Goal: Use online tool/utility: Use online tool/utility

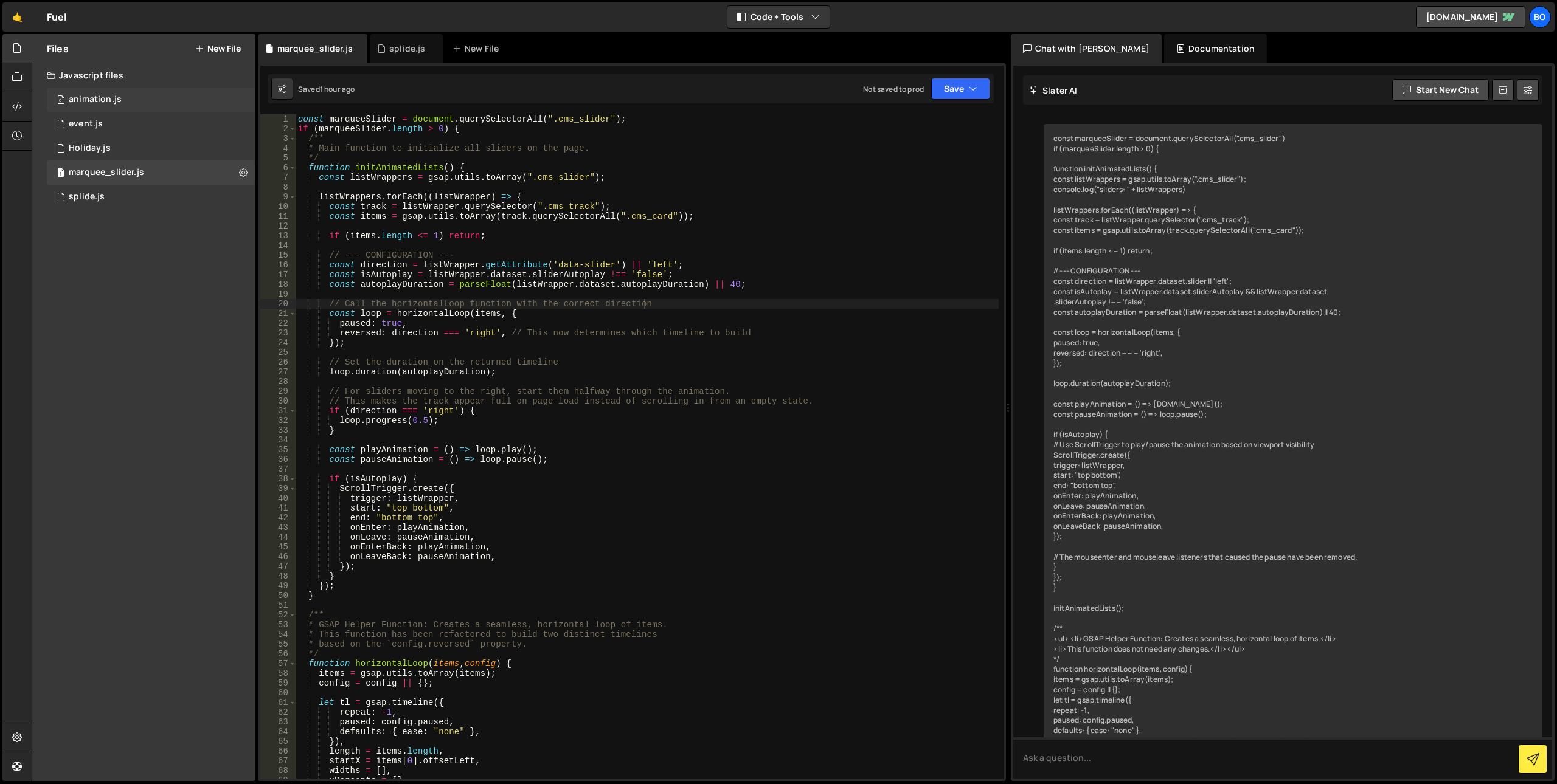
scroll to position [4161, 0]
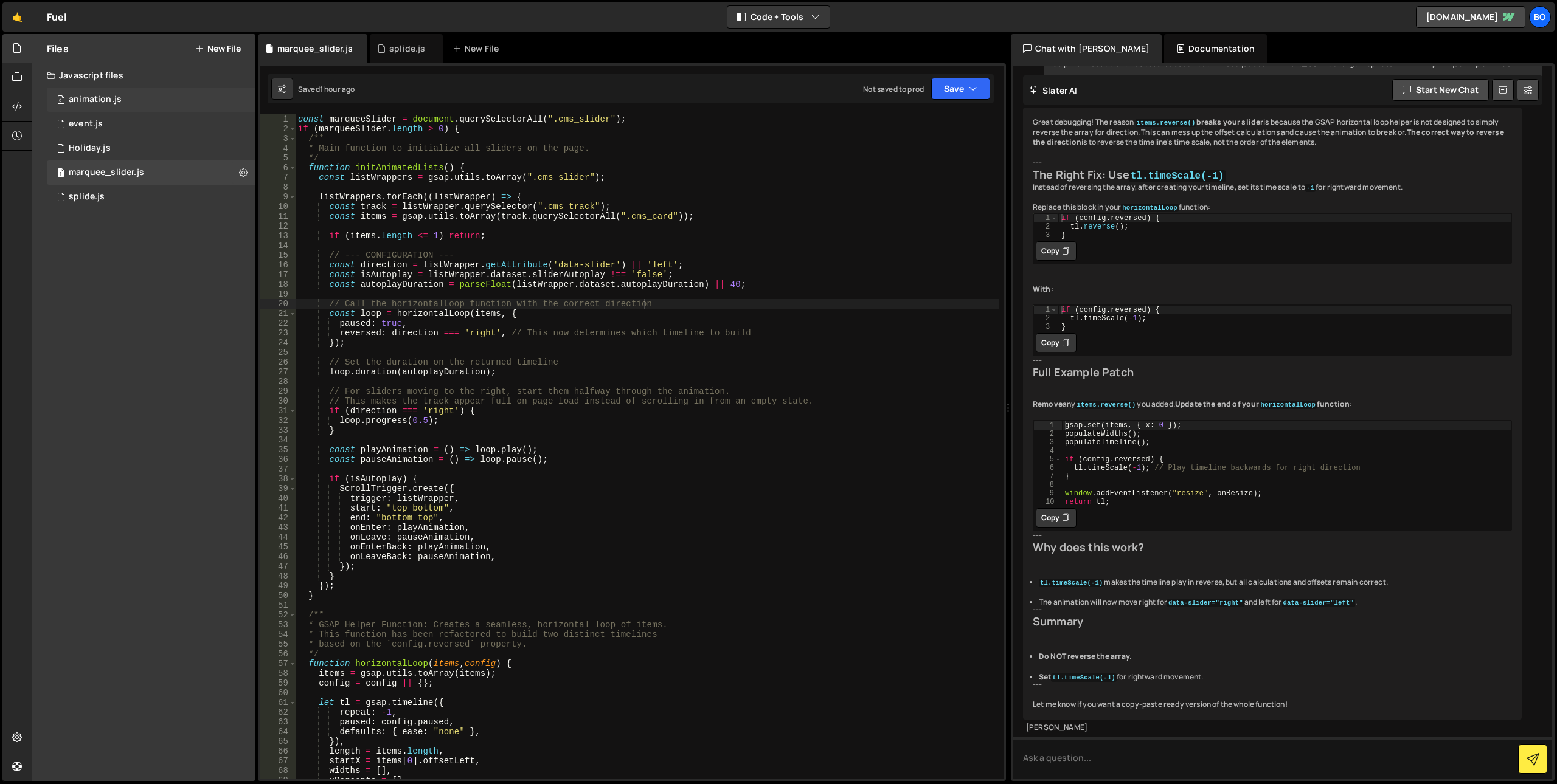
click at [160, 99] on div "0 animation.js 0" at bounding box center [151, 100] width 209 height 25
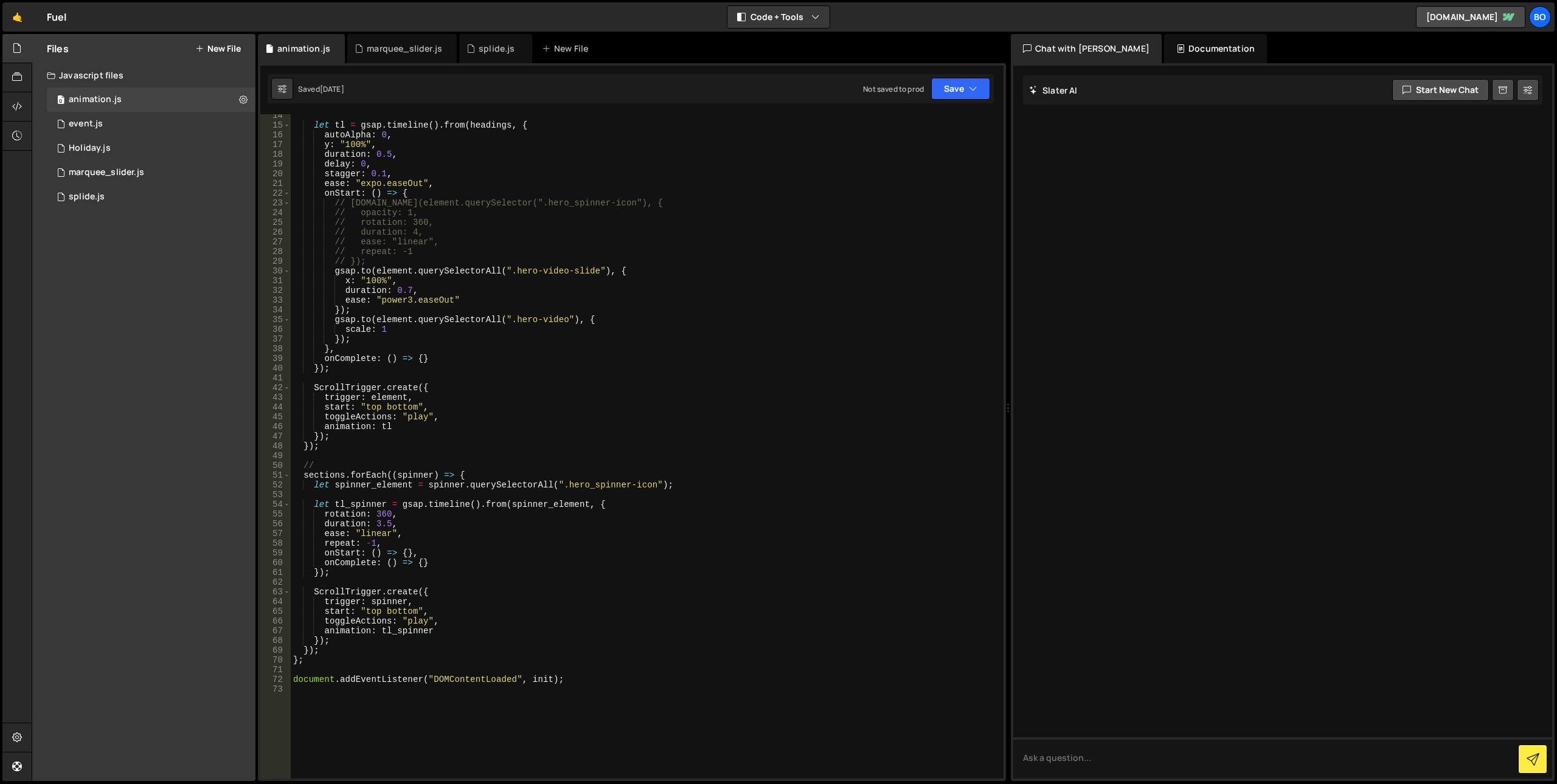
scroll to position [0, 0]
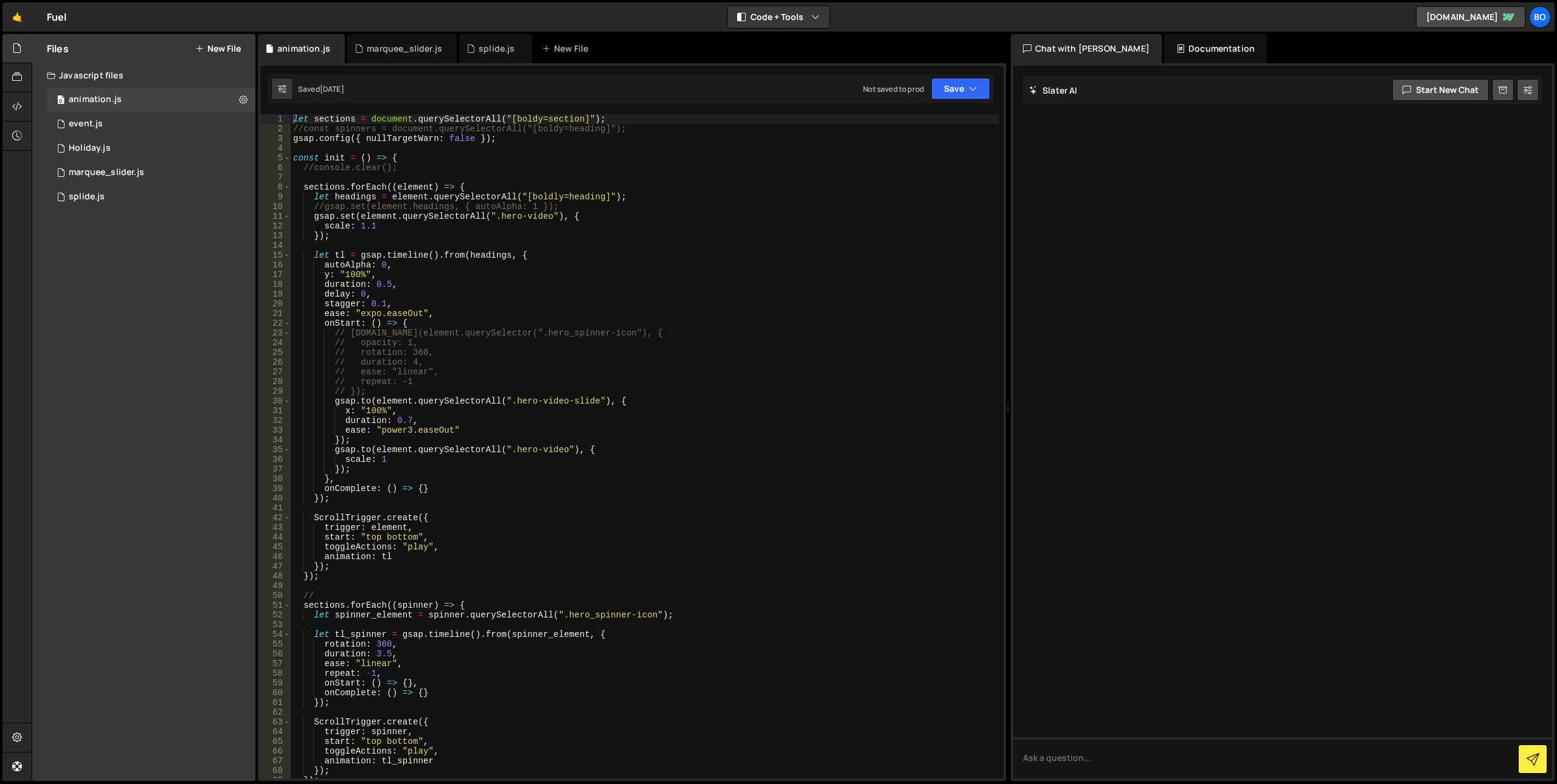
click at [761, 297] on div "let sections = document . querySelectorAll ( "[boldy=section]" ) ; //const spin…" at bounding box center [644, 456] width 708 height 684
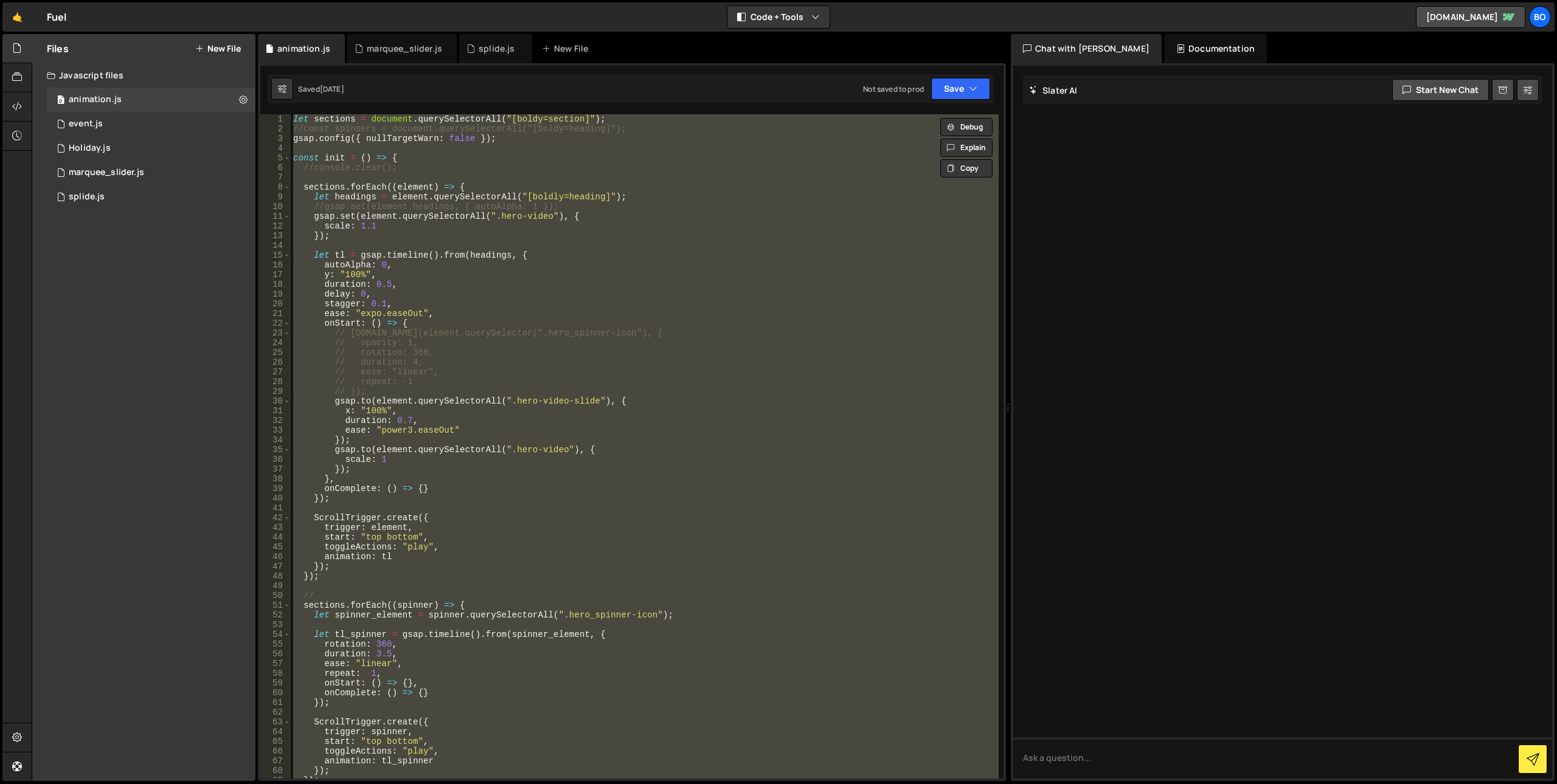
type textarea "// document.addEventListener("DOMContentLoaded", init);"
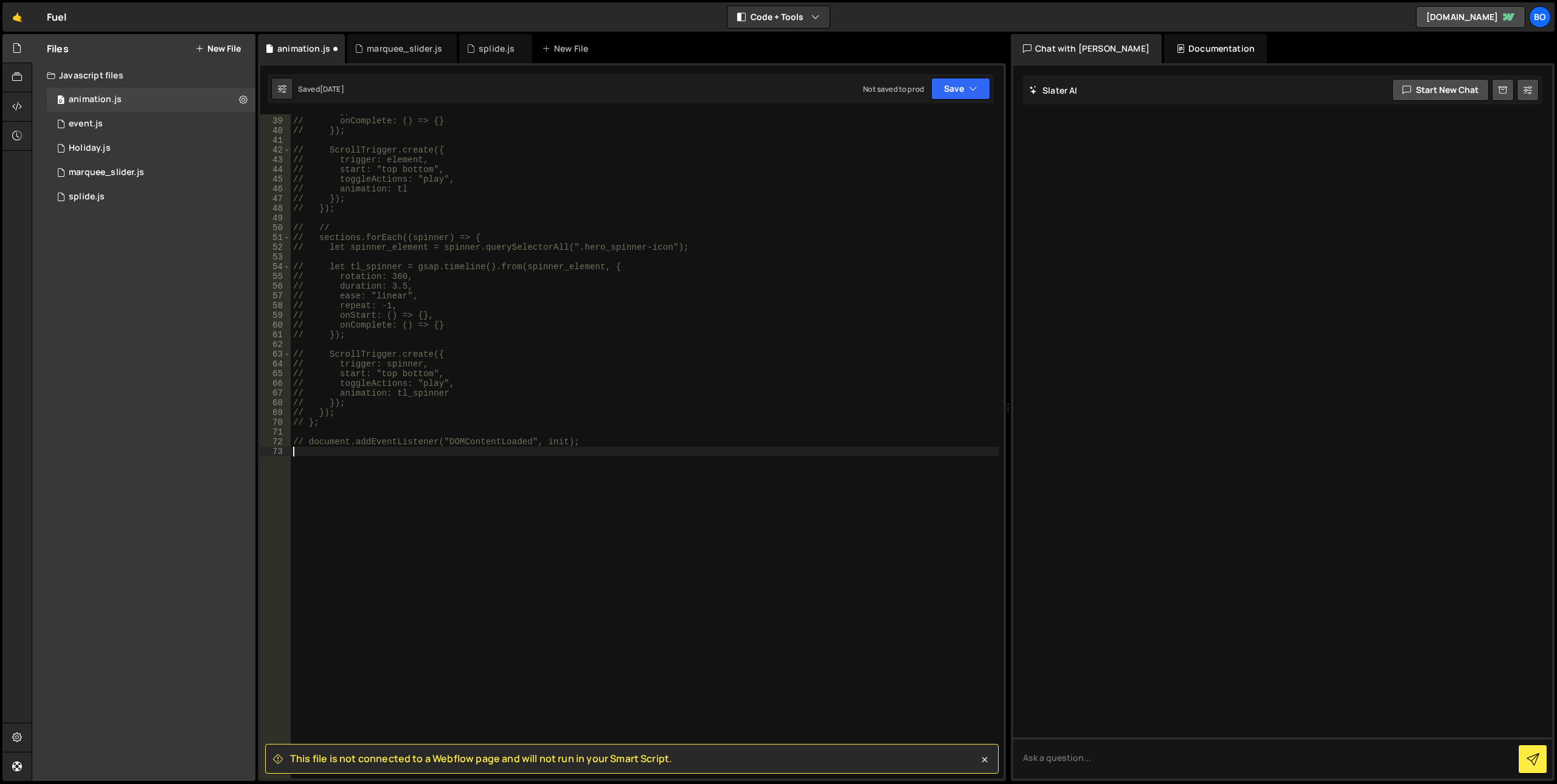
scroll to position [368, 0]
click at [107, 122] on div "1 event.js 0" at bounding box center [151, 124] width 209 height 25
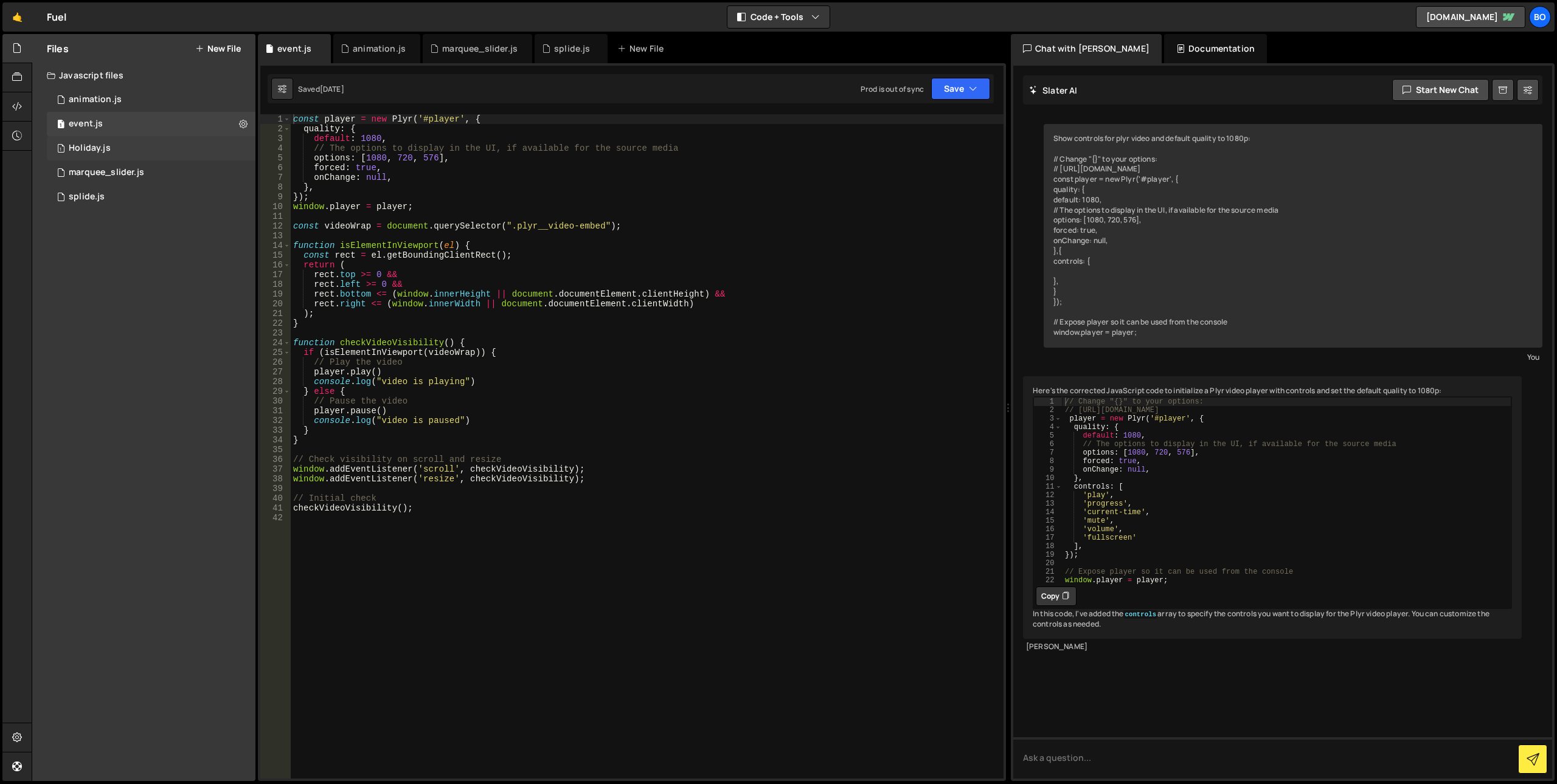
click at [133, 149] on div "1 Holiday.js 0" at bounding box center [151, 149] width 209 height 25
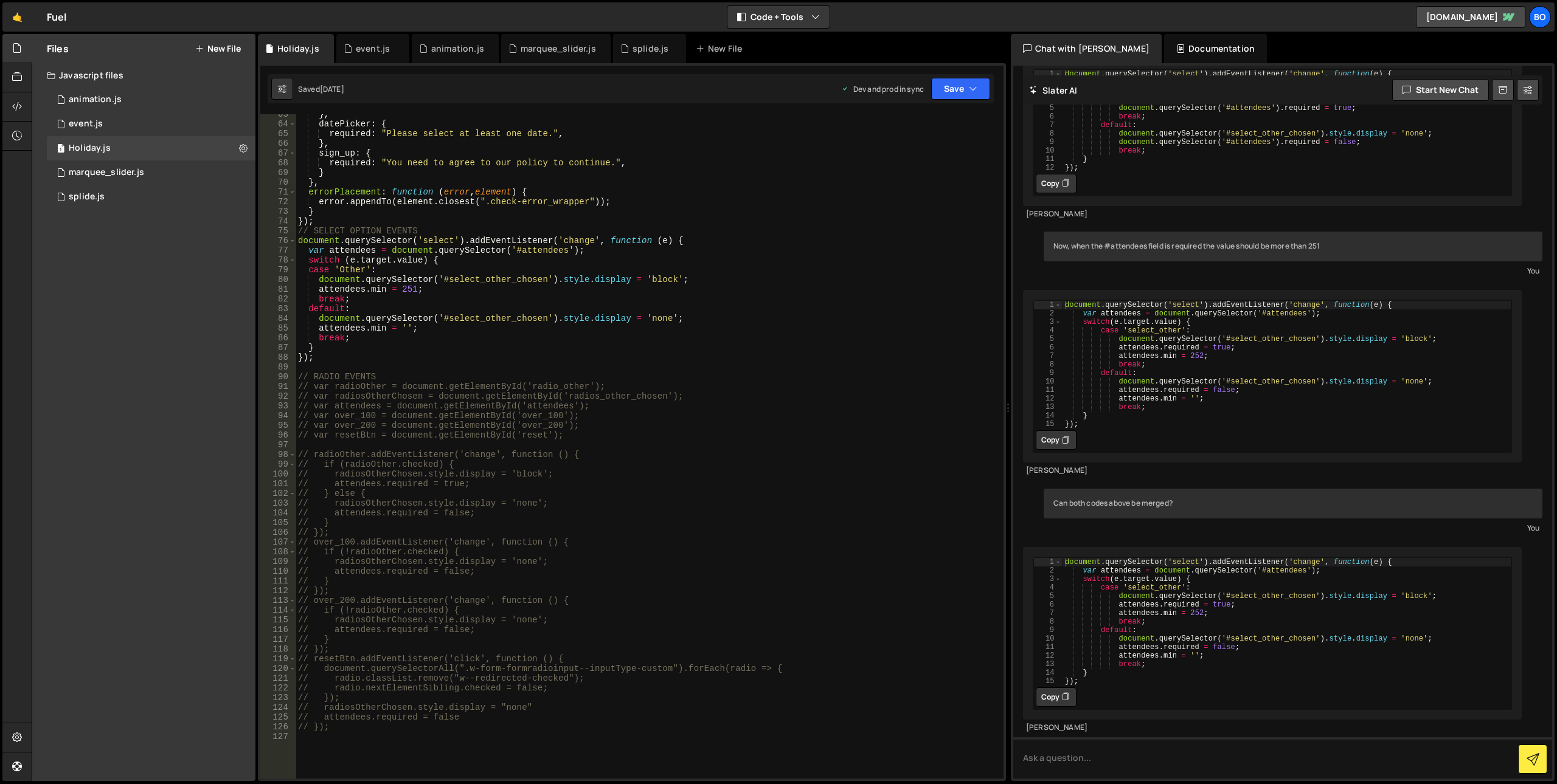
scroll to position [0, 0]
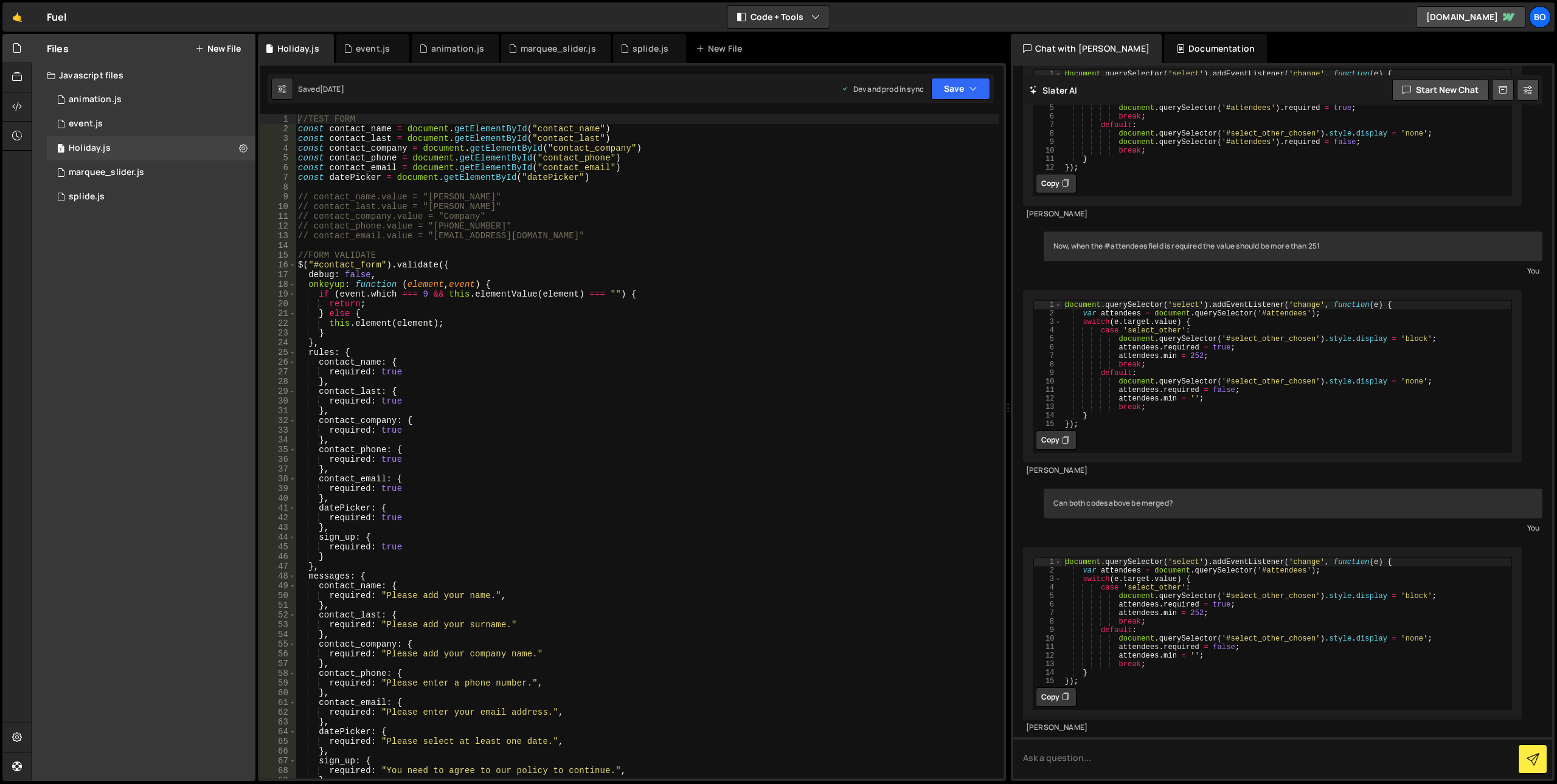
click at [225, 44] on button "New File" at bounding box center [218, 49] width 45 height 10
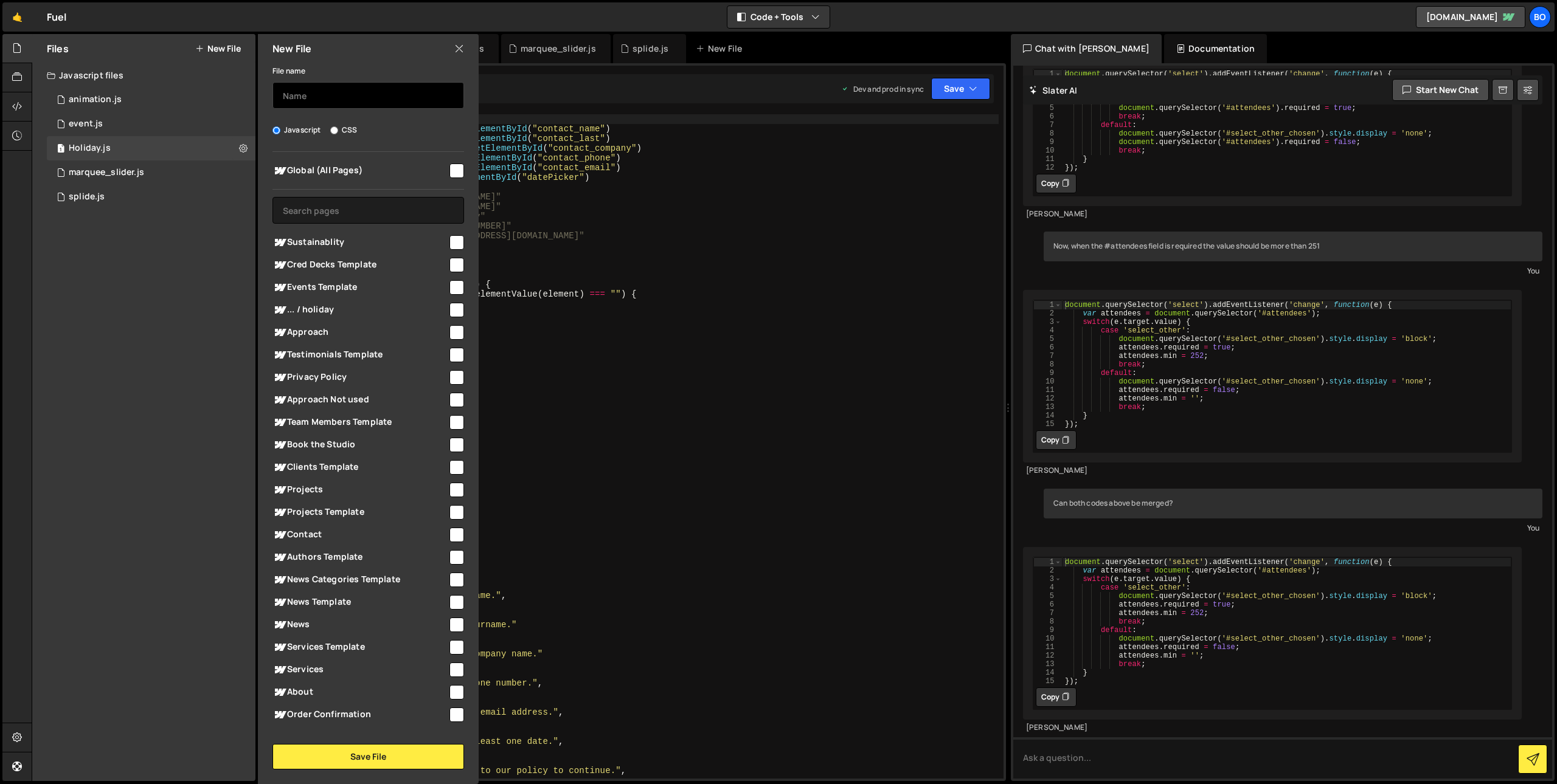
click at [338, 95] on input "text" at bounding box center [369, 96] width 192 height 27
type input "Filter"
click at [453, 492] on input "checkbox" at bounding box center [457, 490] width 15 height 15
checkbox input "true"
click at [425, 753] on button "Save File" at bounding box center [369, 757] width 192 height 26
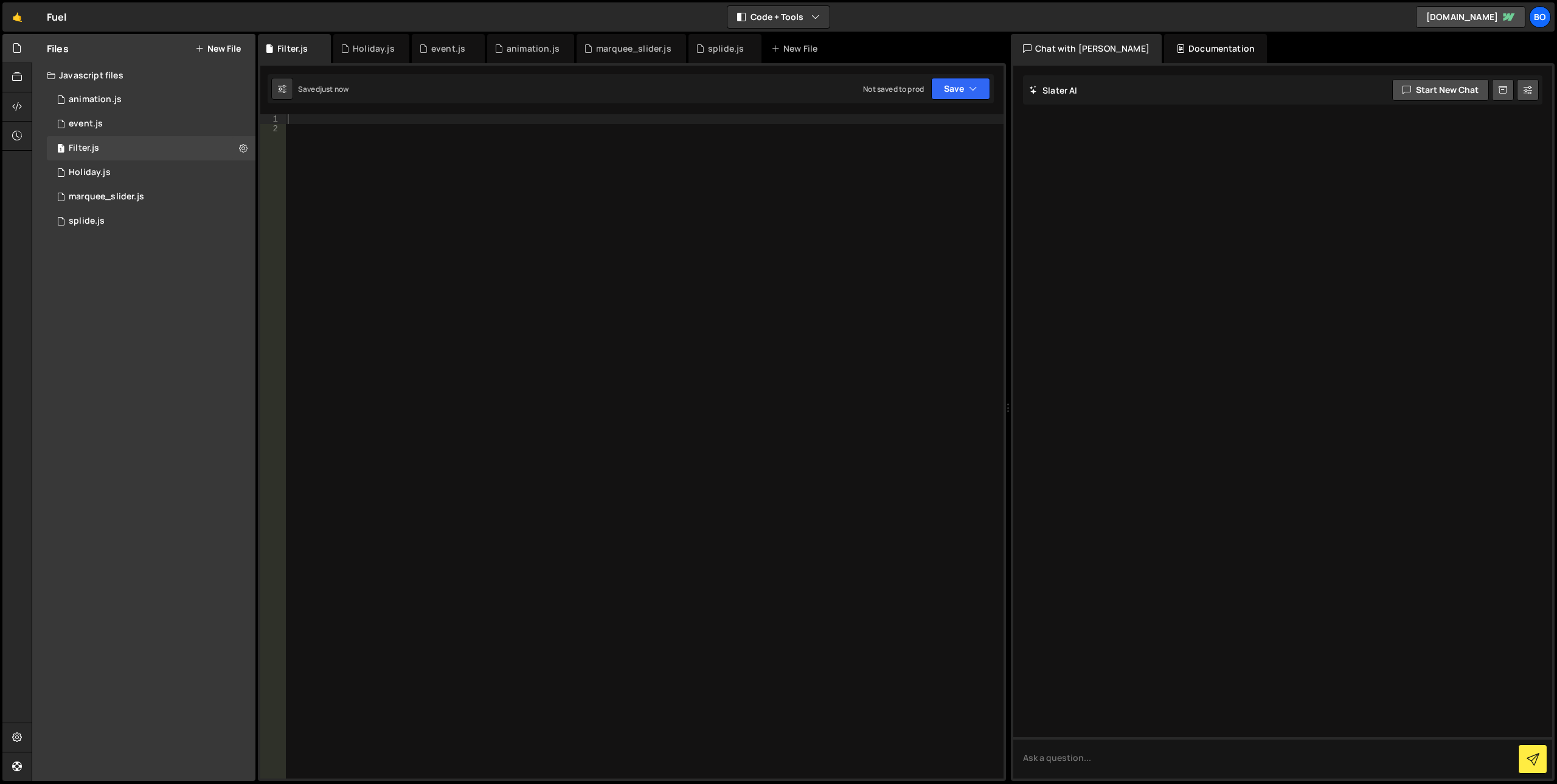
click at [427, 319] on div at bounding box center [644, 456] width 719 height 684
paste textarea "filter-radio-button"
type textarea "filter-radio-button"
paste textarea "filter-radio-button"
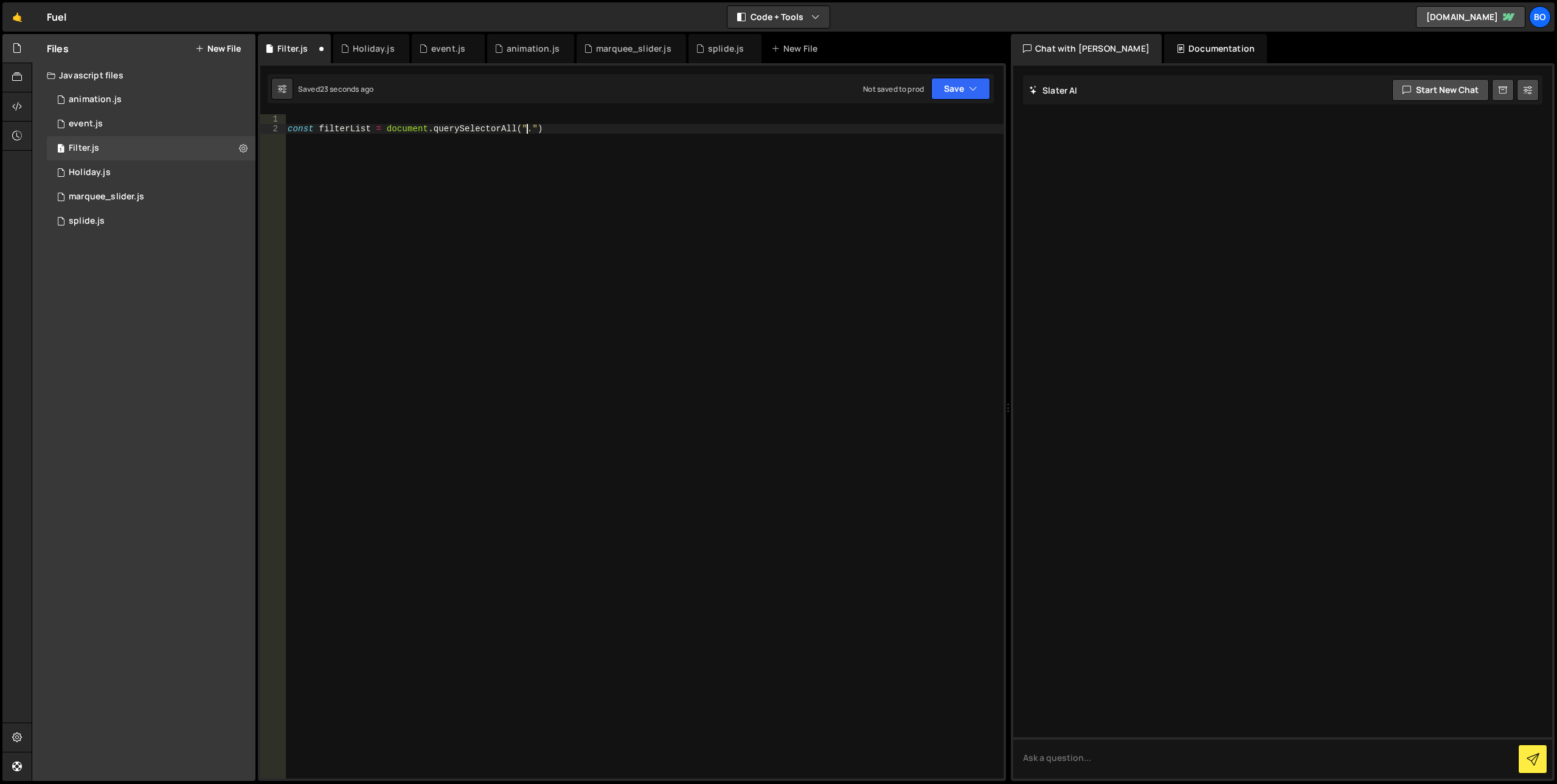
type textarea "const filterList = document.querySelectorAll(".filter-radio-button")"
click at [344, 125] on div "const filterList = document . querySelectorAll ( ".filter-radio-button" )" at bounding box center [644, 456] width 719 height 684
click at [657, 125] on div "const filterList = document . querySelectorAll ( ".filter-radio-button" )" at bounding box center [644, 456] width 719 height 684
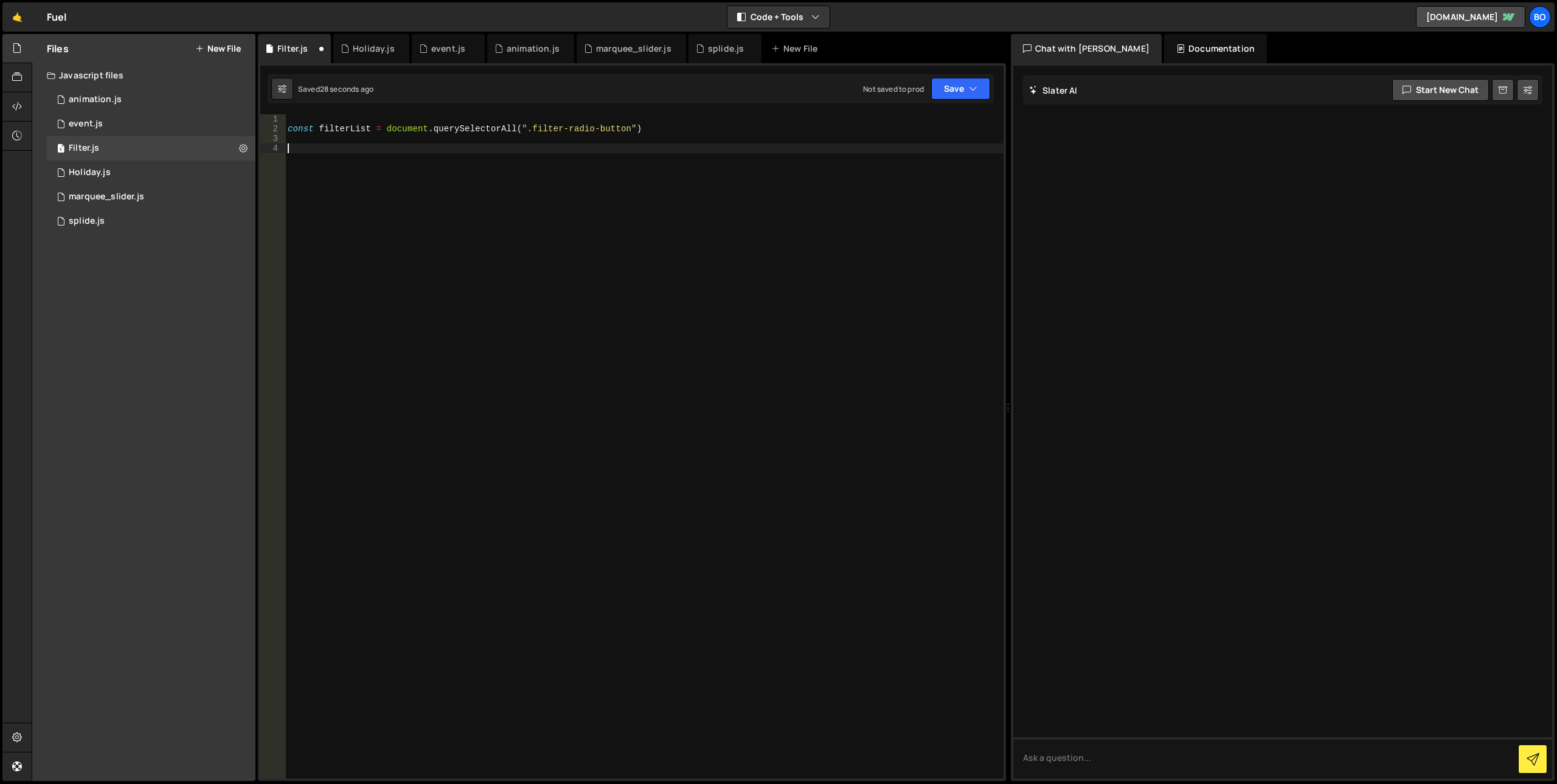
paste textarea "filterList"
type textarea "filterList.forEach((item -> {} )"
type textarea "let content = item.textContent"
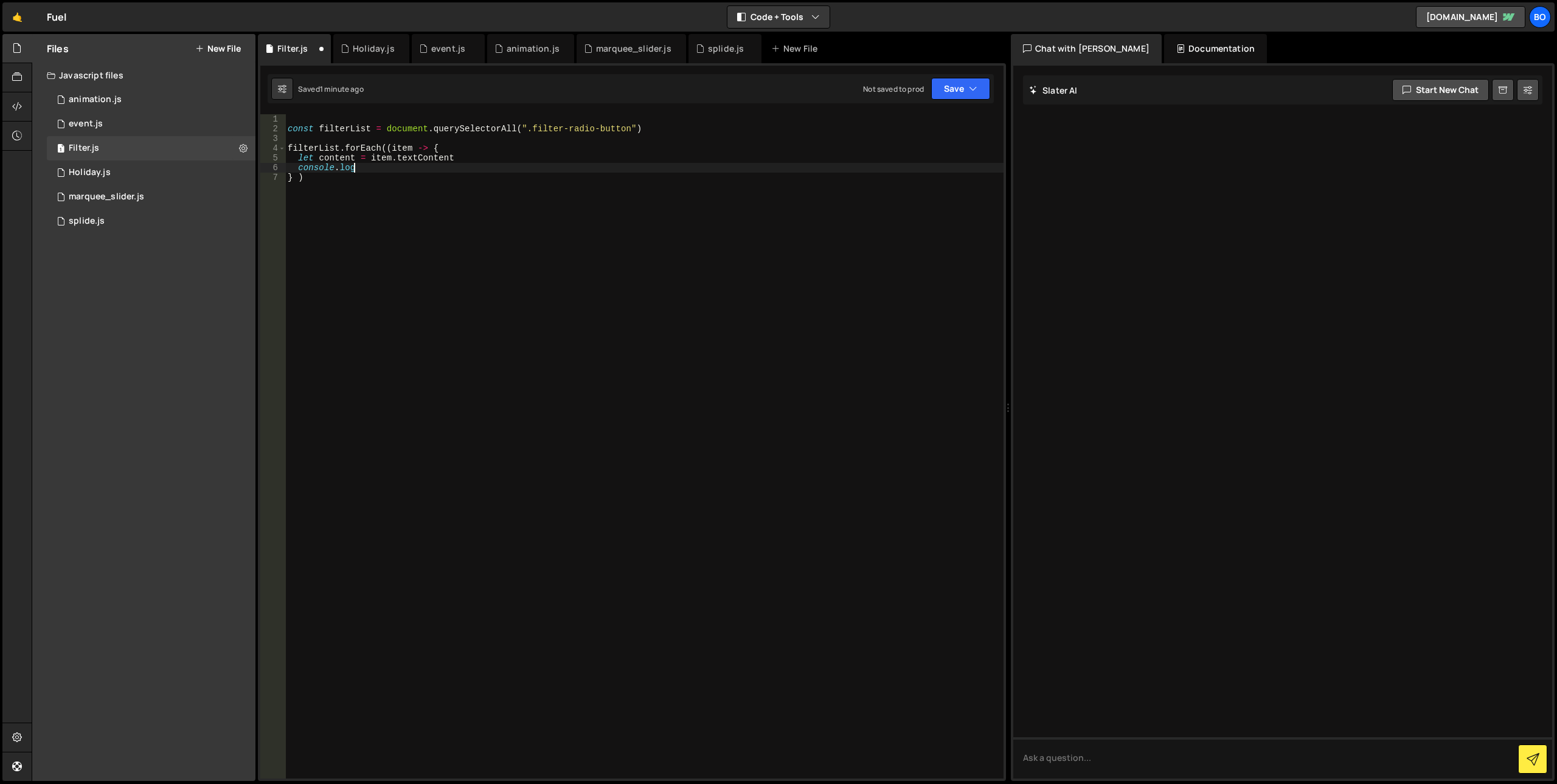
scroll to position [0, 4]
paste textarea "content)"
click at [334, 120] on div "const filterList = document . querySelectorAll ( ".filter-radio-button" ) filte…" at bounding box center [644, 456] width 719 height 684
type textarea "const filterList = document.querySelectorAll(".filter-radio-button")"
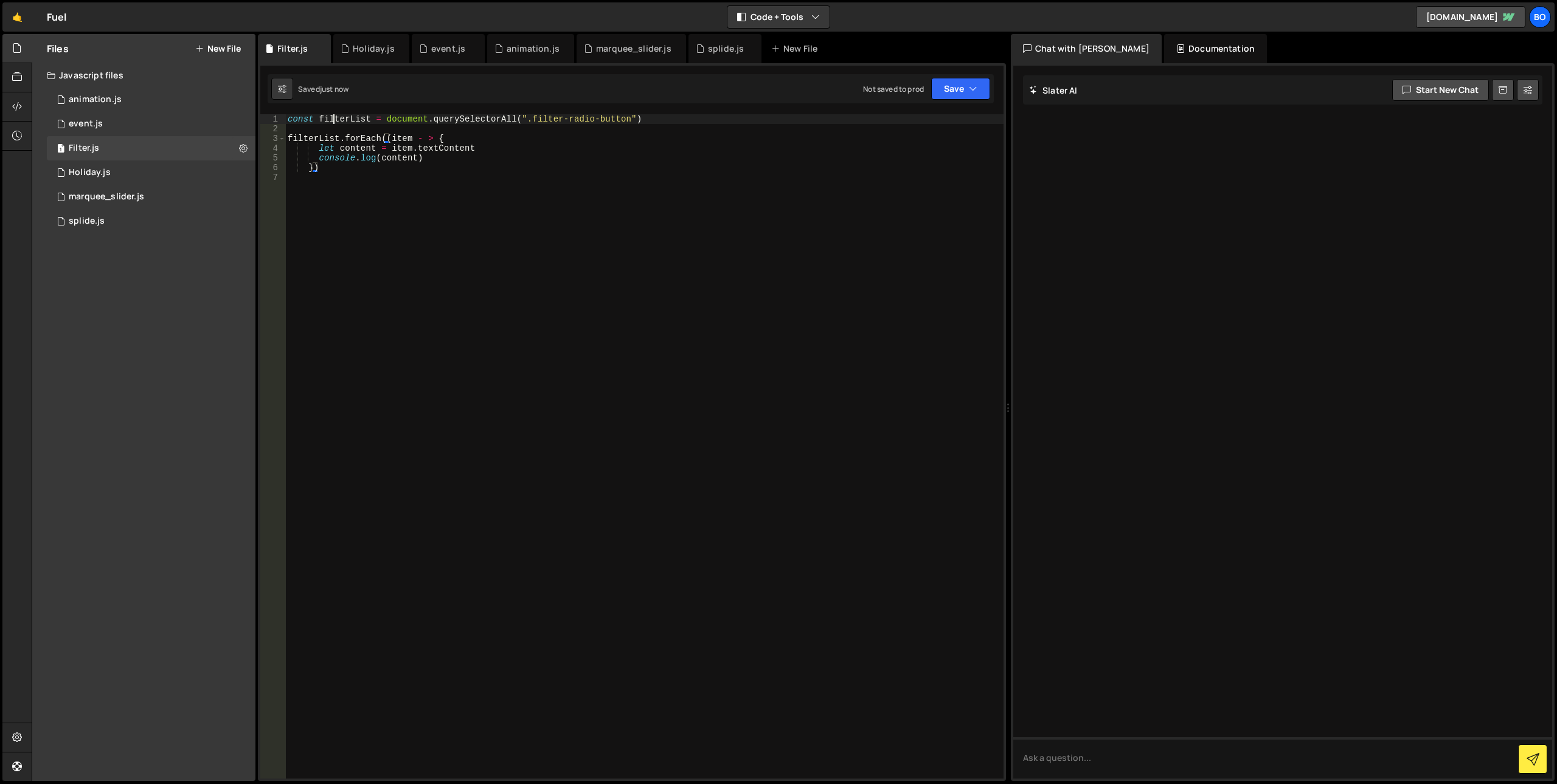
click at [334, 120] on div "const filterList = document . querySelectorAll ( ".filter-radio-button" ) filte…" at bounding box center [644, 456] width 719 height 684
click at [644, 117] on div "const filterList = document . querySelectorAll ( ".filter-radio-button" ) filte…" at bounding box center [644, 456] width 719 height 684
paste textarea "filterList)"
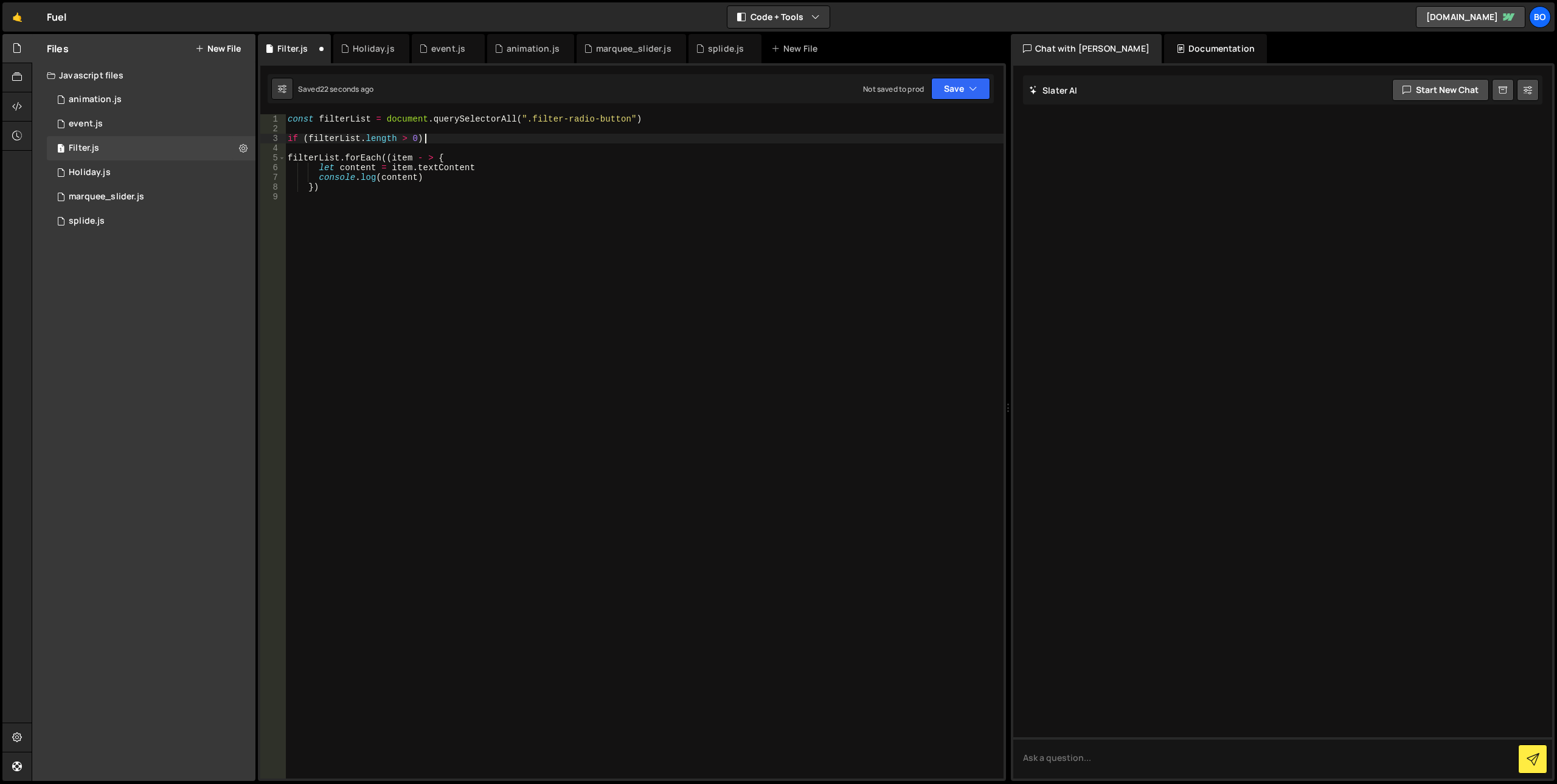
type textarea "if (filterList.length > 0) {}"
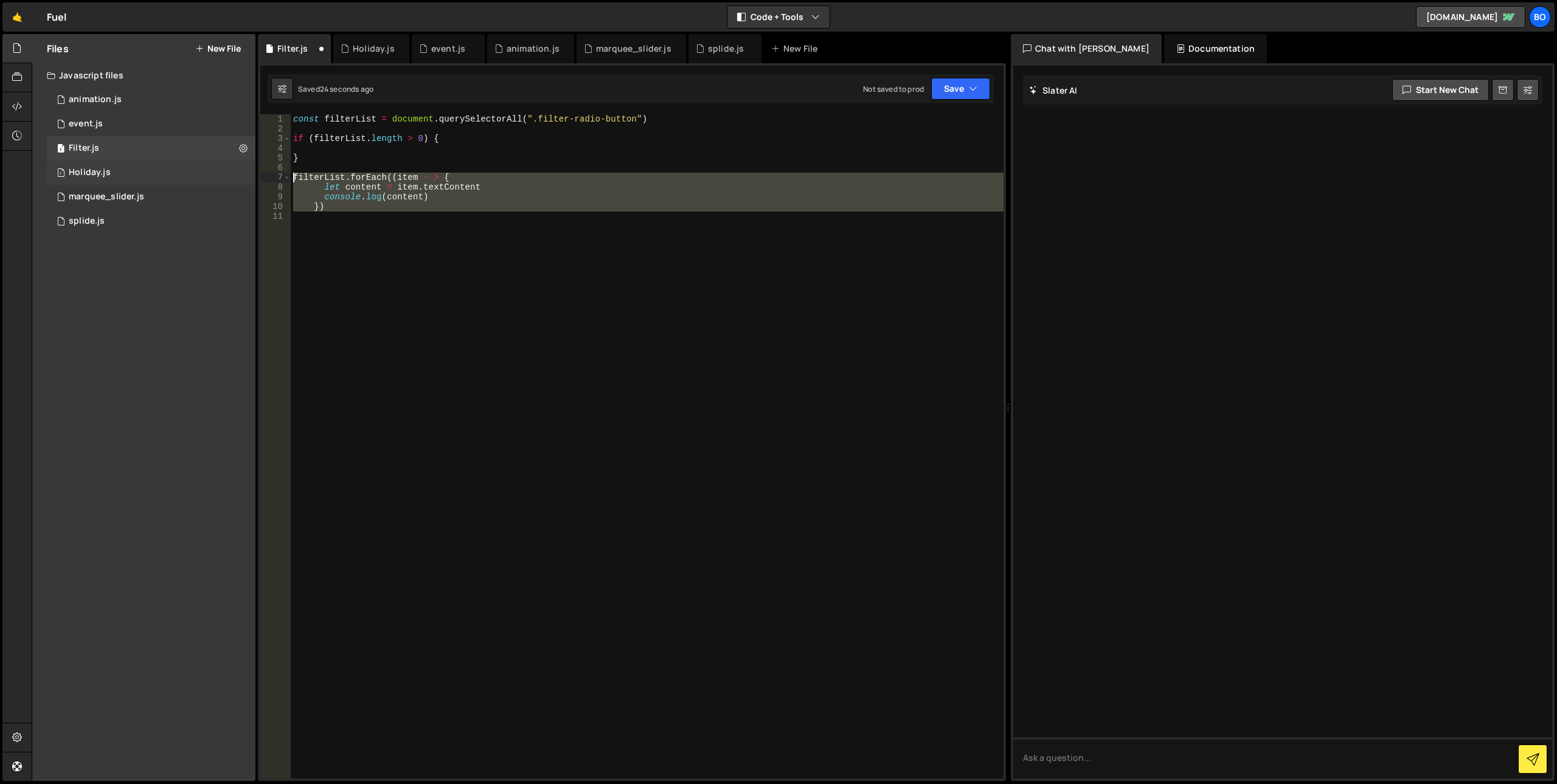
drag, startPoint x: 529, startPoint y: 263, endPoint x: 247, endPoint y: 177, distance: 294.8
click at [247, 177] on div "Files New File Javascript files 0 animation.js 0 1 event.js 0 1 Filter.js 0 1 H…" at bounding box center [794, 408] width 1526 height 748
type textarea "filterList.forEach((item - > { let content = item.textContent"
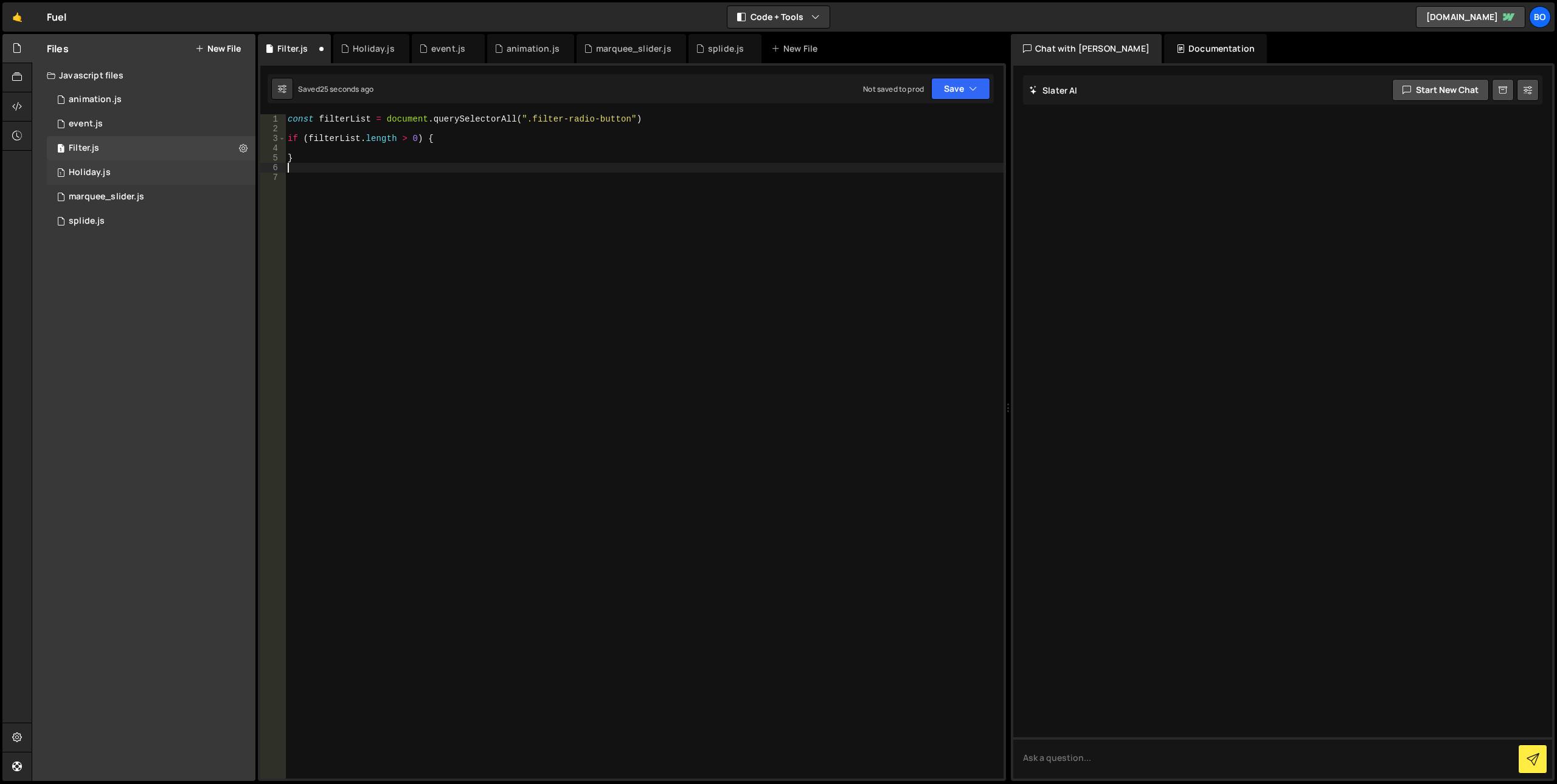
type textarea "}"
paste textarea
click at [527, 219] on div "const filterList = document . querySelectorAll ( ".filter-radio-button" ) if ( …" at bounding box center [647, 456] width 713 height 684
type textarea "}"
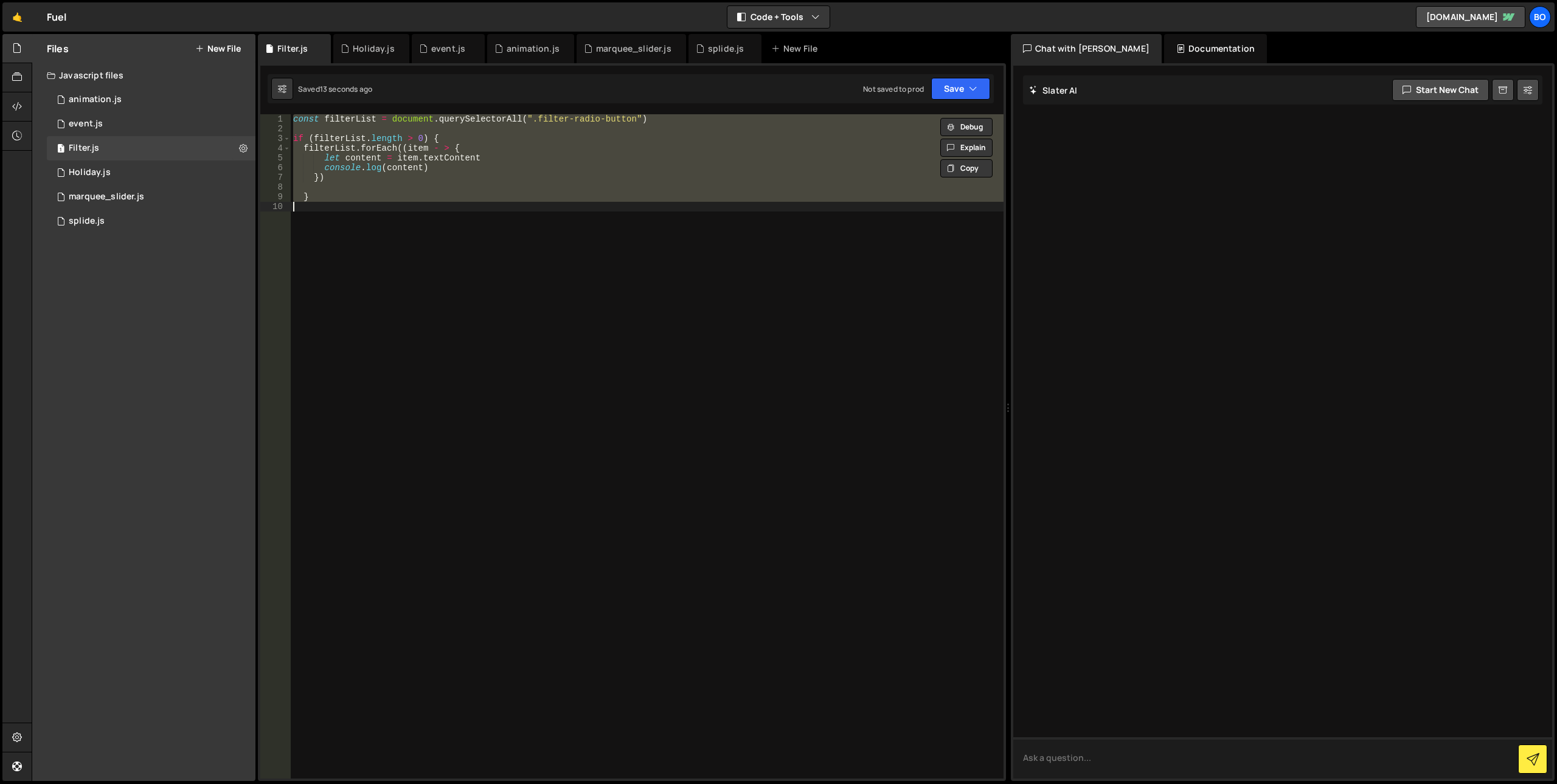
click at [1119, 759] on textarea at bounding box center [1282, 758] width 539 height 41
paste textarea "const filterList = document.querySelectorAll(".filter-radio-button") if (filter…"
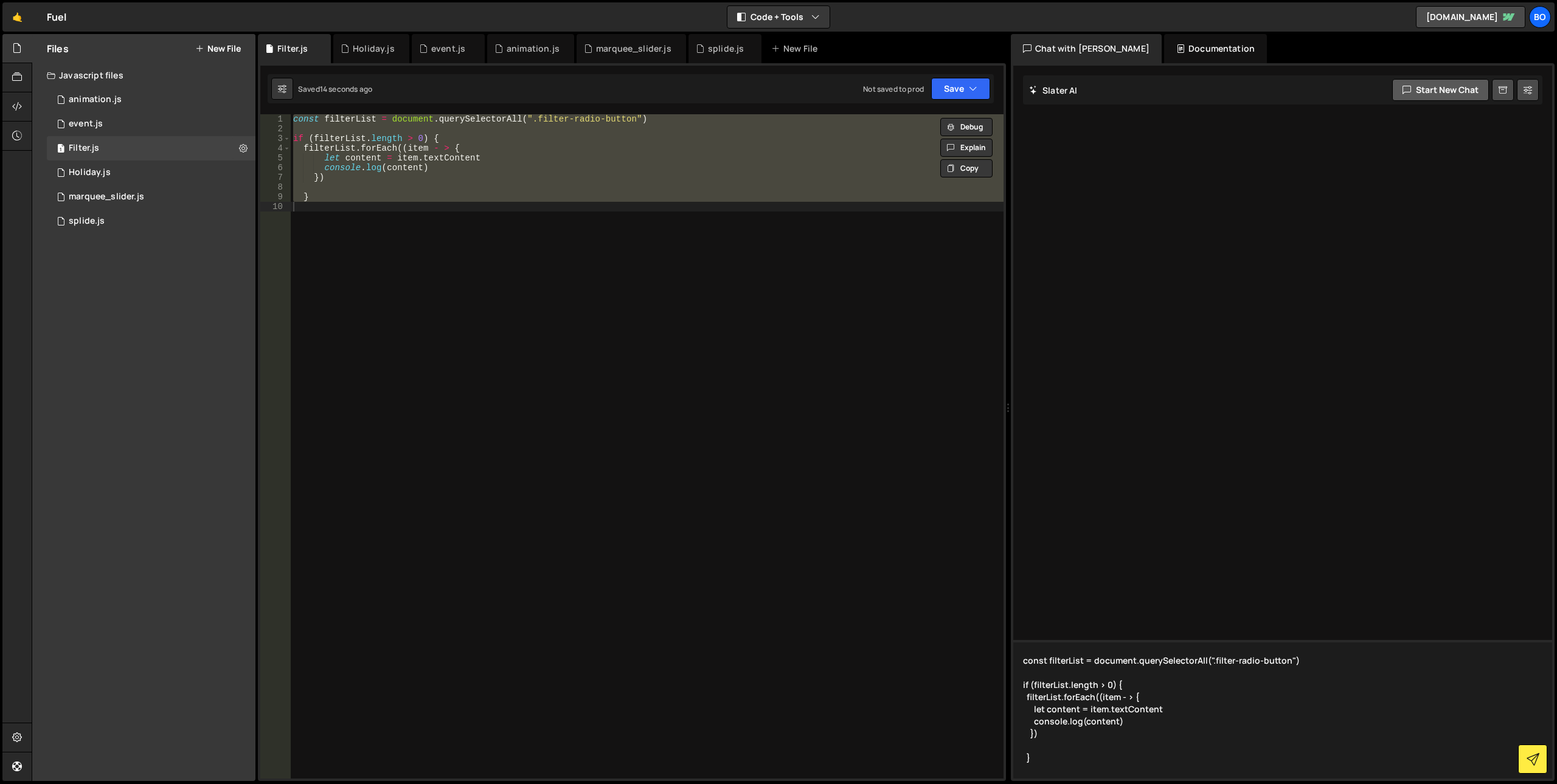
type textarea "const filterList = document.querySelectorAll(".filter-radio-button") if (filter…"
drag, startPoint x: 1419, startPoint y: 81, endPoint x: 1297, endPoint y: 697, distance: 628.0
click at [1294, 699] on div "[PERSON_NAME] Start new chat Select a page to chat with [PERSON_NAME] const fil…" at bounding box center [1282, 422] width 539 height 713
drag, startPoint x: 1312, startPoint y: 712, endPoint x: 1344, endPoint y: 707, distance: 32.4
click at [1344, 707] on textarea "const filterList = document.querySelectorAll(".filter-radio-button") if (filter…" at bounding box center [1282, 710] width 539 height 139
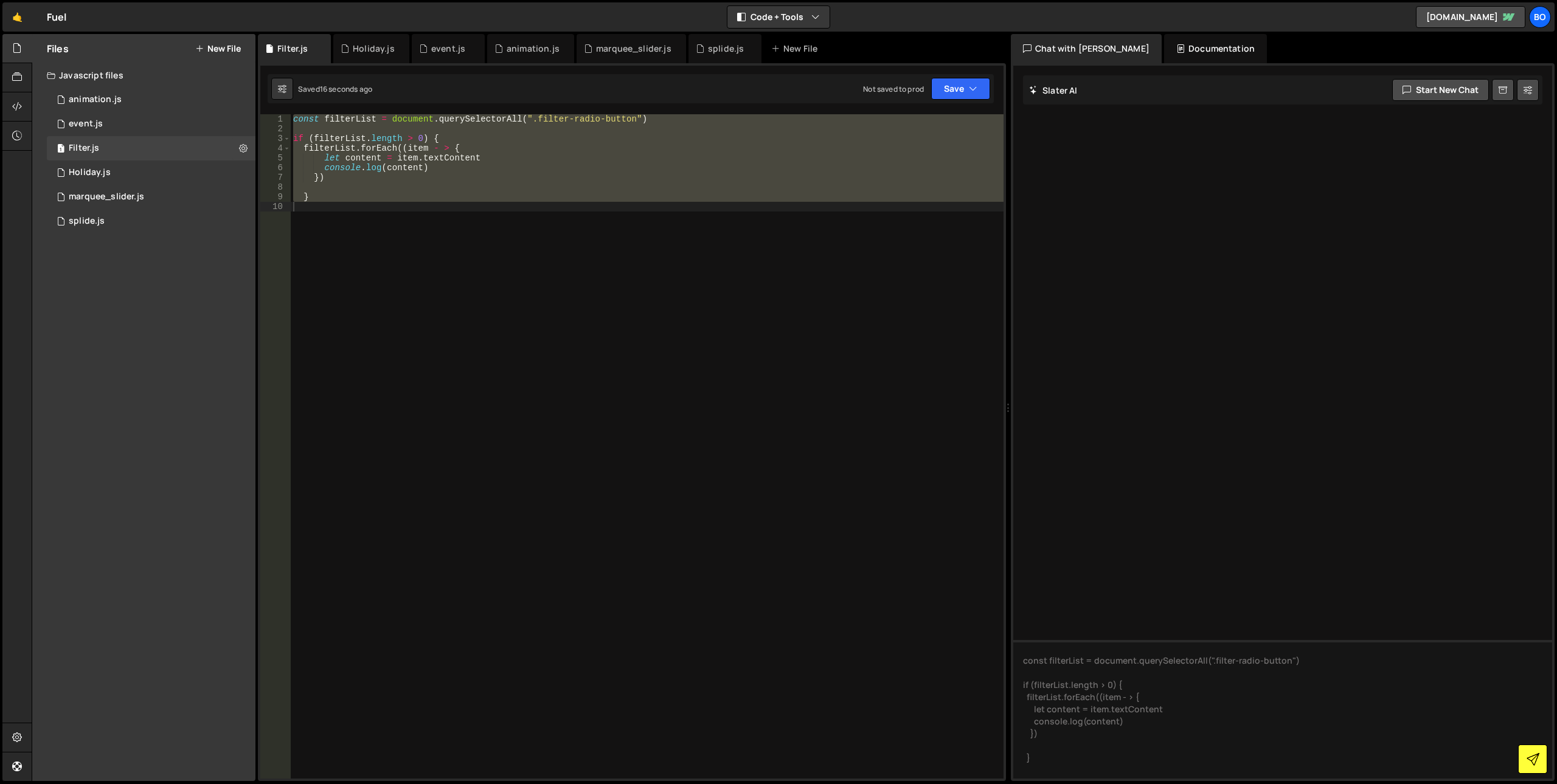
click at [1527, 757] on icon at bounding box center [1533, 759] width 13 height 13
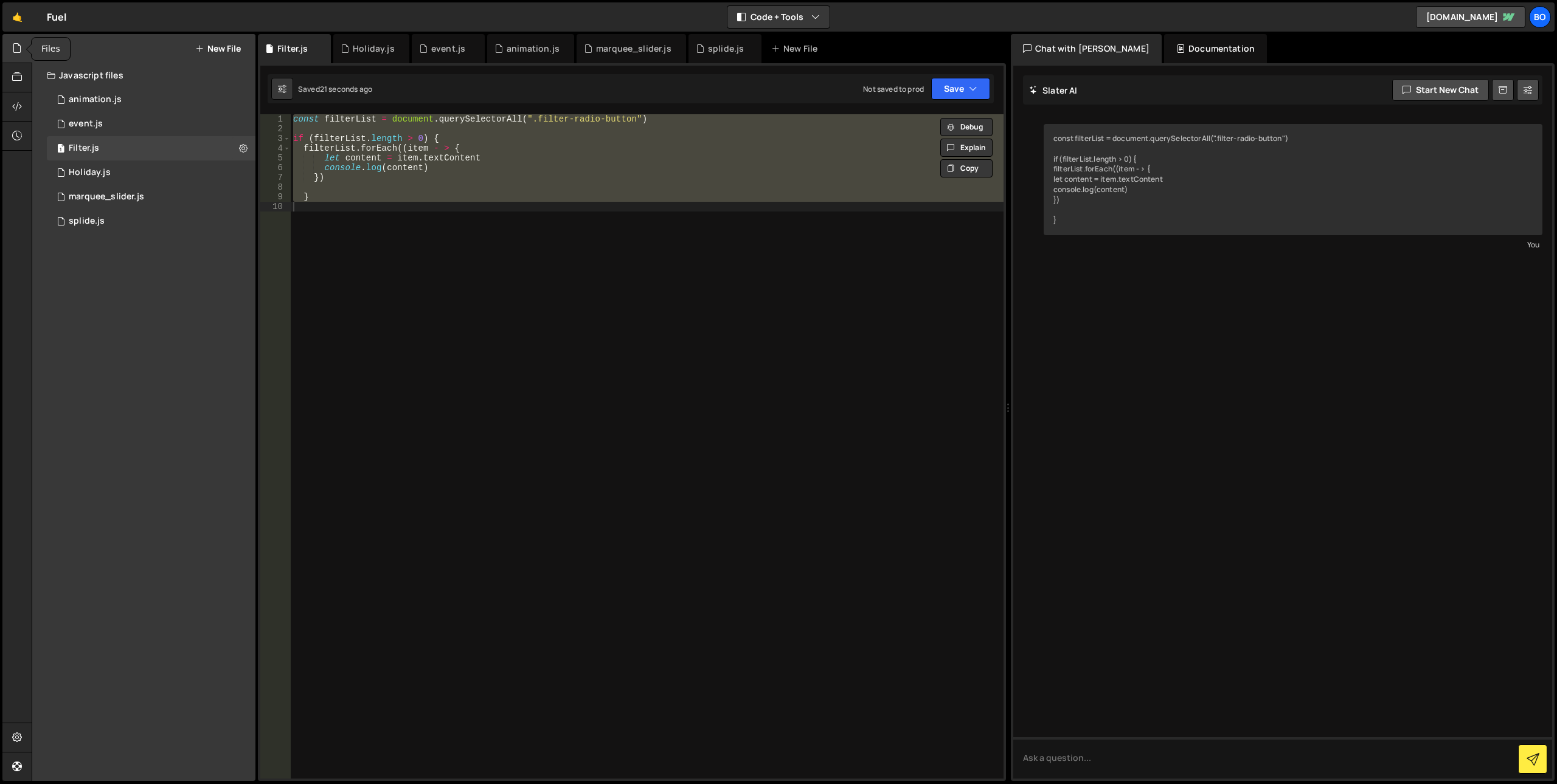
click at [10, 47] on div at bounding box center [17, 49] width 30 height 29
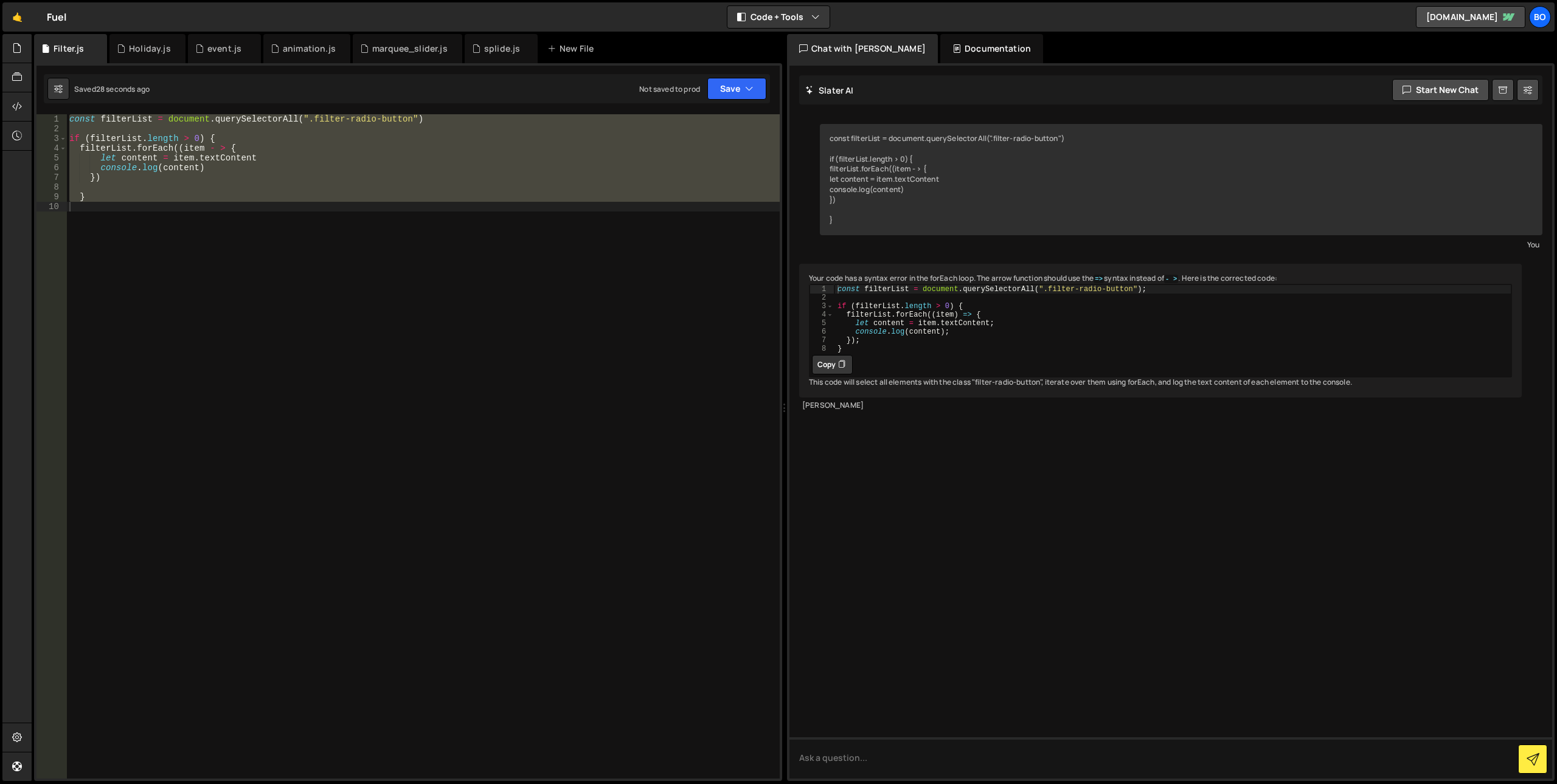
click at [827, 373] on button "Copy" at bounding box center [832, 365] width 41 height 20
click at [471, 352] on div "const filterList = document . querySelectorAll ( ".filter-radio-button" ) if ( …" at bounding box center [423, 446] width 713 height 664
paste textarea "}"
type textarea "}"
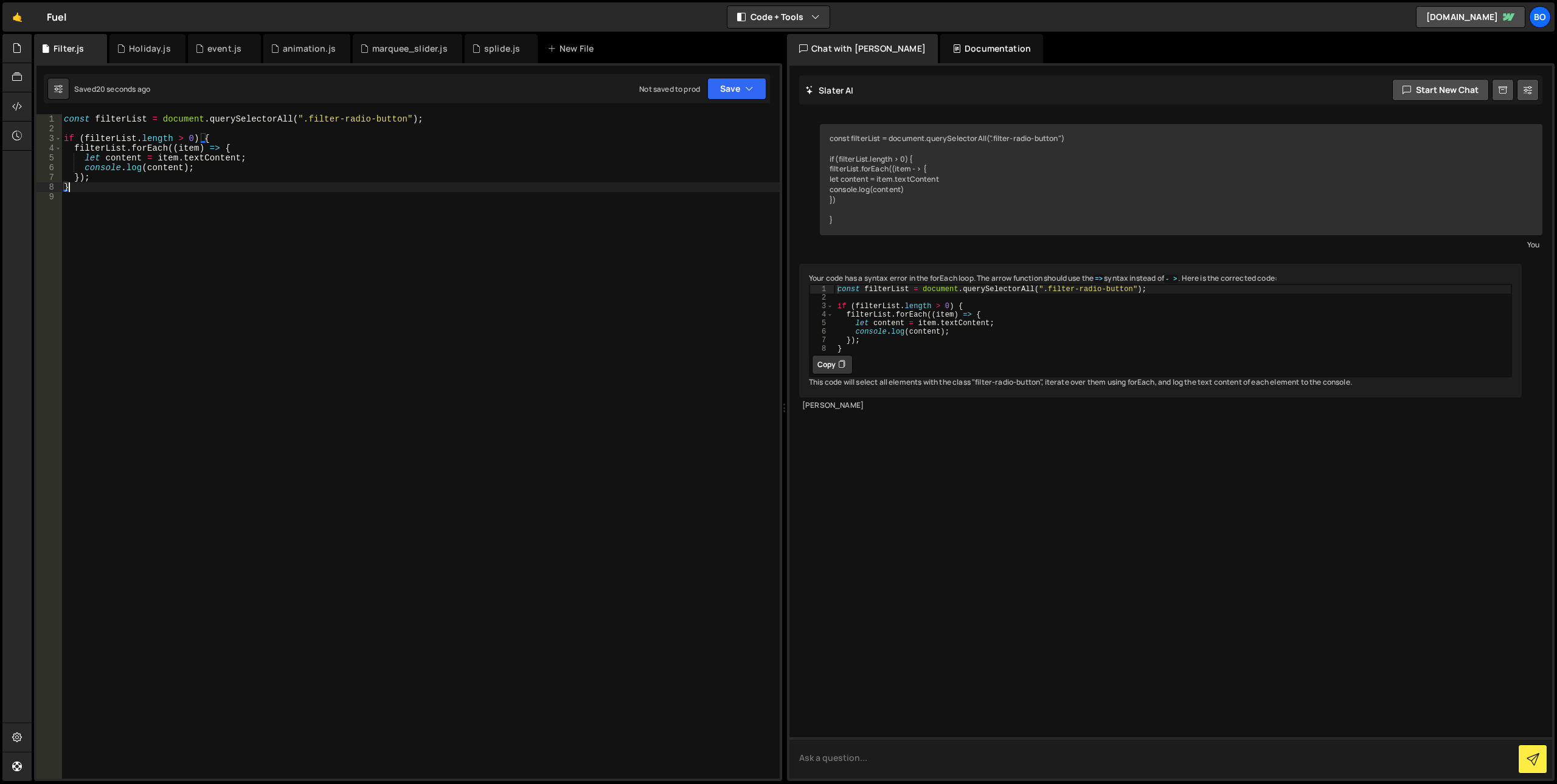
click at [913, 763] on textarea at bounding box center [1171, 758] width 763 height 41
paste textarea "fs-list-field="category""
click at [1019, 758] on textarea "Can you also add [fs-list-field="category"]" at bounding box center [1171, 758] width 763 height 41
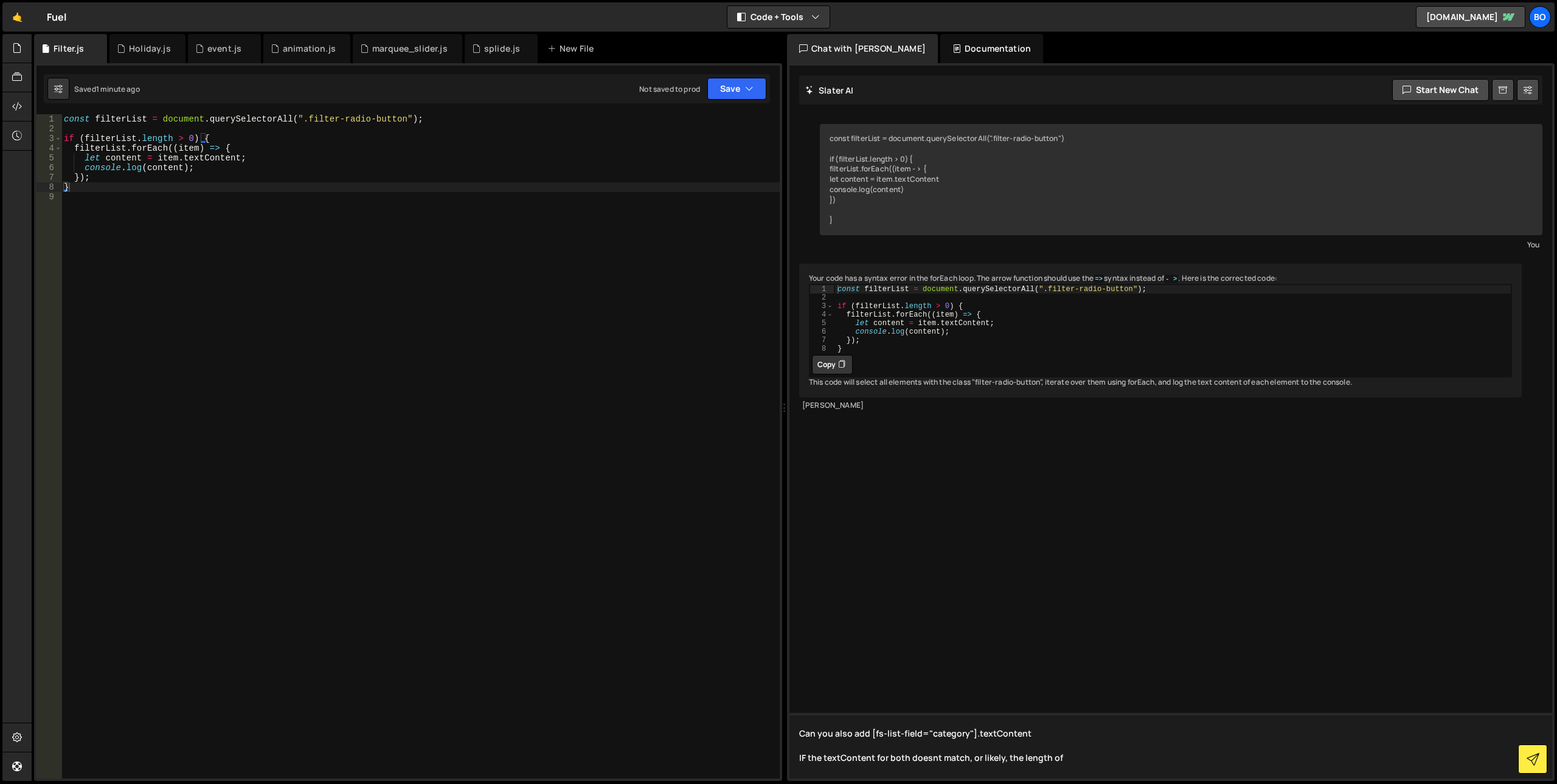
paste textarea "fs-list-field="category""
click at [1287, 757] on textarea "Can you also add [fs-list-field="category"].textContent IF the textContent for …" at bounding box center [1171, 746] width 763 height 66
paste textarea "filter-radio-button"
type textarea "Can you also add [fs-list-field="category"].textContent IF the textContent for …"
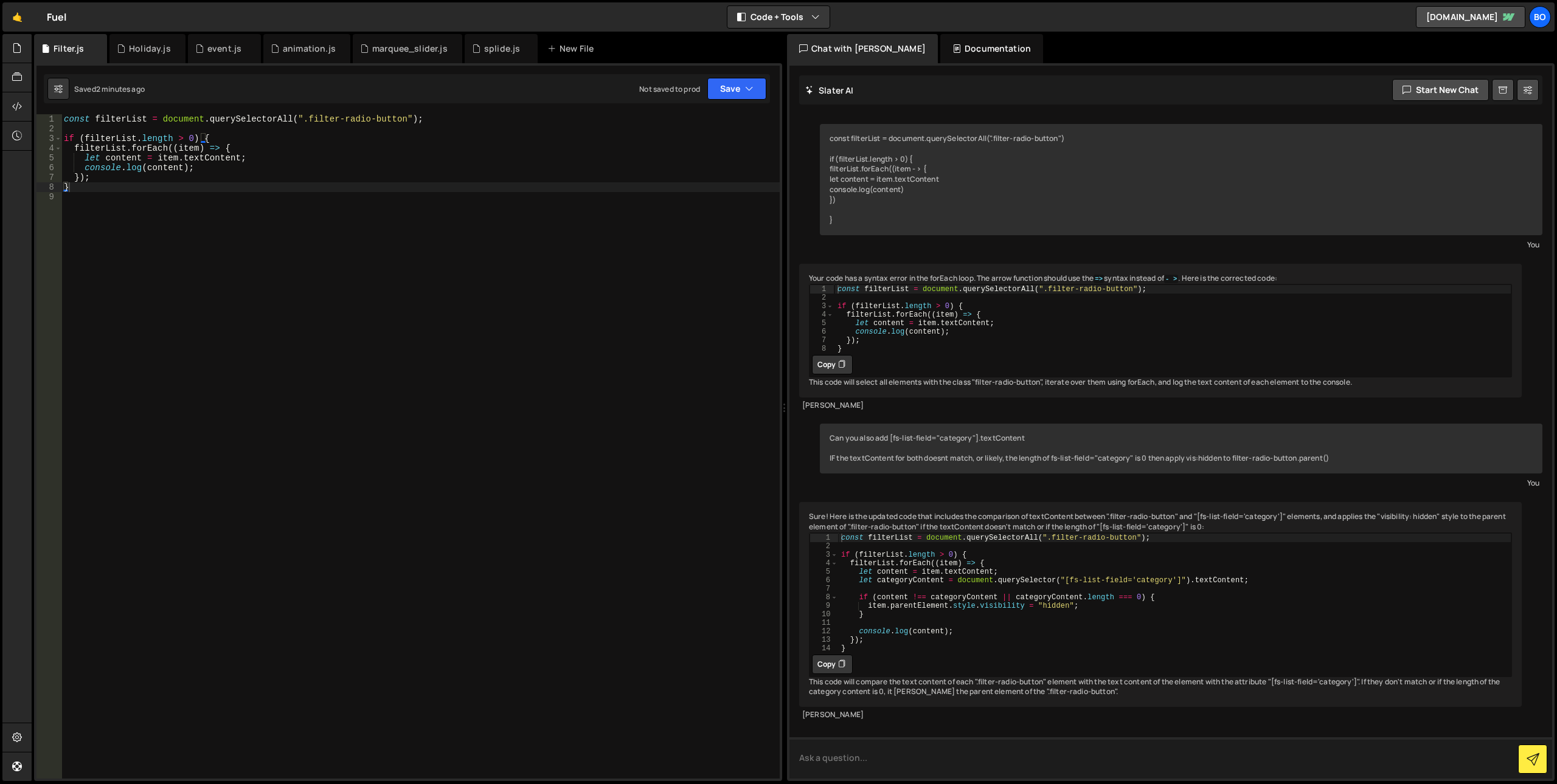
scroll to position [49, 0]
click at [823, 659] on button "Copy" at bounding box center [832, 665] width 41 height 20
click at [545, 593] on div "const filterList = document . querySelectorAll ( ".filter-radio-button" ) ; if …" at bounding box center [421, 456] width 719 height 684
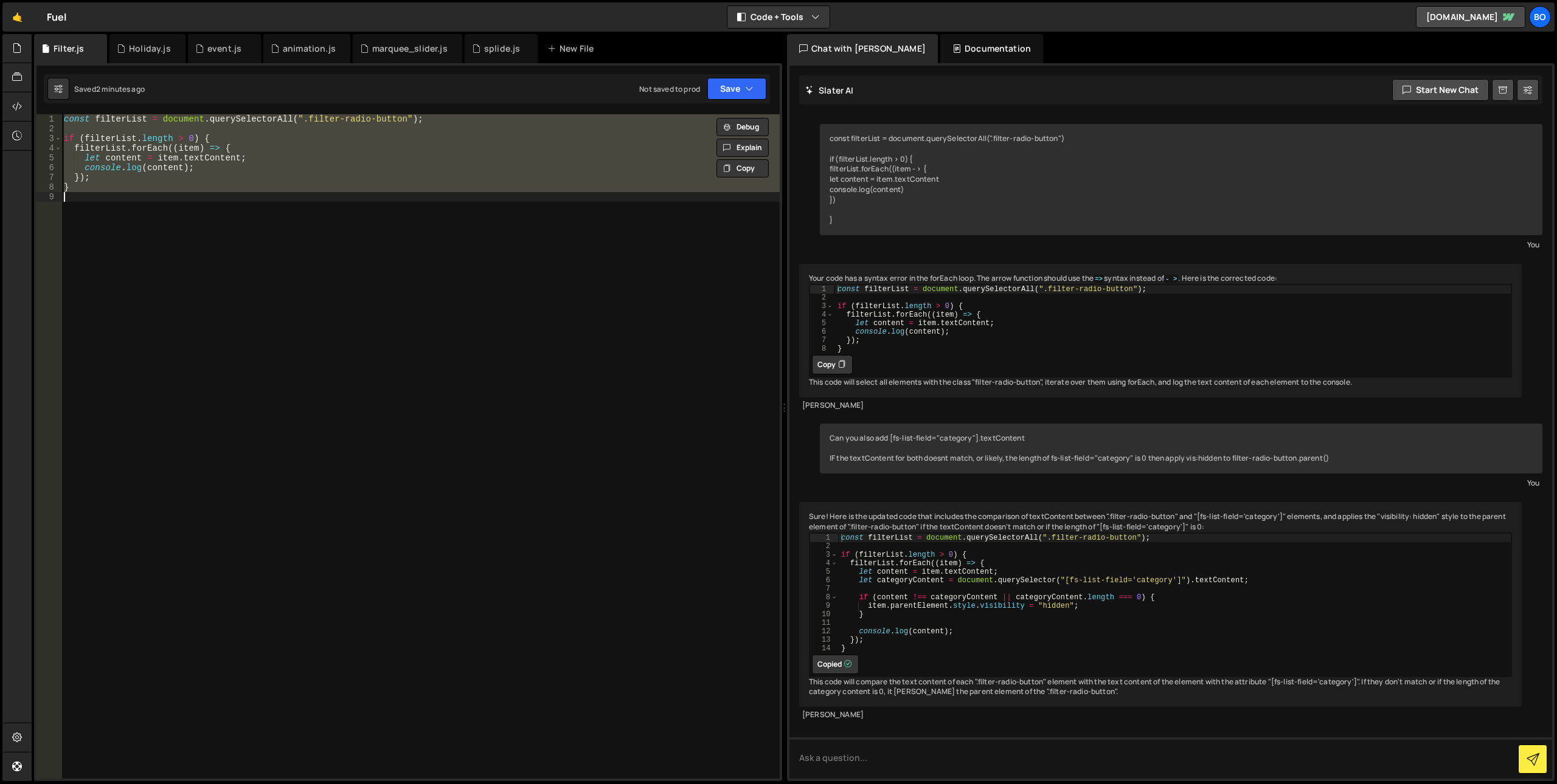
paste textarea
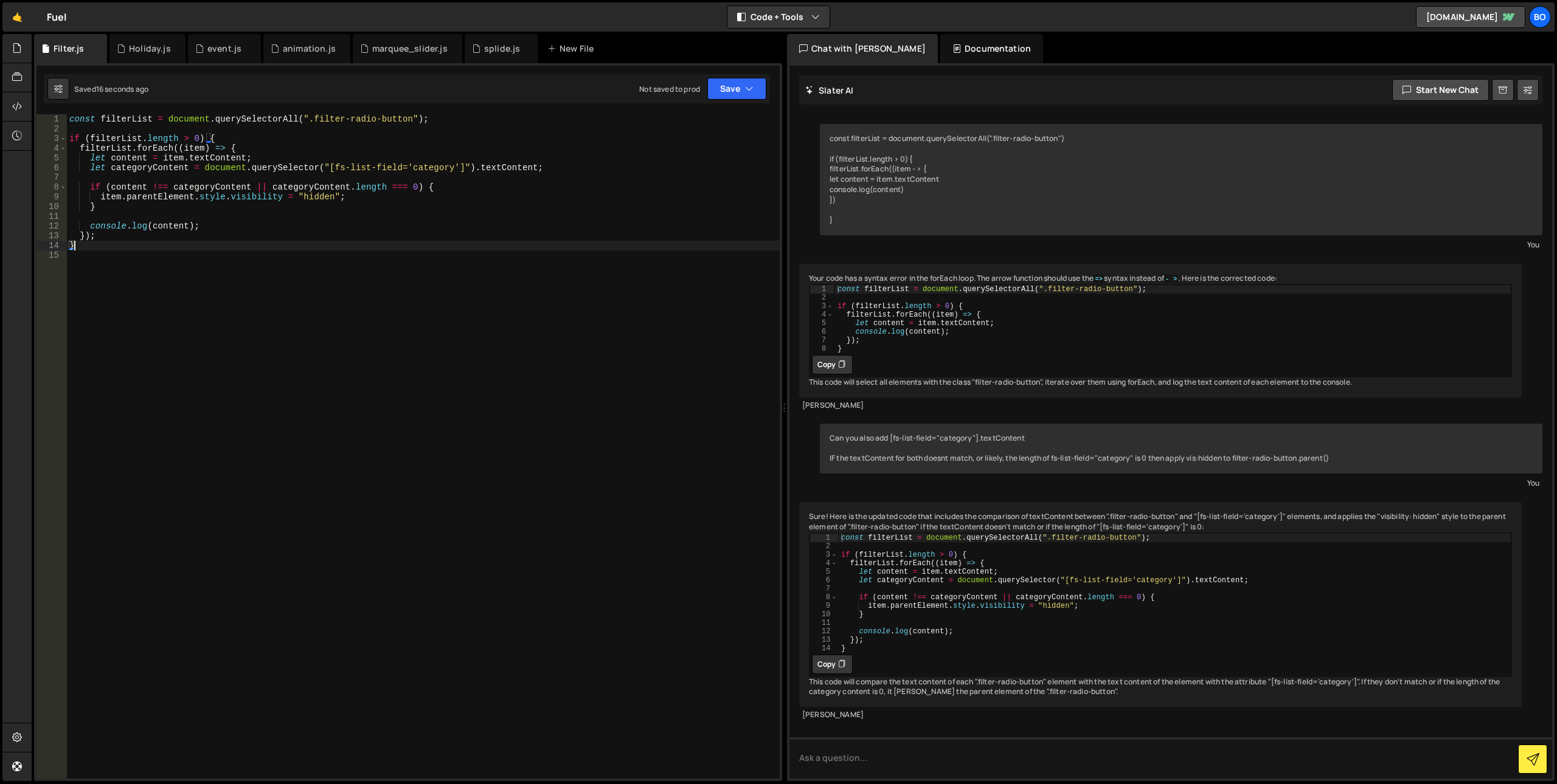
click at [124, 160] on div "const filterList = document . querySelectorAll ( ".filter-radio-button" ) ; if …" at bounding box center [423, 456] width 713 height 684
type textarea "let content = item.textContent;"
click at [124, 160] on div "const filterList = document . querySelectorAll ( ".filter-radio-button" ) ; if …" at bounding box center [423, 456] width 713 height 684
click at [259, 157] on div "const filterList = document . querySelectorAll ( ".filter-radio-button" ) ; if …" at bounding box center [423, 456] width 713 height 684
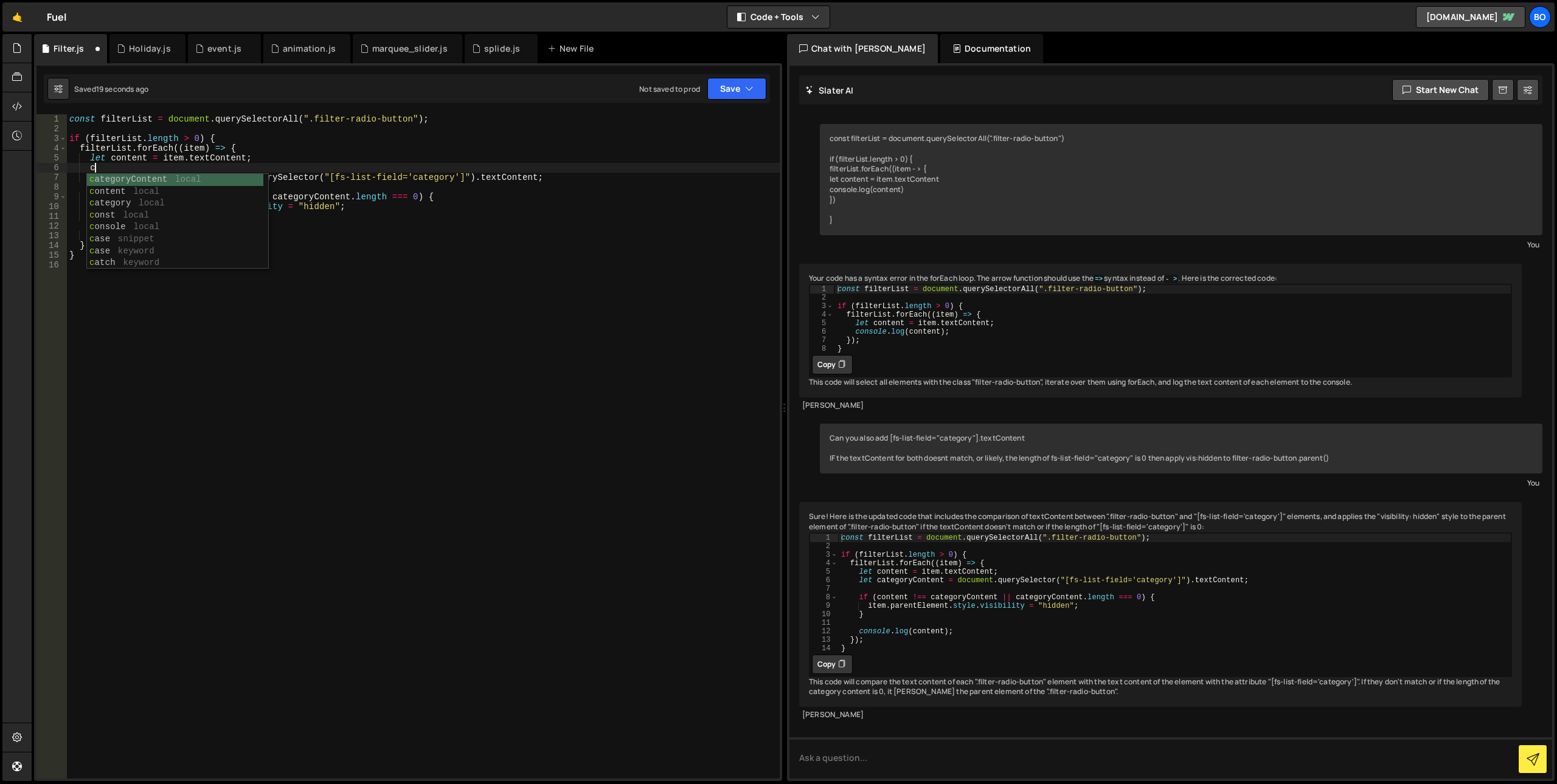
type textarea "c"
click at [216, 374] on div "const filterList = document . querySelectorAll ( ".filter-radio-button" ) ; if …" at bounding box center [423, 456] width 713 height 684
drag, startPoint x: 114, startPoint y: 166, endPoint x: 146, endPoint y: 170, distance: 32.2
click at [114, 165] on div "const filterList = document . querySelectorAll ( ".filter-radio-button" ) ; if …" at bounding box center [423, 456] width 713 height 684
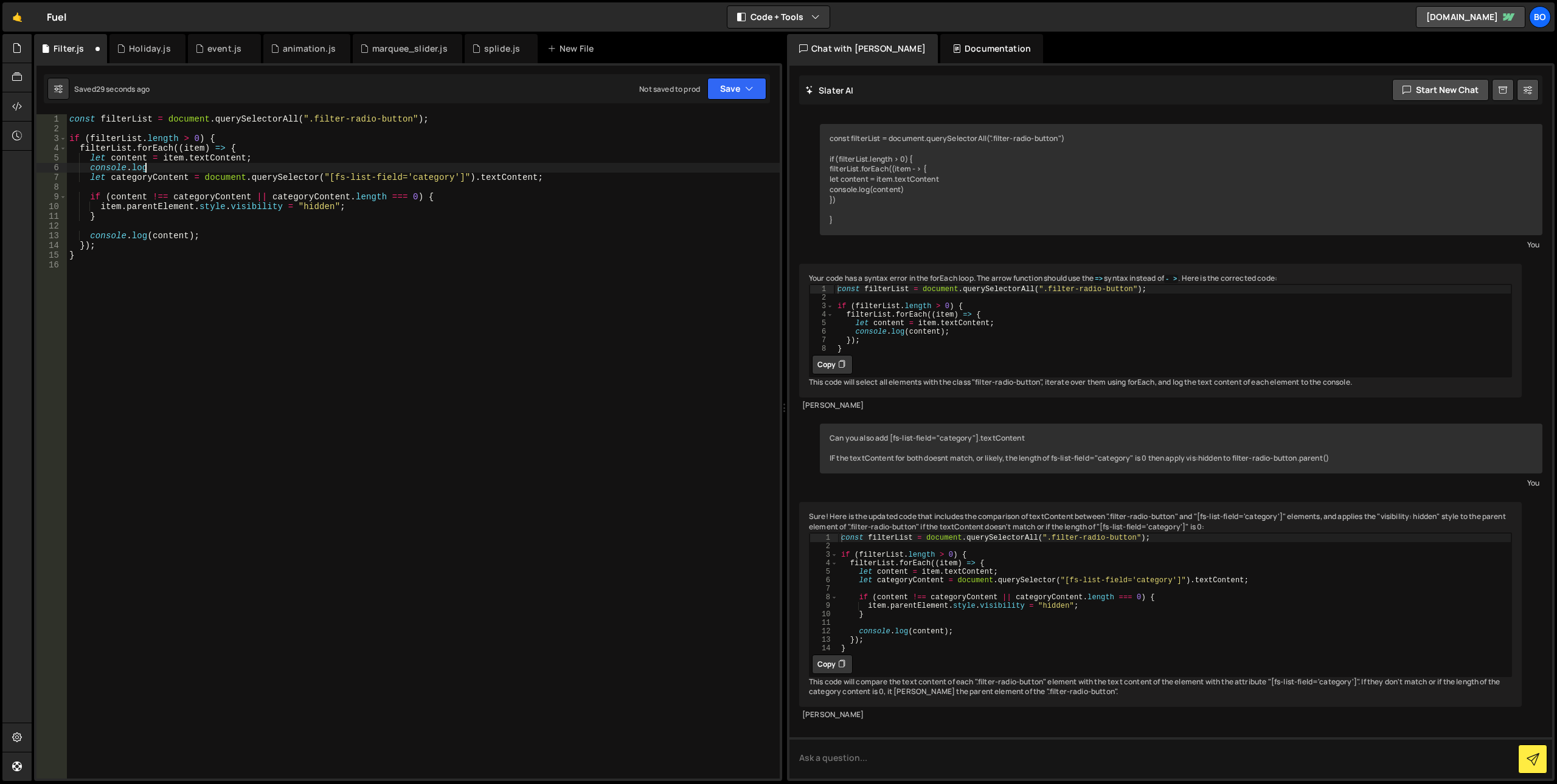
scroll to position [0, 5]
paste textarea "content)"
type textarea "console.log("Content " + content)"
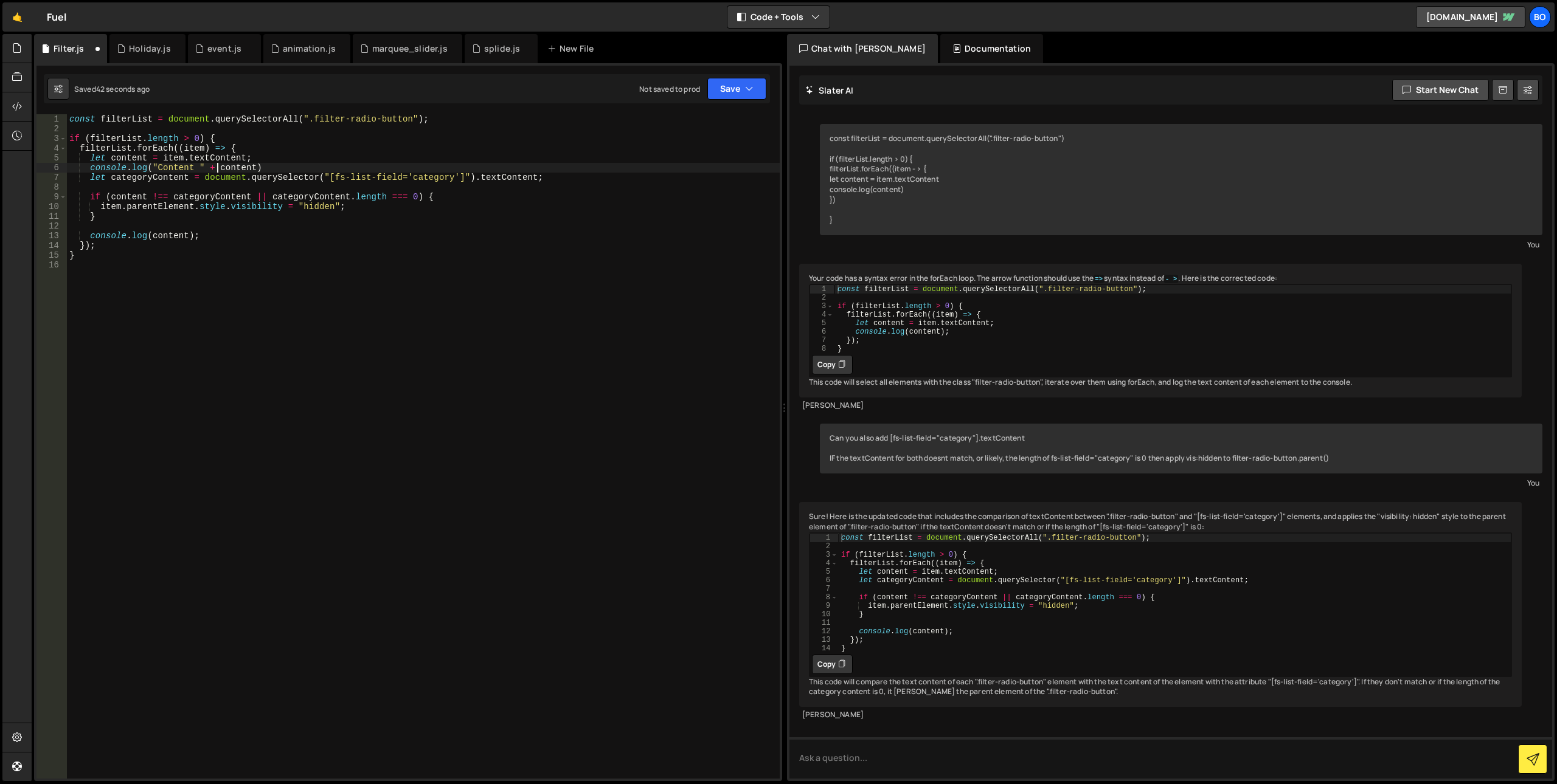
click at [216, 292] on div "const filterList = document . querySelectorAll ( ".filter-radio-button" ) ; if …" at bounding box center [423, 456] width 713 height 684
click at [169, 178] on div "const filterList = document . querySelectorAll ( ".filter-radio-button" ) ; if …" at bounding box center [423, 456] width 713 height 684
drag, startPoint x: 233, startPoint y: 168, endPoint x: 31, endPoint y: 171, distance: 202.0
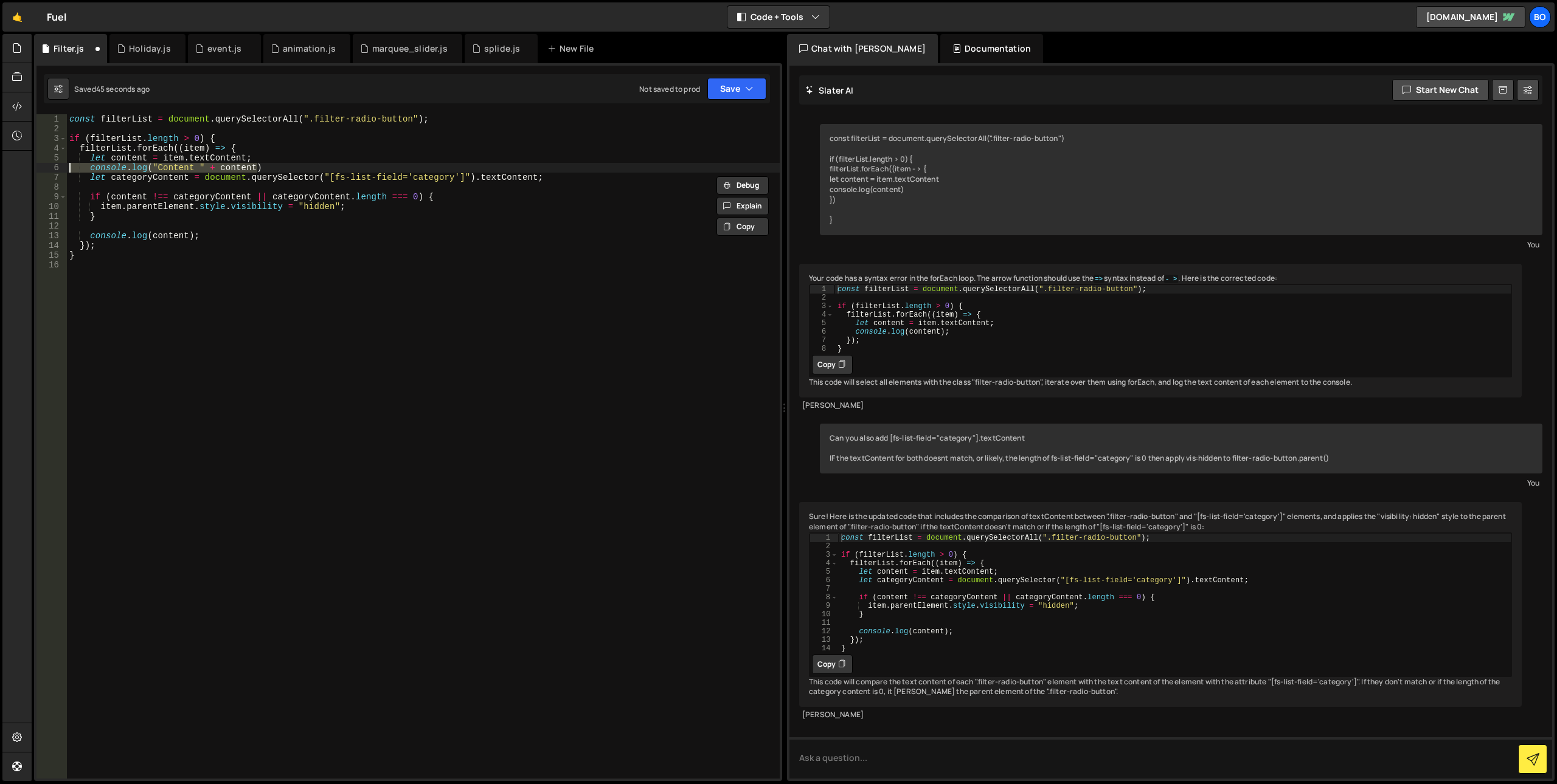
click at [31, 171] on div "Hold on a sec... Are you certain you wish to leave this page? Any changes you'v…" at bounding box center [778, 392] width 1557 height 784
click at [545, 174] on div "const filterList = document . querySelectorAll ( ".filter-radio-button" ) ; if …" at bounding box center [423, 456] width 713 height 684
type textarea "let categoryContent = document.querySelector("[fs-list-field='category']").text…"
paste textarea "console.log("Content " + content)"
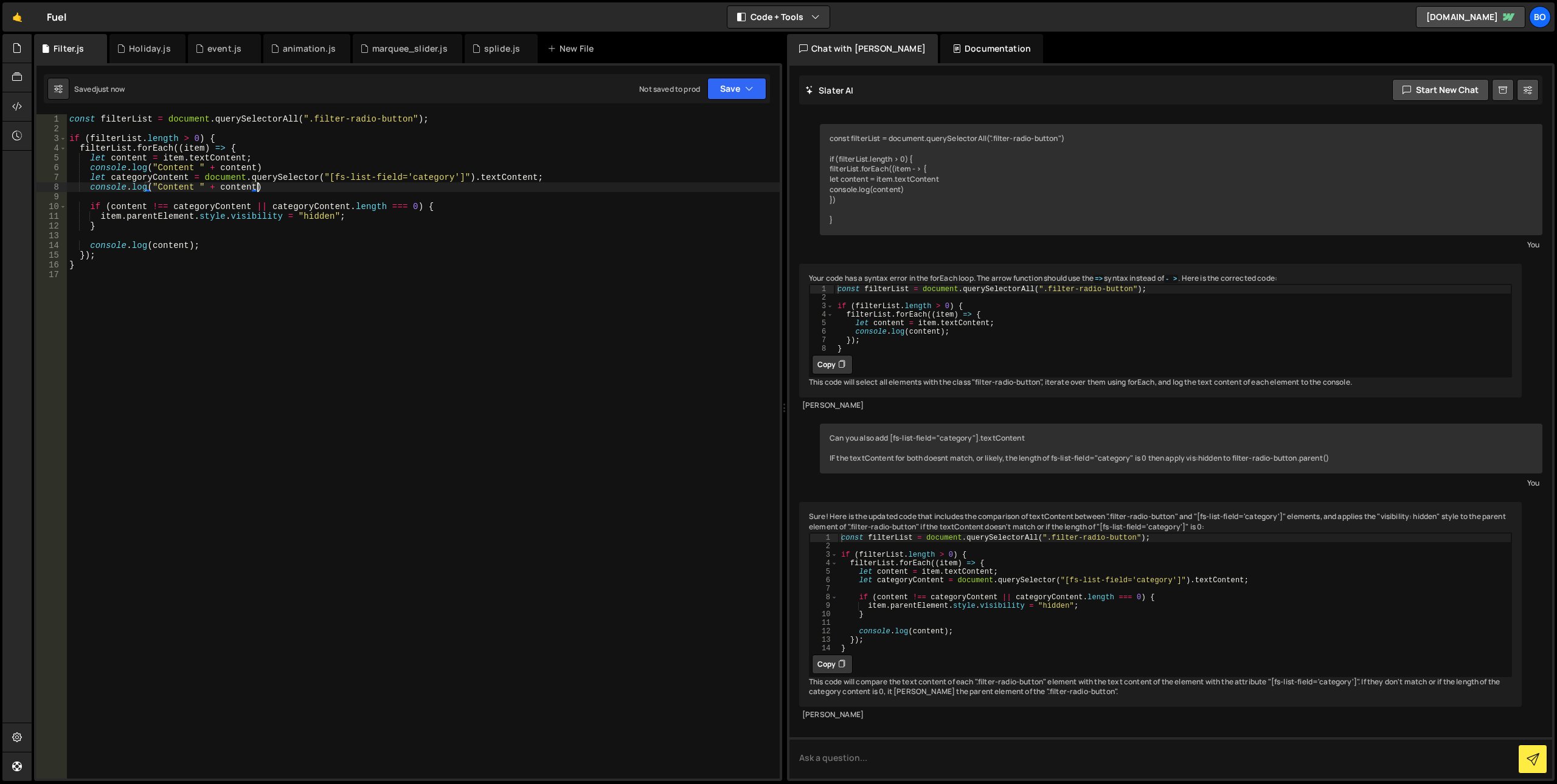
click at [131, 178] on div "const filterList = document . querySelectorAll ( ".filter-radio-button" ) ; if …" at bounding box center [423, 456] width 713 height 684
click at [227, 188] on div "const filterList = document . querySelectorAll ( ".filter-radio-button" ) ; if …" at bounding box center [423, 456] width 713 height 684
paste textarea "ategoryC"
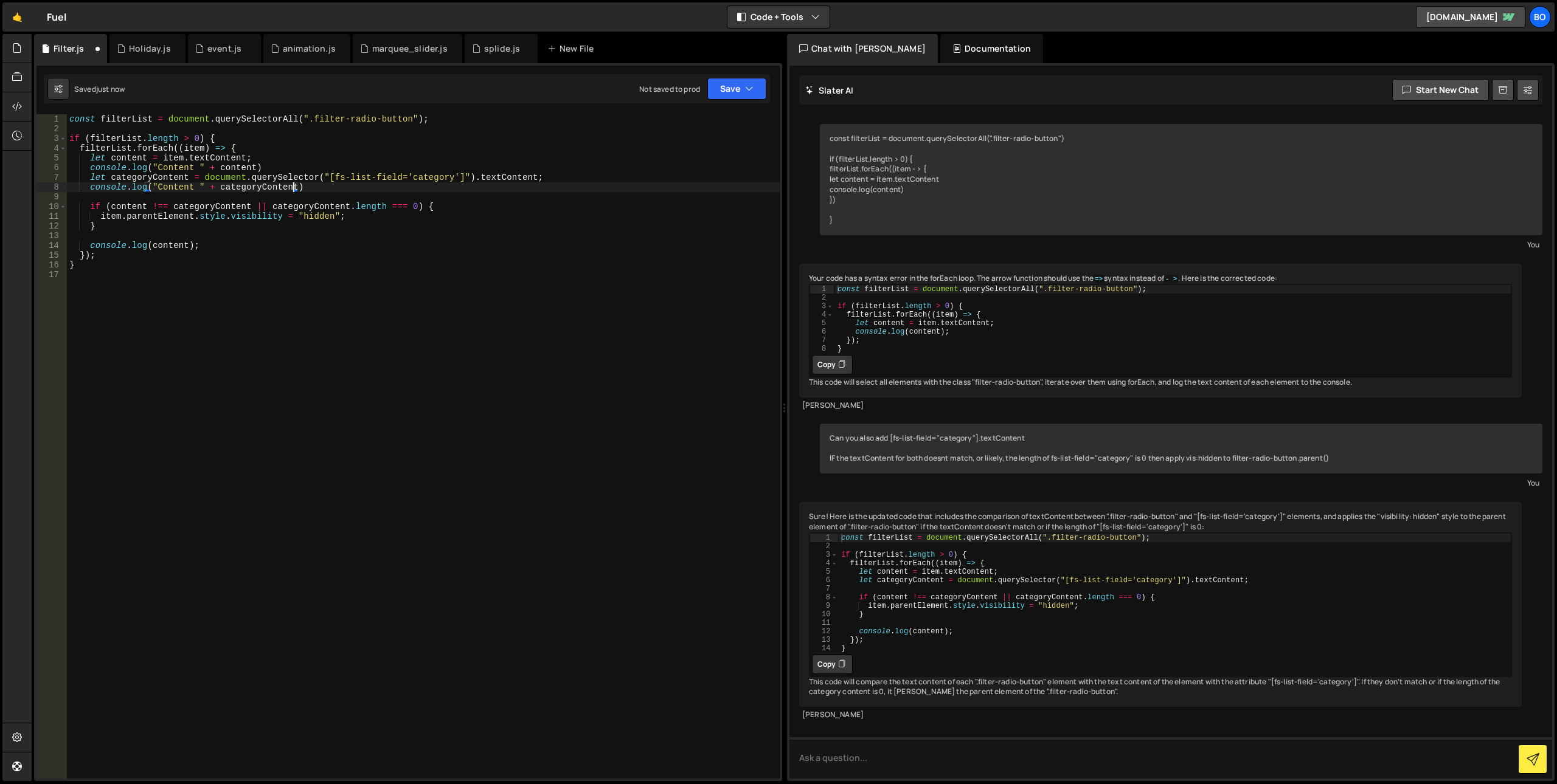
click at [170, 187] on div "const filterList = document . querySelectorAll ( ".filter-radio-button" ) ; if …" at bounding box center [423, 456] width 713 height 684
type textarea "console.log("Cat Content " + categoryContent)"
click at [433, 232] on div "const filterList = document . querySelectorAll ( ".filter-radio-button" ) ; if …" at bounding box center [423, 456] width 713 height 684
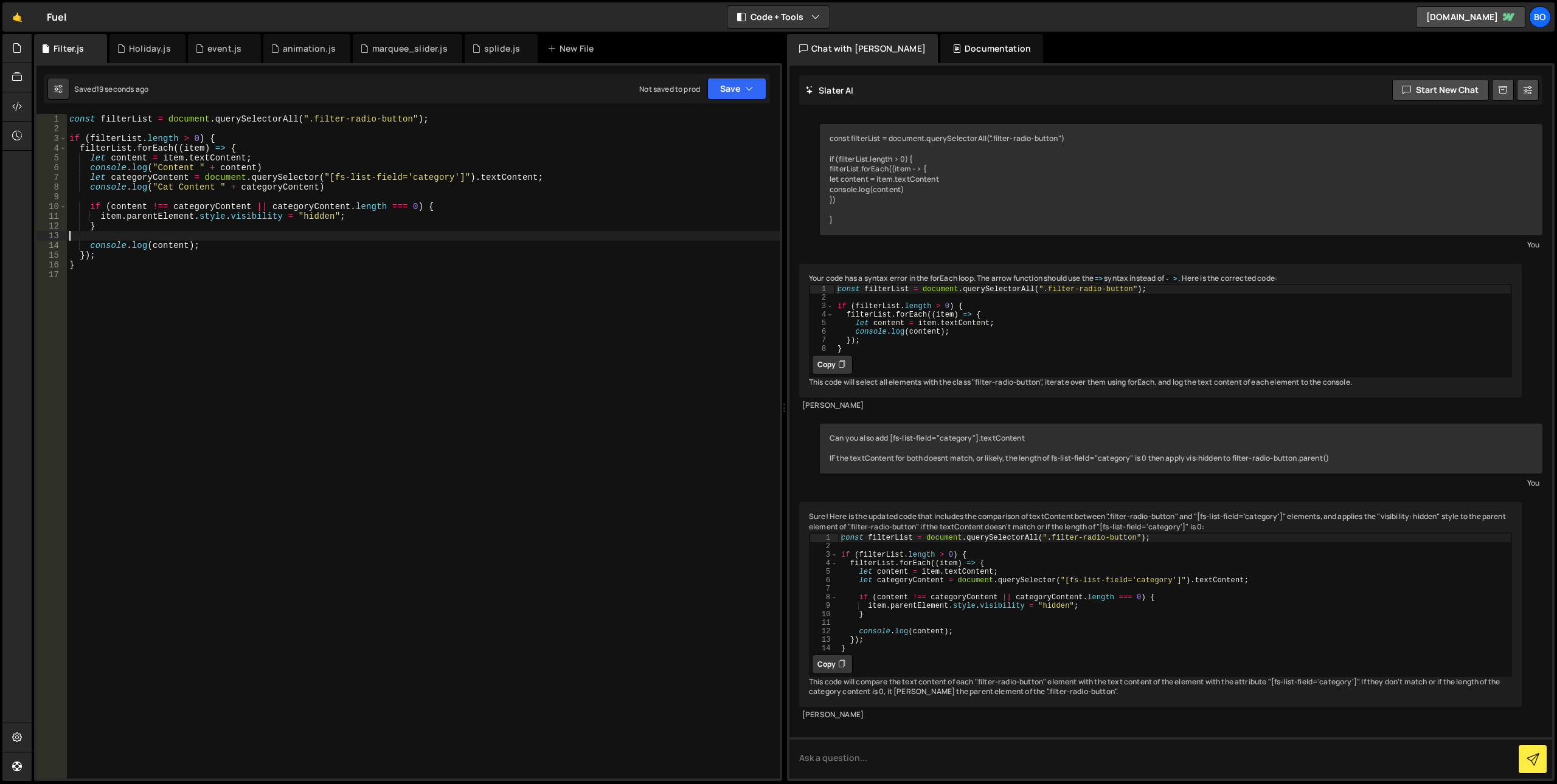
click at [314, 179] on div "const filterList = document . querySelectorAll ( ".filter-radio-button" ) ; if …" at bounding box center [423, 456] width 713 height 684
drag, startPoint x: 553, startPoint y: 176, endPoint x: 0, endPoint y: 179, distance: 553.0
click at [0, 179] on div "Hold on a sec... Are you certain you wish to leave this page? Any changes you'v…" at bounding box center [778, 392] width 1557 height 784
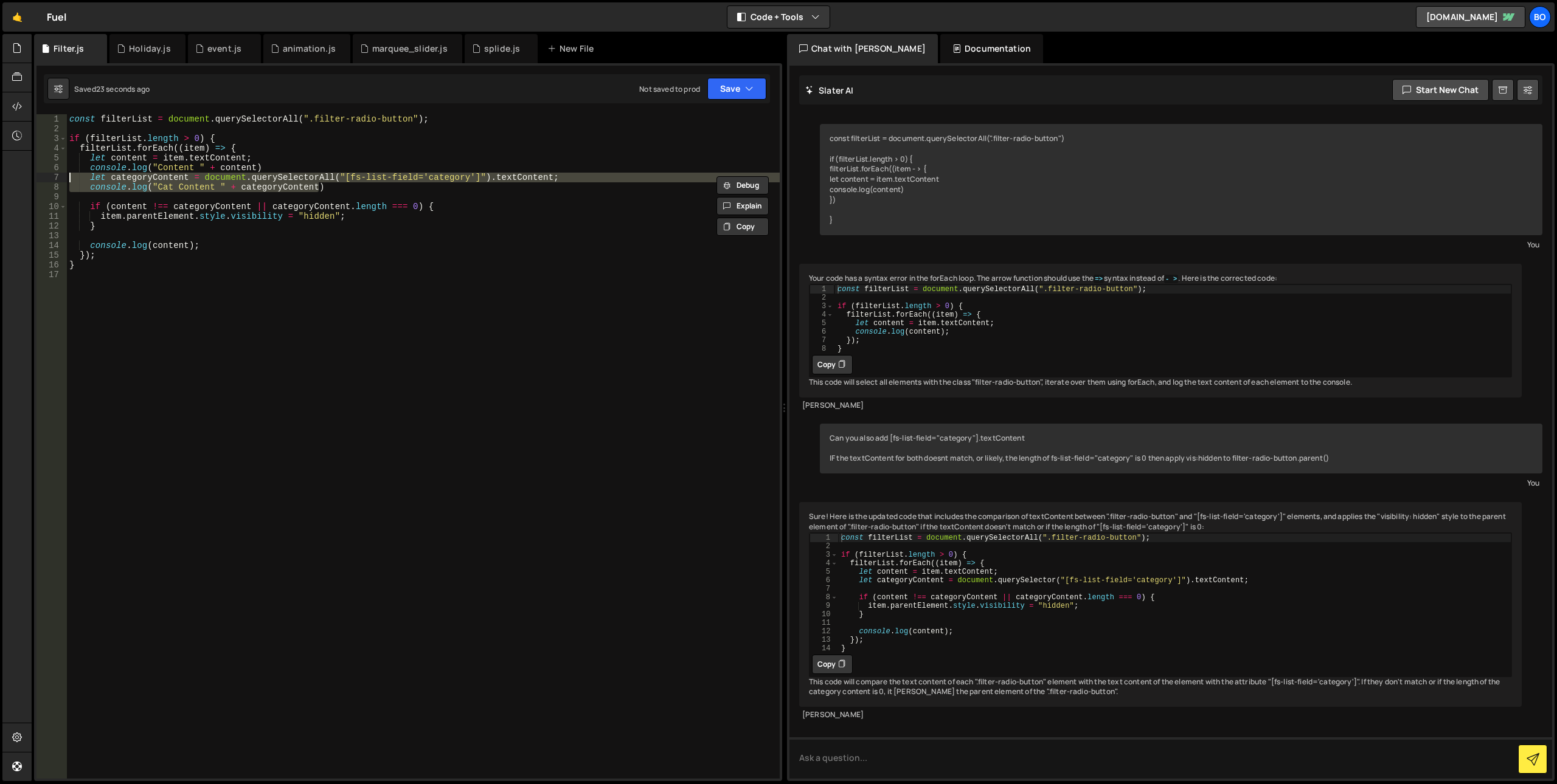
drag, startPoint x: 321, startPoint y: 191, endPoint x: 0, endPoint y: 174, distance: 321.4
click at [0, 174] on div "Hold on a sec... Are you certain you wish to leave this page? Any changes you'v…" at bounding box center [778, 392] width 1557 height 784
type textarea "let categoryContent = document.querySelectorAll("[fs-list-field='category']").t…"
type textarea "console.log("Content " + content)"
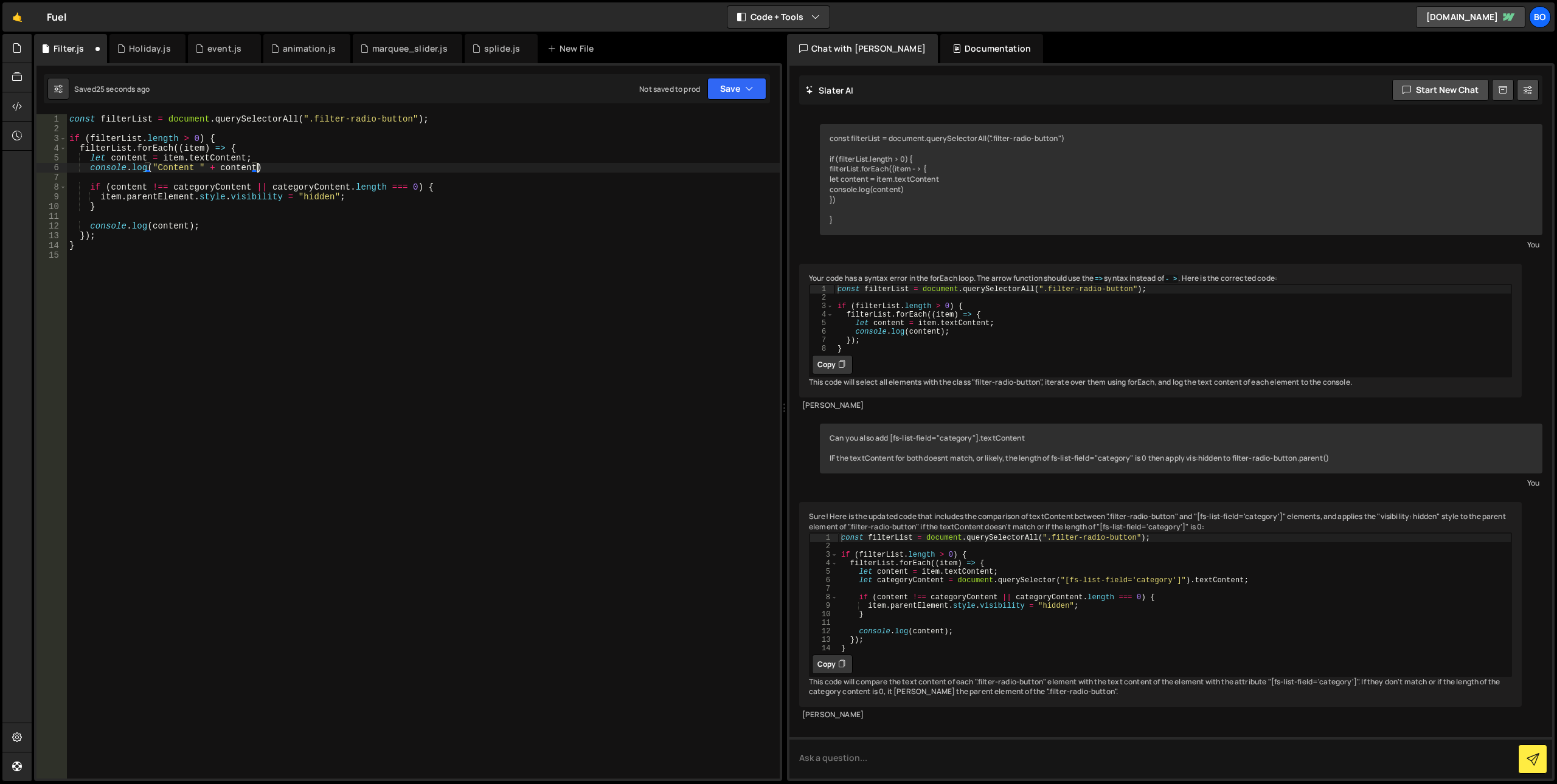
click at [181, 368] on div "const filterList = document . querySelectorAll ( ".filter-radio-button" ) ; if …" at bounding box center [423, 456] width 713 height 684
paste textarea "console.log("Cat Content " + categoryContent)"
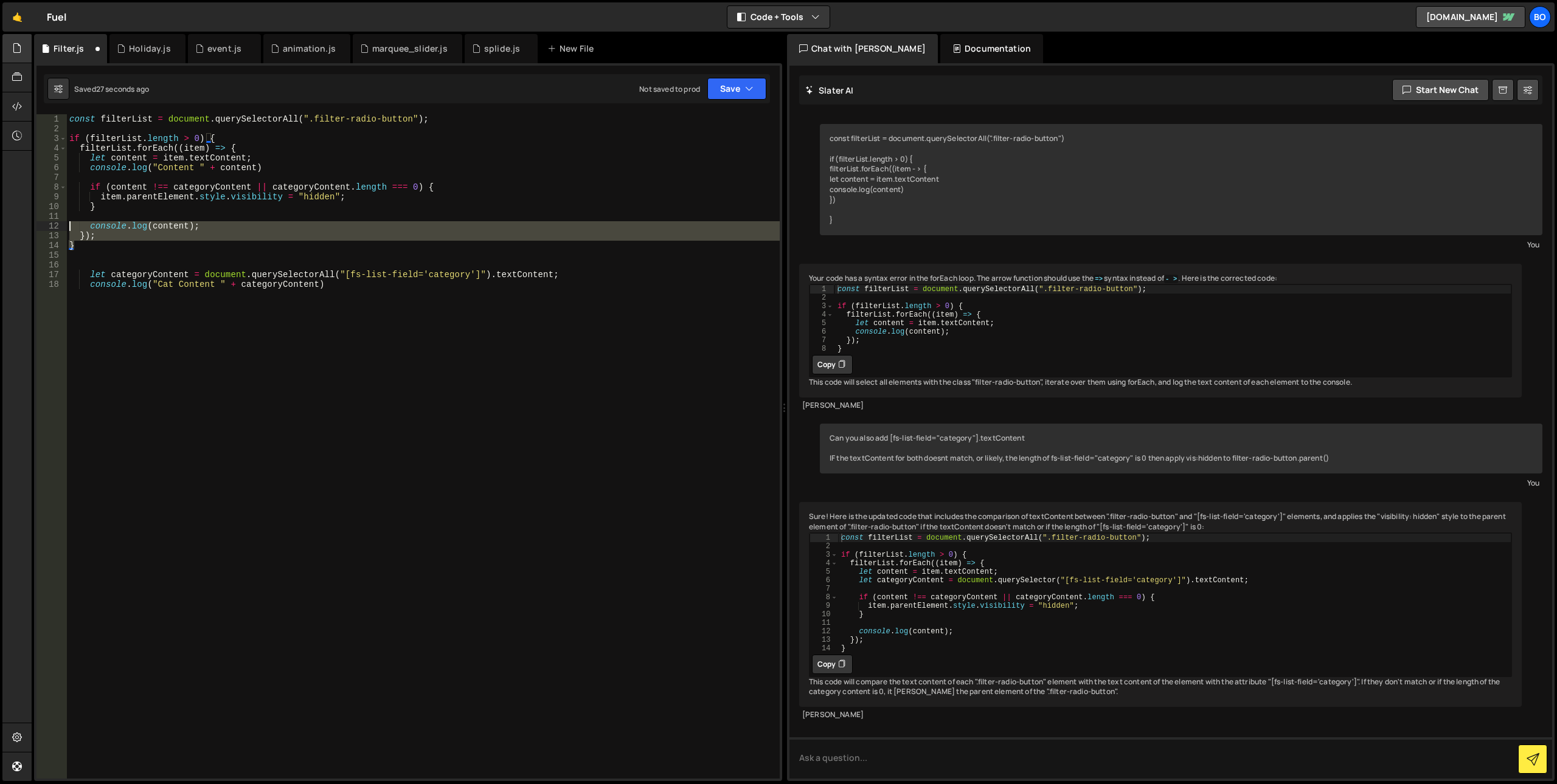
drag, startPoint x: 76, startPoint y: 243, endPoint x: 14, endPoint y: 62, distance: 191.3
click at [14, 62] on div "Hold on a sec... Are you certain you wish to leave this page? Any changes you'v…" at bounding box center [778, 392] width 1557 height 784
type textarea "const filterList = document.querySelectorAll(".filter-radio-button");"
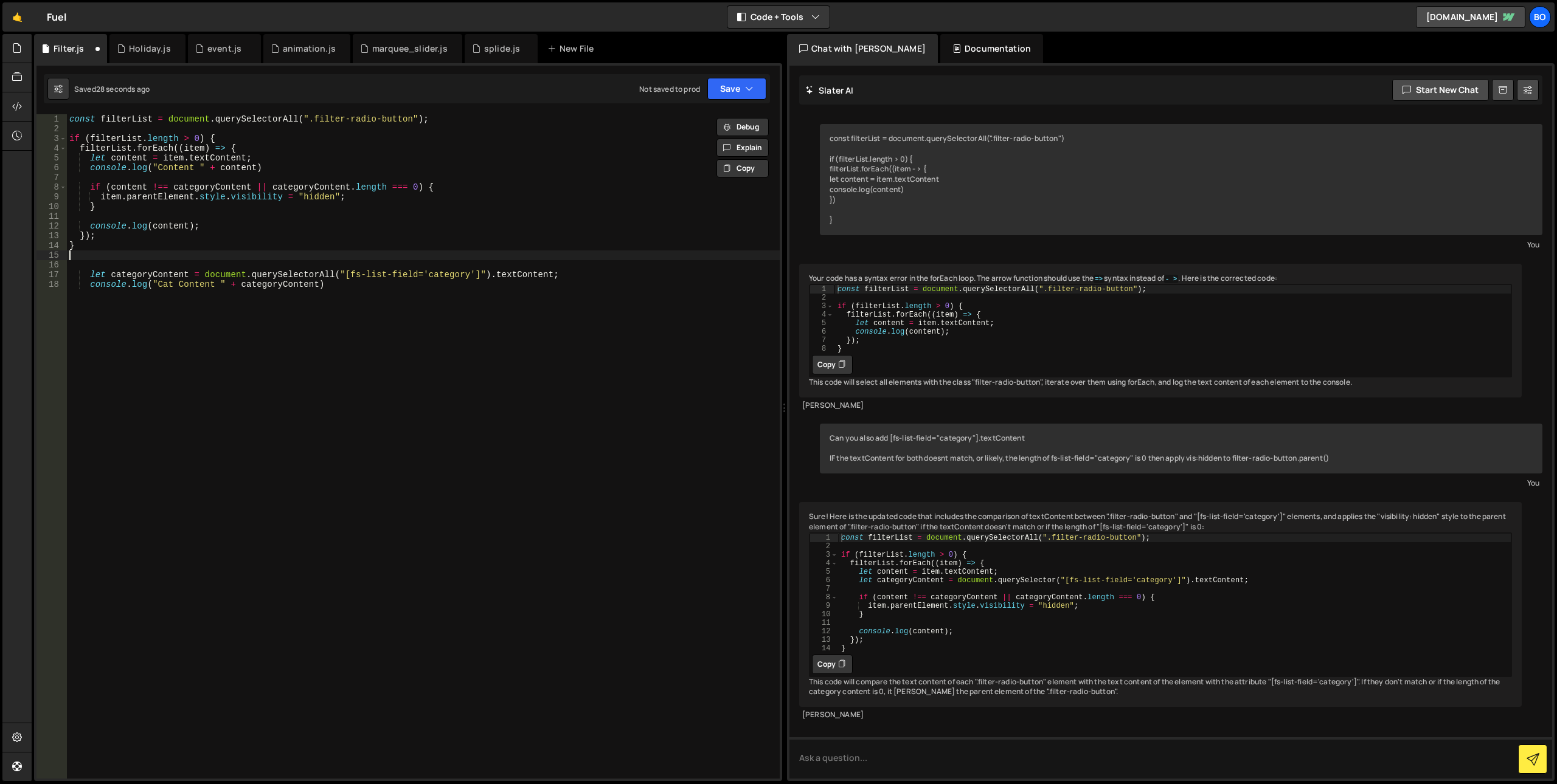
click at [101, 250] on div "const filterList = document . querySelectorAll ( ".filter-radio-button" ) ; if …" at bounding box center [423, 456] width 713 height 684
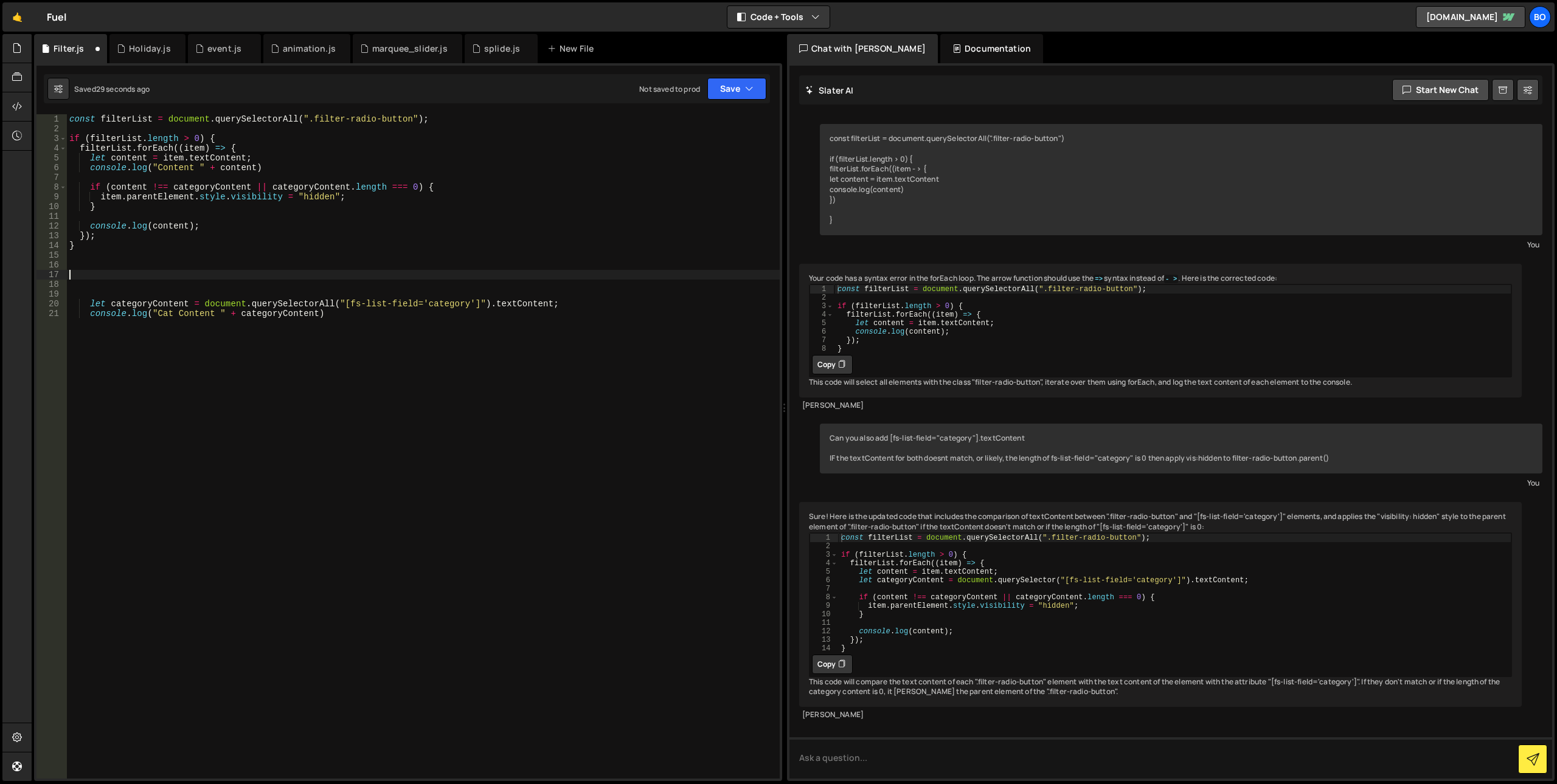
paste textarea "}"
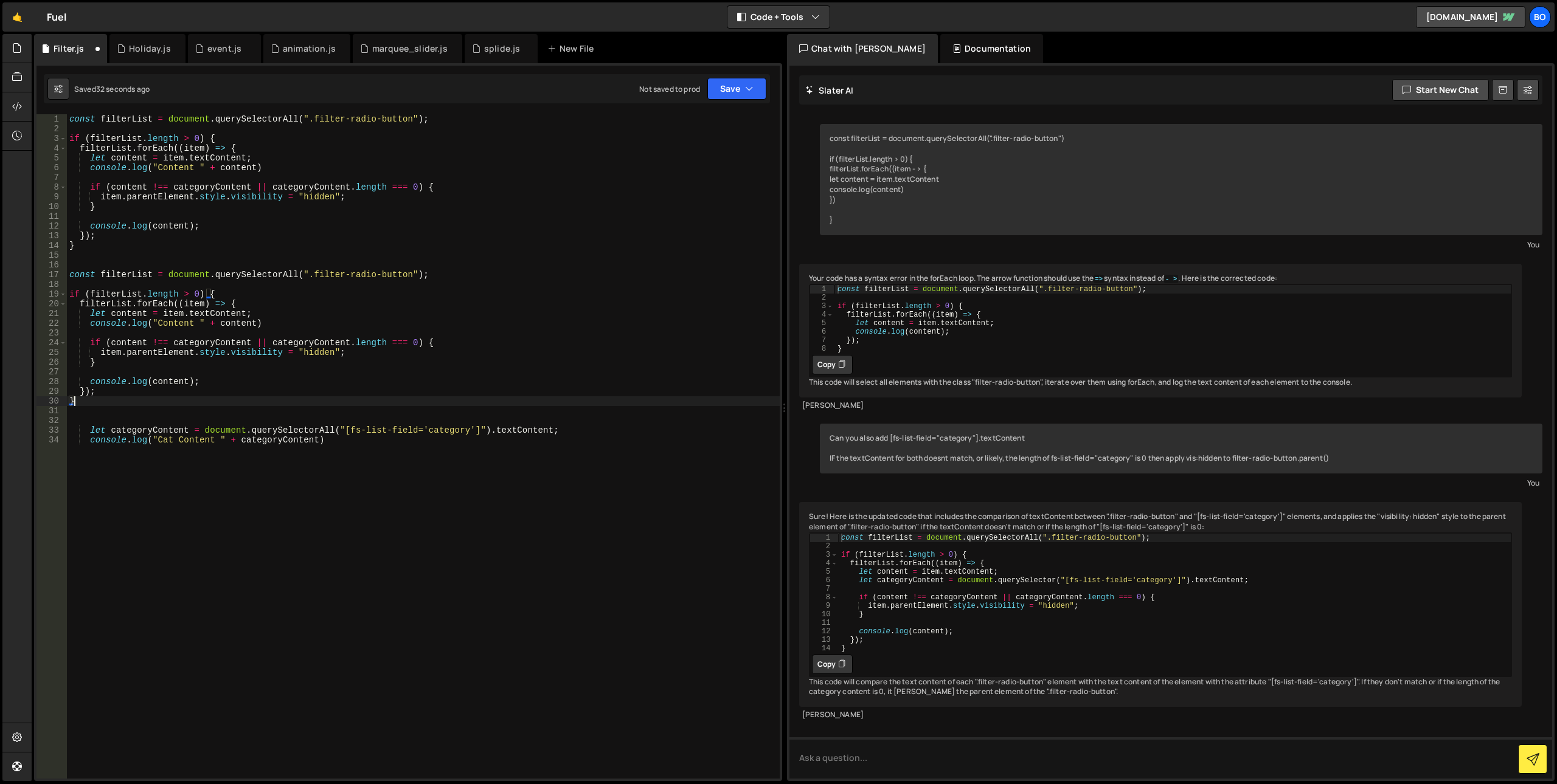
click at [127, 271] on div "const filterList = document . querySelectorAll ( ".filter-radio-button" ) ; if …" at bounding box center [423, 456] width 713 height 684
type textarea "const [DEMOGRAPHIC_DATA] = document.querySelectorAll(".filter-radio-button");"
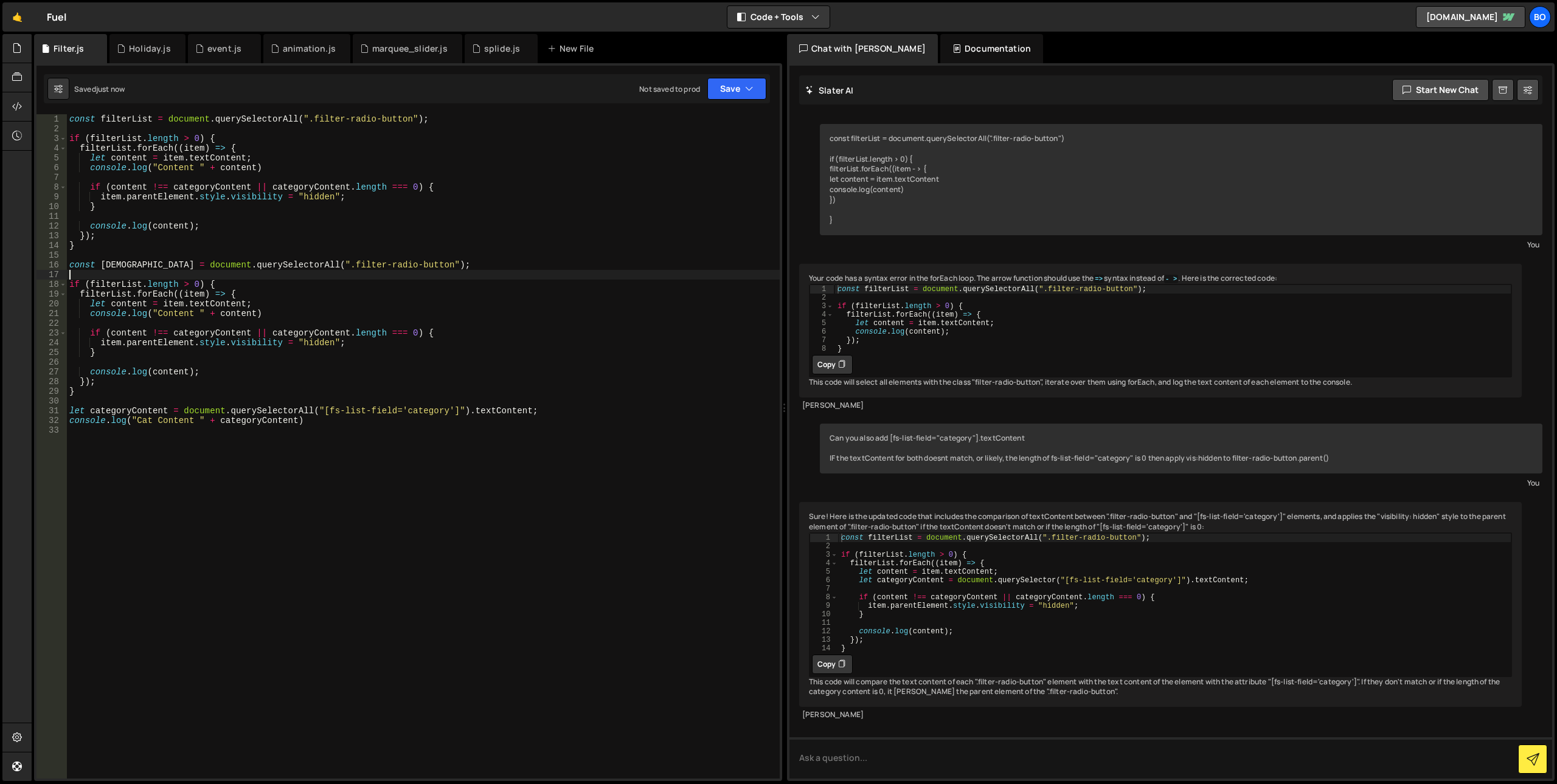
click at [372, 452] on div "const filterList = document . querySelectorAll ( ".filter-radio-button" ) ; if …" at bounding box center [423, 456] width 713 height 684
drag, startPoint x: 319, startPoint y: 410, endPoint x: 451, endPoint y: 409, distance: 132.0
click at [451, 409] on div "const filterList = document . querySelectorAll ( ".filter-radio-button" ) ; if …" at bounding box center [423, 456] width 713 height 684
drag, startPoint x: 389, startPoint y: 265, endPoint x: 294, endPoint y: 267, distance: 95.0
click at [294, 267] on div "const filterList = document . querySelectorAll ( ".filter-radio-button" ) ; if …" at bounding box center [423, 456] width 713 height 684
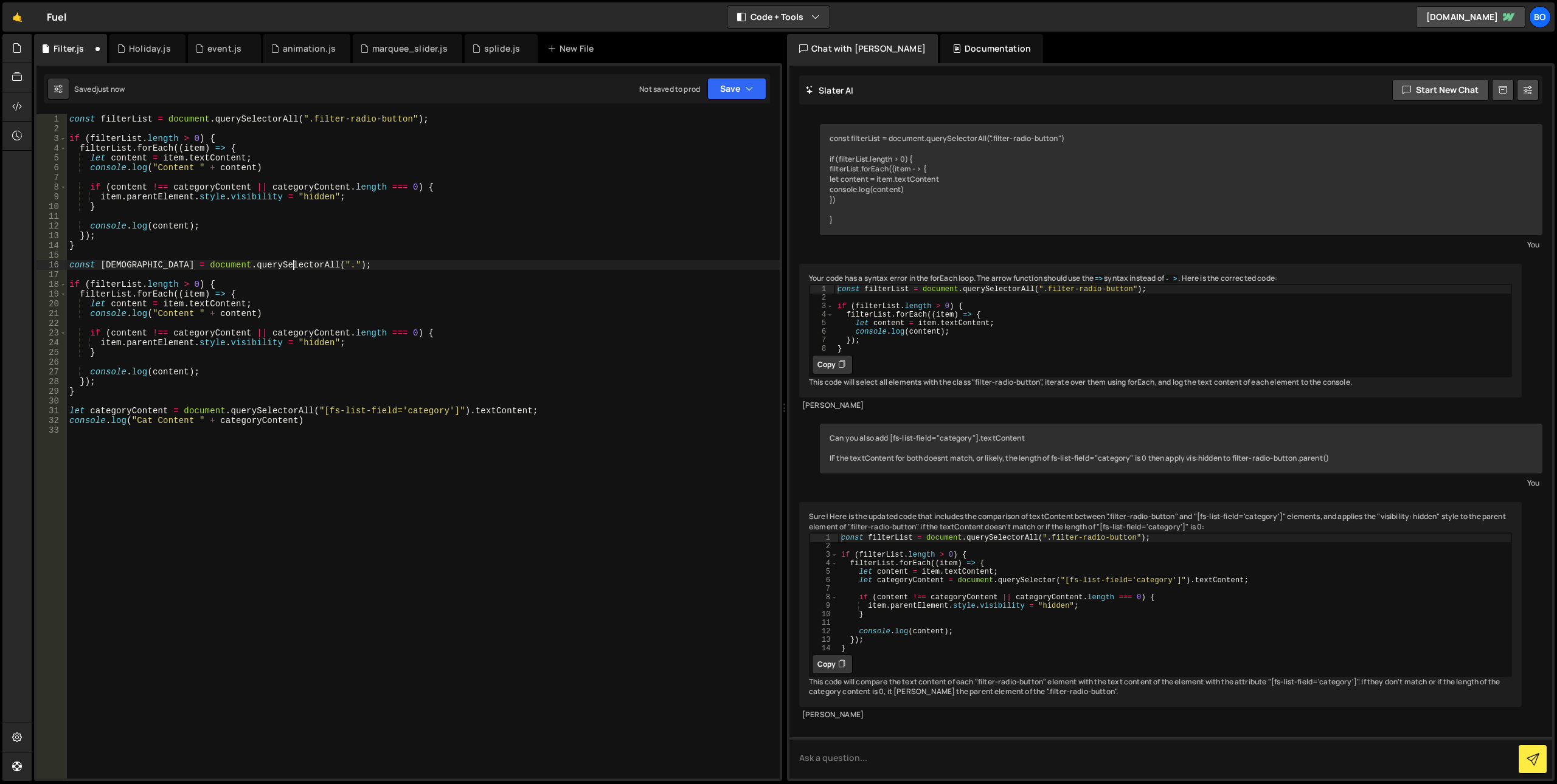
paste textarea "[fs-list-field='category']"
click at [124, 267] on div "const filterList = document . querySelectorAll ( ".filter-radio-button" ) ; if …" at bounding box center [423, 456] width 713 height 684
click at [120, 287] on div "const filterList = document . querySelectorAll ( ".filter-radio-button" ) ; if …" at bounding box center [423, 456] width 713 height 684
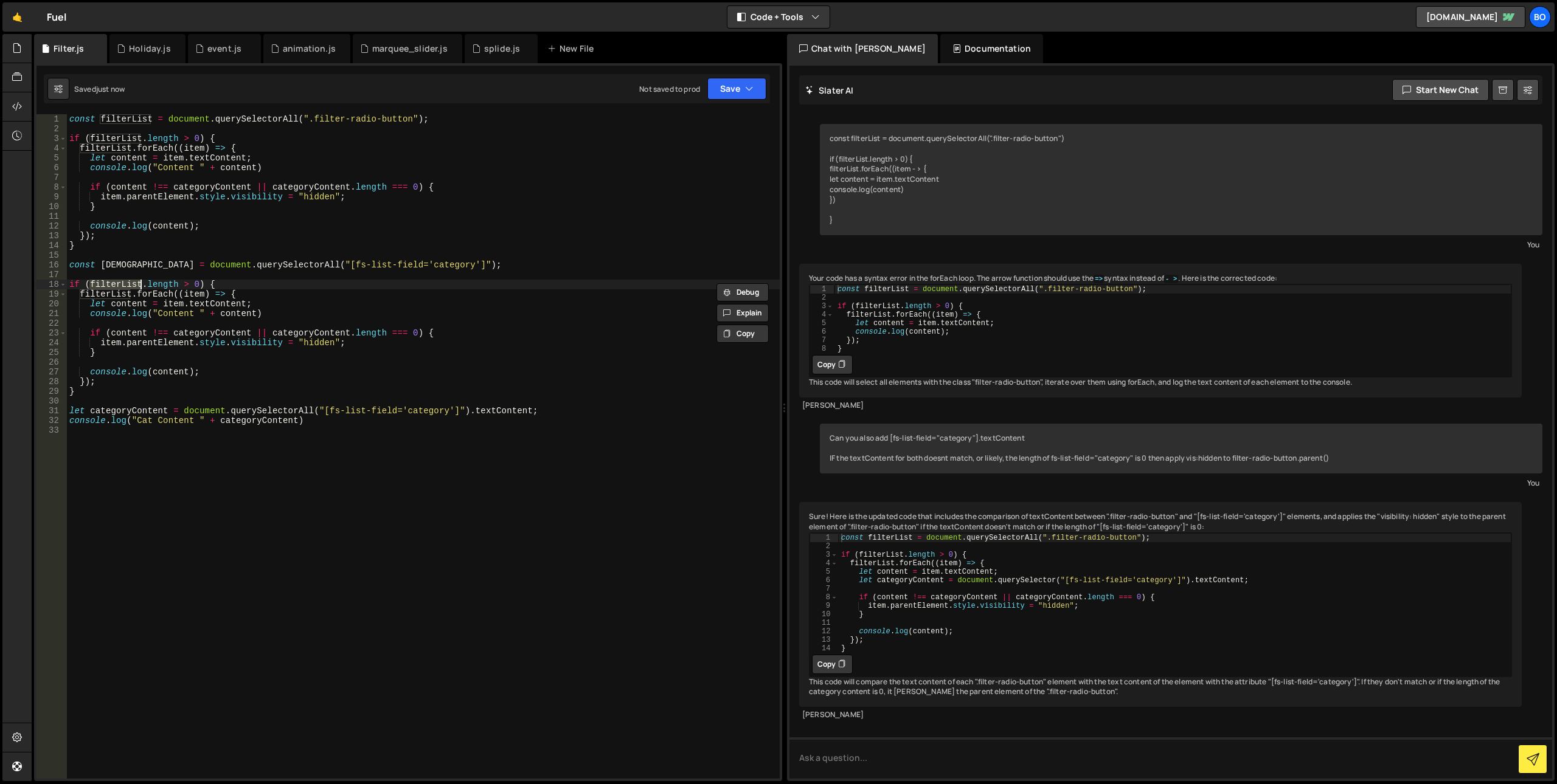
paste textarea "cat"
click at [108, 295] on div "const filterList = document . querySelectorAll ( ".filter-radio-button" ) ; if …" at bounding box center [423, 456] width 713 height 684
paste textarea "cat"
click at [156, 312] on div "const filterList = document . querySelectorAll ( ".filter-radio-button" ) ; if …" at bounding box center [423, 456] width 713 height 684
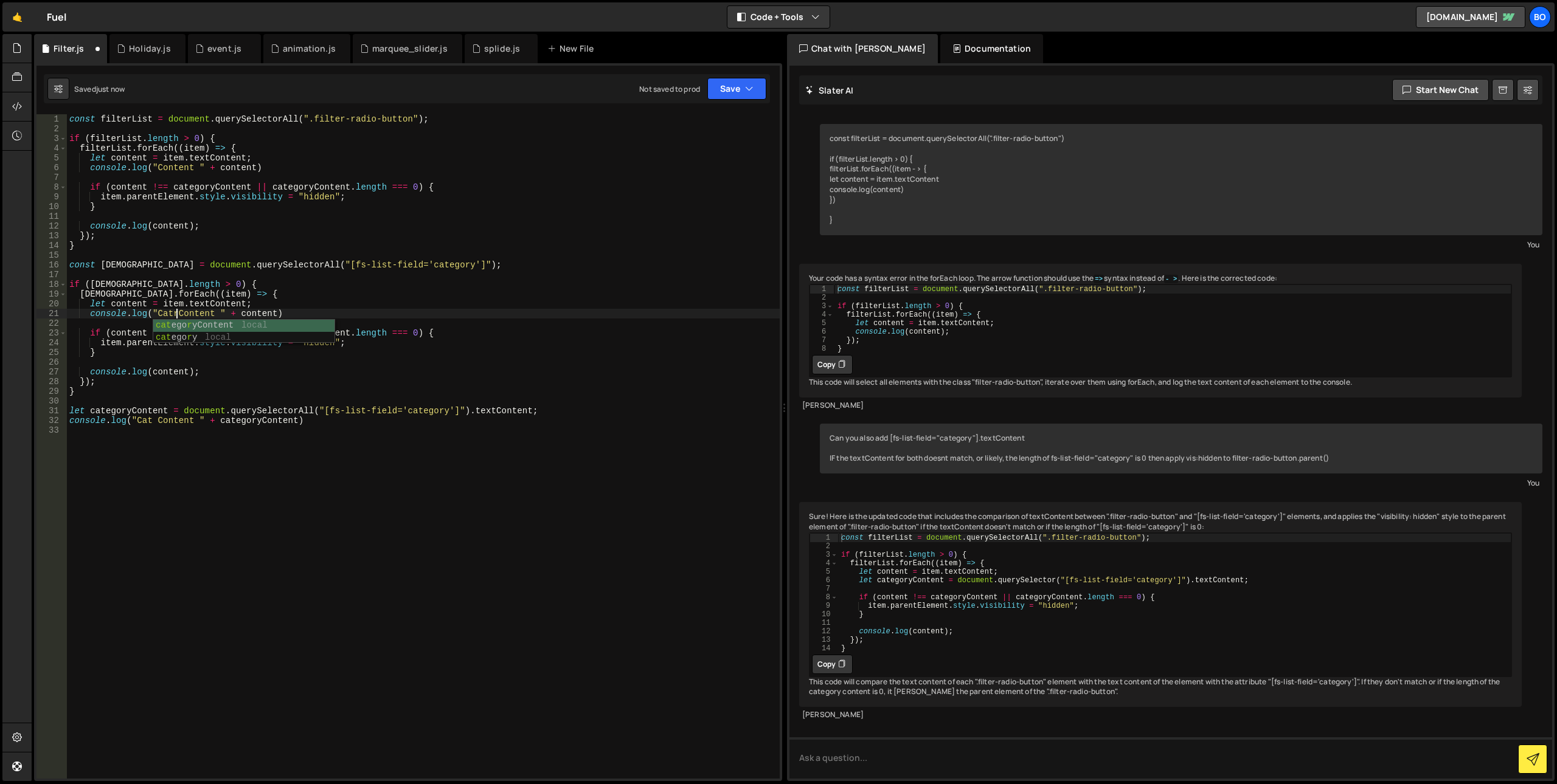
scroll to position [0, 7]
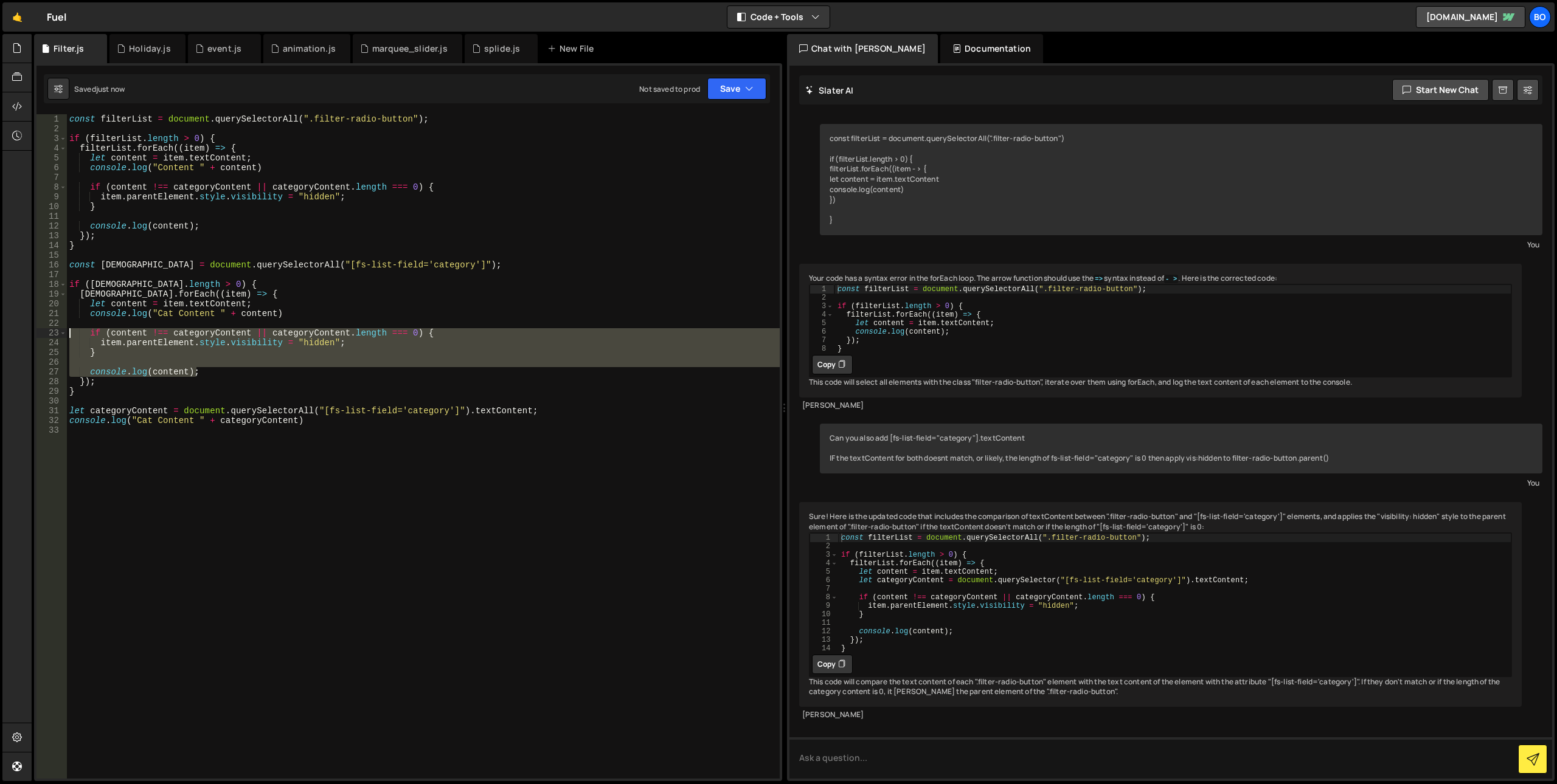
drag, startPoint x: 206, startPoint y: 368, endPoint x: 51, endPoint y: 330, distance: 159.6
click at [51, 330] on div "console.log("Cat Content " + content) 1 2 3 4 5 6 7 8 9 10 11 12 13 14 15 16 17…" at bounding box center [408, 446] width 743 height 664
type textarea "if (content !== categoryContent || categoryContent.length === 0) { item.parentE…"
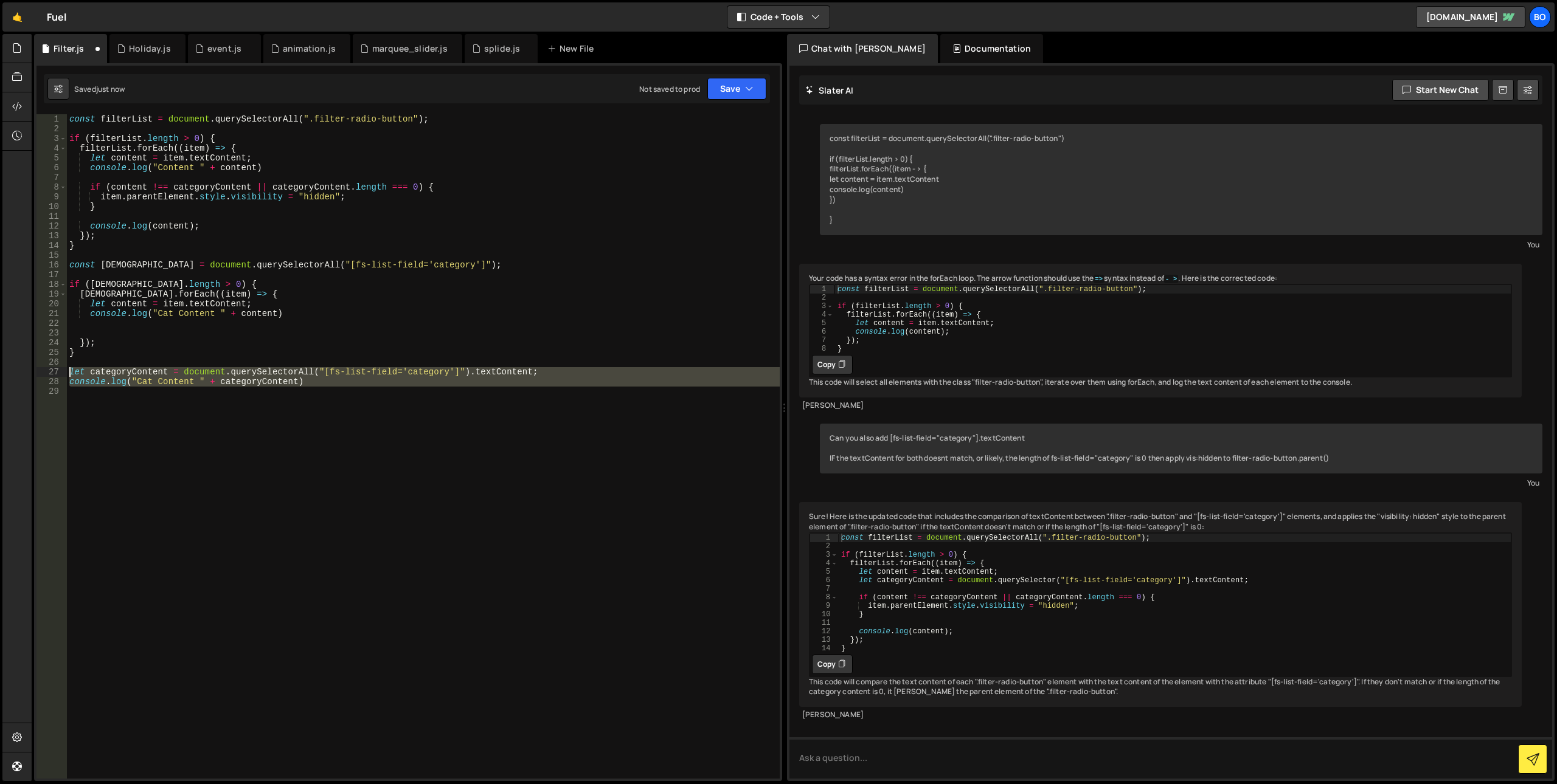
drag, startPoint x: 283, startPoint y: 397, endPoint x: 34, endPoint y: 372, distance: 250.3
click at [34, 372] on div "1 Type cmd + s to save your Javascript file. הההההההההההההההההההההההההההההההההה…" at bounding box center [408, 422] width 748 height 718
type textarea "let categoryContent = document.querySelectorAll("[fs-list-field='category']").t…"
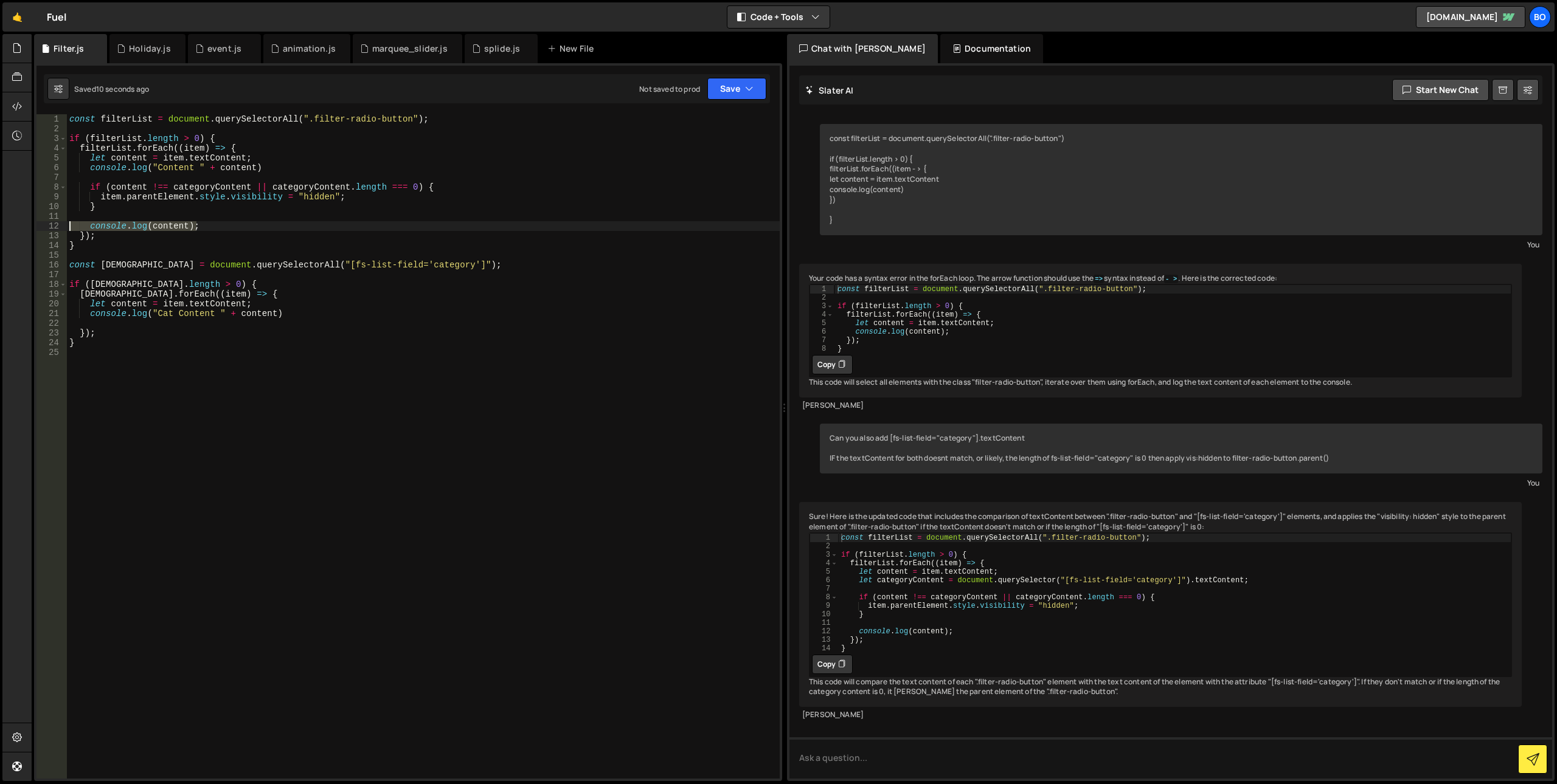
drag, startPoint x: 206, startPoint y: 224, endPoint x: 52, endPoint y: 223, distance: 154.0
click at [52, 223] on div "1 2 3 4 5 6 7 8 9 10 11 12 13 14 15 16 17 18 19 20 21 22 23 24 25 const filterL…" at bounding box center [408, 446] width 743 height 664
type textarea "console.log(content);"
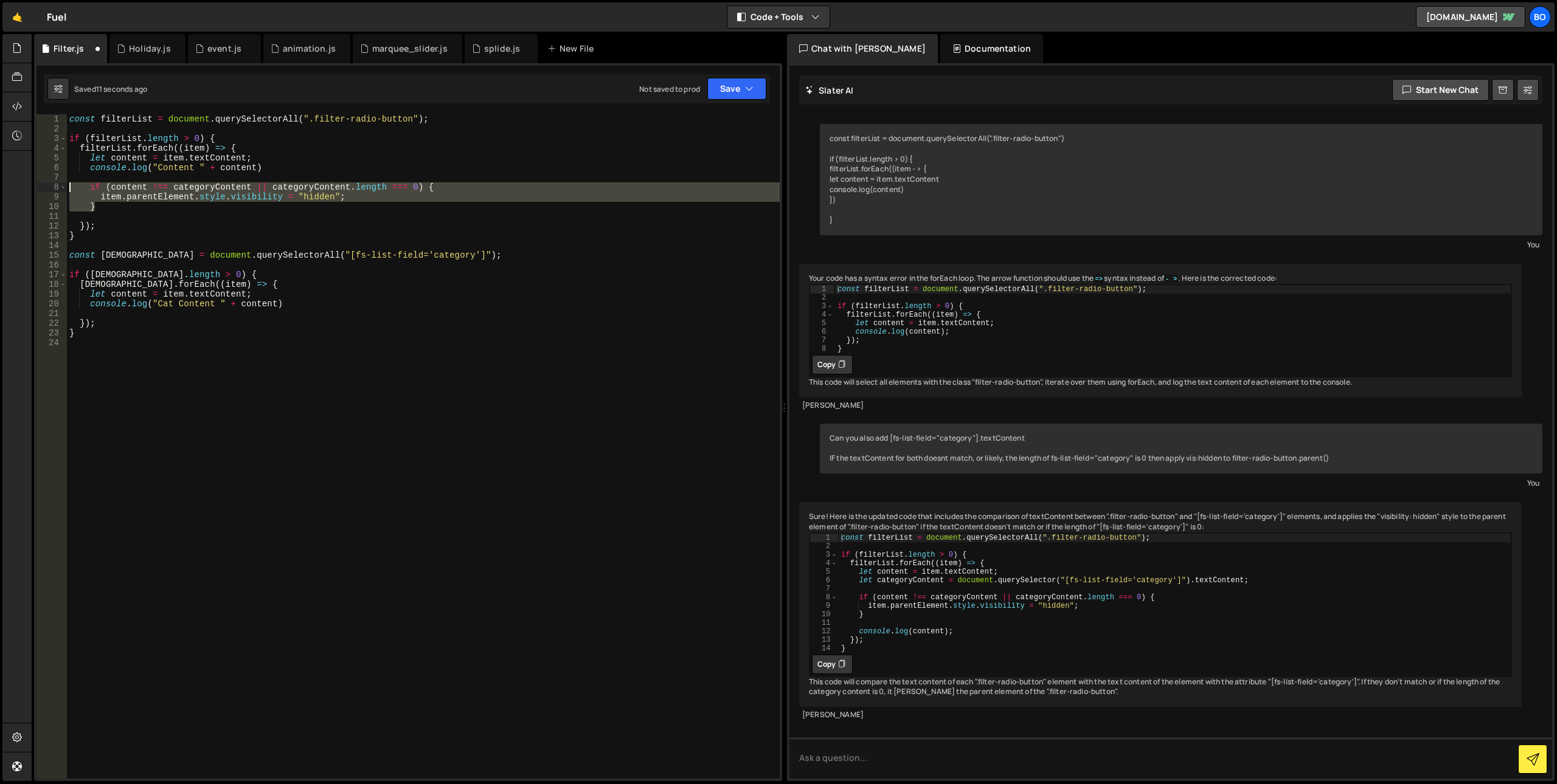
drag, startPoint x: 101, startPoint y: 210, endPoint x: 25, endPoint y: 188, distance: 79.1
click at [25, 188] on div "Hold on a sec... Are you certain you wish to leave this page? Any changes you'v…" at bounding box center [778, 392] width 1557 height 784
type textarea "if (content !== categoryContent || categoryContent.length === 0) { item.parentE…"
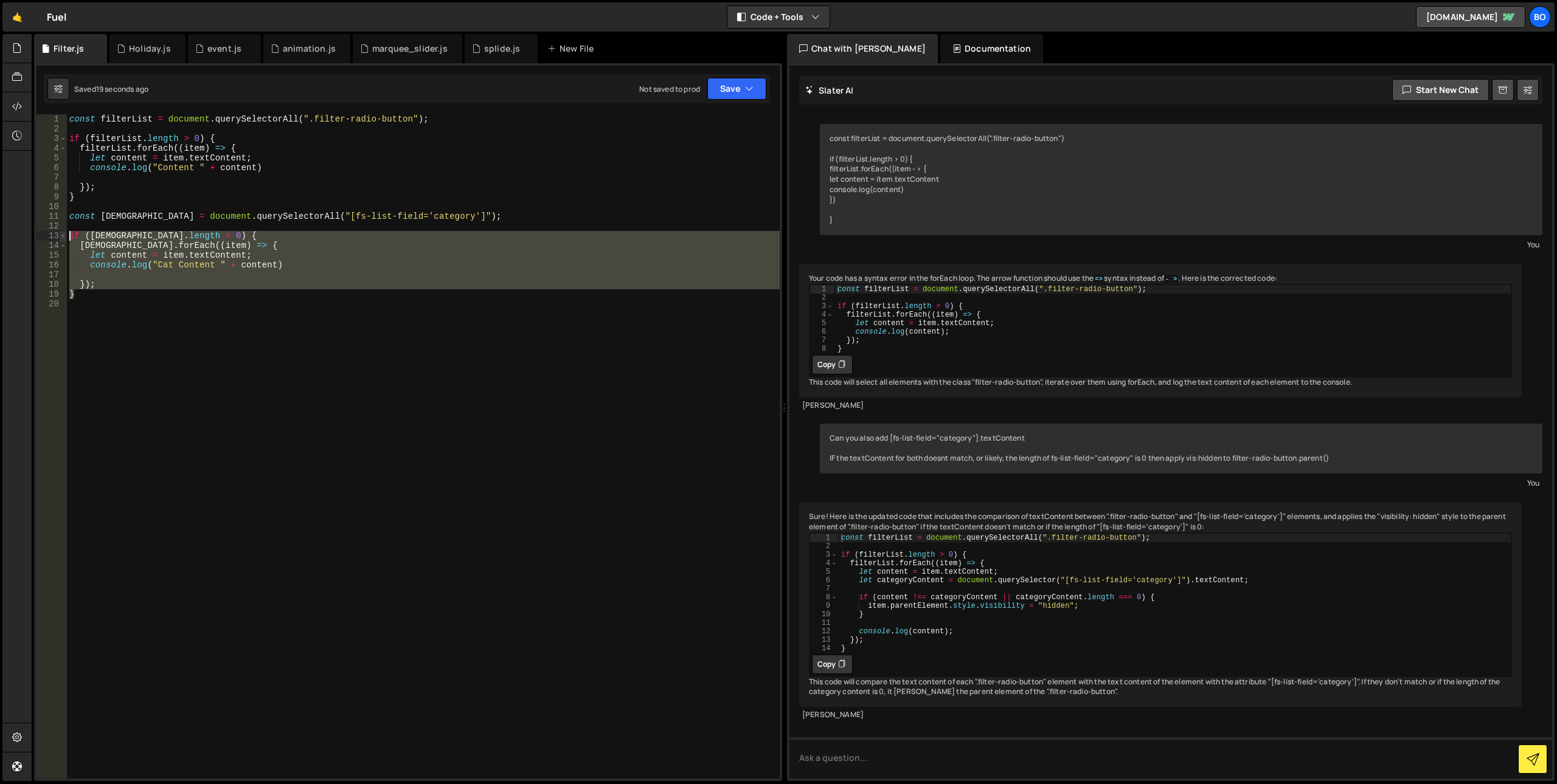
drag, startPoint x: 84, startPoint y: 297, endPoint x: 65, endPoint y: 239, distance: 61.0
click at [65, 239] on div "console.log("Content " + content) 1 2 3 4 5 6 7 8 9 10 11 12 13 14 15 16 17 18 …" at bounding box center [408, 446] width 743 height 664
type textarea "if (catList.length > 0) { catList.forEach((item) => {"
click at [226, 375] on div "const filterList = document . querySelectorAll ( ".filter-radio-button" ) ; if …" at bounding box center [423, 456] width 713 height 684
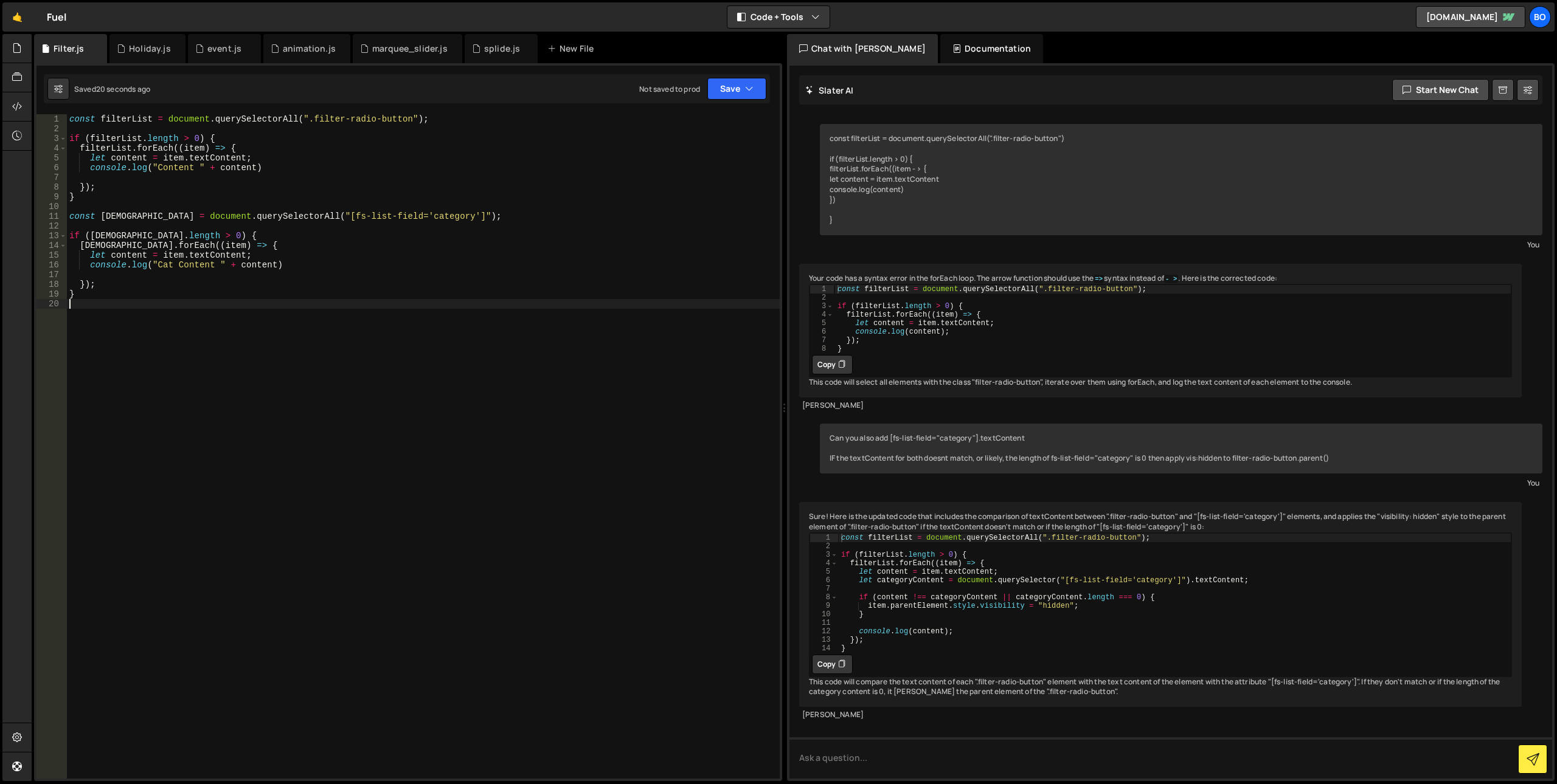
type textarea "}"
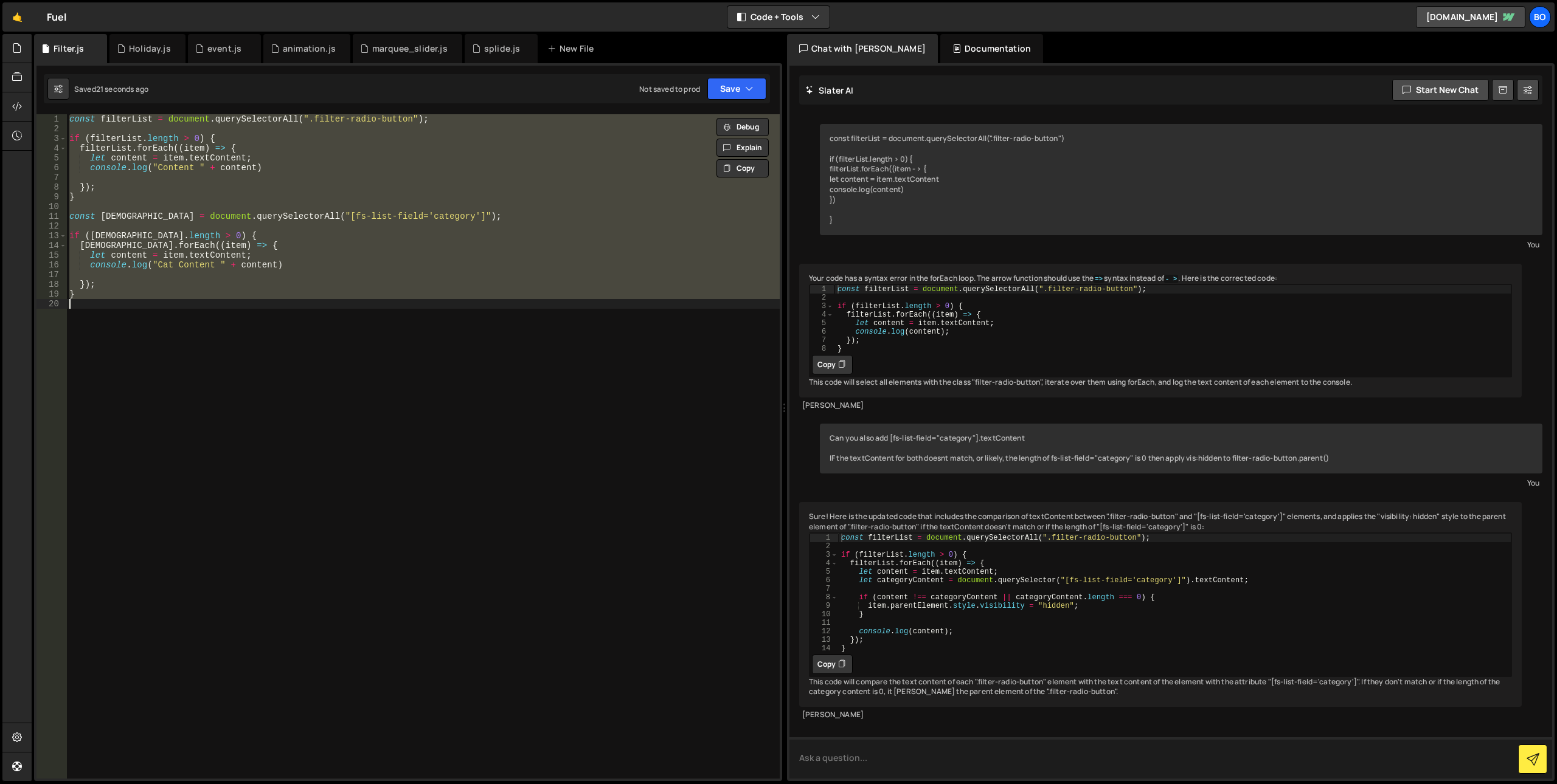
click at [870, 759] on textarea at bounding box center [1171, 758] width 763 height 41
paste textarea "const filterList = document.querySelectorAll(".filter-radio-button"); if (filte…"
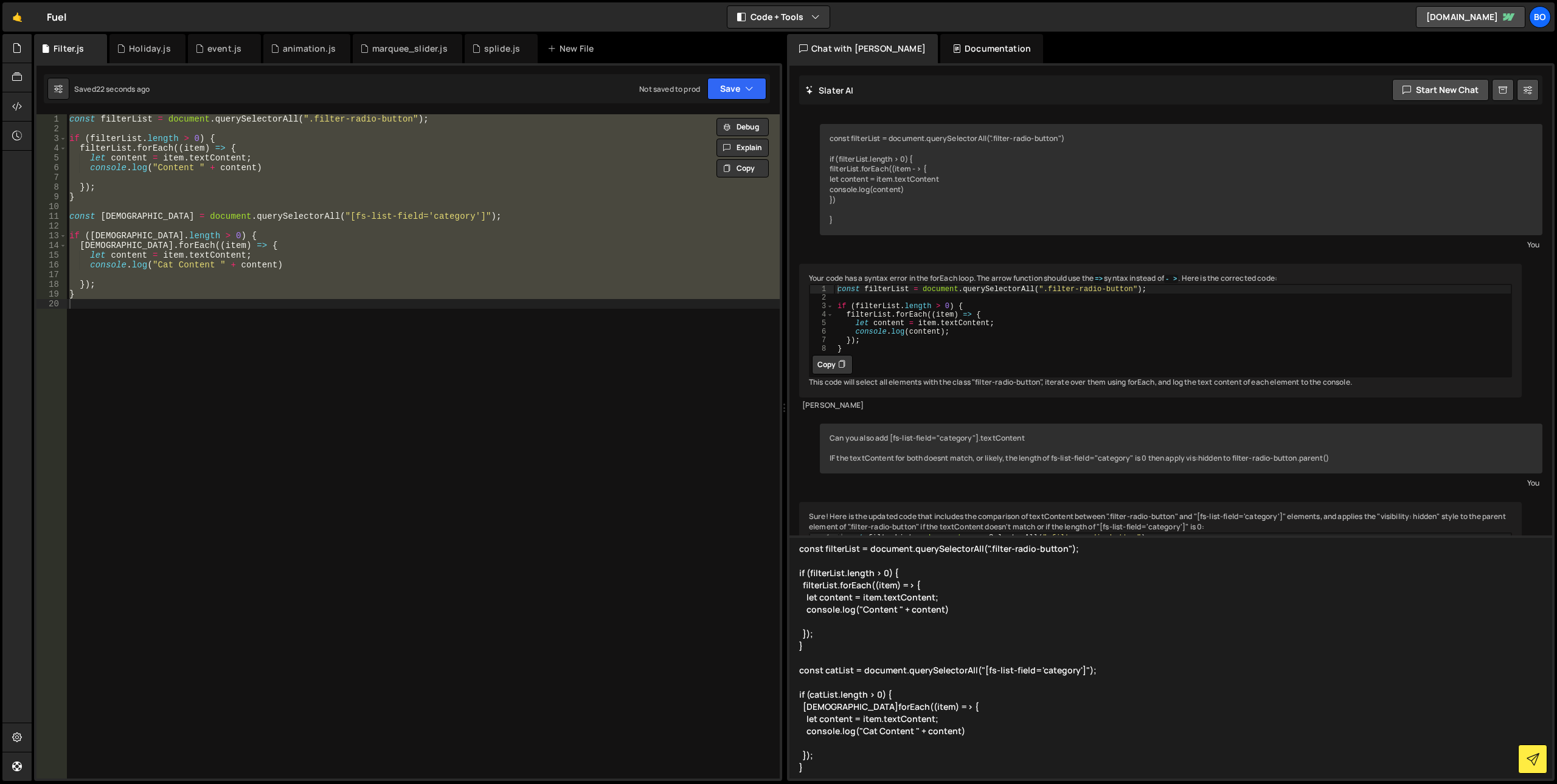
scroll to position [26, 0]
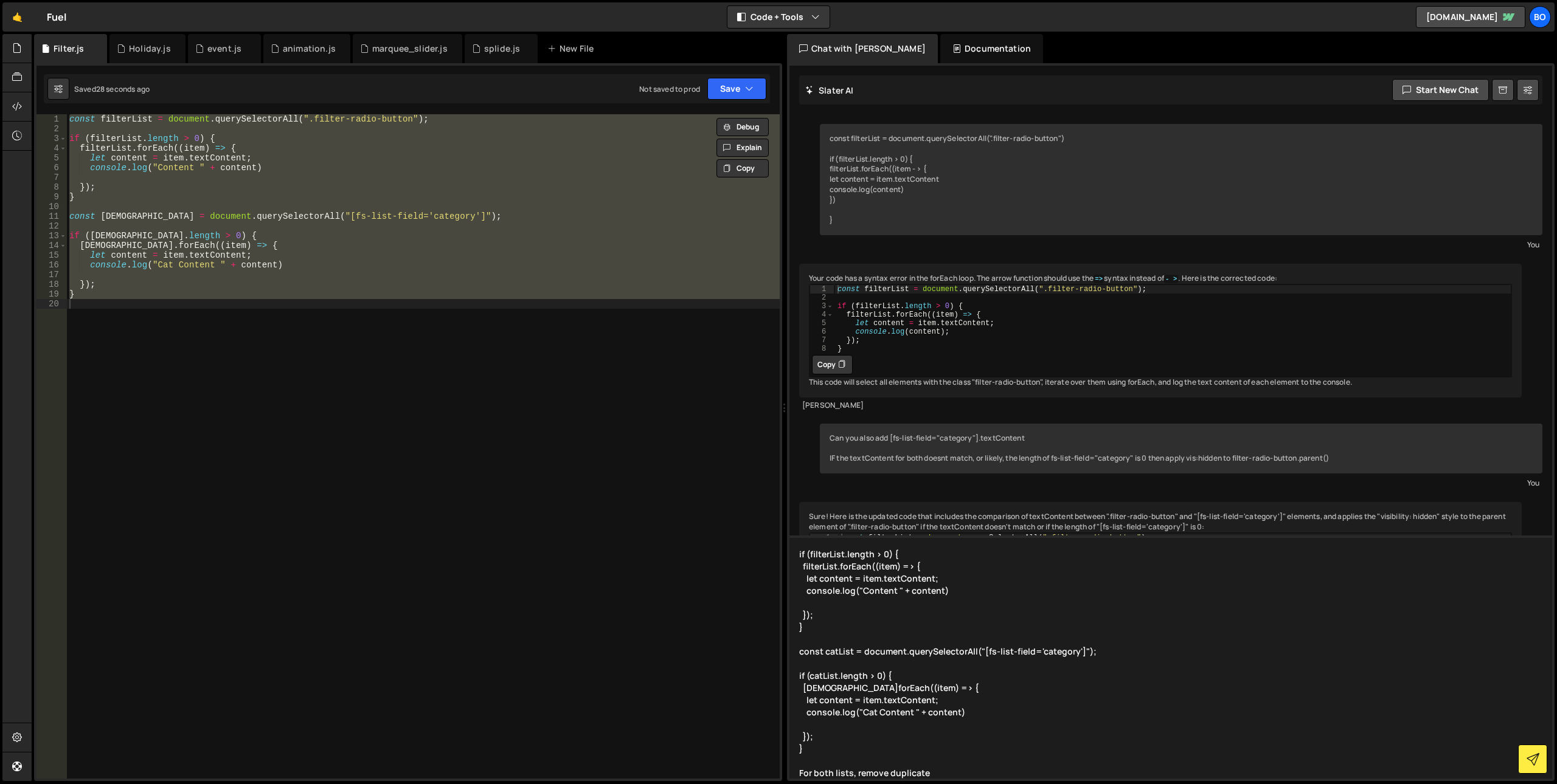
type textarea "const filterList = document.querySelectorAll(".filter-radio-button"); if (filte…"
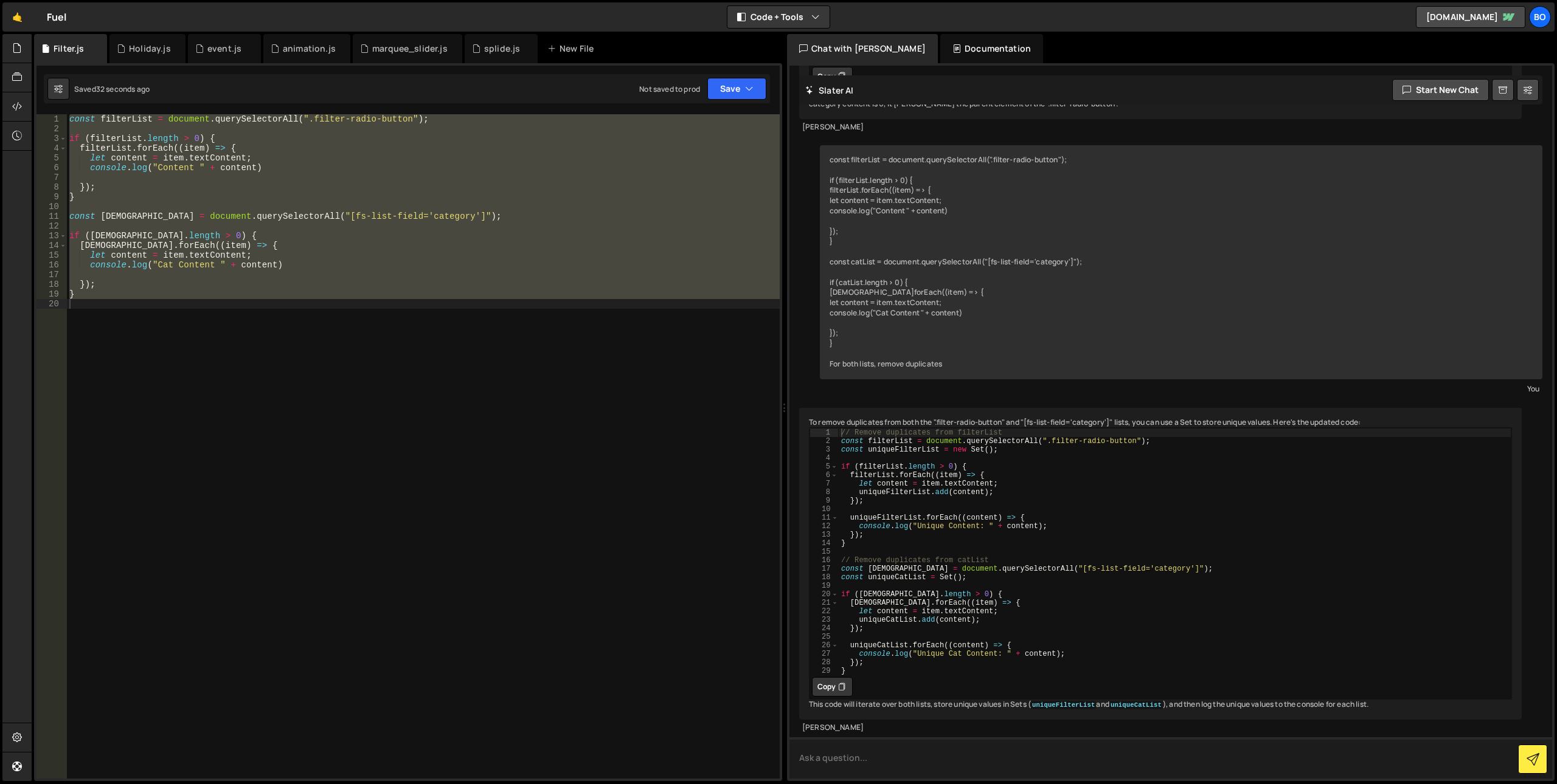
scroll to position [678, 0]
click at [835, 677] on button "Copy" at bounding box center [832, 687] width 41 height 20
click at [554, 613] on div "const filterList = document . querySelectorAll ( ".filter-radio-button" ) ; if …" at bounding box center [423, 446] width 713 height 664
paste textarea
type textarea "}"
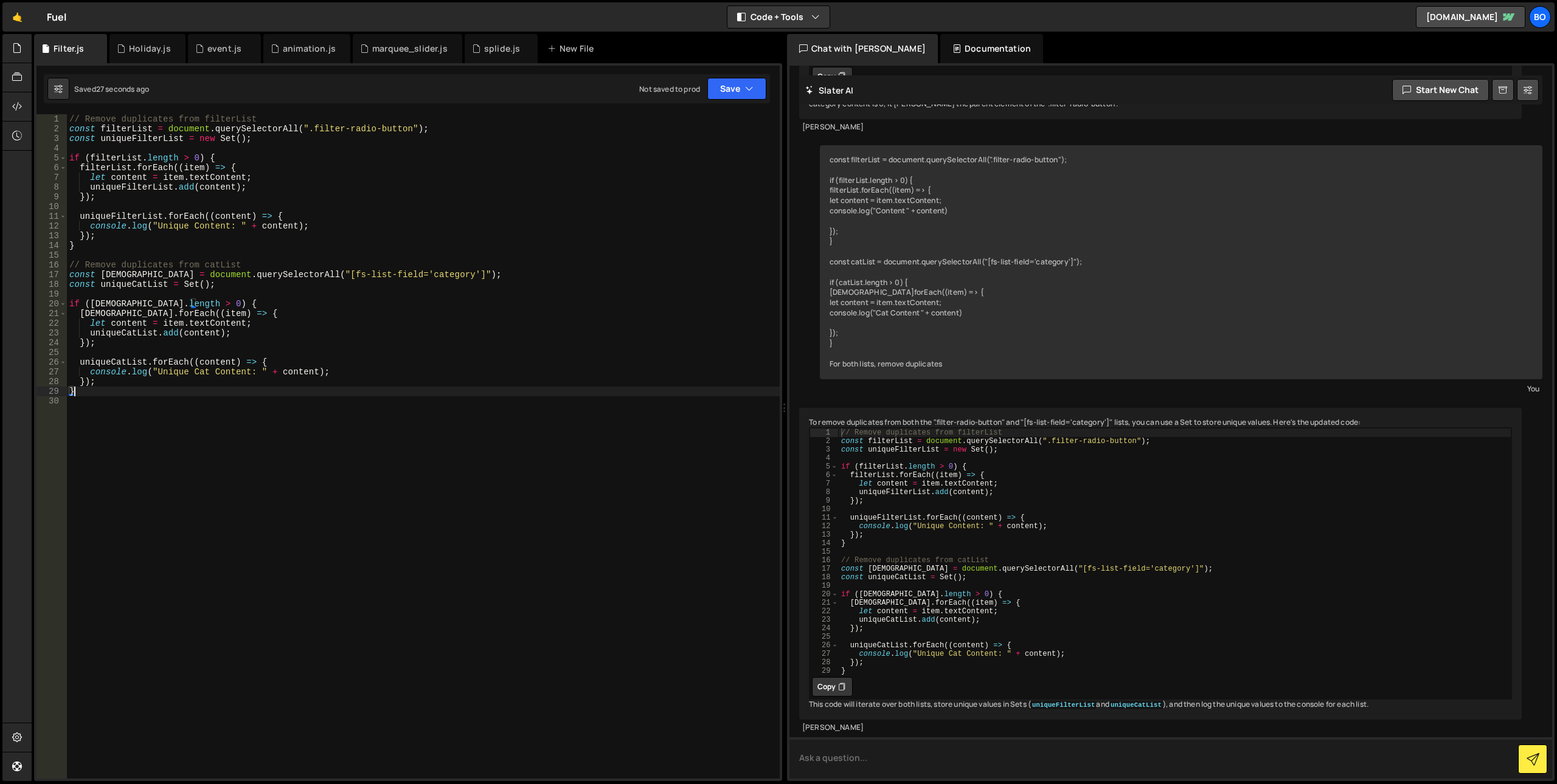
click at [873, 776] on textarea at bounding box center [1171, 758] width 763 height 41
type textarea "What this code should do: On page load"
click at [1041, 446] on div "// Remove duplicates from filterList const filterList = document . querySelecto…" at bounding box center [1175, 560] width 673 height 264
click at [883, 428] on div "// Remove duplicates from filterList const filterList = document . querySelecto…" at bounding box center [1175, 560] width 673 height 264
type textarea "const filterList = document.querySelectorAll(".filter-radio-button");"
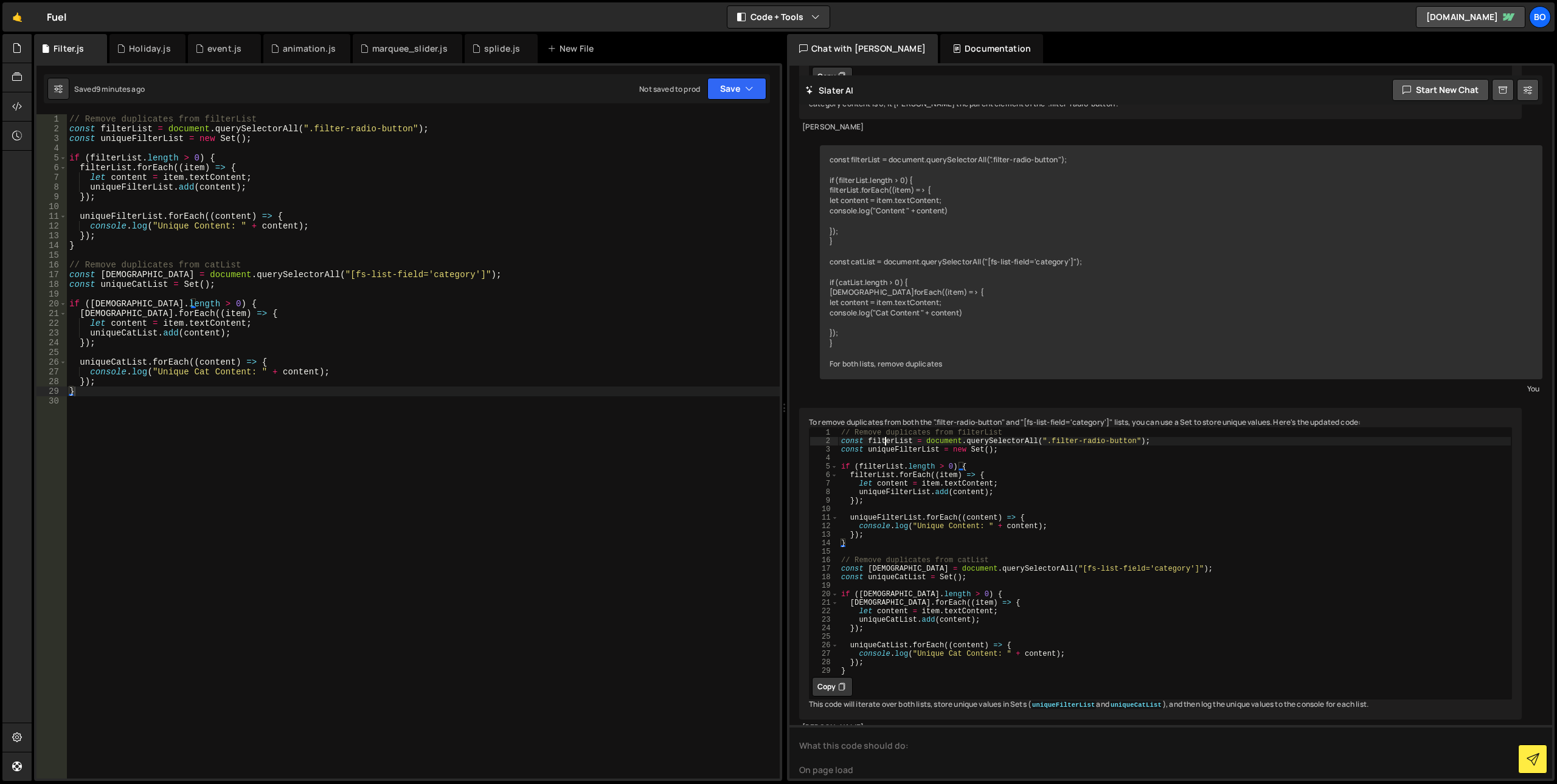
click at [883, 428] on div "// Remove duplicates from filterList const filterList = document . querySelecto…" at bounding box center [1175, 560] width 673 height 264
click at [907, 773] on textarea "What this code should do: On page load" at bounding box center [1171, 751] width 763 height 53
paste textarea "filterList"
type textarea "What this code should do: On page load filterList loads categories"
click at [876, 556] on div "// Remove duplicates from filterList const filterList = document . querySelecto…" at bounding box center [1175, 560] width 673 height 264
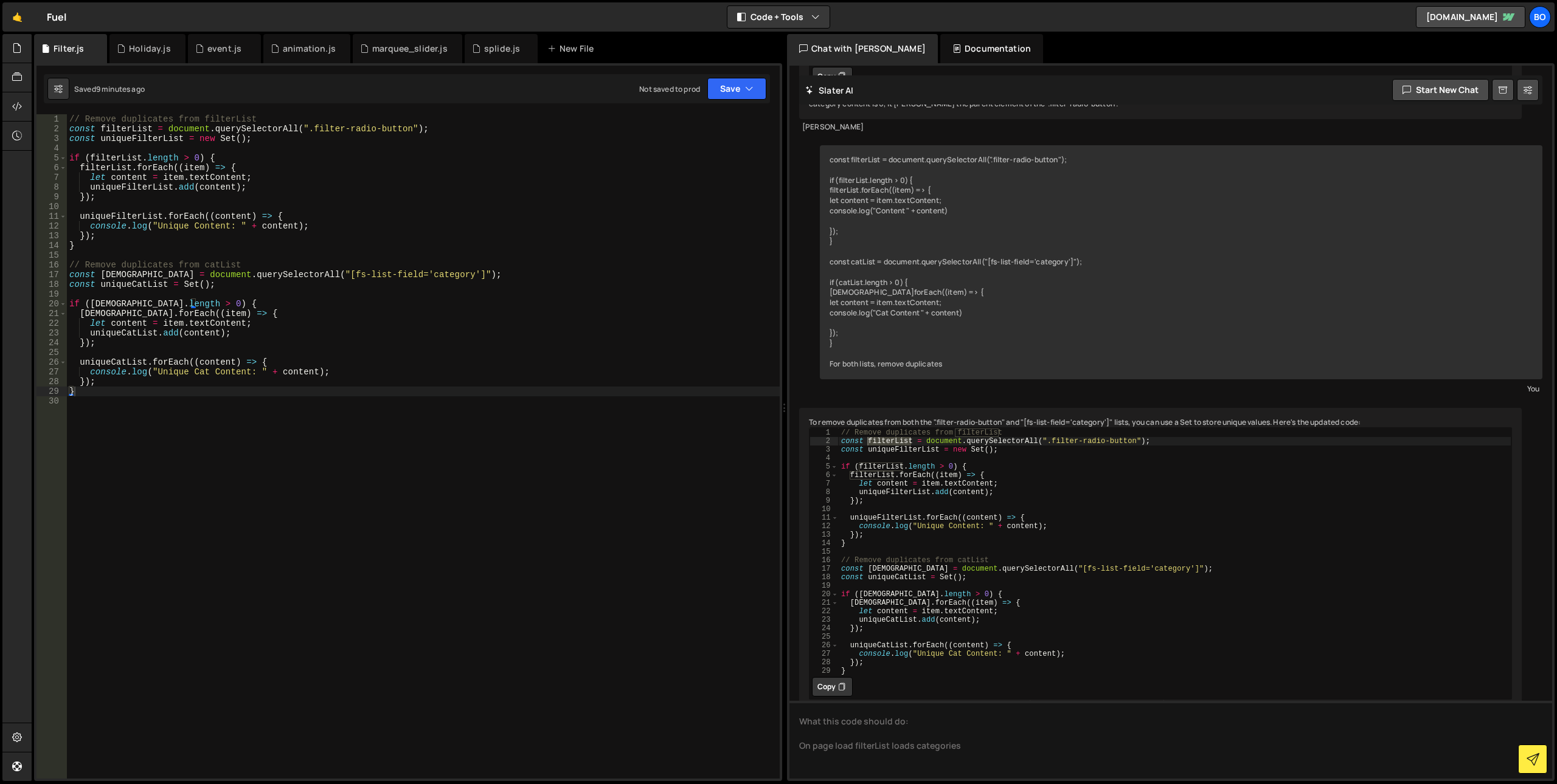
click at [876, 556] on div "// Remove duplicates from filterList const filterList = document . querySelecto…" at bounding box center [1175, 560] width 673 height 264
click at [878, 551] on div "// Remove duplicates from filterList const filterList = document . querySelecto…" at bounding box center [1175, 560] width 673 height 264
type textarea "const catList = document.querySelectorAll("[fs-list-field='category']");"
click at [878, 551] on div "// Remove duplicates from filterList const filterList = document . querySelecto…" at bounding box center [1175, 560] width 673 height 264
click at [823, 756] on textarea "What this code should do: On page load filterList loads categories" at bounding box center [1171, 740] width 763 height 78
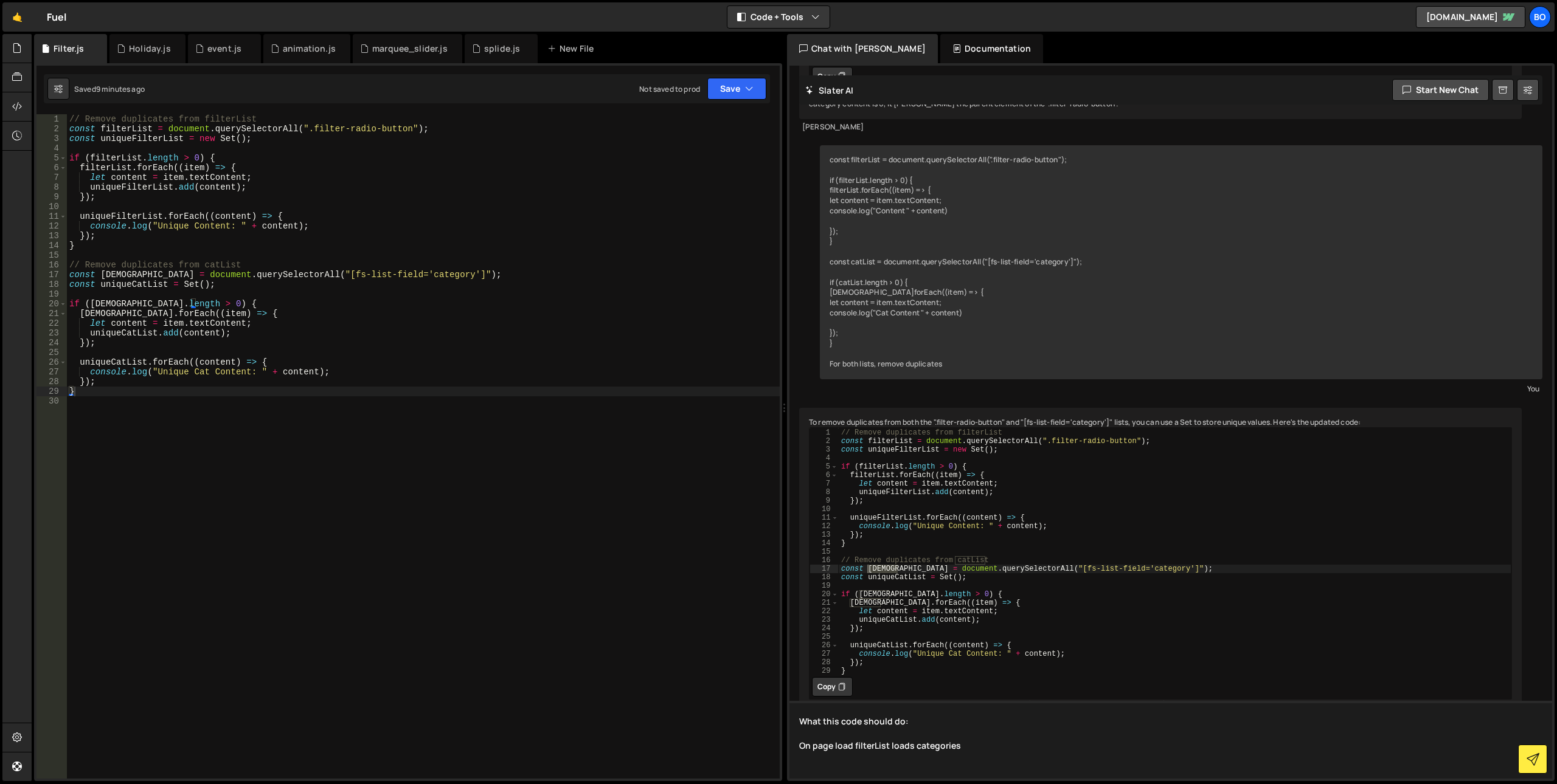
paste textarea "[DEMOGRAPHIC_DATA]"
type textarea "What this code should do: On page load filterList loads categories [DEMOGRAPHIC…"
click at [1066, 589] on div "// Remove duplicates from filterList const filterList = document . querySelecto…" at bounding box center [1175, 560] width 673 height 264
drag, startPoint x: 911, startPoint y: 549, endPoint x: 1153, endPoint y: 551, distance: 242.0
click at [1153, 551] on div "// Remove duplicates from filterList const filterList = document . querySelecto…" at bounding box center [1175, 560] width 673 height 264
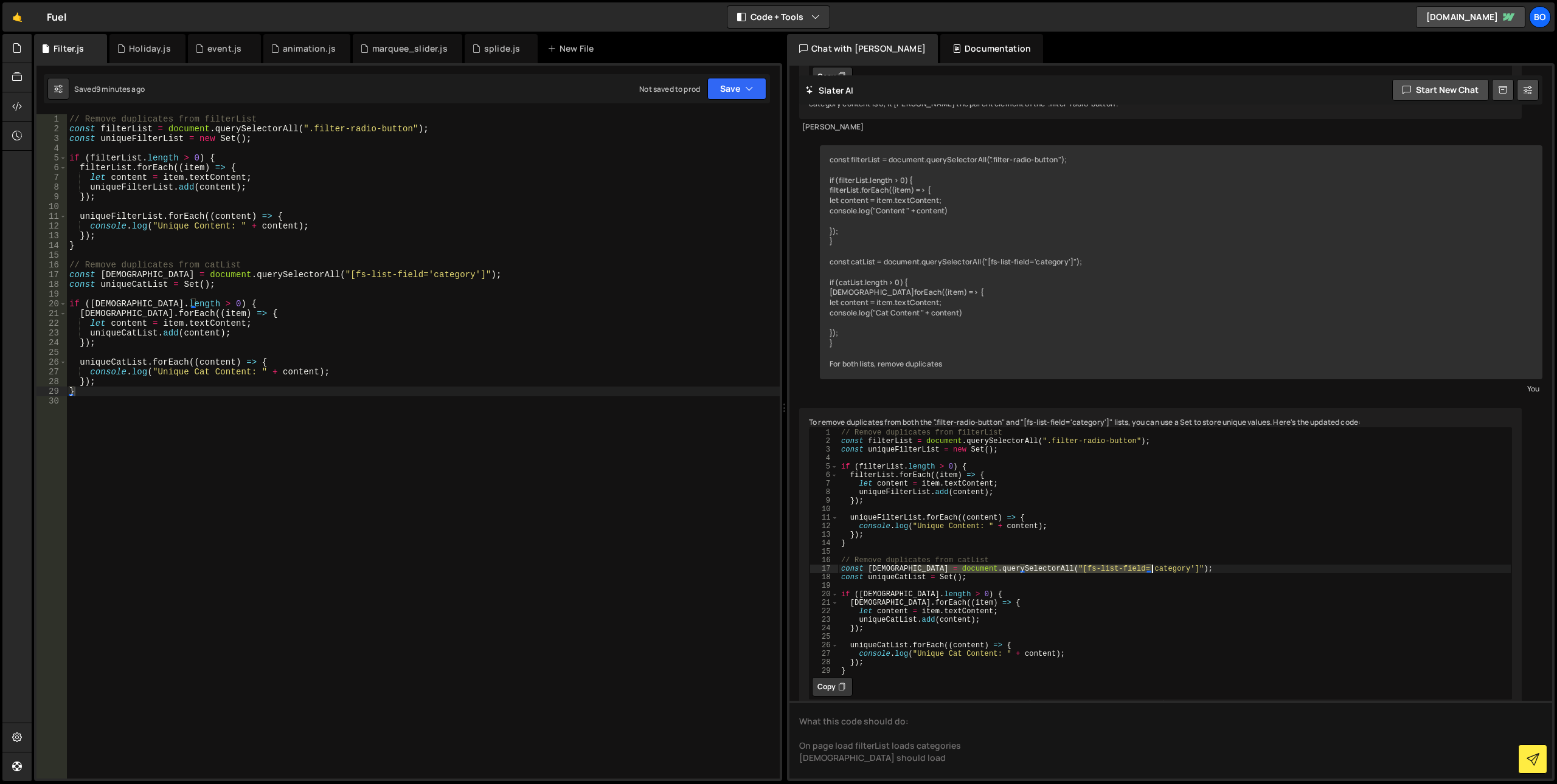
type textarea "const catList = document.querySelectorAll("[fs-list-field='category']");"
click at [429, 272] on div "// Remove duplicates from filterList const filterList = document . querySelecto…" at bounding box center [423, 456] width 713 height 684
click at [377, 316] on div "// Remove duplicates from filterList const filterList = document . querySelecto…" at bounding box center [423, 456] width 713 height 684
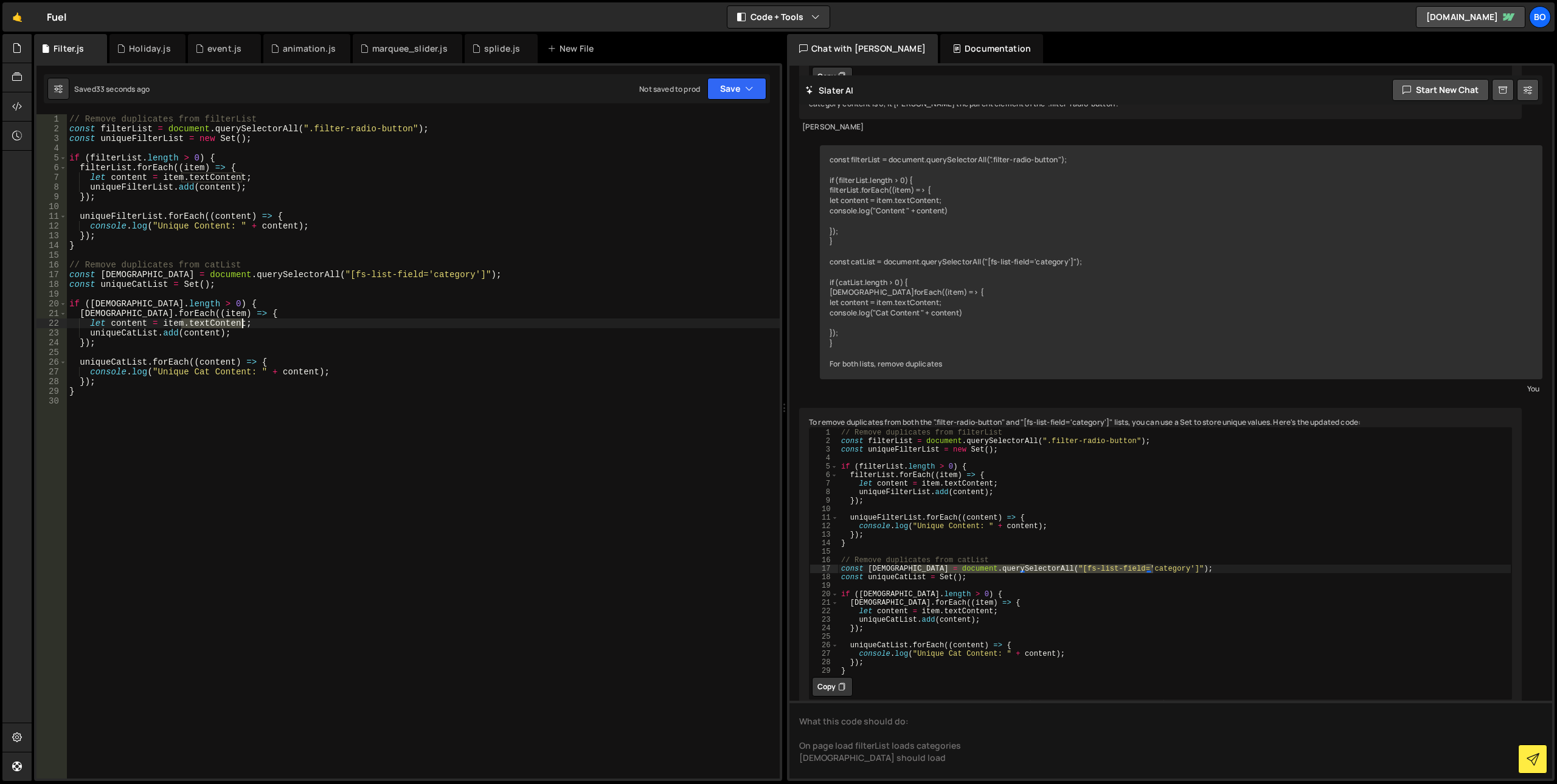
drag, startPoint x: 181, startPoint y: 324, endPoint x: 241, endPoint y: 325, distance: 60.0
click at [241, 325] on div "// Remove duplicates from filterList const filterList = document . querySelecto…" at bounding box center [423, 456] width 713 height 684
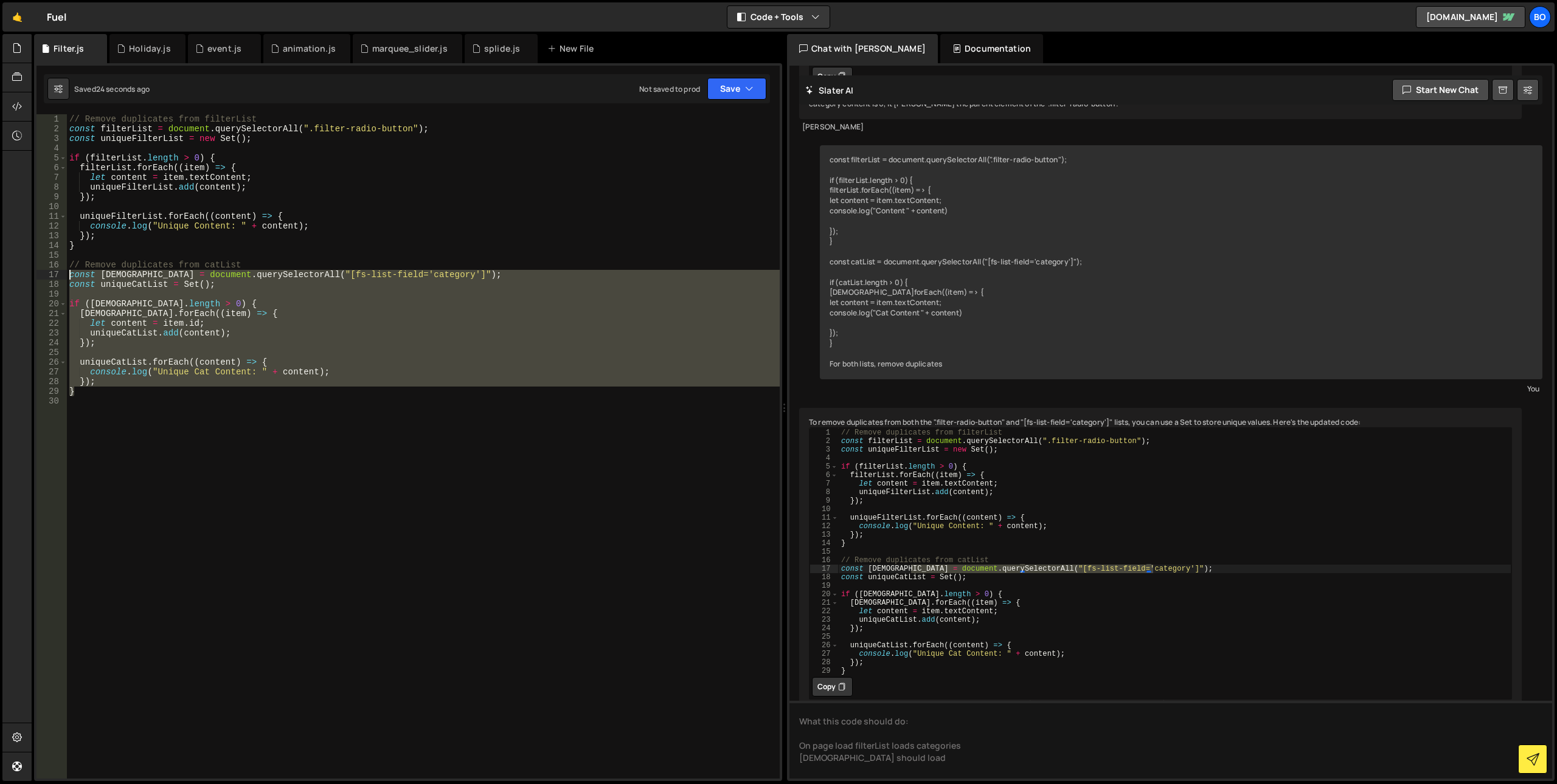
drag, startPoint x: 114, startPoint y: 396, endPoint x: 22, endPoint y: 270, distance: 156.0
click at [22, 270] on div "Hold on a sec... Are you certain you wish to leave this page? Any changes you'v…" at bounding box center [778, 392] width 1557 height 784
type textarea "const [DEMOGRAPHIC_DATA] = document.querySelectorAll("[fs-list-field='category'…"
click at [1002, 734] on textarea "What this code should do: On page load filterList loads categories [DEMOGRAPHIC…" at bounding box center [1171, 740] width 763 height 78
click at [919, 759] on textarea "What this code should do: On page load filterList loads categories [DEMOGRAPHIC…" at bounding box center [1171, 740] width 763 height 78
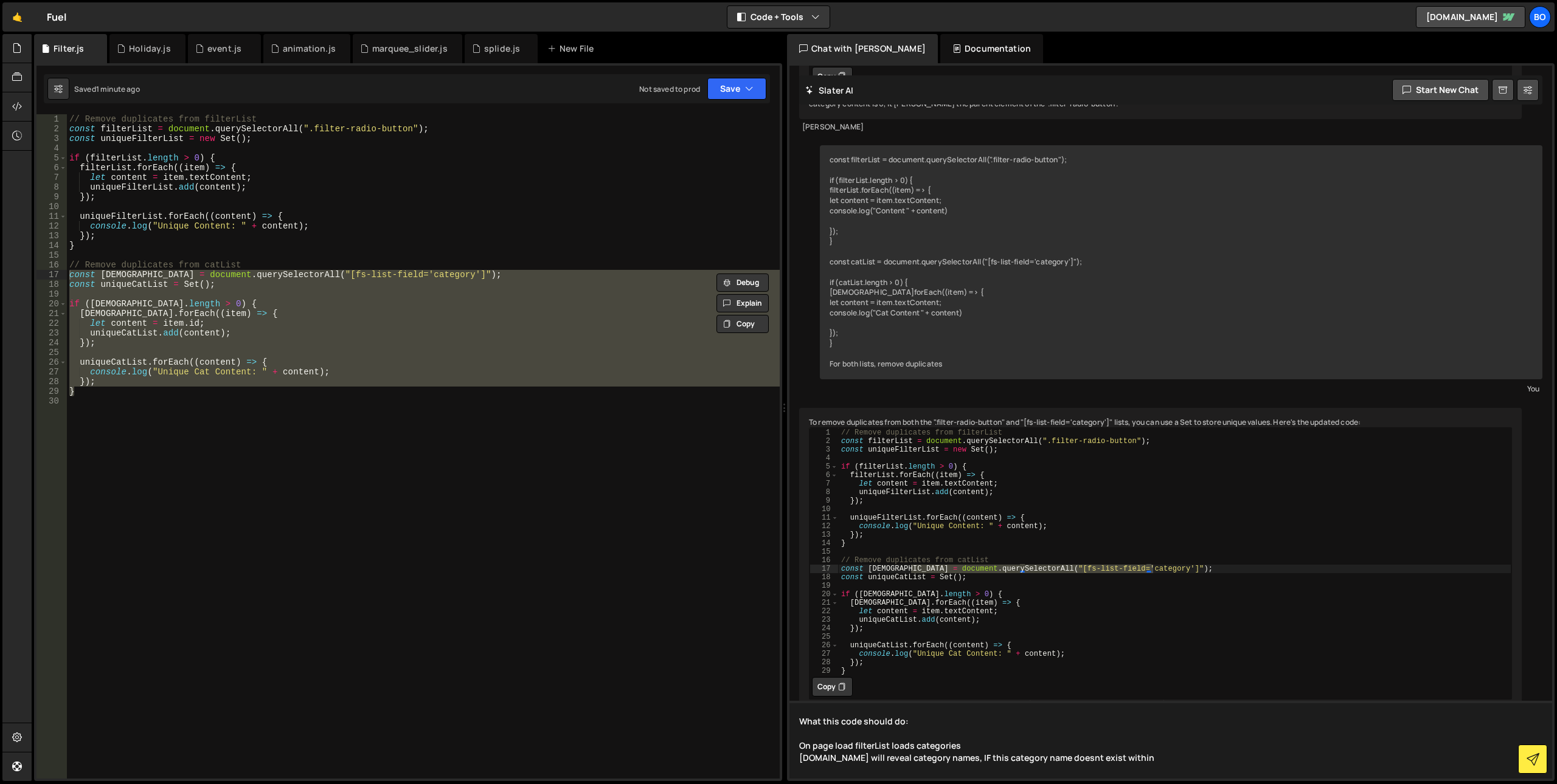
click at [870, 747] on textarea "What this code should do: On page load filterList loads categories [DOMAIN_NAME…" at bounding box center [1171, 740] width 763 height 78
click at [1145, 759] on textarea "What this code should do: On page load filterList loads categories [DOMAIN_NAME…" at bounding box center [1171, 740] width 763 height 78
paste textarea "filterList"
type textarea "What this code should do: On page load filterList loads categories [DOMAIN_NAME…"
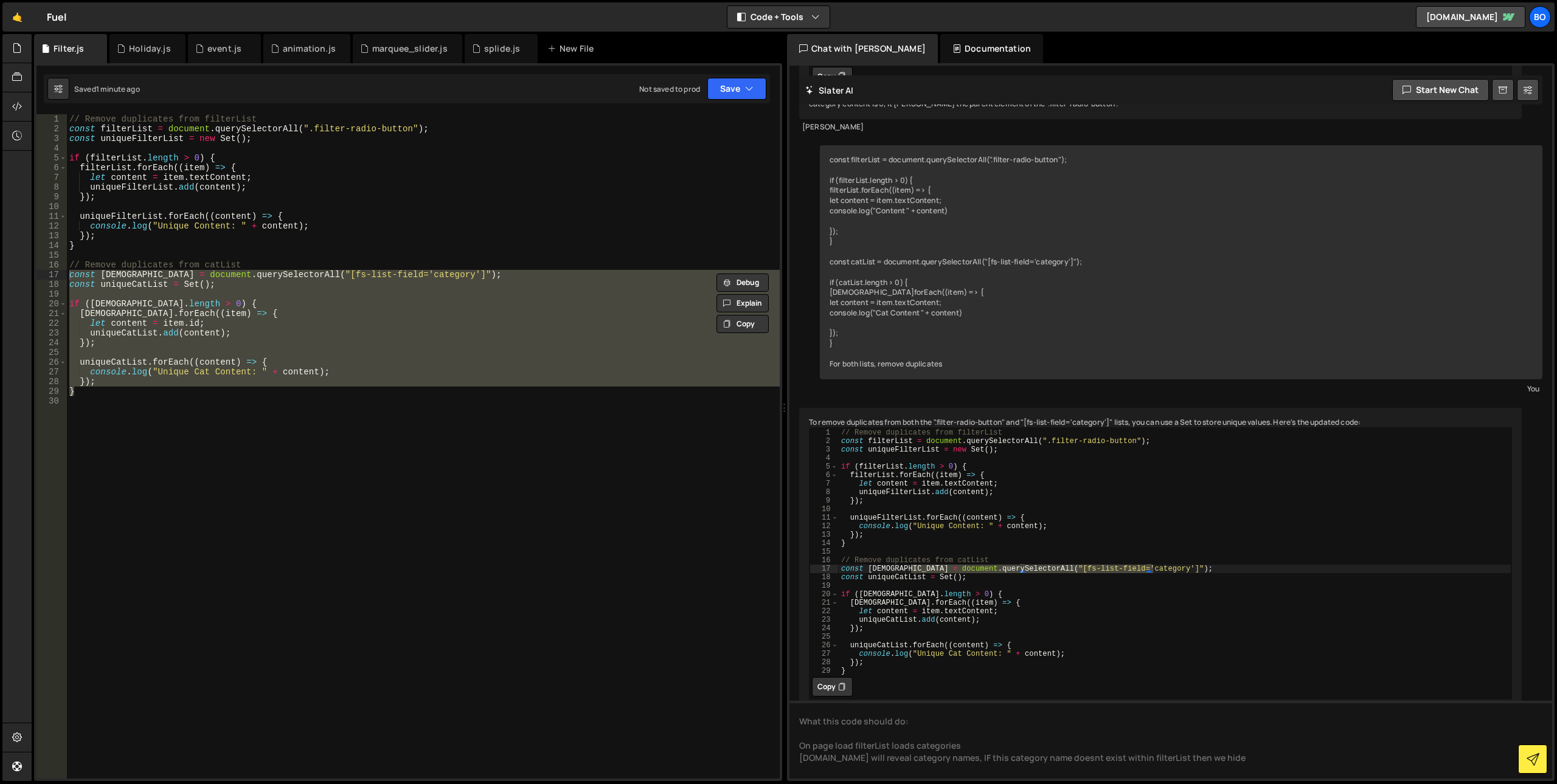
type textarea "const filterList = document.querySelectorAll(".filter-radio-button");"
click at [128, 126] on div "// Remove duplicates from filterList const filterList = document . querySelecto…" at bounding box center [423, 456] width 713 height 684
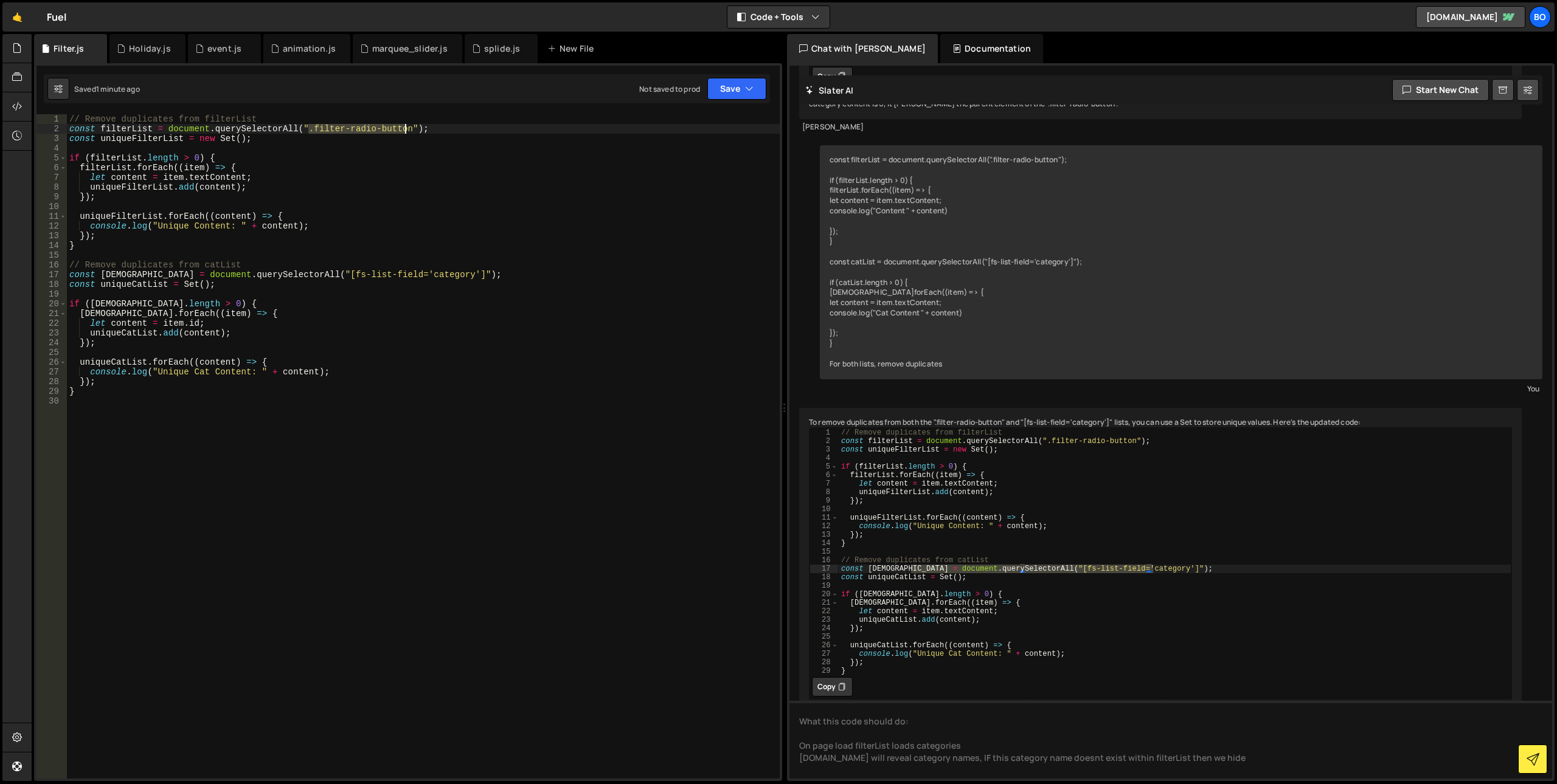
drag, startPoint x: 308, startPoint y: 128, endPoint x: 404, endPoint y: 126, distance: 96.0
click at [404, 126] on div "// Remove duplicates from filterList const filterList = document . querySelecto…" at bounding box center [423, 456] width 713 height 684
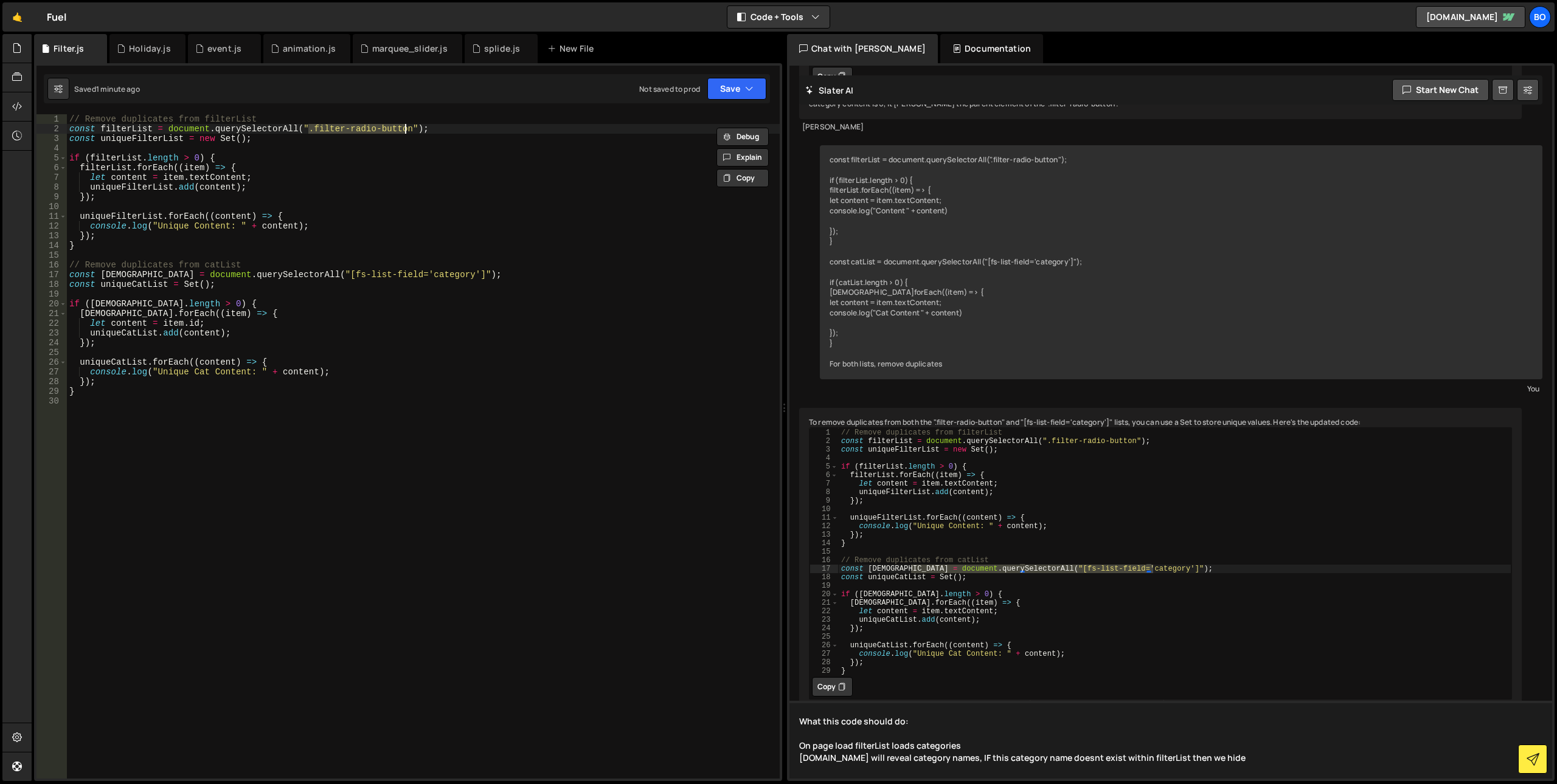
click at [1242, 766] on textarea "What this code should do: On page load filterList loads categories [DOMAIN_NAME…" at bounding box center [1171, 740] width 763 height 78
paste textarea "filter-radio-button"
type textarea "What this code should do: On page load filterList loads categories [DOMAIN_NAME…"
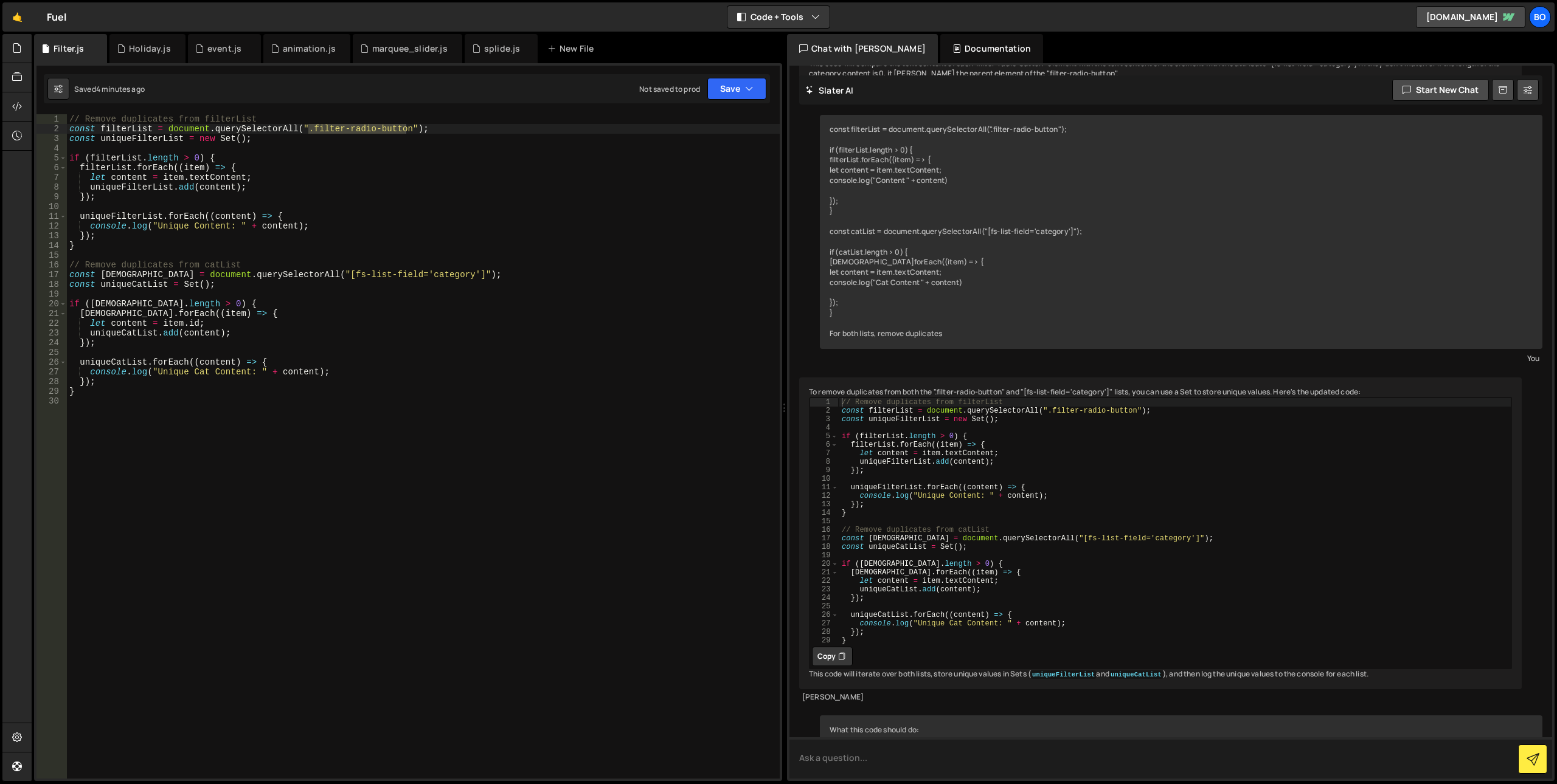
scroll to position [1024, 0]
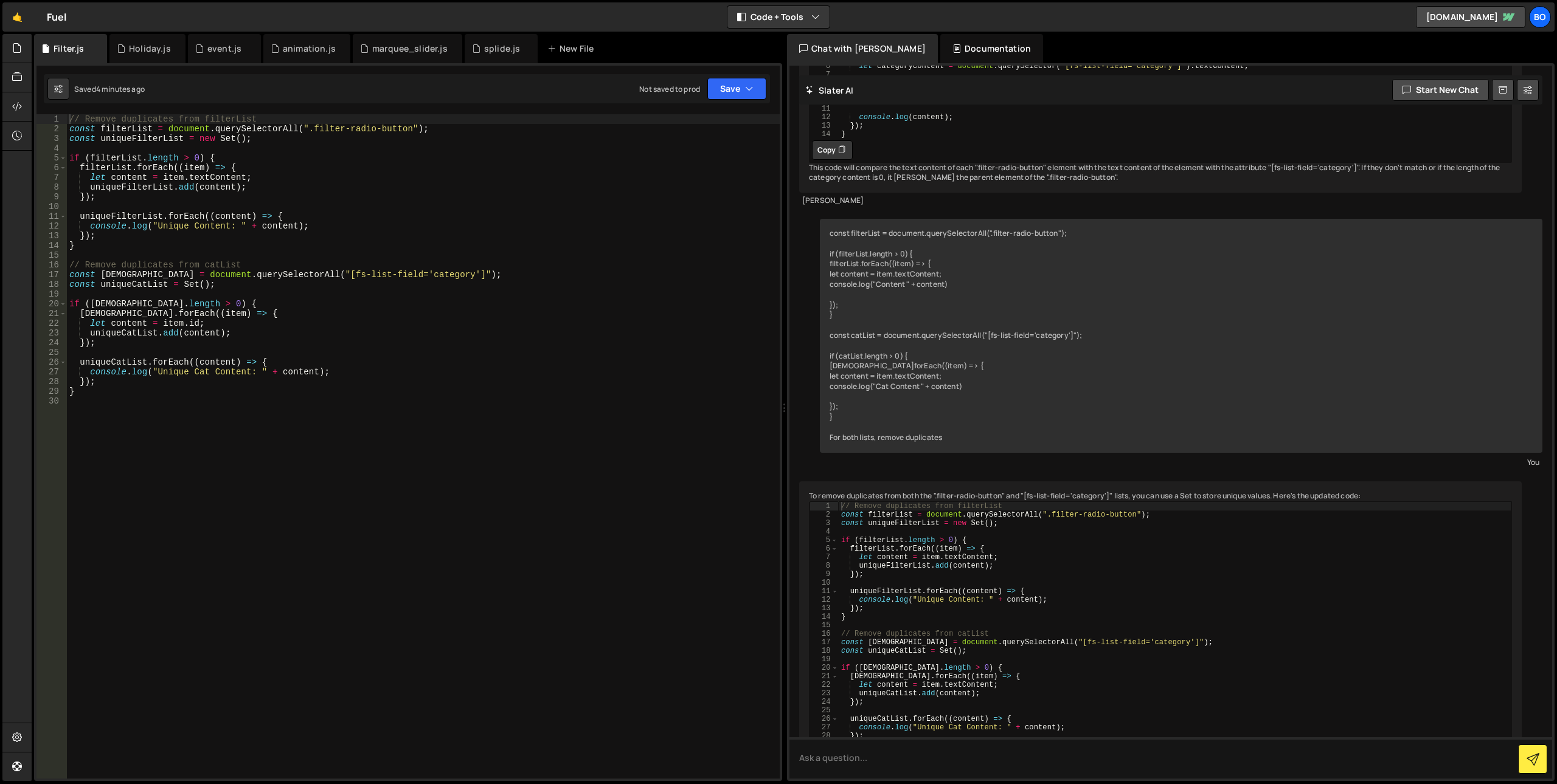
scroll to position [769, 0]
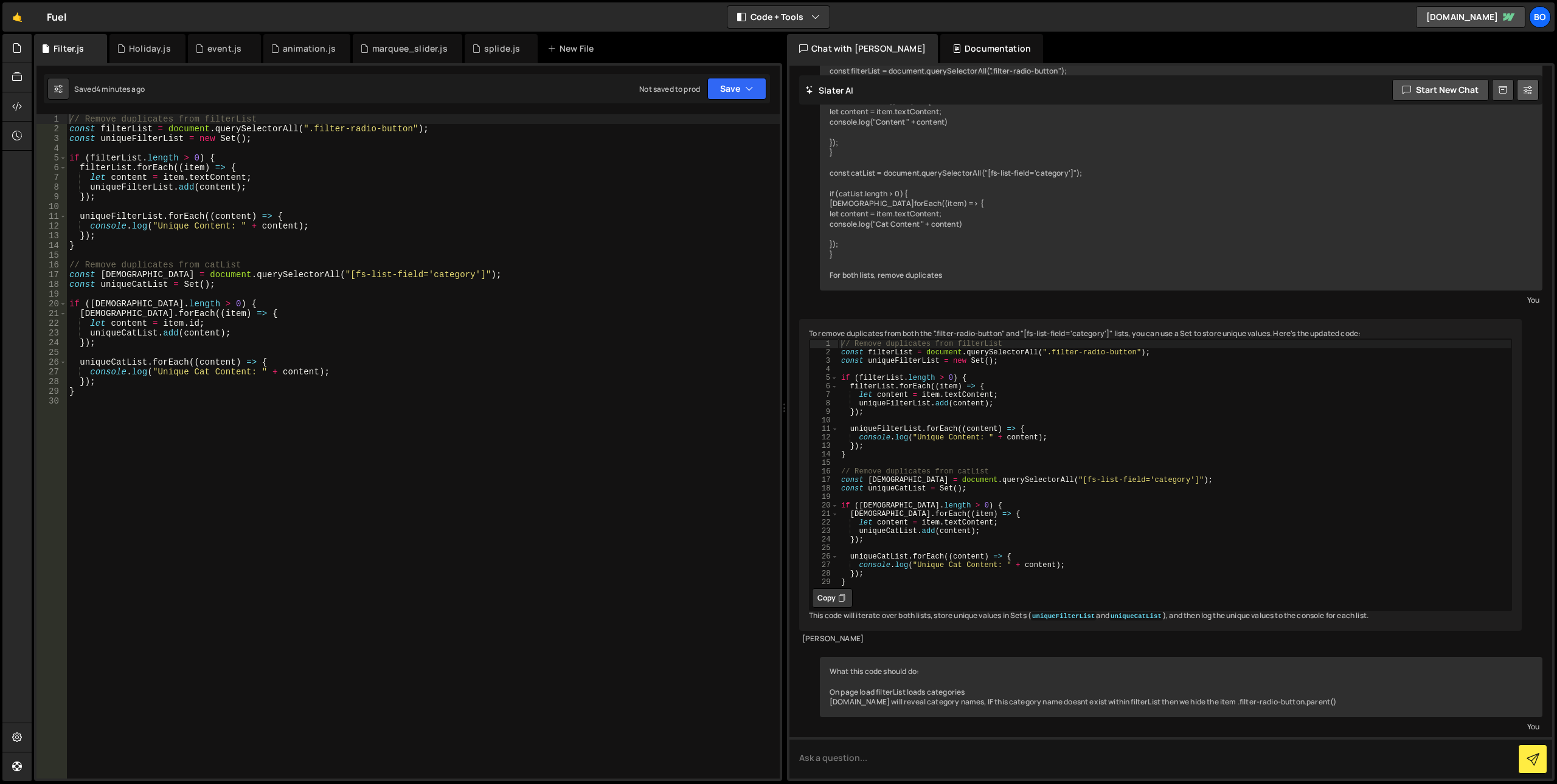
click at [1530, 92] on icon at bounding box center [1528, 90] width 9 height 12
select select "chat"
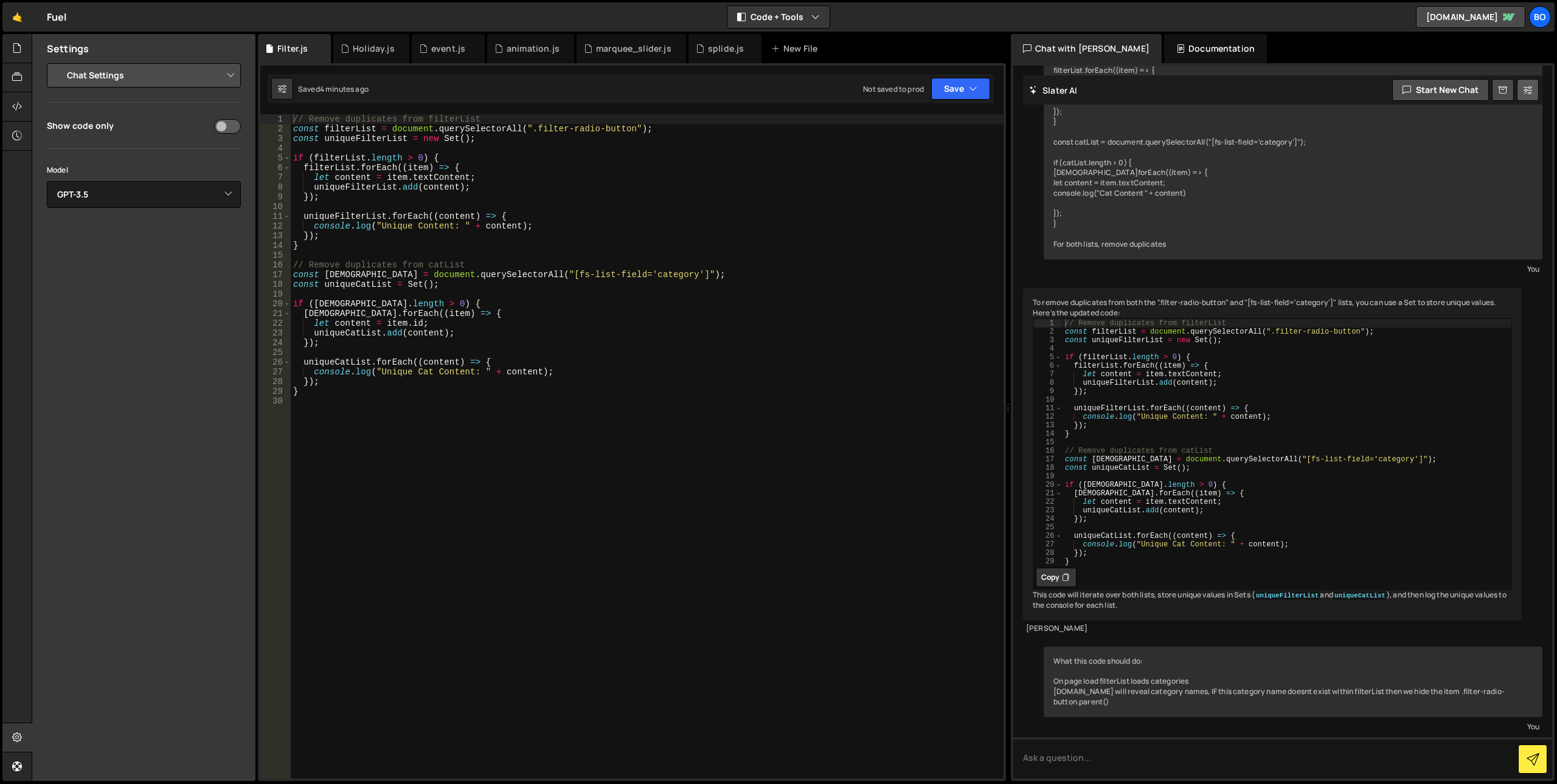
scroll to position [820, 0]
click at [87, 193] on select "Select Model GPT-3.5 GPT-4o mini GPT-4o (Pro) GPT-4.1 (Pro)" at bounding box center [144, 195] width 194 height 27
select select "gpt-4.1"
click at [47, 181] on select "Select Model GPT-3.5 GPT-4o mini GPT-4o (Pro) GPT-4.1 (Pro)" at bounding box center [144, 195] width 194 height 27
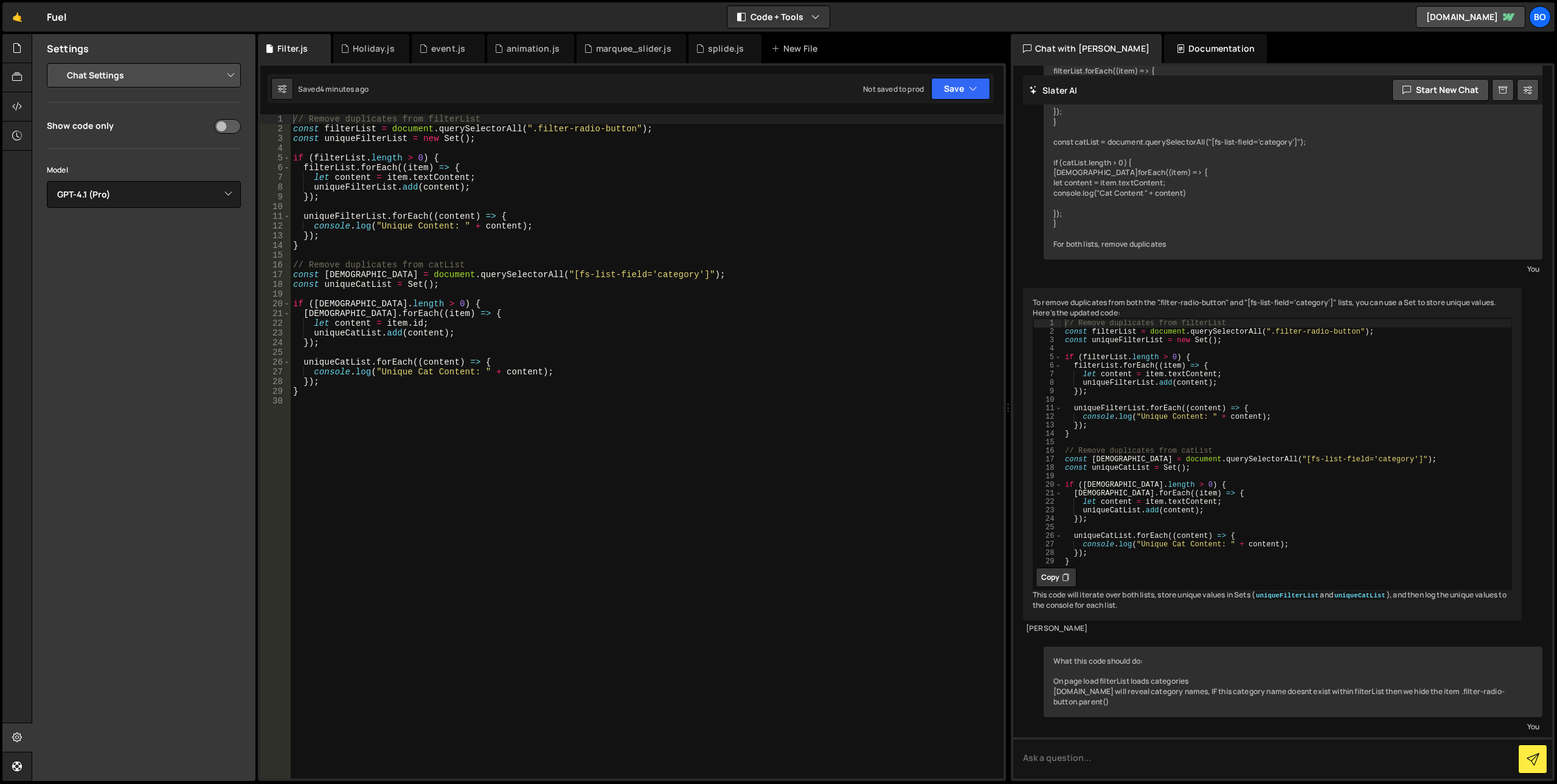
click at [1059, 568] on button "Copy" at bounding box center [1056, 578] width 41 height 20
click at [829, 534] on div "// Remove duplicates from filterList const filterList = document . querySelecto…" at bounding box center [647, 456] width 713 height 684
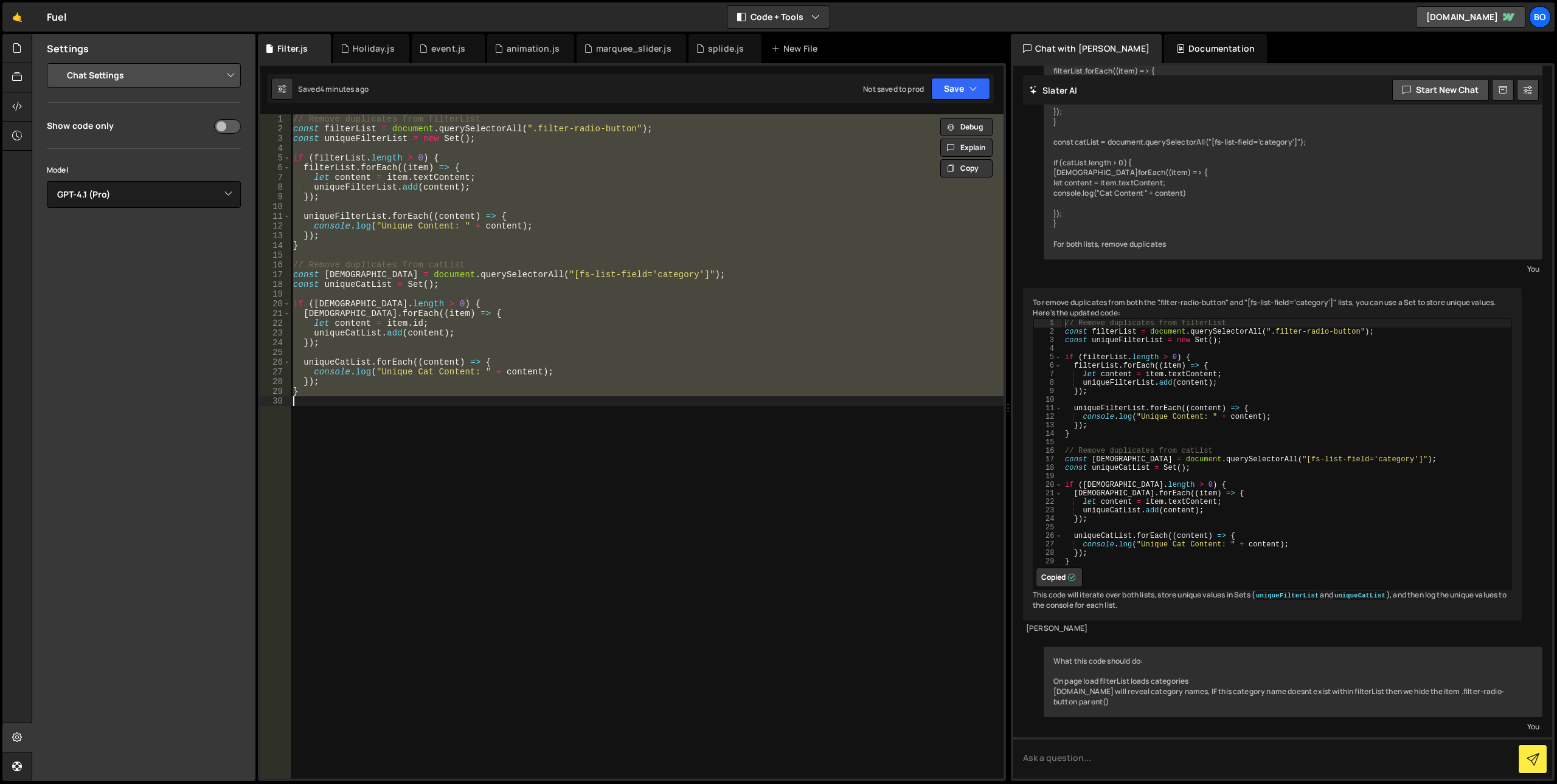
paste textarea
type textarea "}"
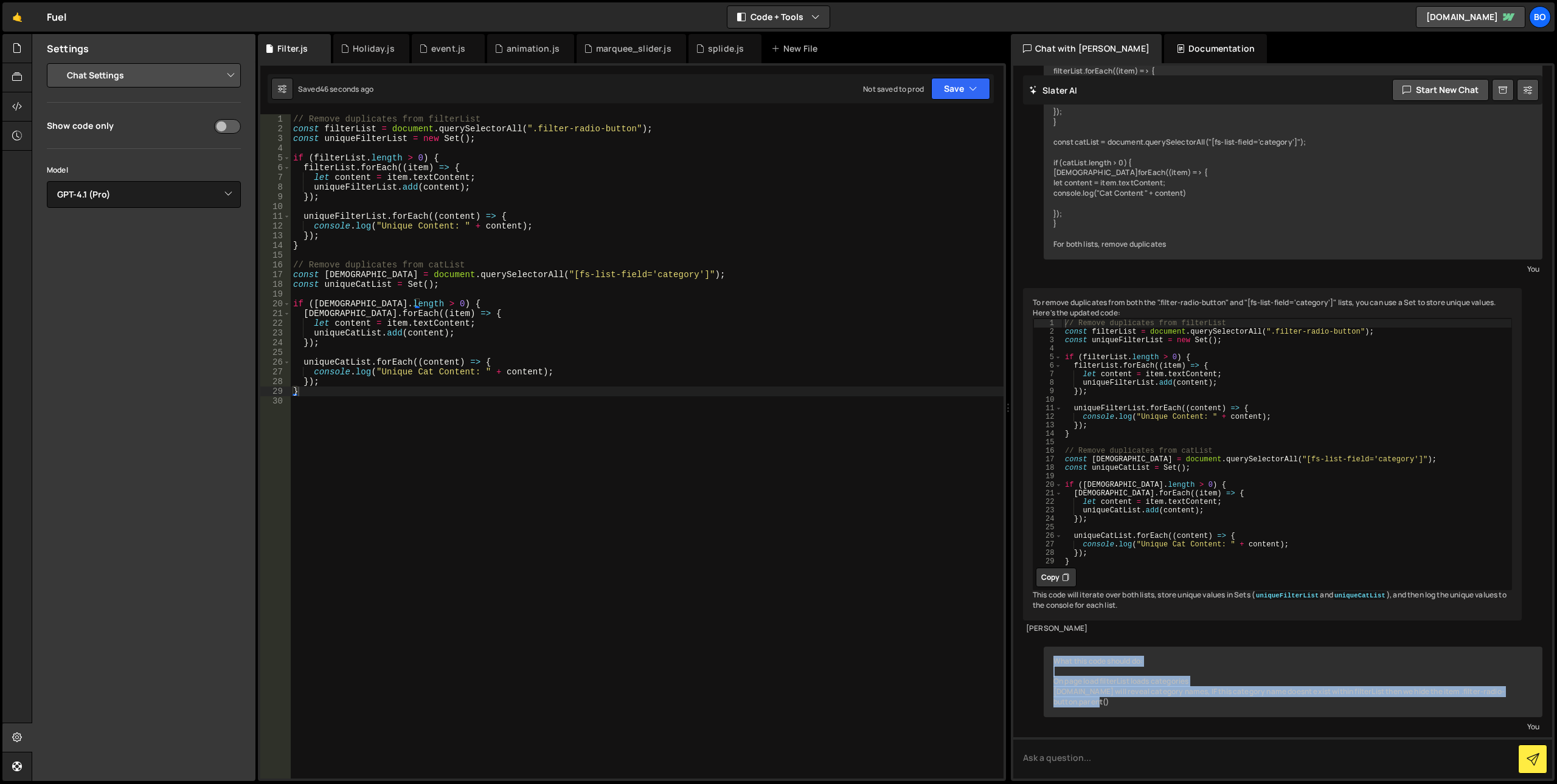
drag, startPoint x: 1116, startPoint y: 704, endPoint x: 1056, endPoint y: 659, distance: 75.0
click at [1056, 659] on div "What this code should do: On page load filterList loads categories catList.id w…" at bounding box center [1293, 682] width 499 height 71
copy div "What this code should do: On page load filterList loads categories catList.id w…"
click at [1060, 752] on textarea at bounding box center [1282, 758] width 539 height 41
paste textarea "What this code should do: On page load filterList loads categories [DOMAIN_NAME…"
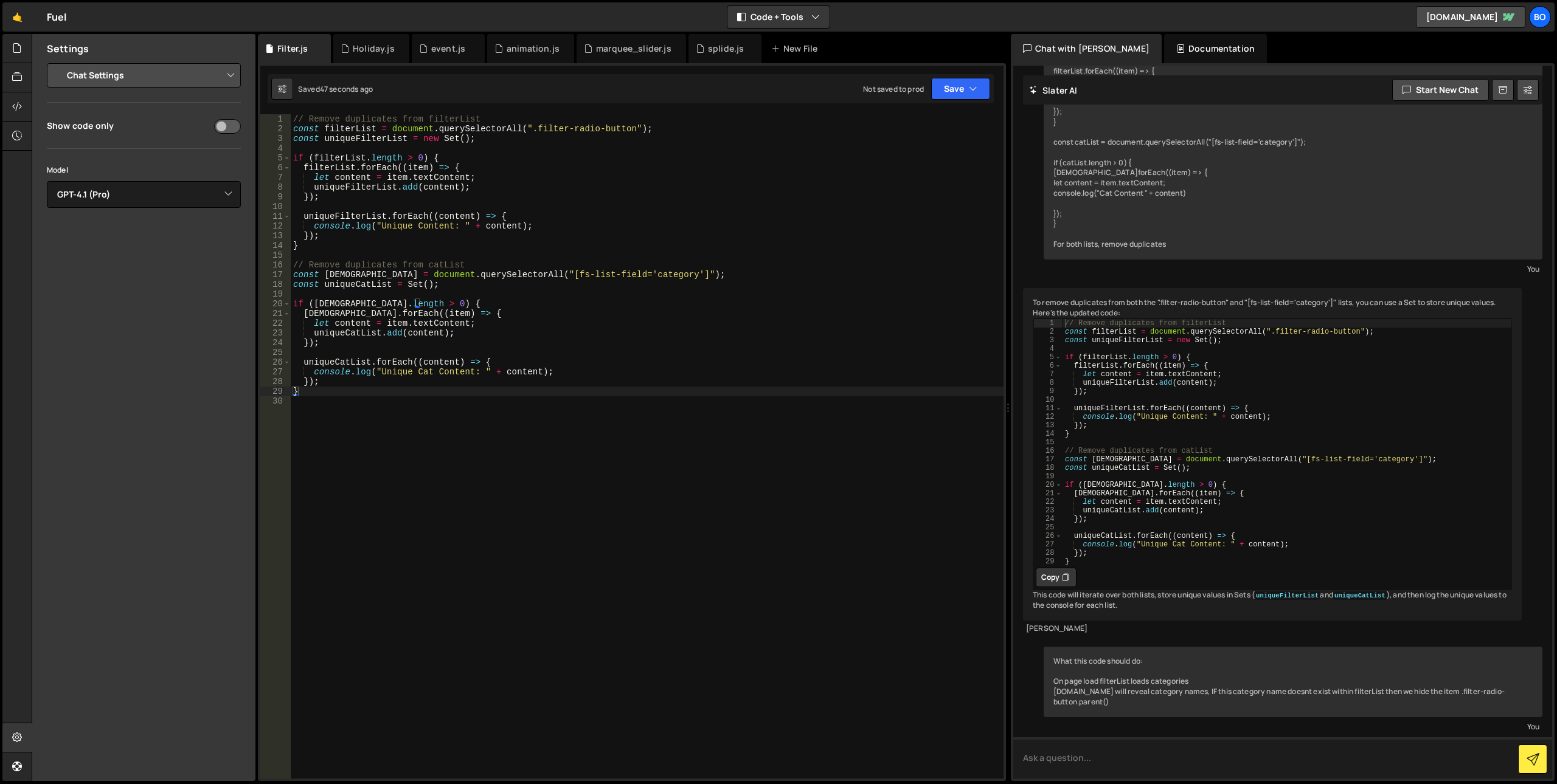
type textarea "What this code should do: On page load filterList loads categories [DOMAIN_NAME…"
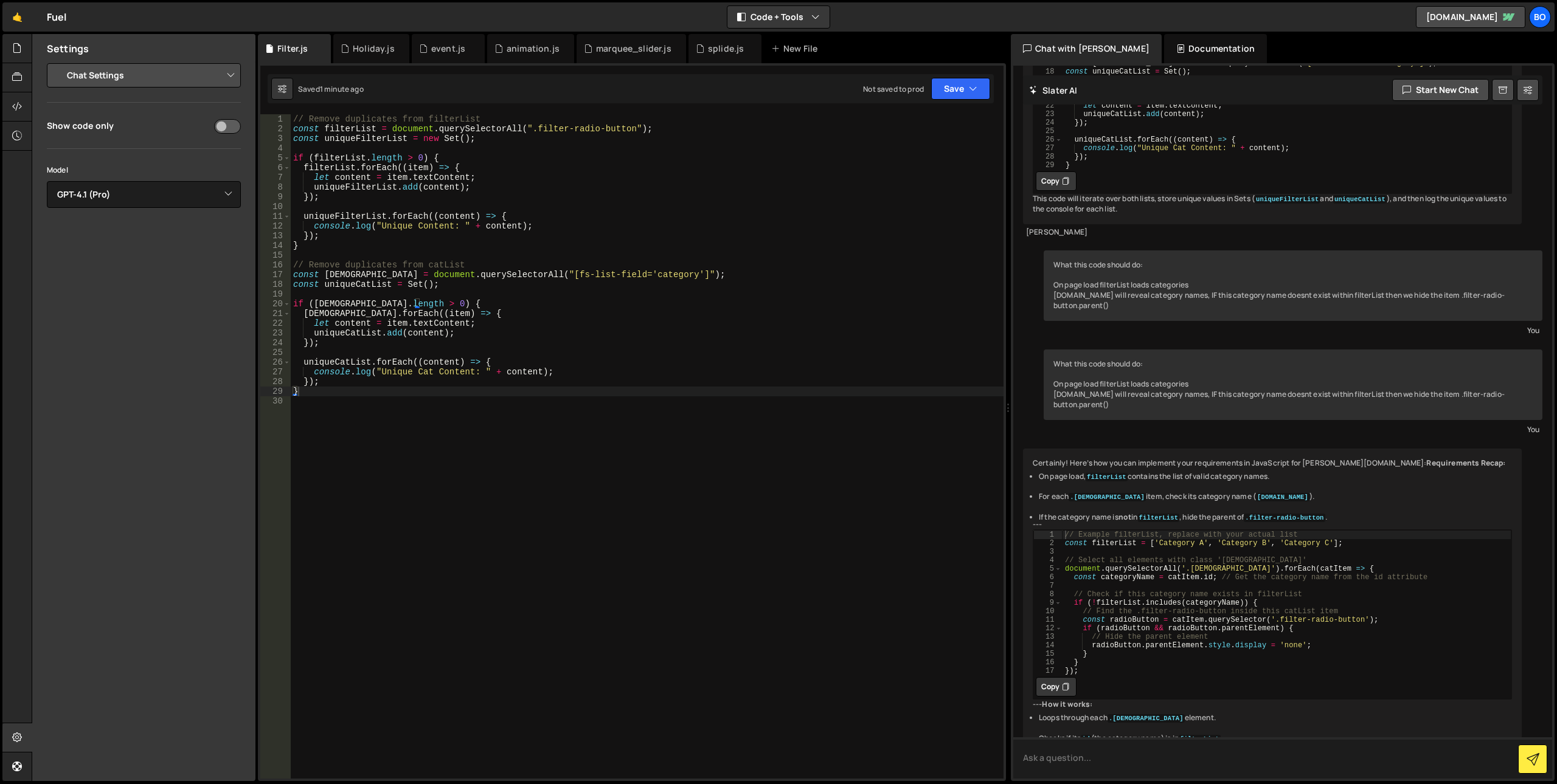
scroll to position [942, 0]
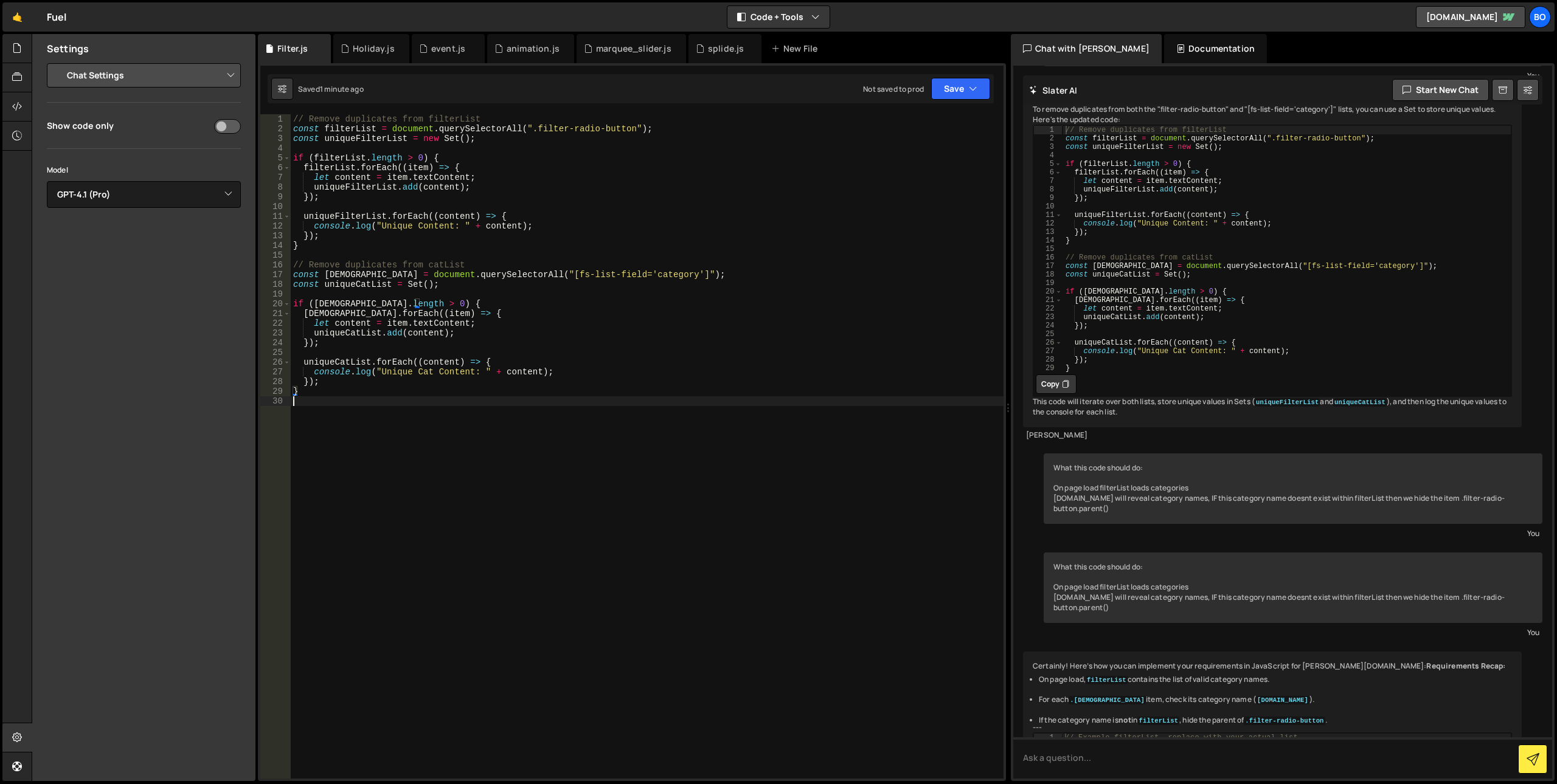
click at [841, 469] on div "// Remove duplicates from filterList const filterList = document . querySelecto…" at bounding box center [647, 456] width 713 height 684
type textarea "}"
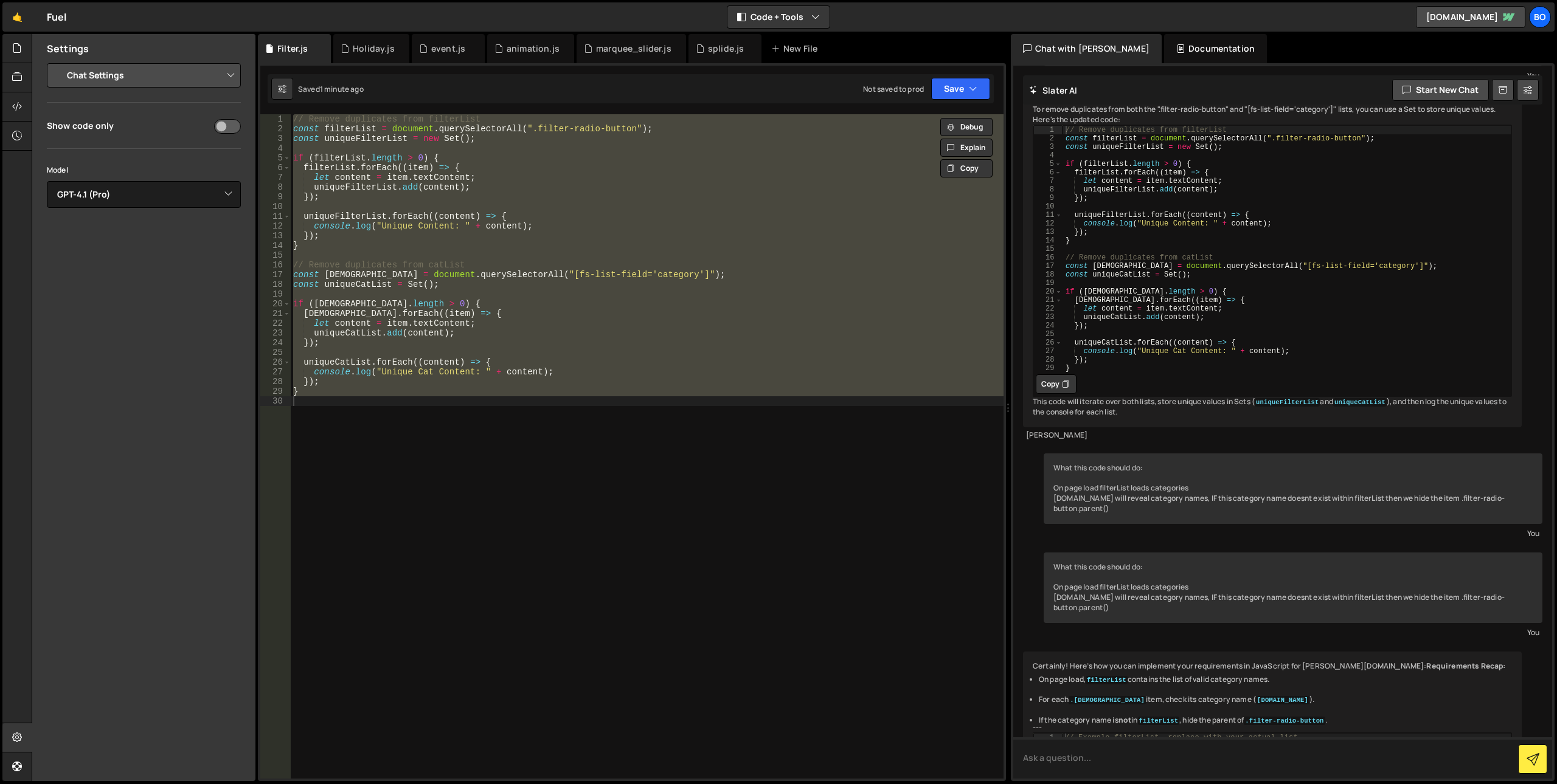
click at [1169, 760] on textarea at bounding box center [1282, 758] width 539 height 41
paste textarea "// Remove duplicates from filterList const filterList = document.querySelectorA…"
type textarea "// Remove duplicates from filterList const filterList = document.querySelectorA…"
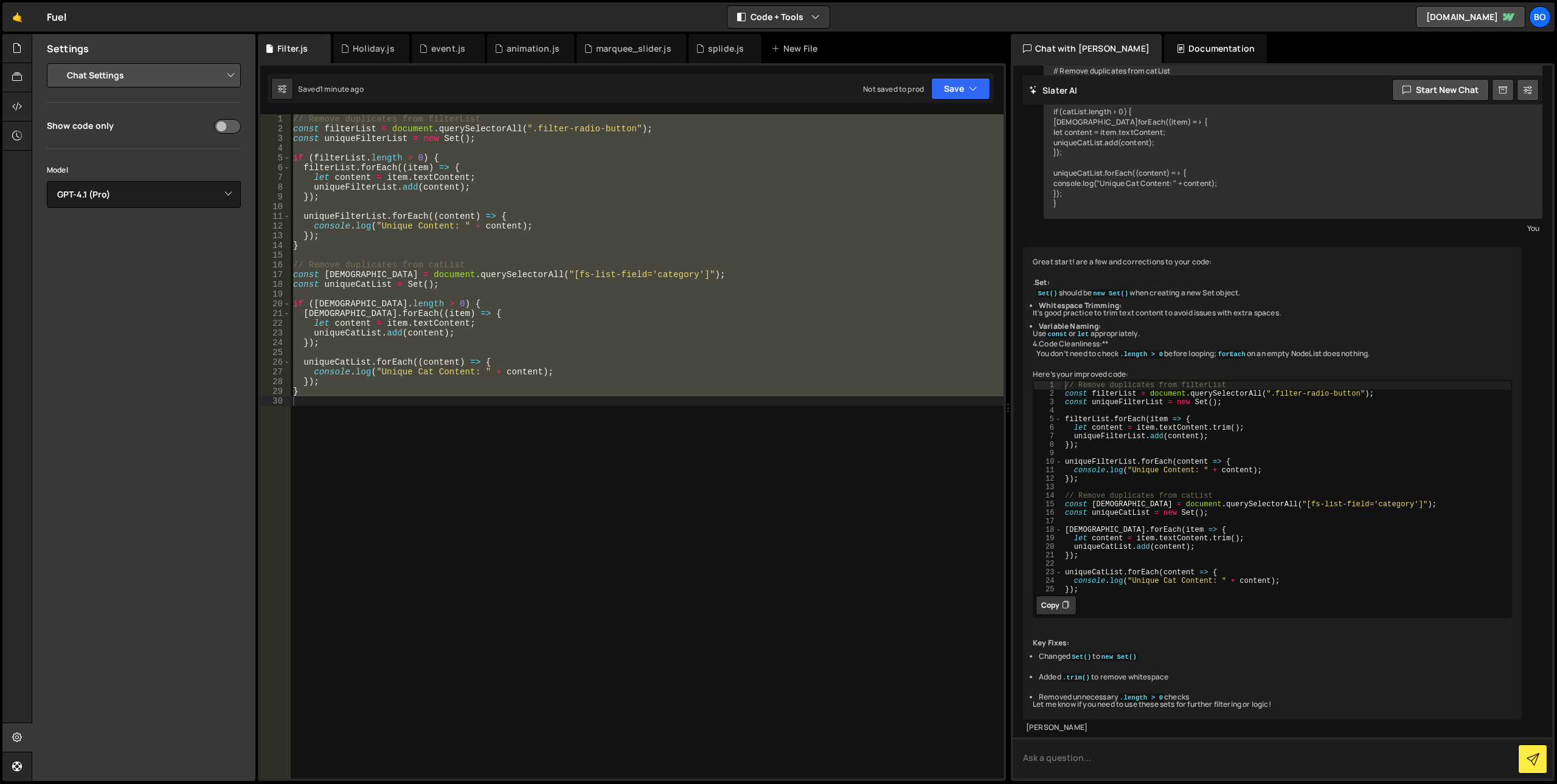
scroll to position [2324, 0]
click at [9, 76] on div at bounding box center [17, 78] width 30 height 29
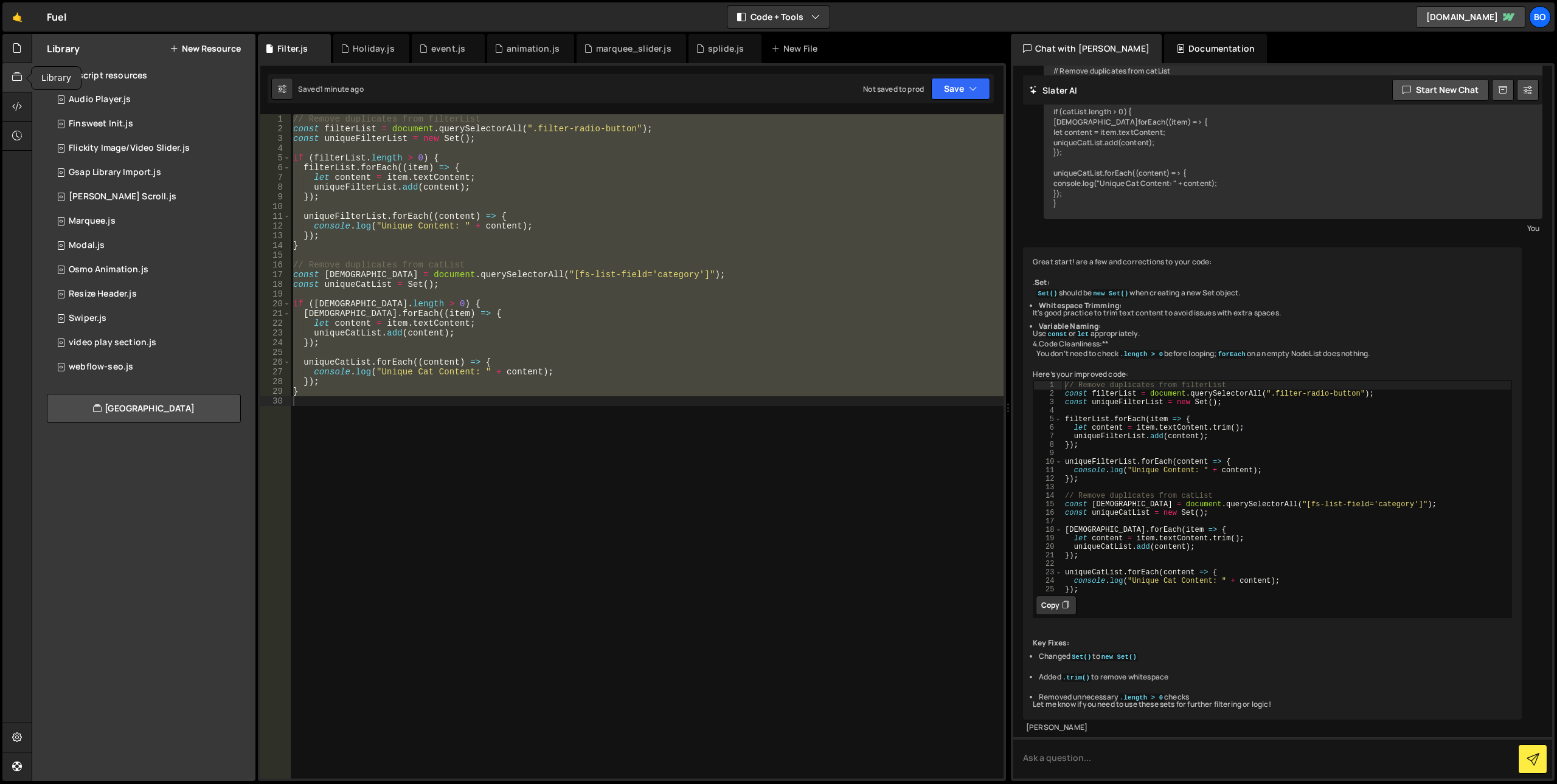
click at [9, 76] on div at bounding box center [17, 78] width 30 height 29
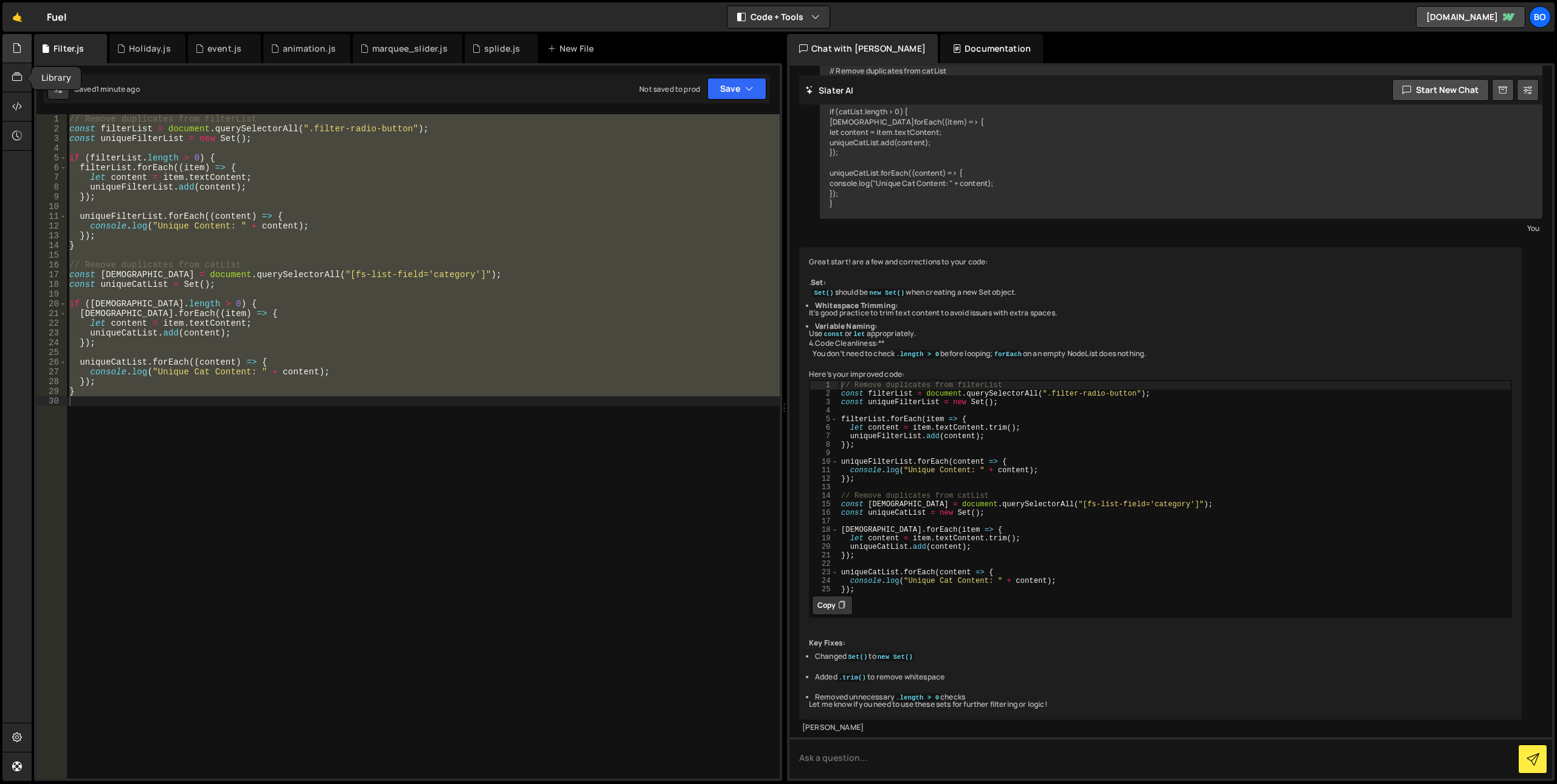
scroll to position [2222, 0]
click at [831, 596] on button "Copy" at bounding box center [832, 605] width 41 height 20
click at [608, 551] on div "// Remove duplicates from filterList const filterList = document . querySelecto…" at bounding box center [423, 456] width 713 height 684
paste textarea ");"
type textarea "});"
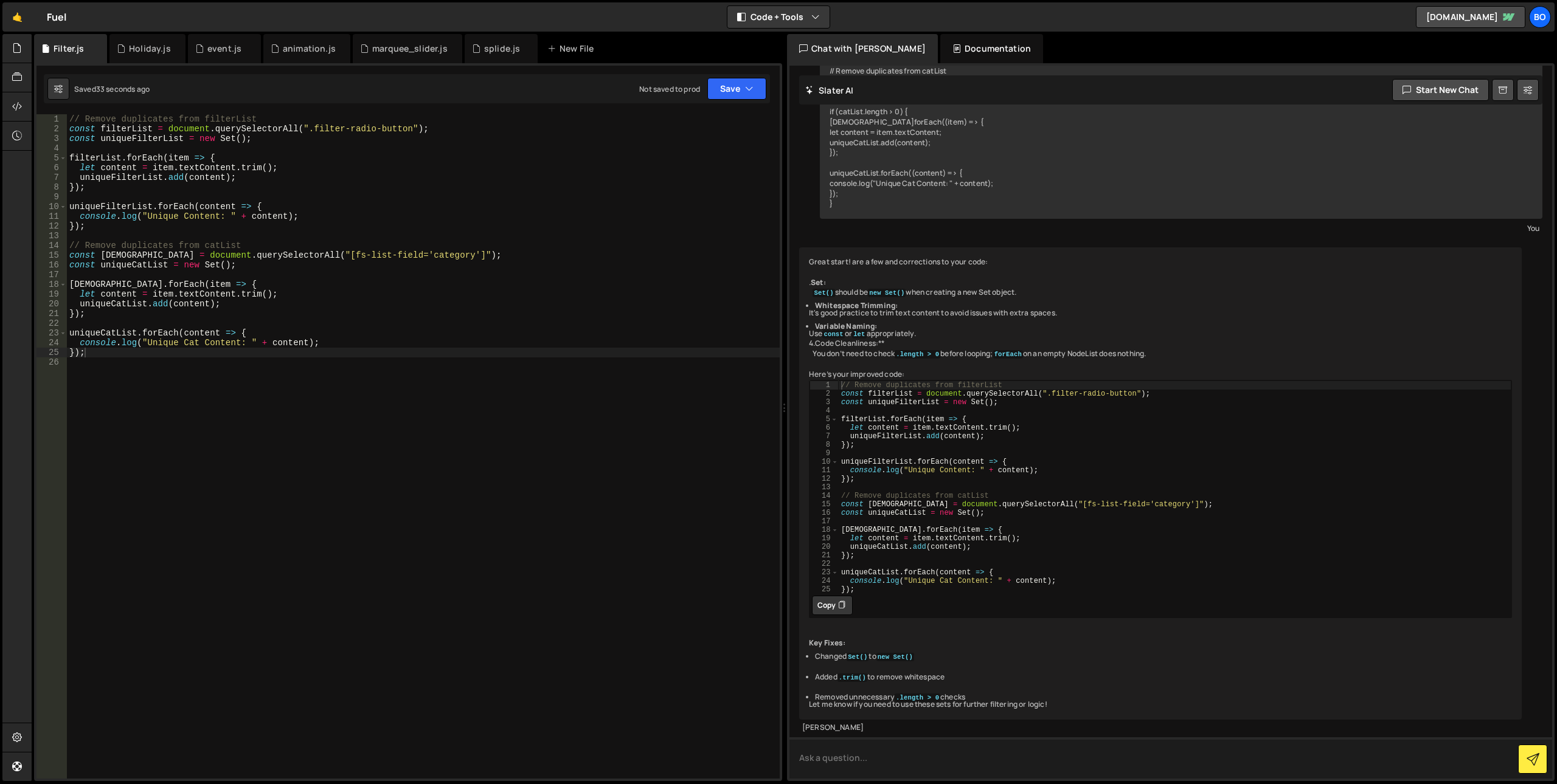
click at [990, 750] on textarea at bounding box center [1171, 758] width 763 height 41
paste textarea "Unique Content: Brand Experience 45282.js?v=936007:14 Unique Content: Employee …"
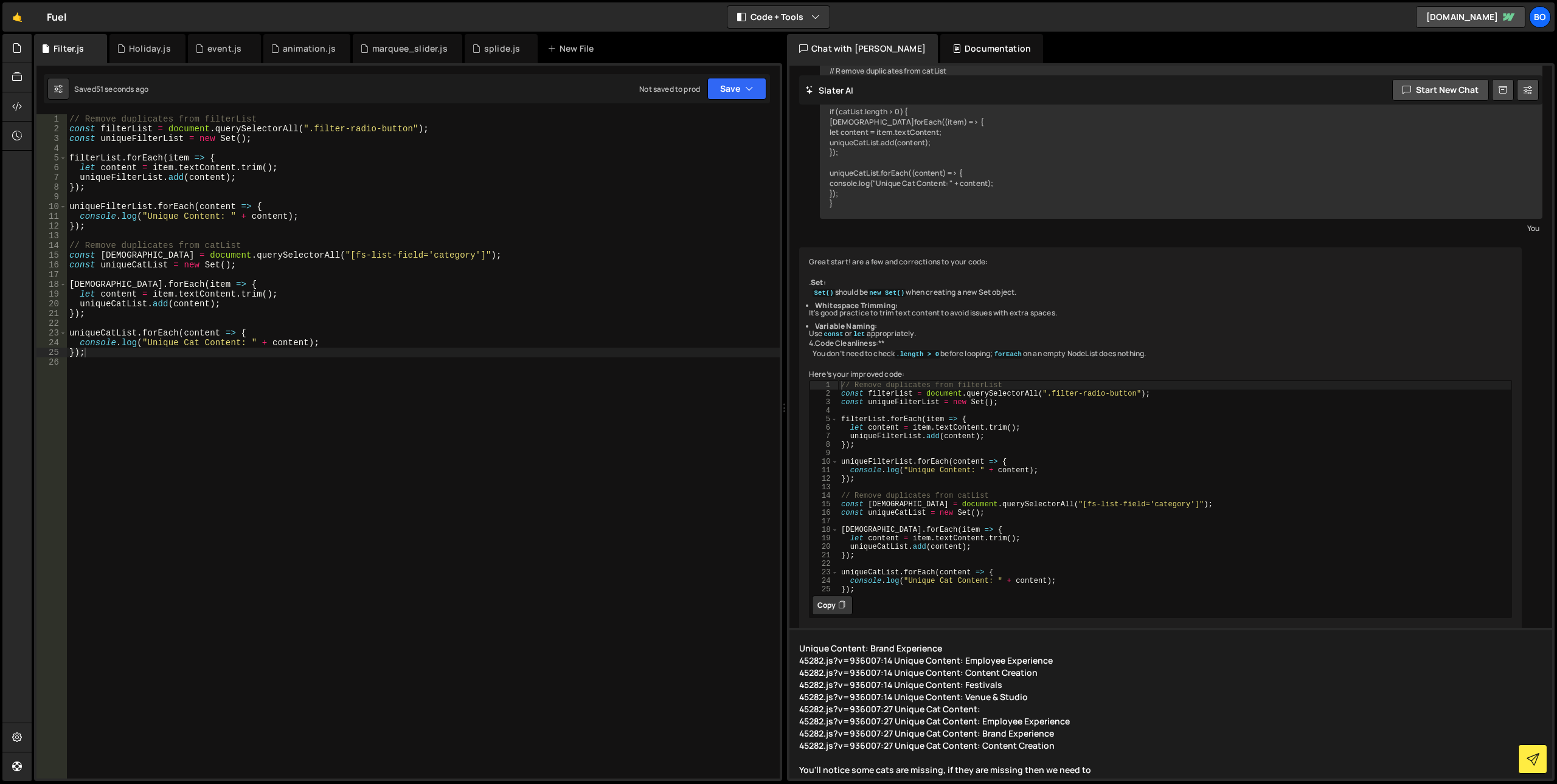
type textarea "Unique Content: Brand Experience 45282.js?v=936007:14 Unique Content: Employee …"
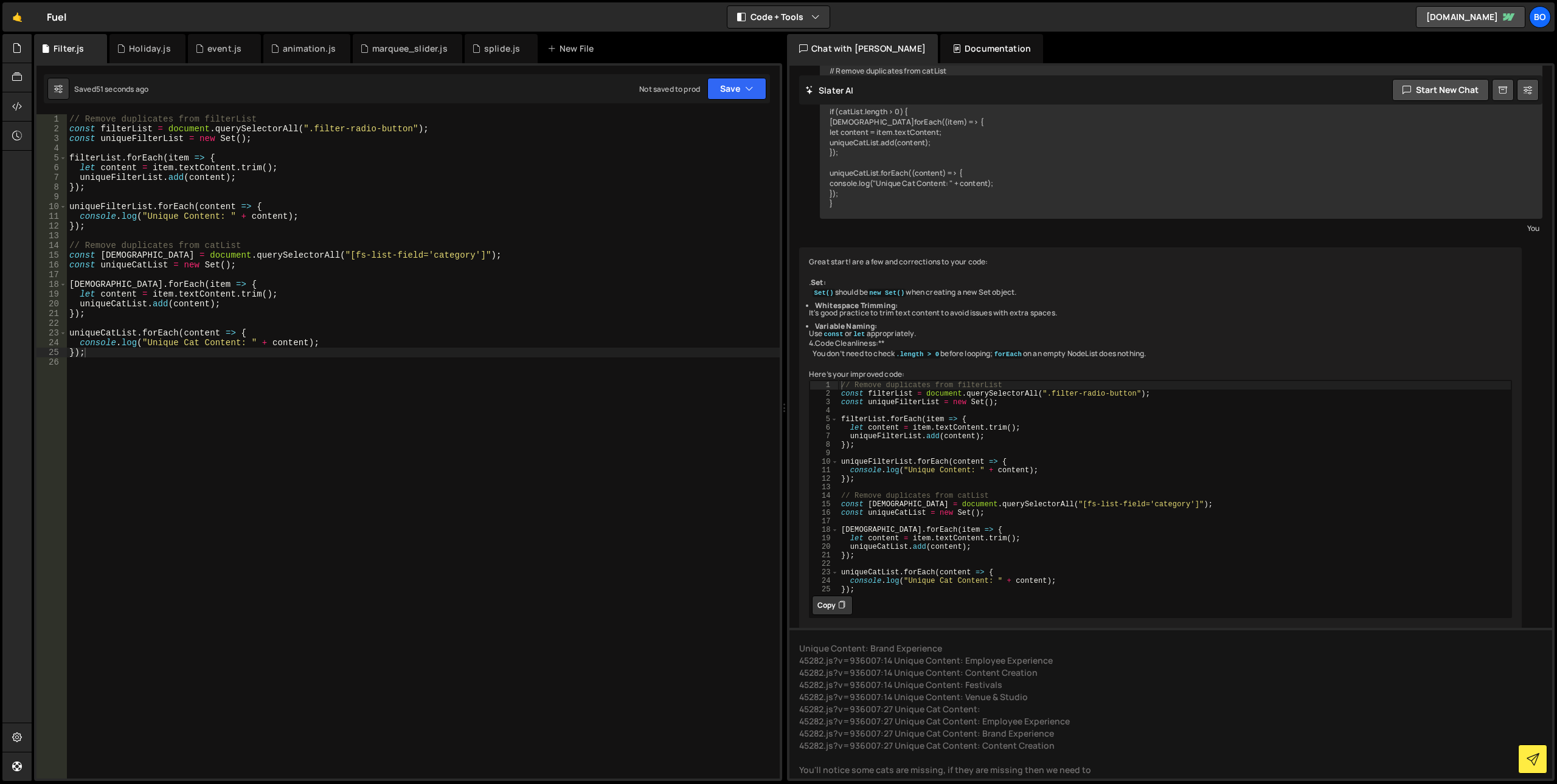
type textarea "const filterList = document.querySelectorAll(".filter-radio-button");"
click at [896, 381] on div "// Remove duplicates from filterList const filterList = document . querySelecto…" at bounding box center [1175, 495] width 673 height 230
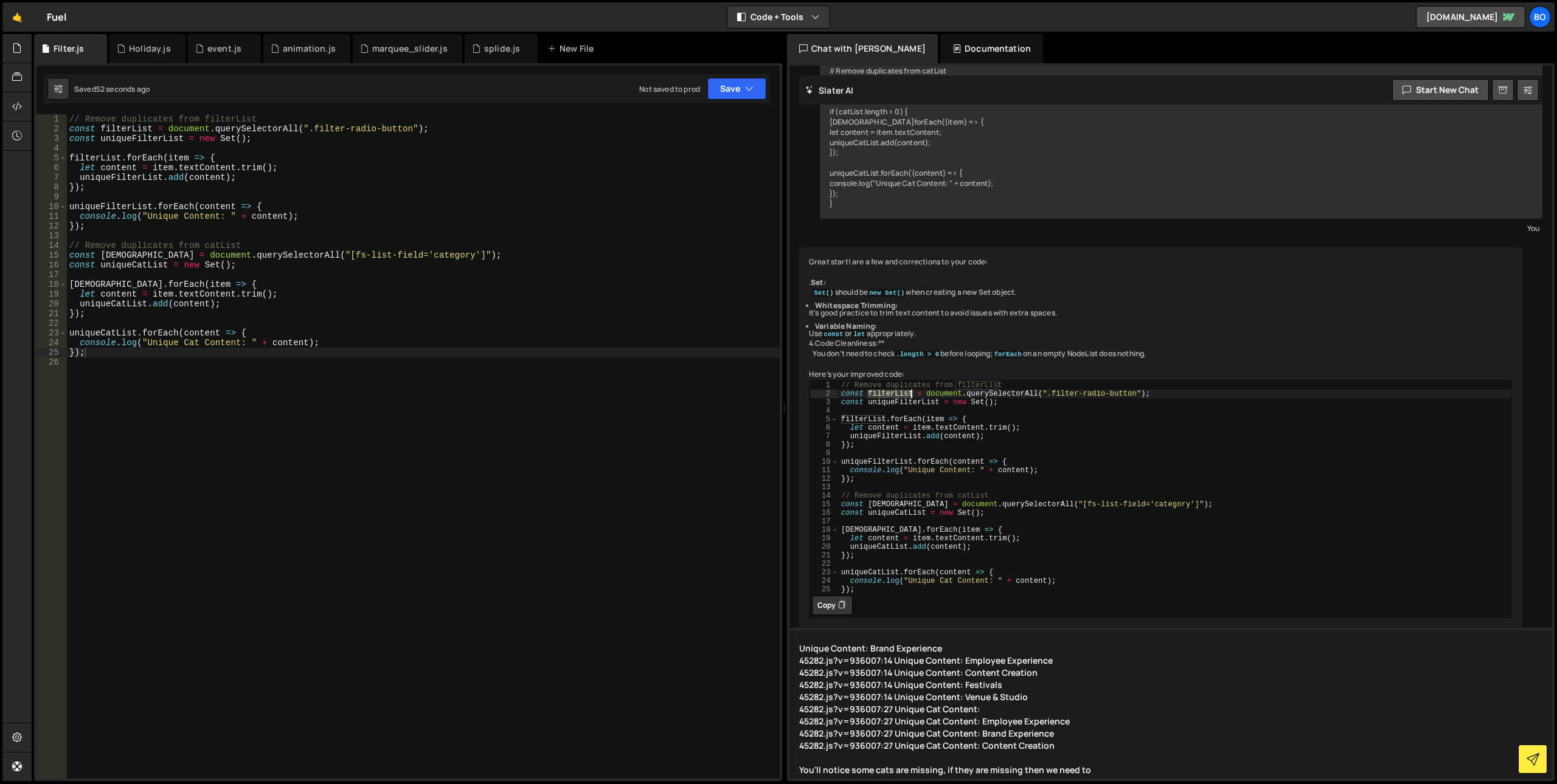
click at [1115, 775] on textarea "Unique Content: Brand Experience 45282.js?v=936007:14 Unique Content: Employee …" at bounding box center [1171, 704] width 763 height 151
paste textarea "filterList"
type textarea "Unique Content: Brand Experience 45282.js?v=936007:14 Unique Content: Employee …"
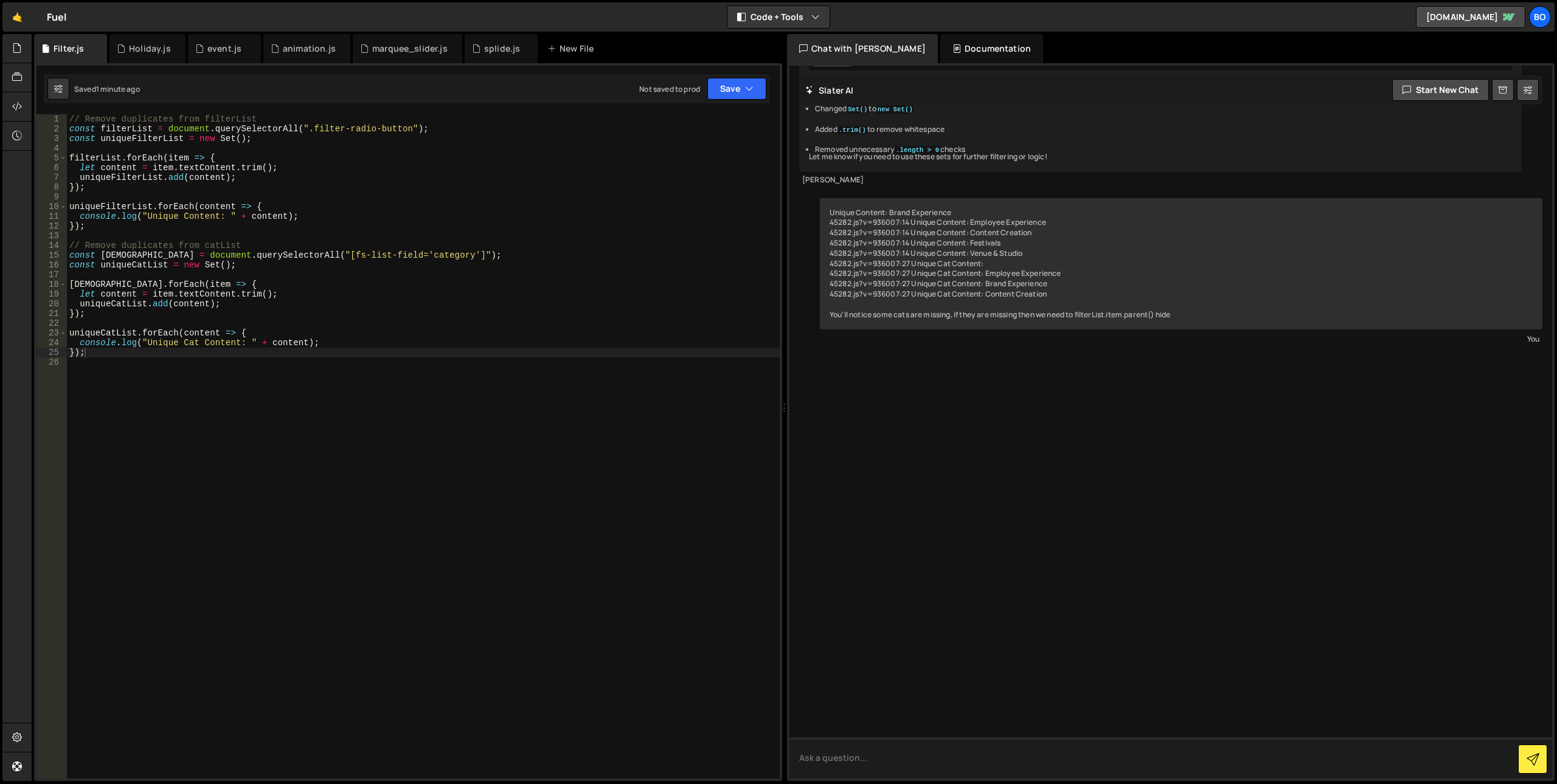
scroll to position [2770, 0]
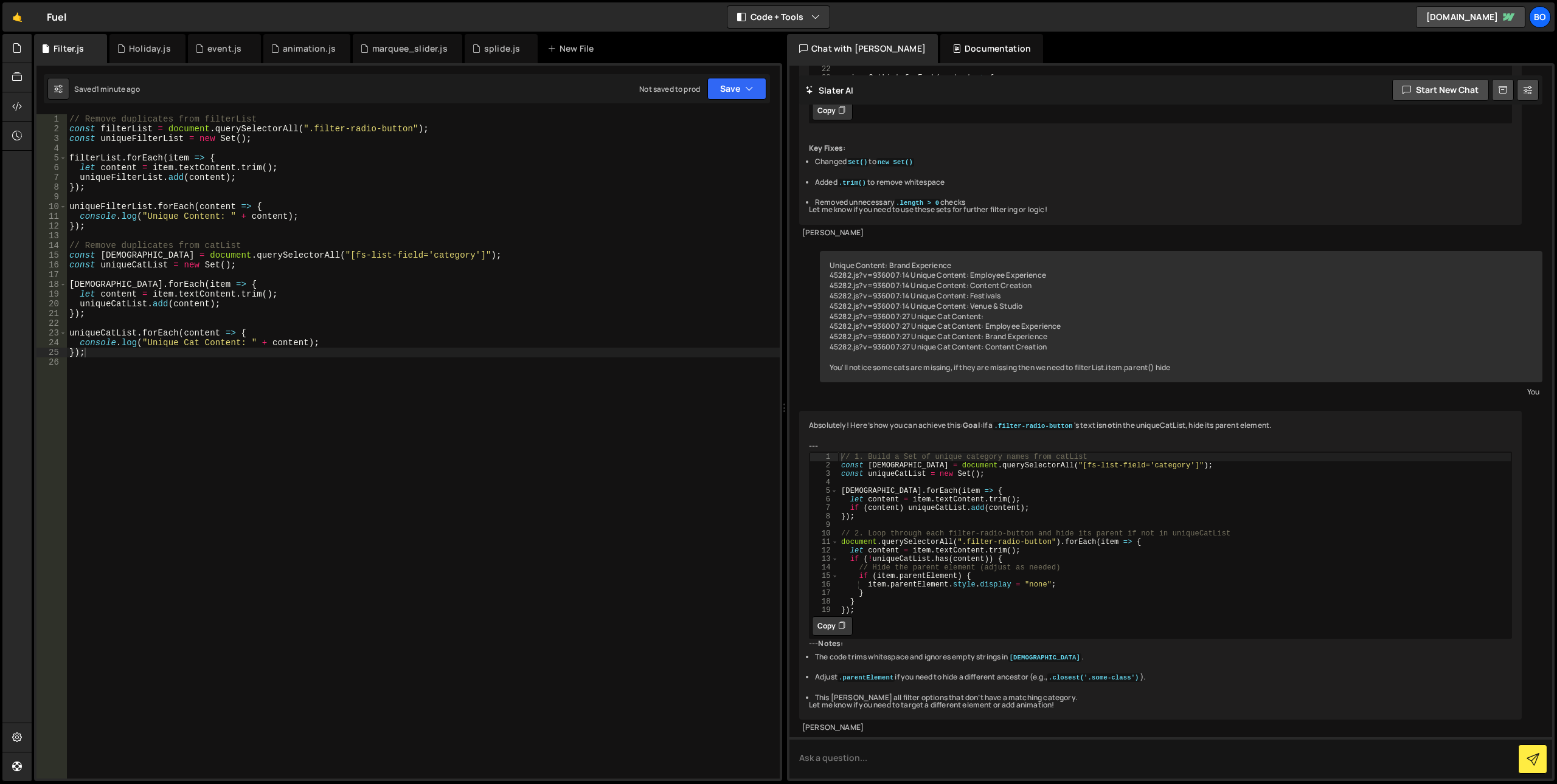
click at [825, 618] on button "Copy" at bounding box center [832, 626] width 41 height 20
click at [564, 594] on div "// Remove duplicates from filterList const filterList = document . querySelecto…" at bounding box center [423, 456] width 713 height 684
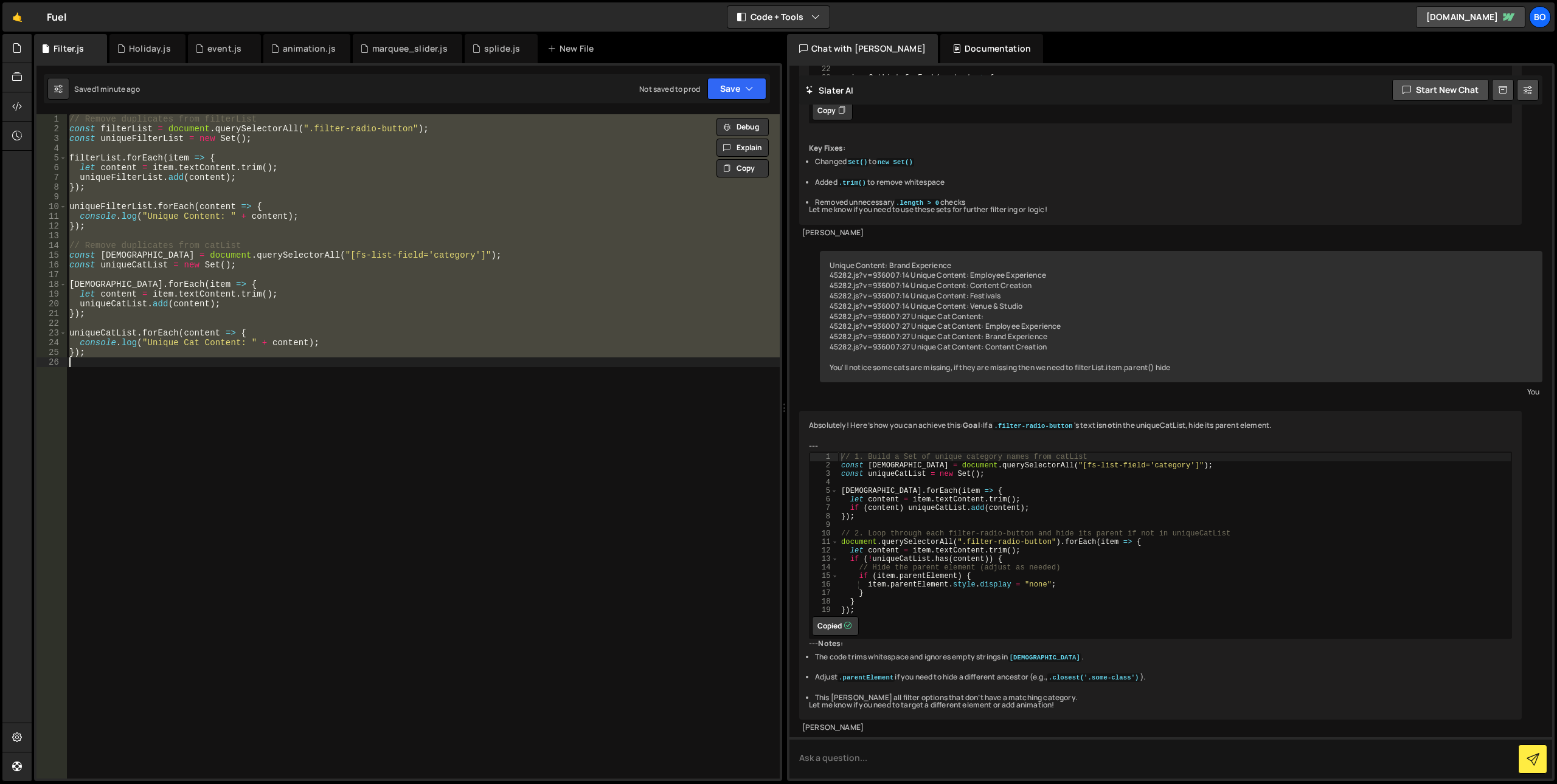
paste textarea
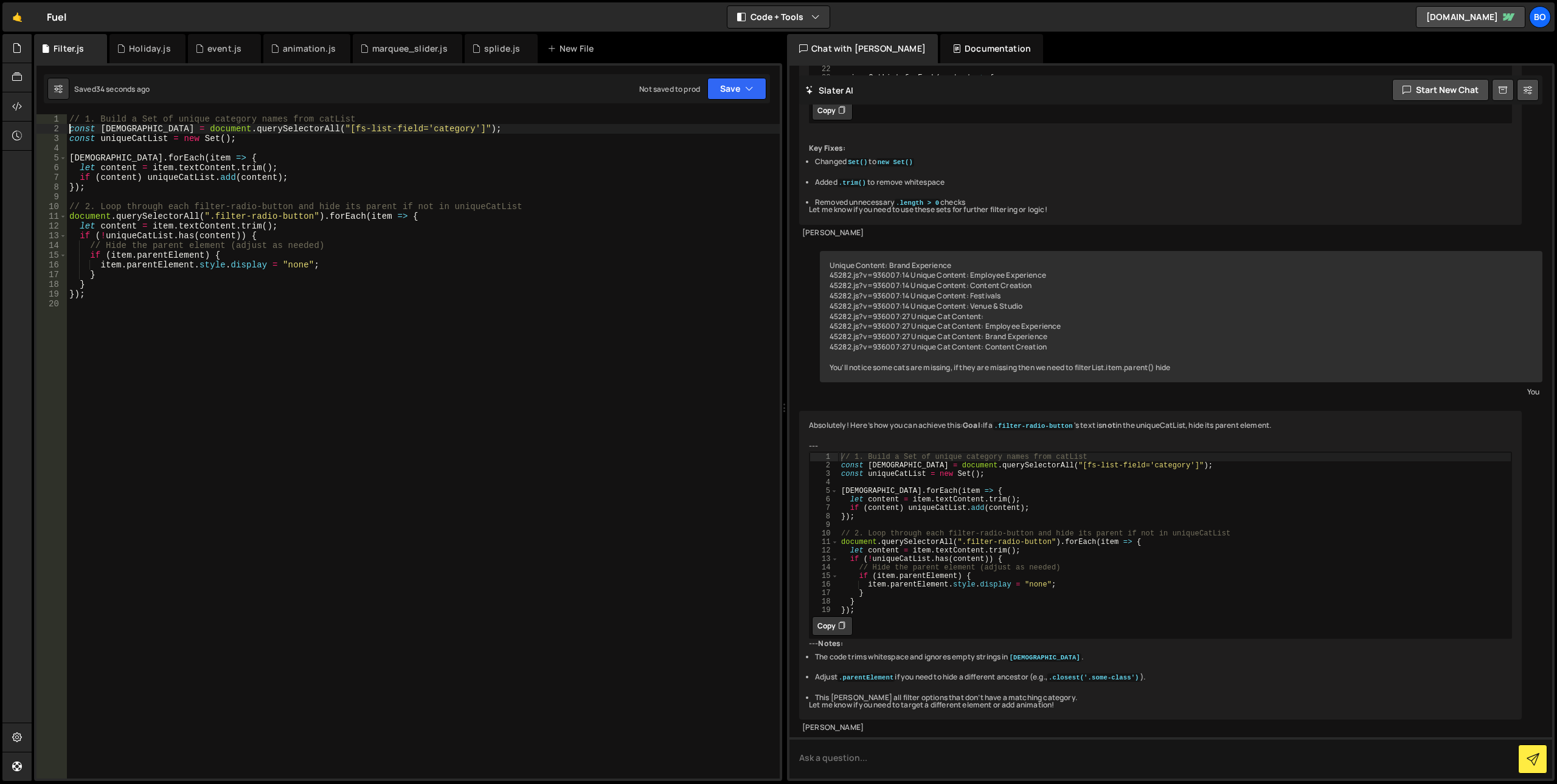
drag, startPoint x: 70, startPoint y: 130, endPoint x: 62, endPoint y: 112, distance: 19.7
click at [63, 96] on div "Debug Explain Copy Filter.js Holiday.js event.js animation.js marquee_slider.js…" at bounding box center [408, 408] width 748 height 748
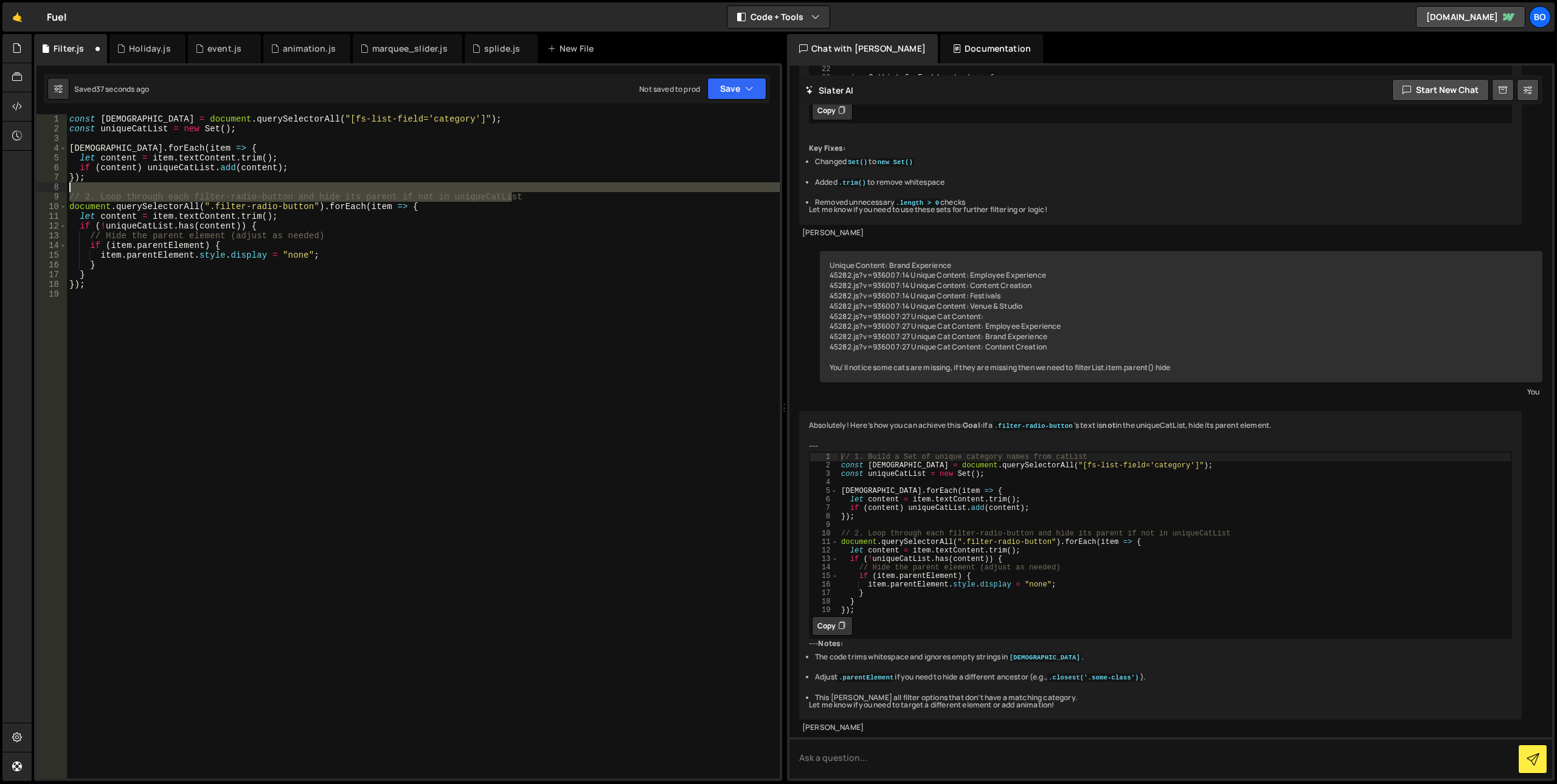
drag, startPoint x: 517, startPoint y: 195, endPoint x: 28, endPoint y: 191, distance: 489.0
click at [28, 191] on div "Hold on a sec... Are you certain you wish to leave this page? Any changes you'v…" at bounding box center [778, 392] width 1557 height 784
type textarea "// 2. Loop through each filter-radio-button and hide its parent if not in uniqu…"
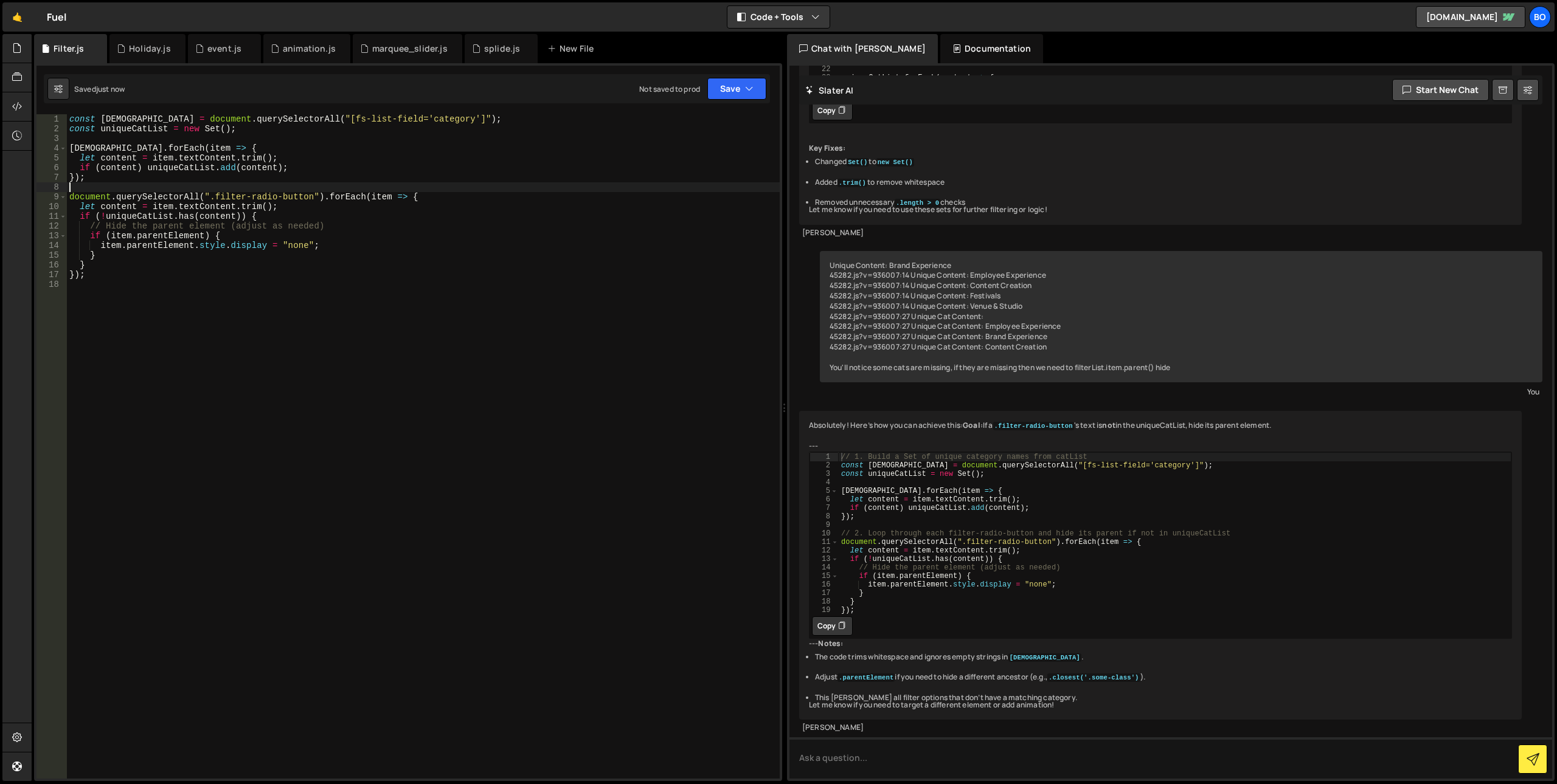
type textarea "});"
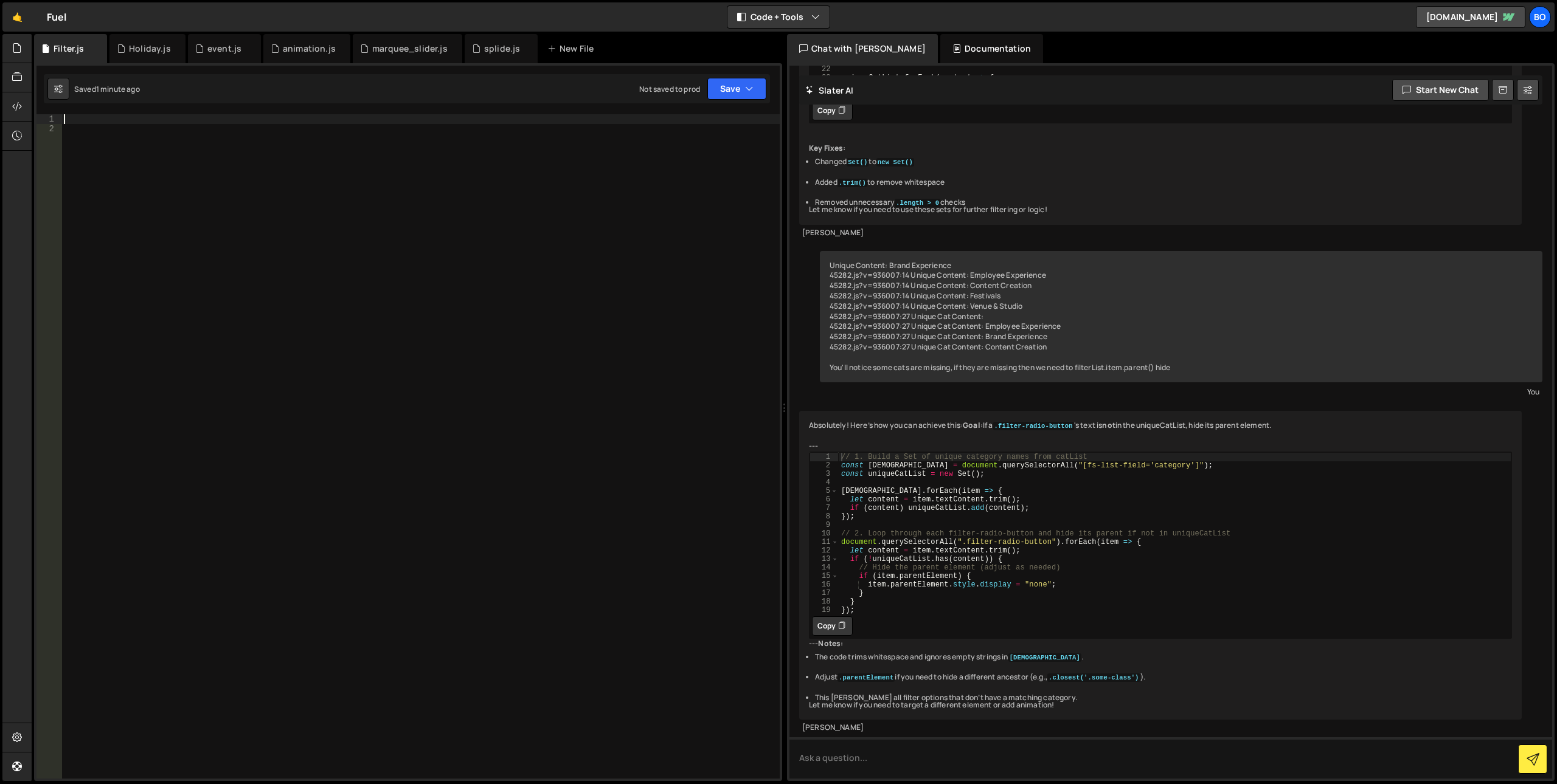
click at [300, 326] on div at bounding box center [421, 456] width 719 height 684
type textarea "});"
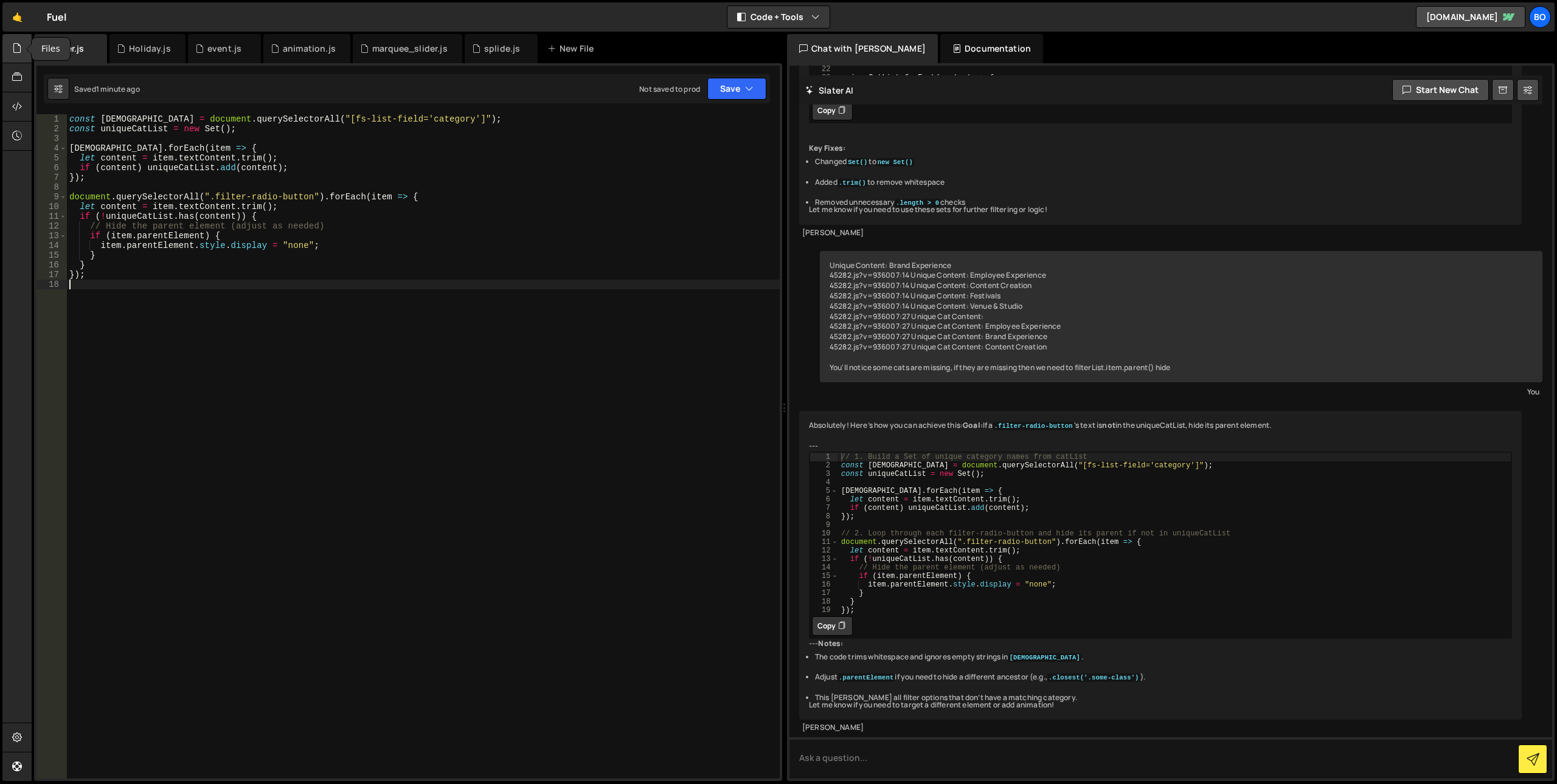
click at [17, 45] on icon at bounding box center [17, 48] width 10 height 14
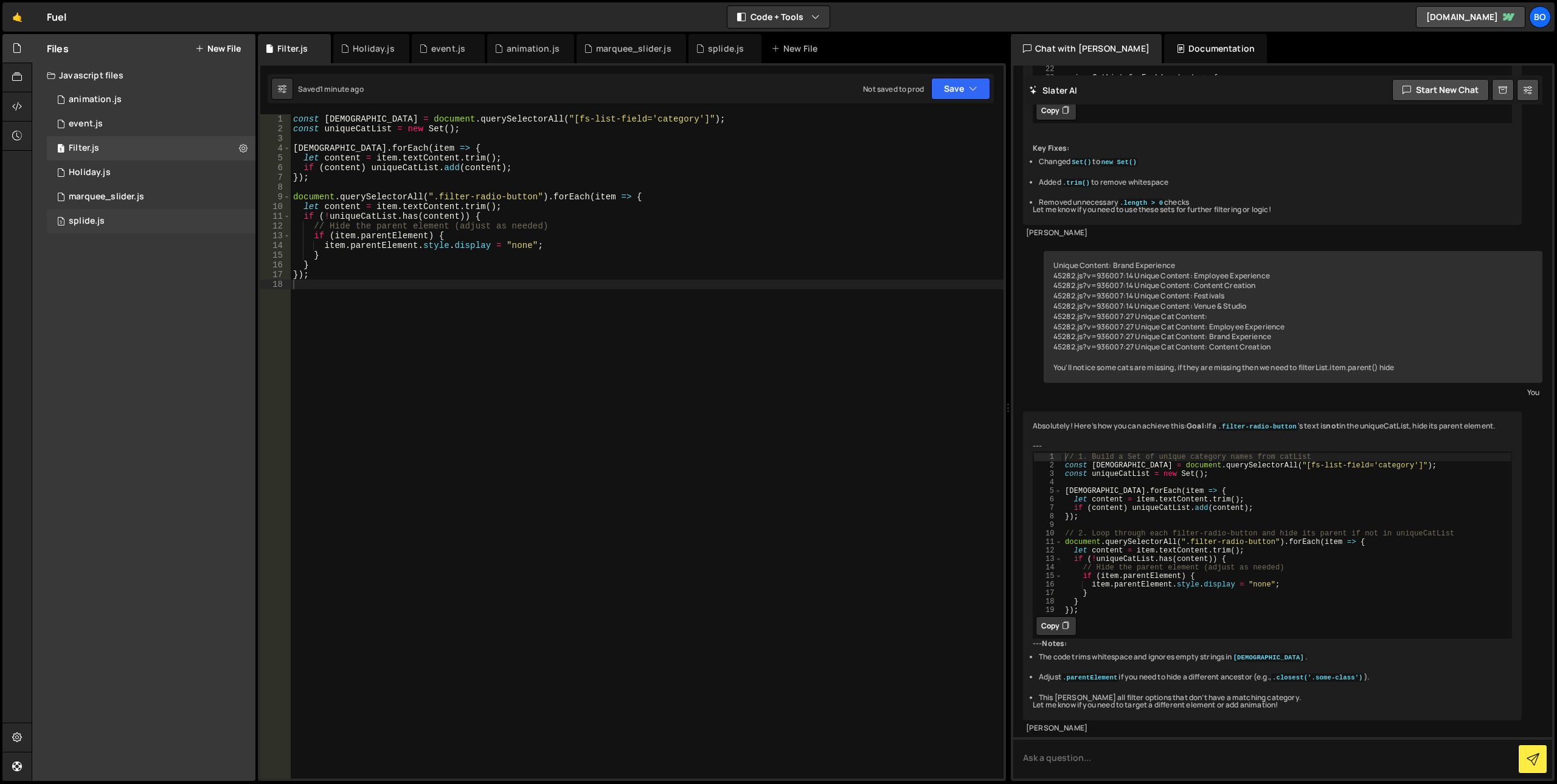
click at [135, 217] on div "3 splide.js 0" at bounding box center [151, 222] width 209 height 25
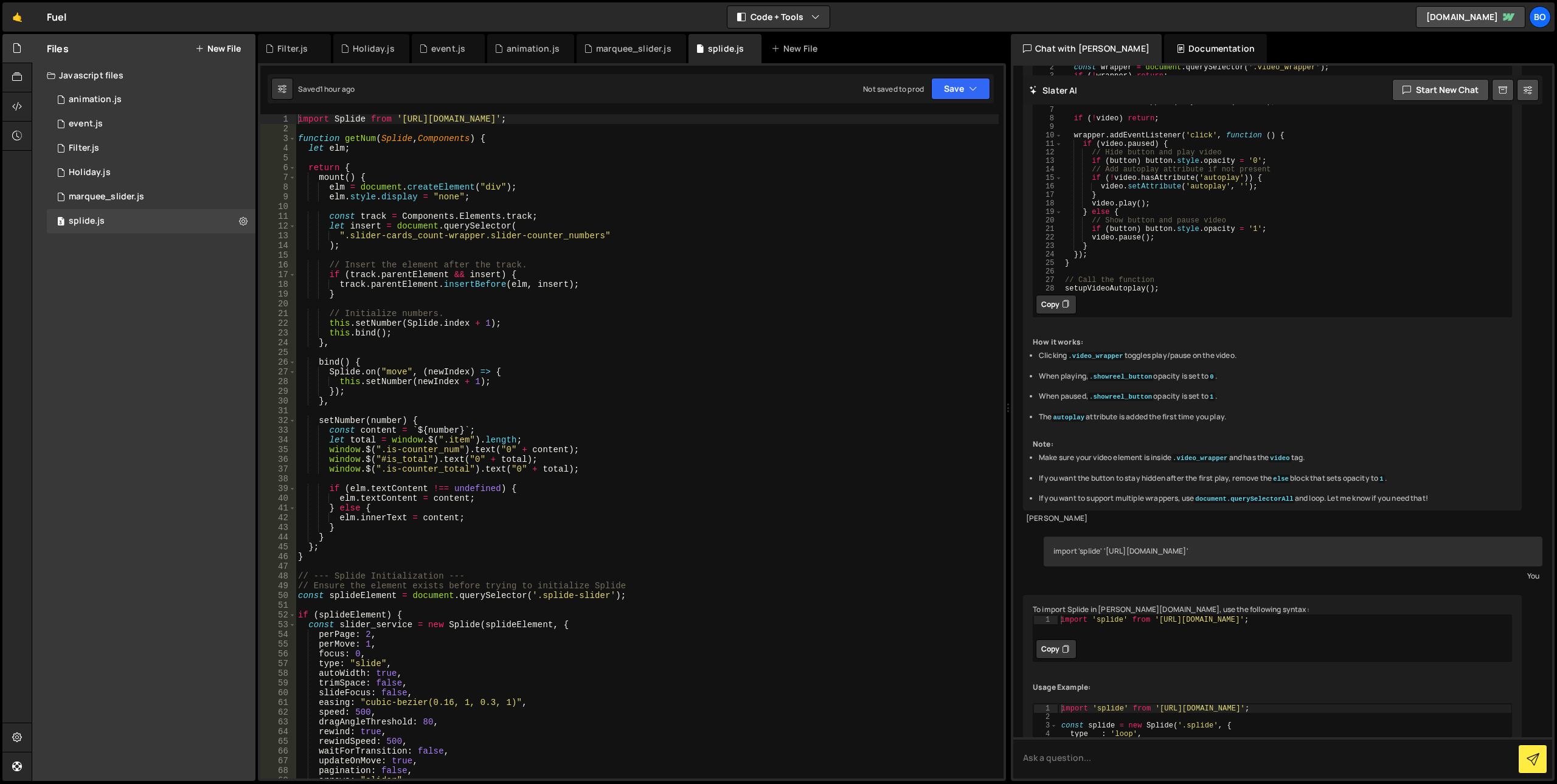
scroll to position [1706, 0]
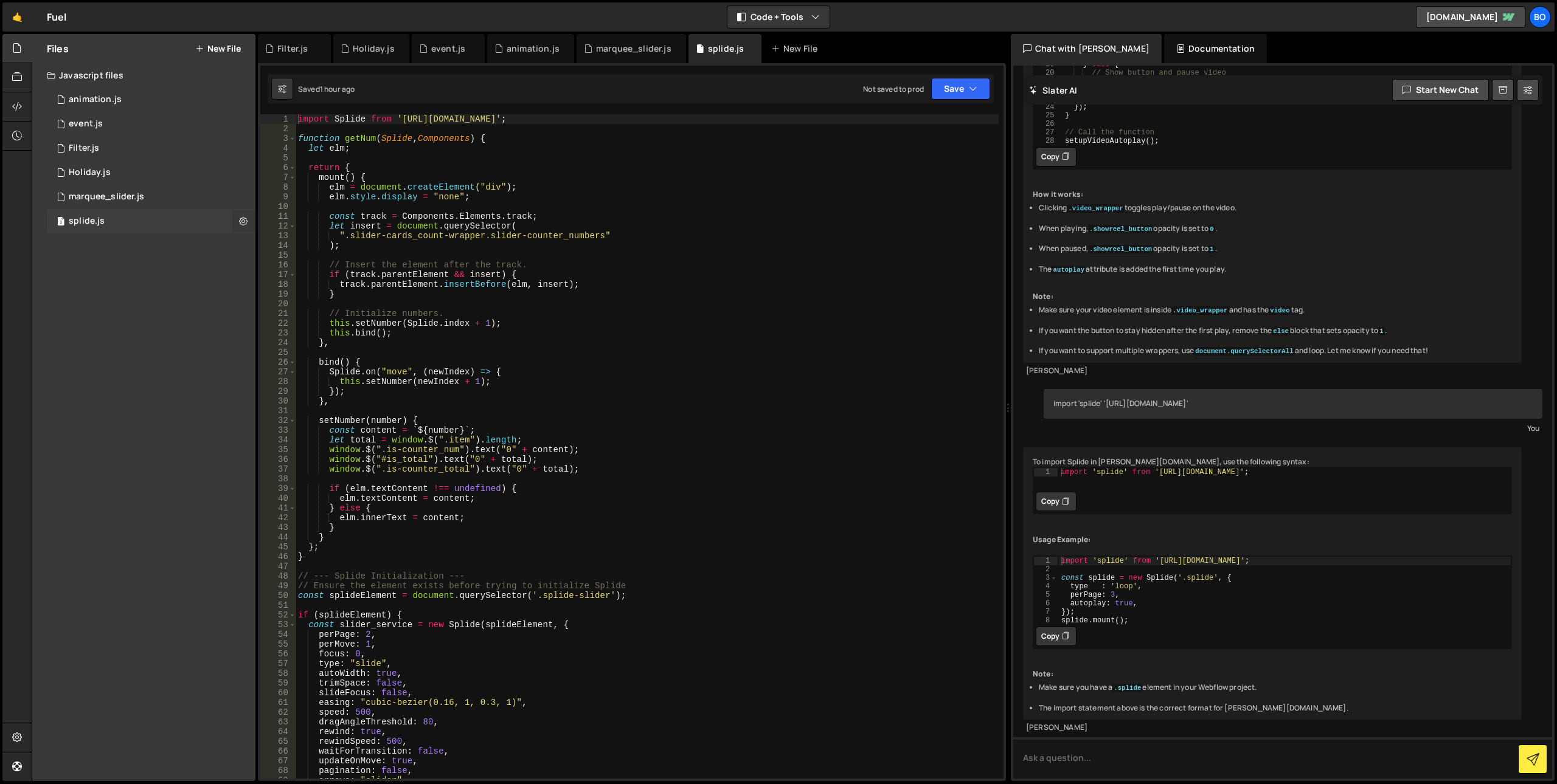
click at [245, 225] on icon at bounding box center [243, 221] width 9 height 12
type input "splide"
radio input "true"
checkbox input "true"
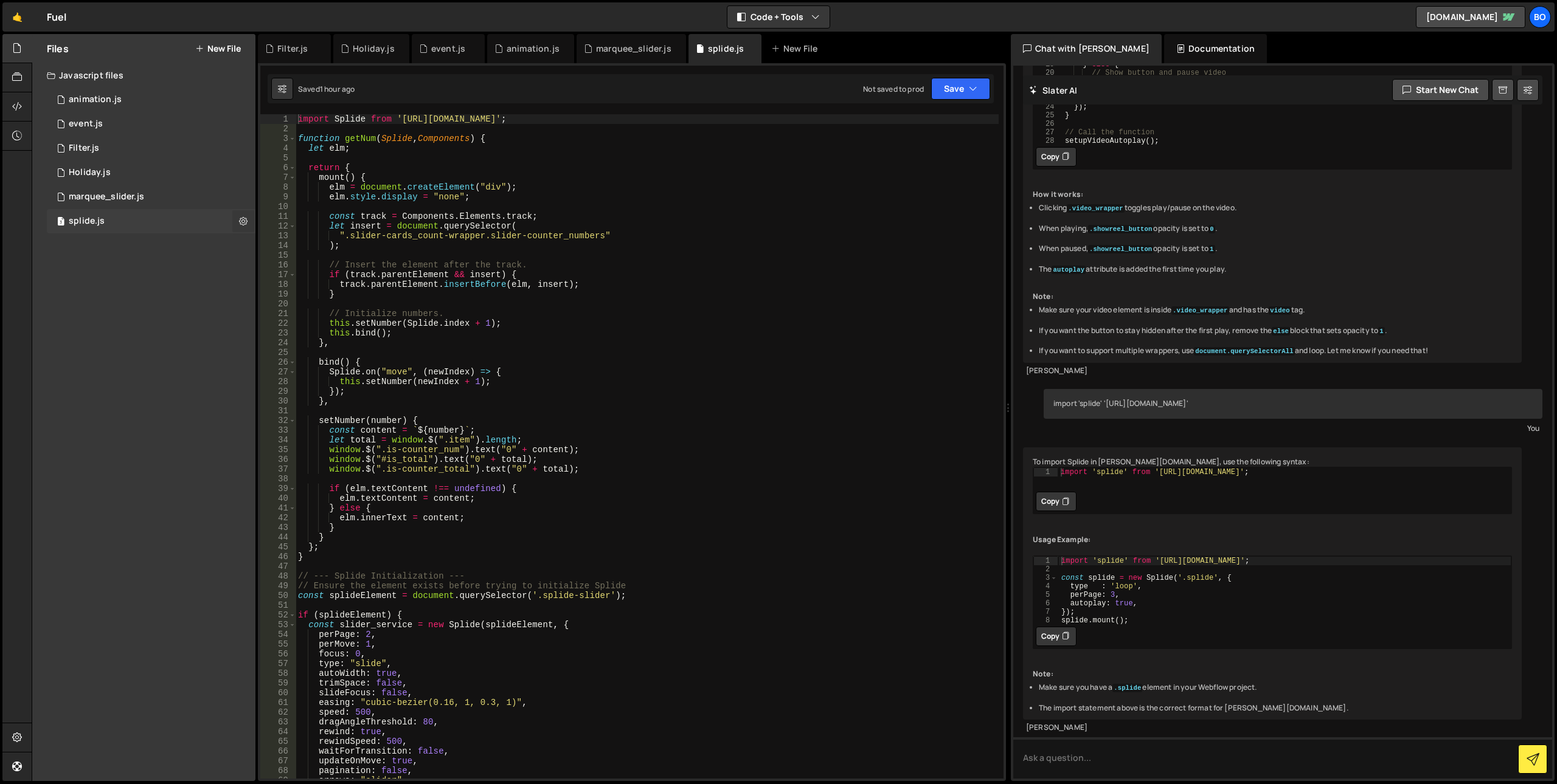
checkbox input "true"
click at [271, 249] on button "Edit File Settings" at bounding box center [318, 247] width 119 height 25
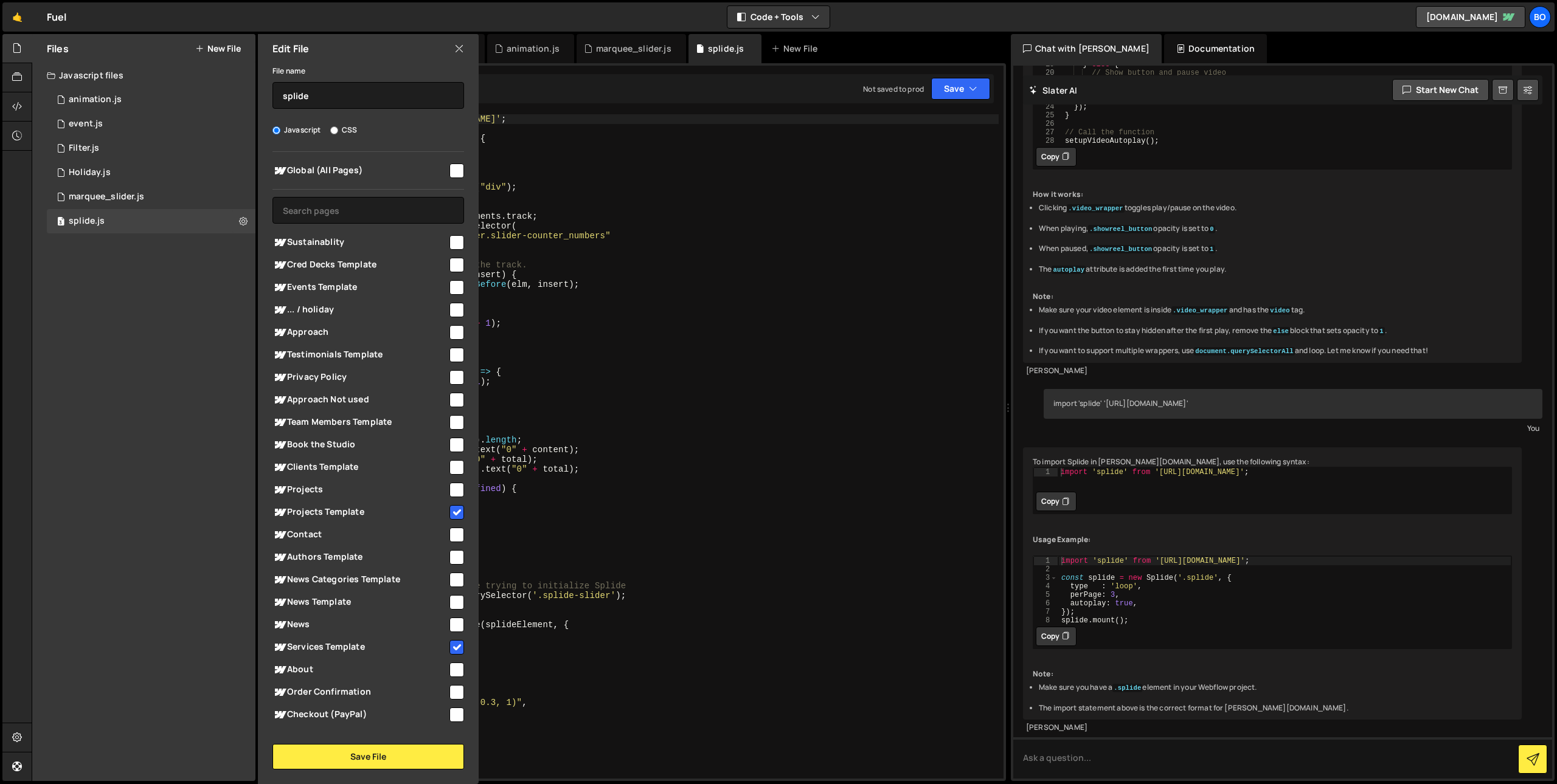
click at [462, 46] on icon at bounding box center [459, 49] width 10 height 14
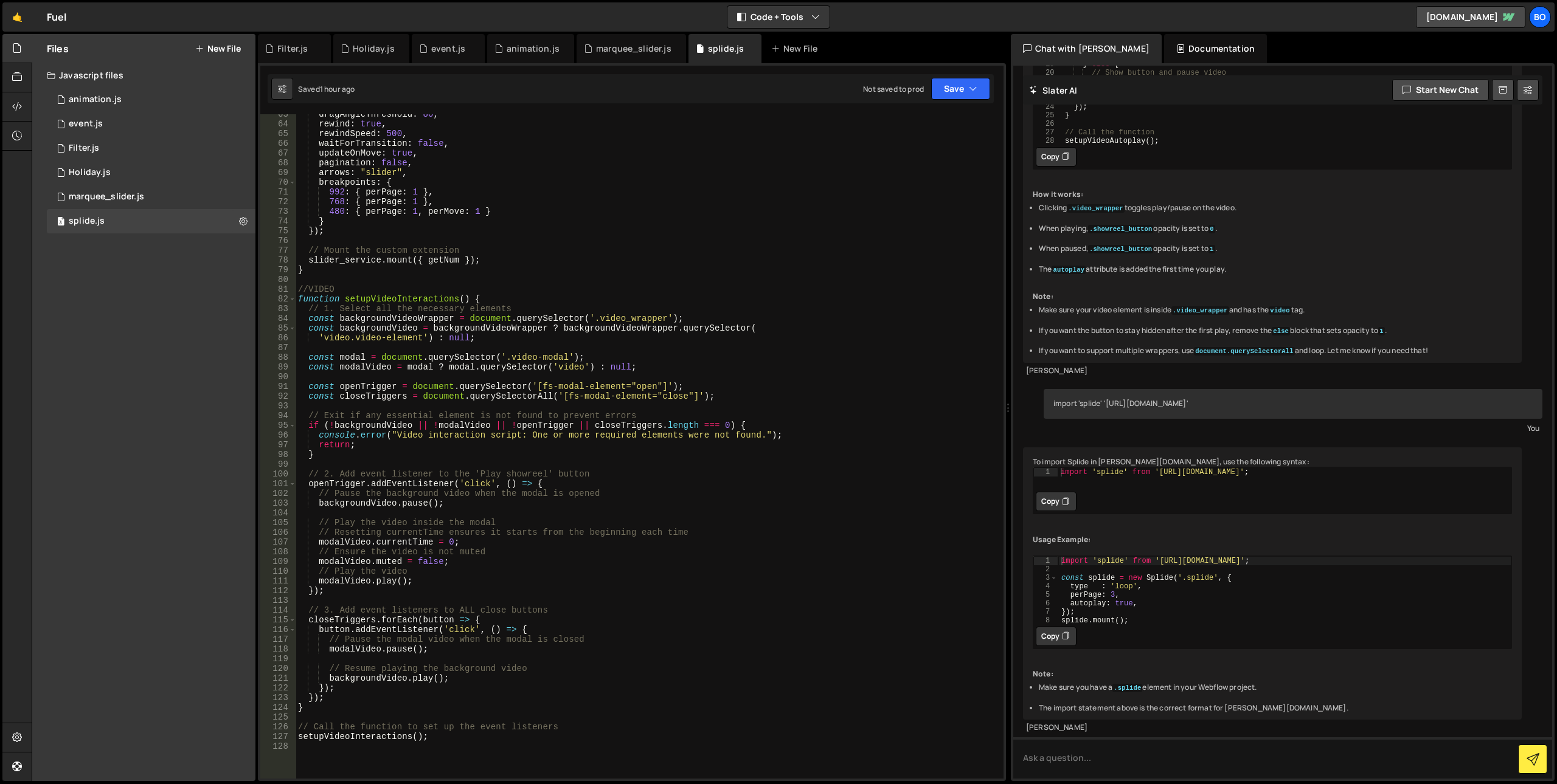
scroll to position [729, 0]
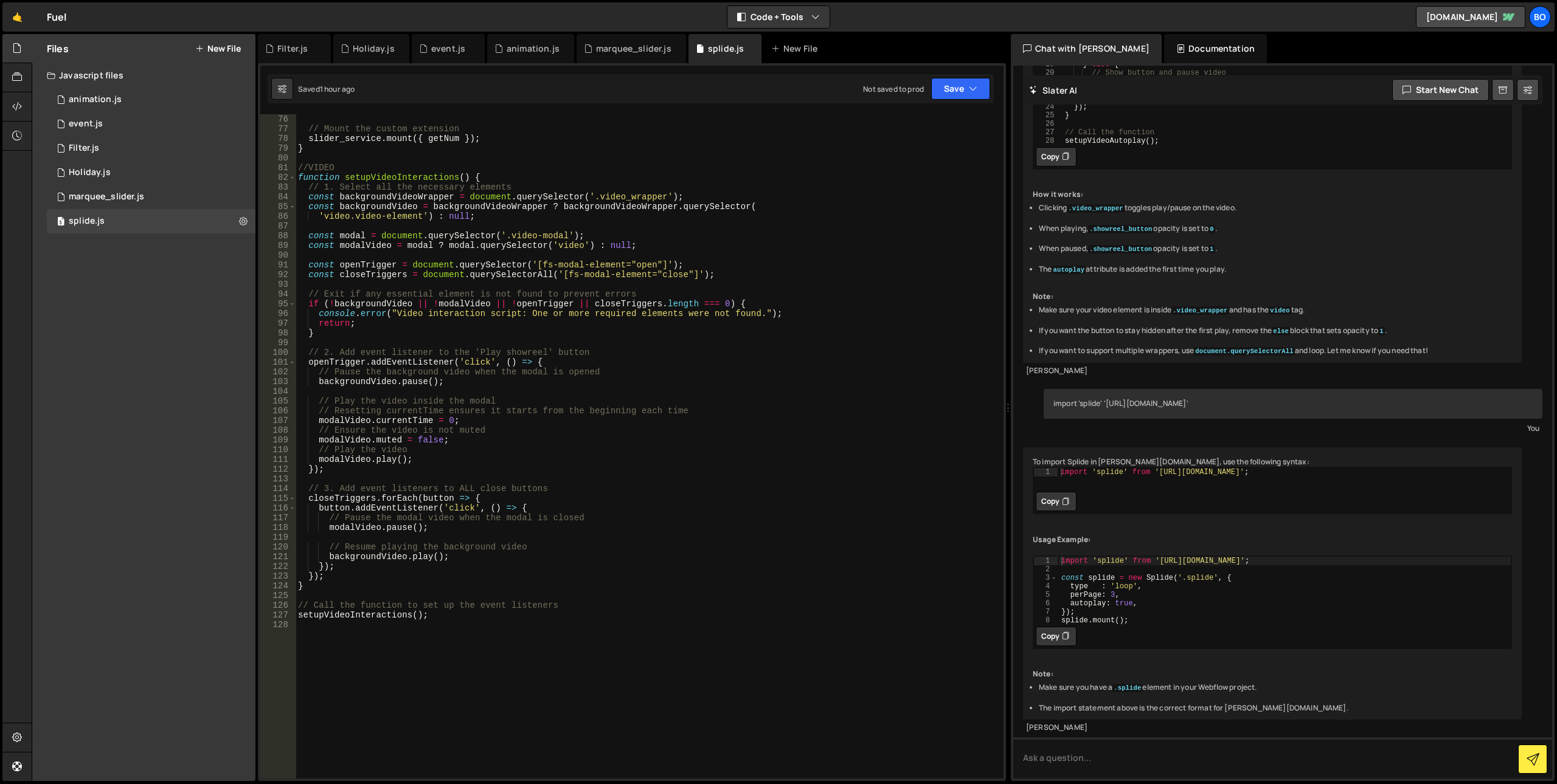
click at [467, 644] on div "}) ; // Mount the custom extension slider_service . mount ({ getNum }) ; } //VI…" at bounding box center [647, 446] width 703 height 684
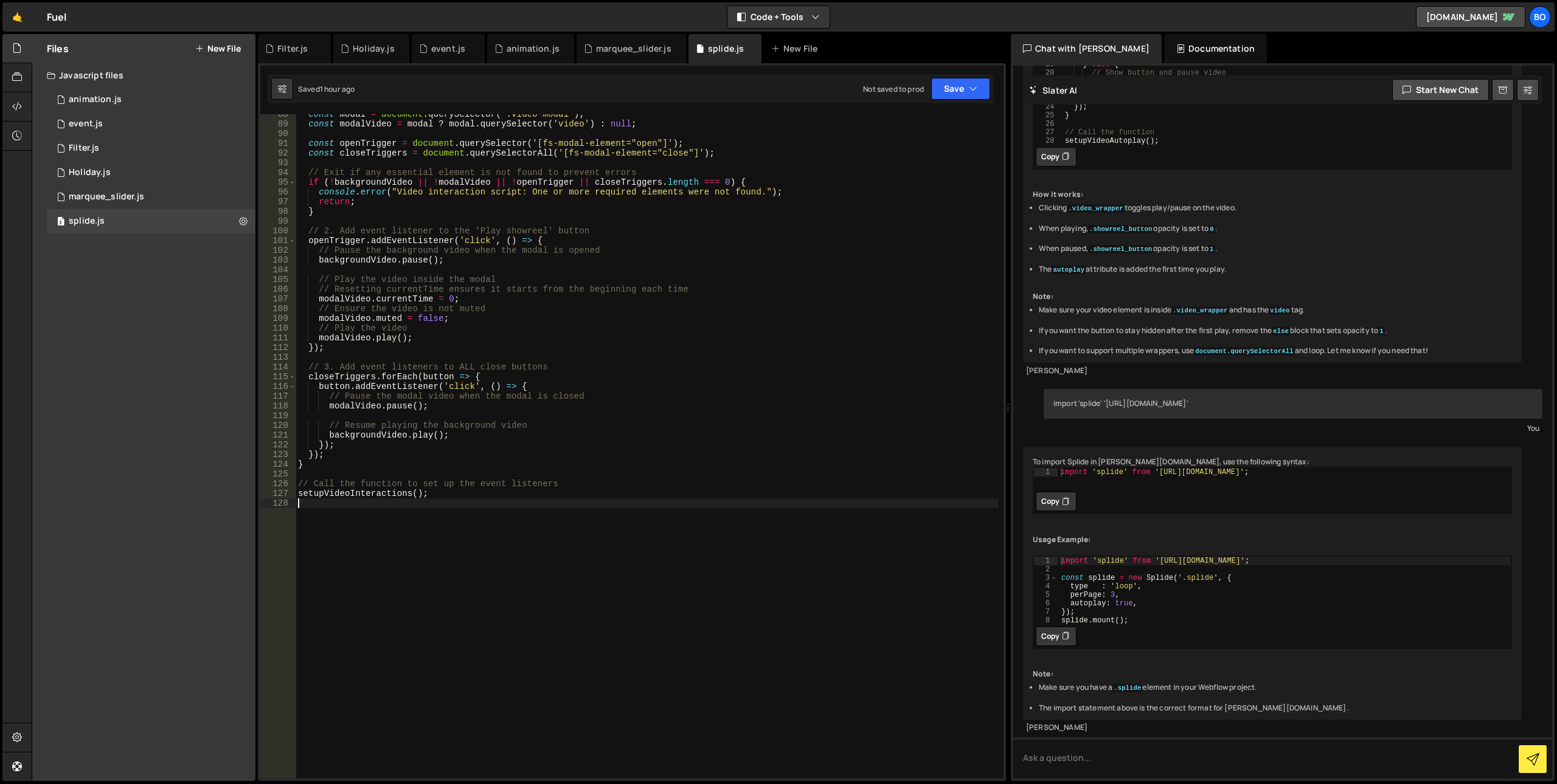
click at [566, 640] on div "const modal = document . querySelector ( '.video-modal' ) ; const modalVideo = …" at bounding box center [647, 451] width 703 height 684
paste textarea "hero-video"
type textarea "const projectVideoHero = document.querySelectorAll(".hero-video")"
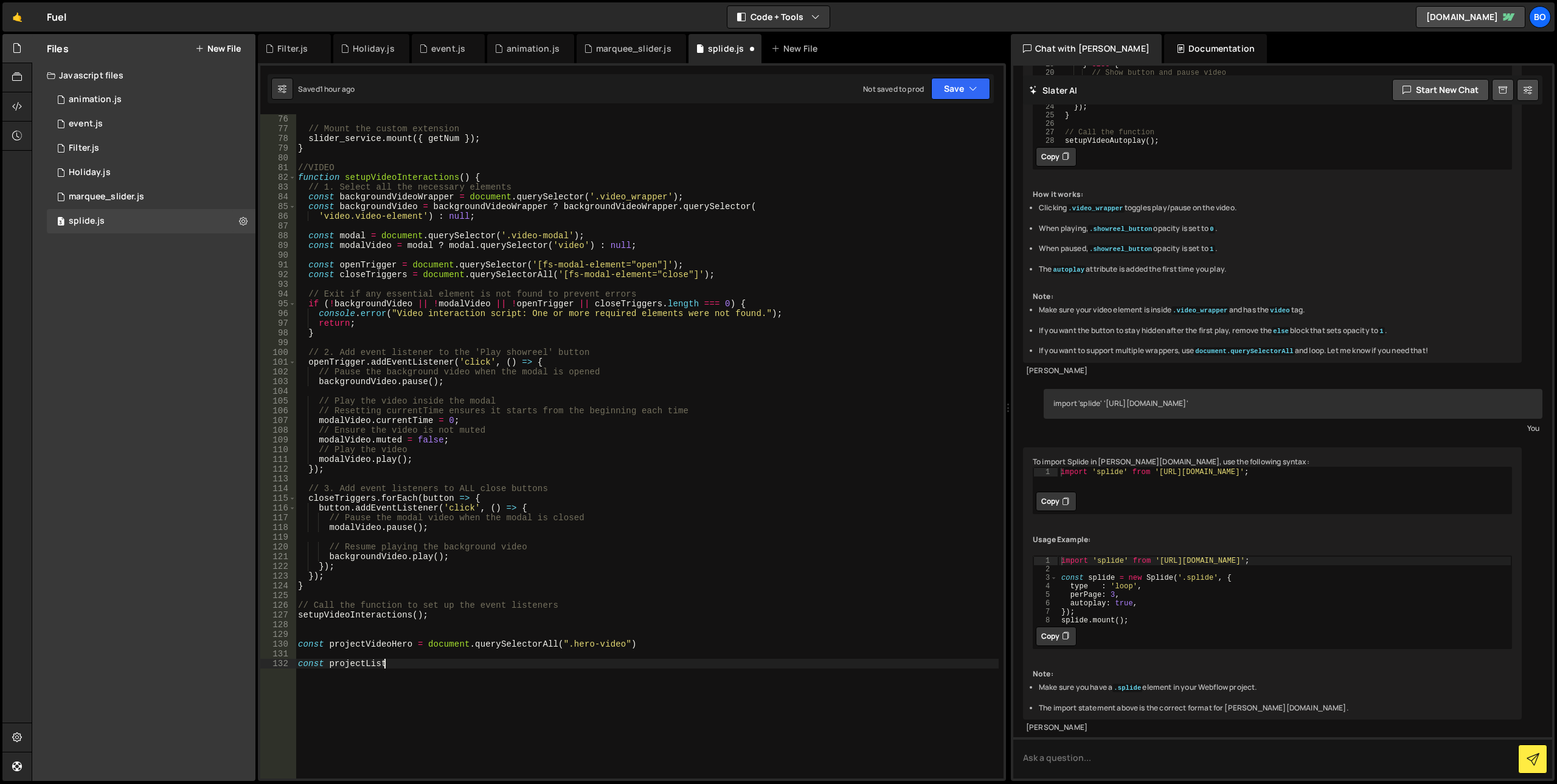
scroll to position [850, 0]
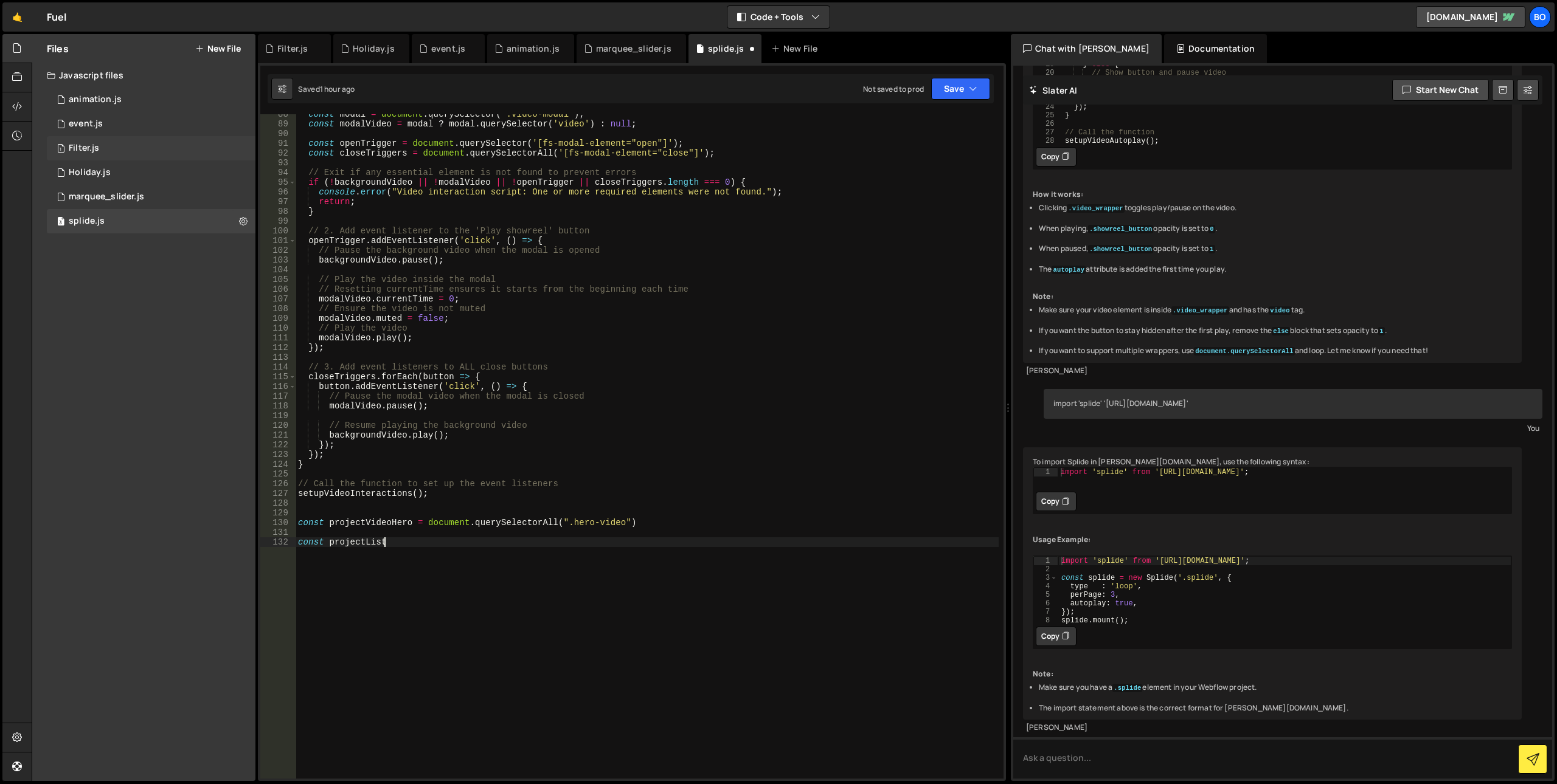
click at [129, 146] on div "1 Filter.js 0" at bounding box center [151, 149] width 209 height 25
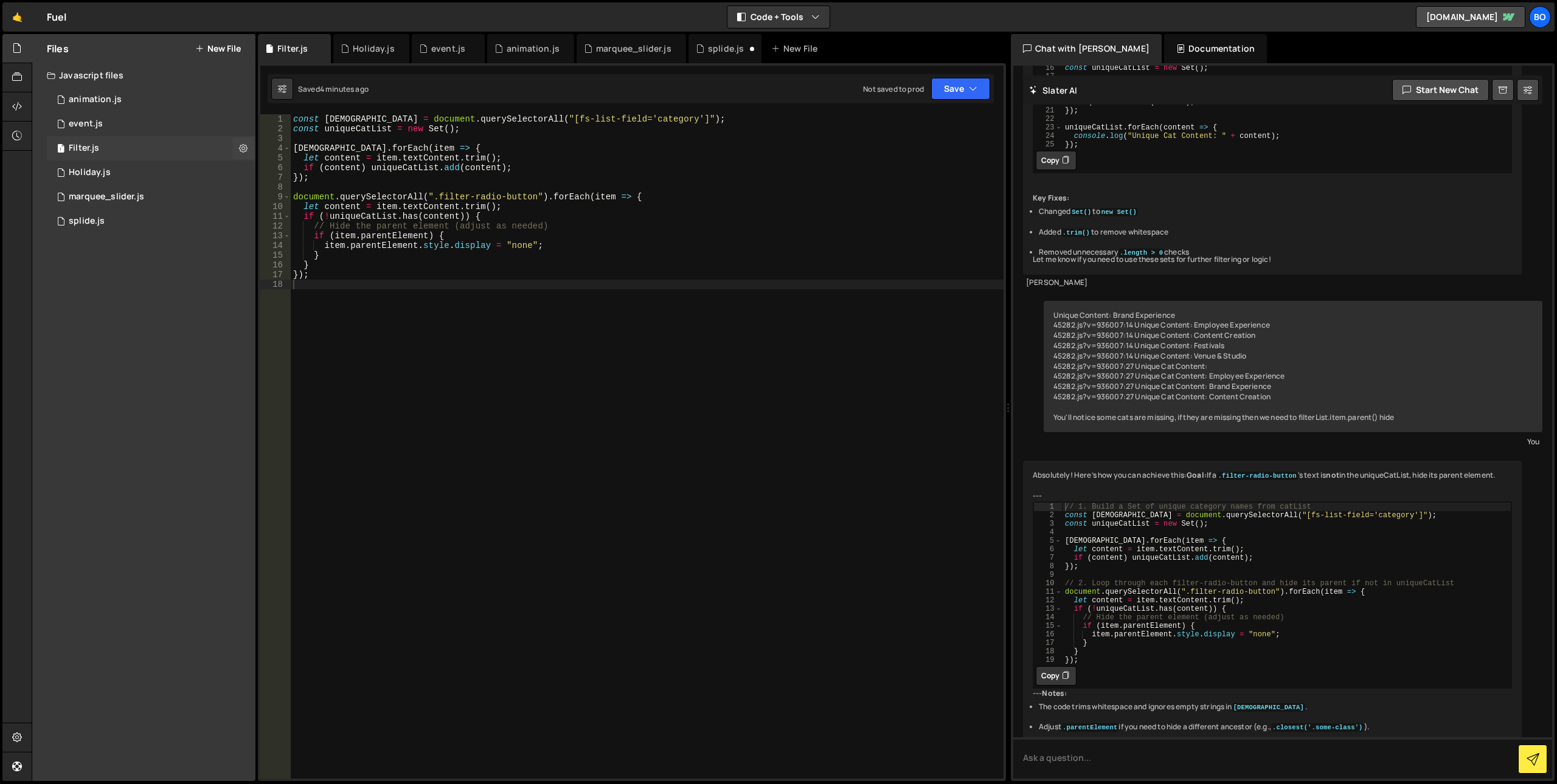
scroll to position [3059, 0]
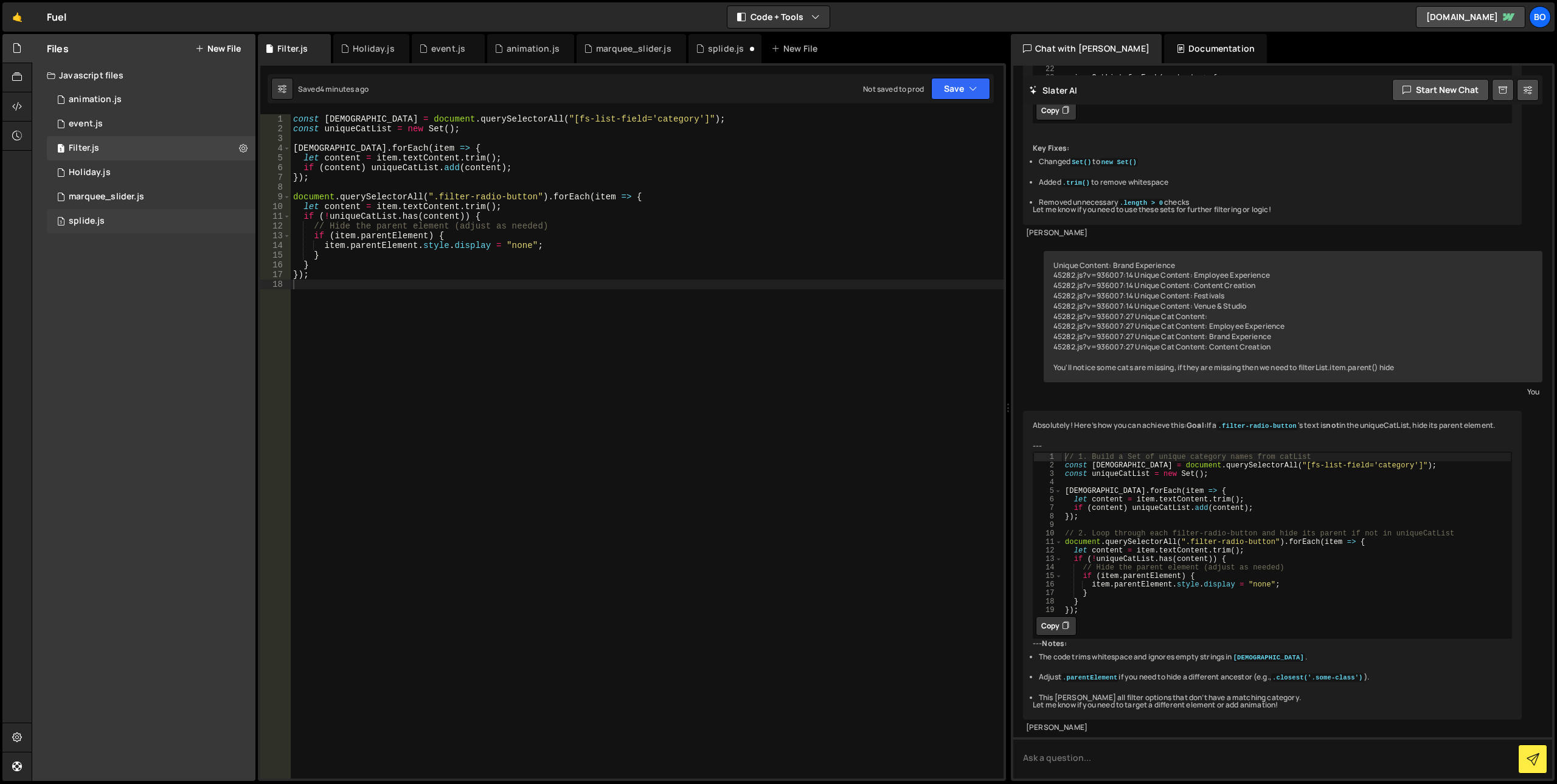
click at [148, 223] on div "3 splide.js 0" at bounding box center [151, 222] width 209 height 25
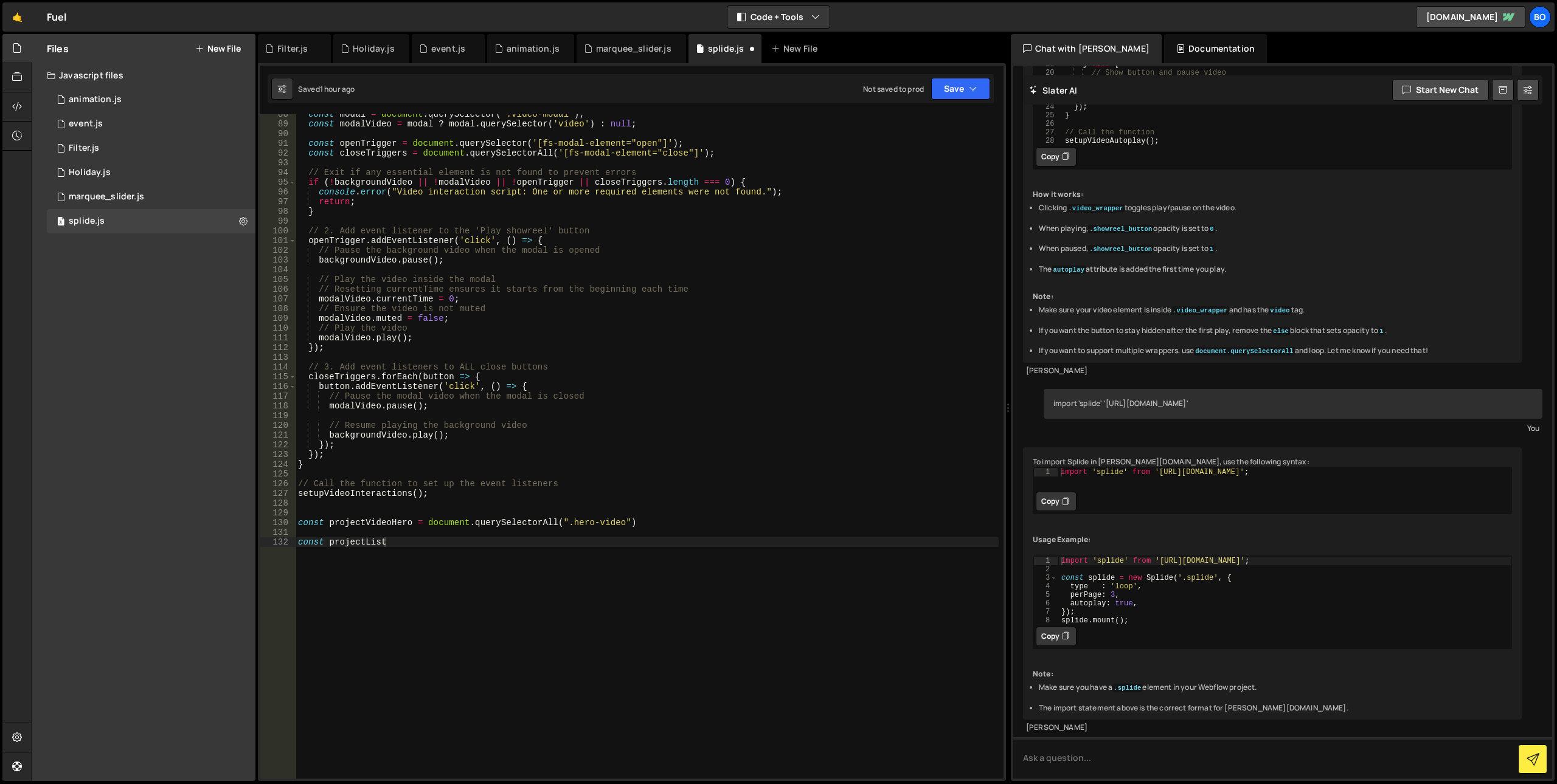
scroll to position [1706, 0]
click at [373, 522] on div "const modal = document . querySelector ( '.video-modal' ) ; const modalVideo = …" at bounding box center [647, 451] width 703 height 684
drag, startPoint x: 421, startPoint y: 549, endPoint x: 260, endPoint y: 554, distance: 161.1
click at [260, 554] on div "const projectVideoHero = document.querySelectorAll(".hero-video") 88 89 90 91 9…" at bounding box center [632, 422] width 748 height 718
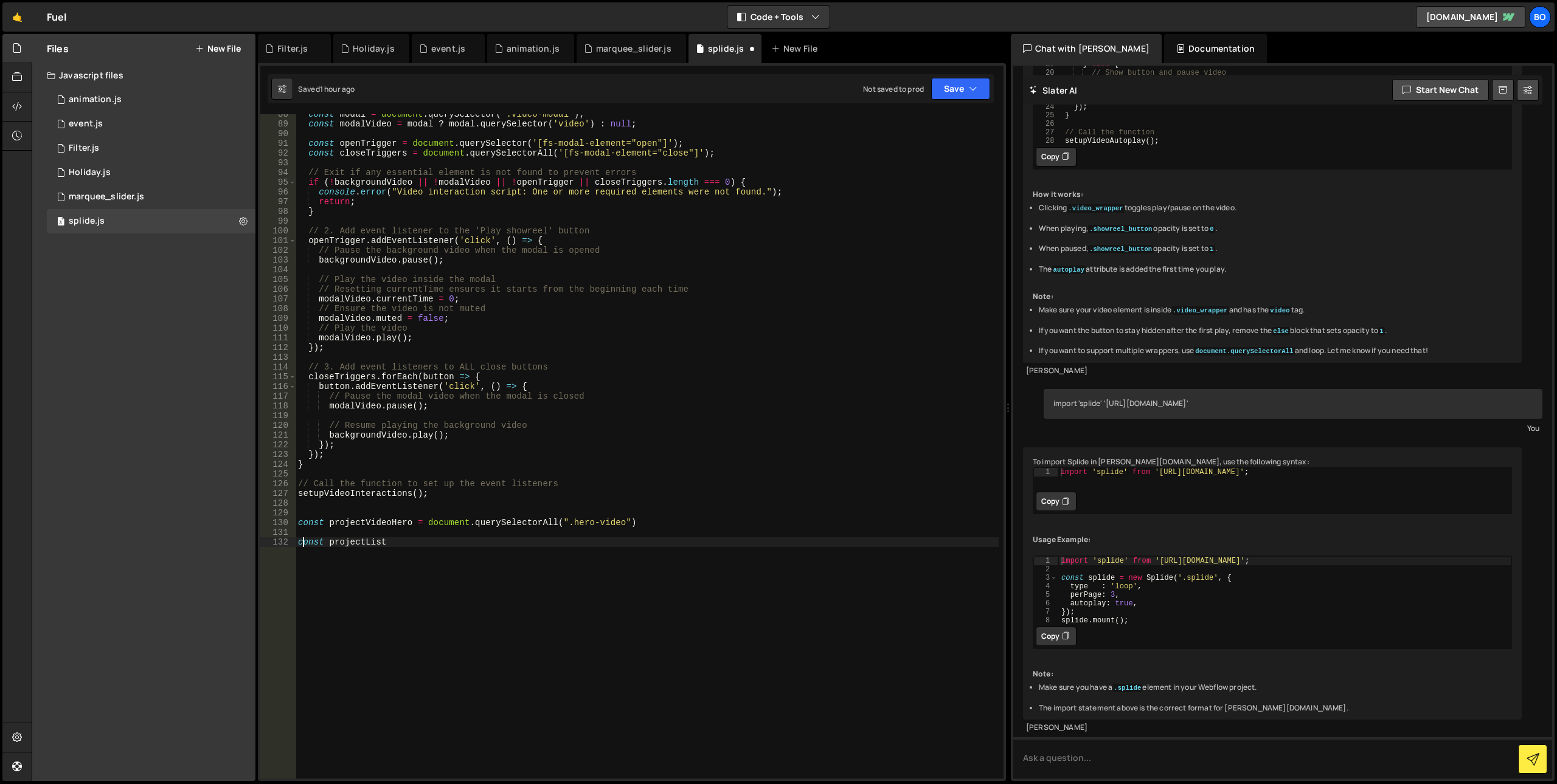
click at [302, 543] on div "const modal = document . querySelector ( '.video-modal' ) ; const modalVideo = …" at bounding box center [647, 451] width 703 height 684
drag, startPoint x: 359, startPoint y: 551, endPoint x: 263, endPoint y: 545, distance: 96.2
click at [263, 545] on div "const projectList 88 89 90 91 92 93 94 95 96 97 98 99 100 101 102 103 104 105 1…" at bounding box center [632, 446] width 743 height 664
paste textarea "projectVideoHero"
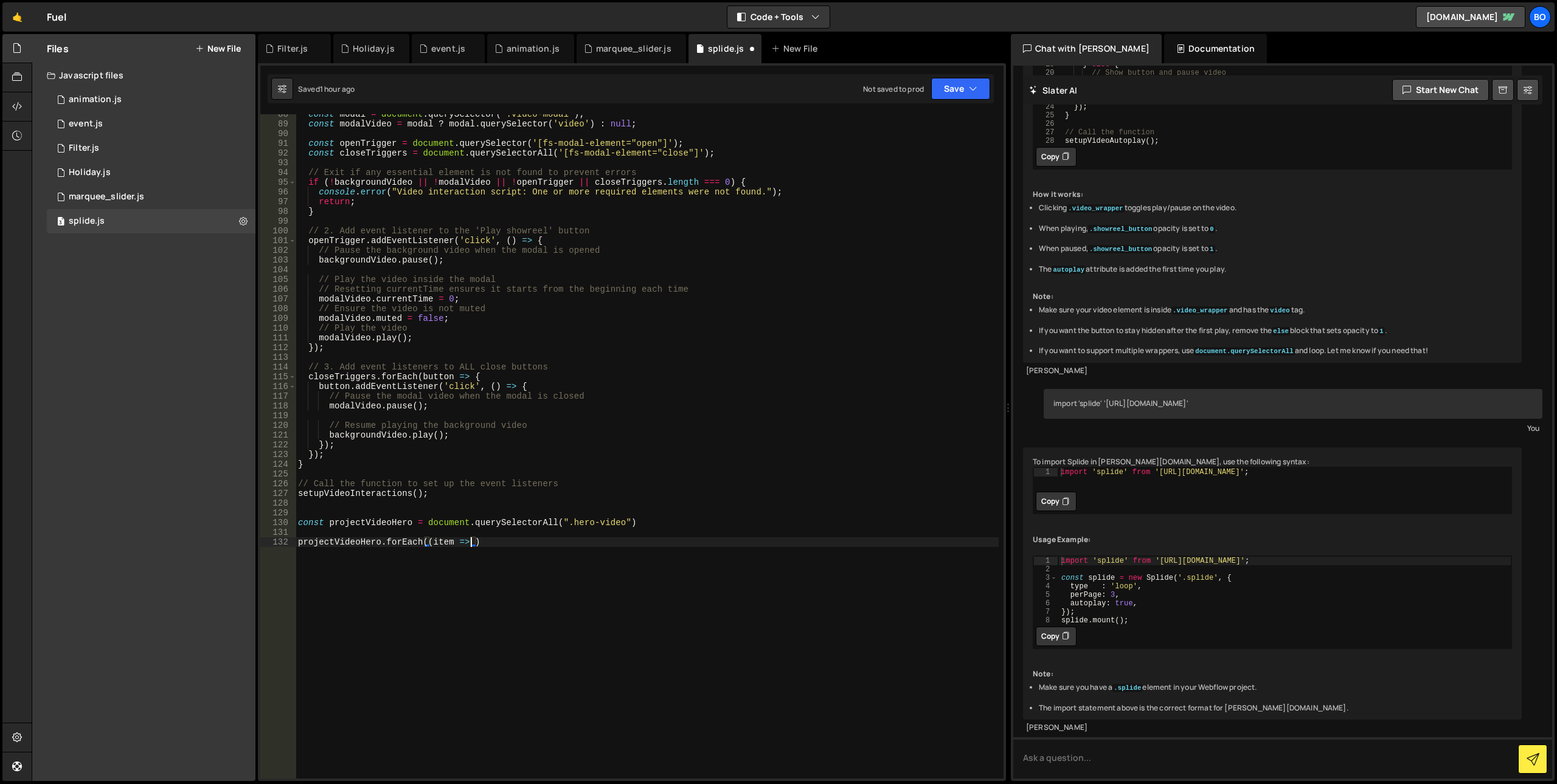
type textarea "projectVideoHero.forEach((item => {})"
click at [484, 554] on div "const modal = document . querySelector ( '.video-modal' ) ; const modalVideo = …" at bounding box center [647, 451] width 703 height 684
type textarea "item.addEventListener('click') {}"
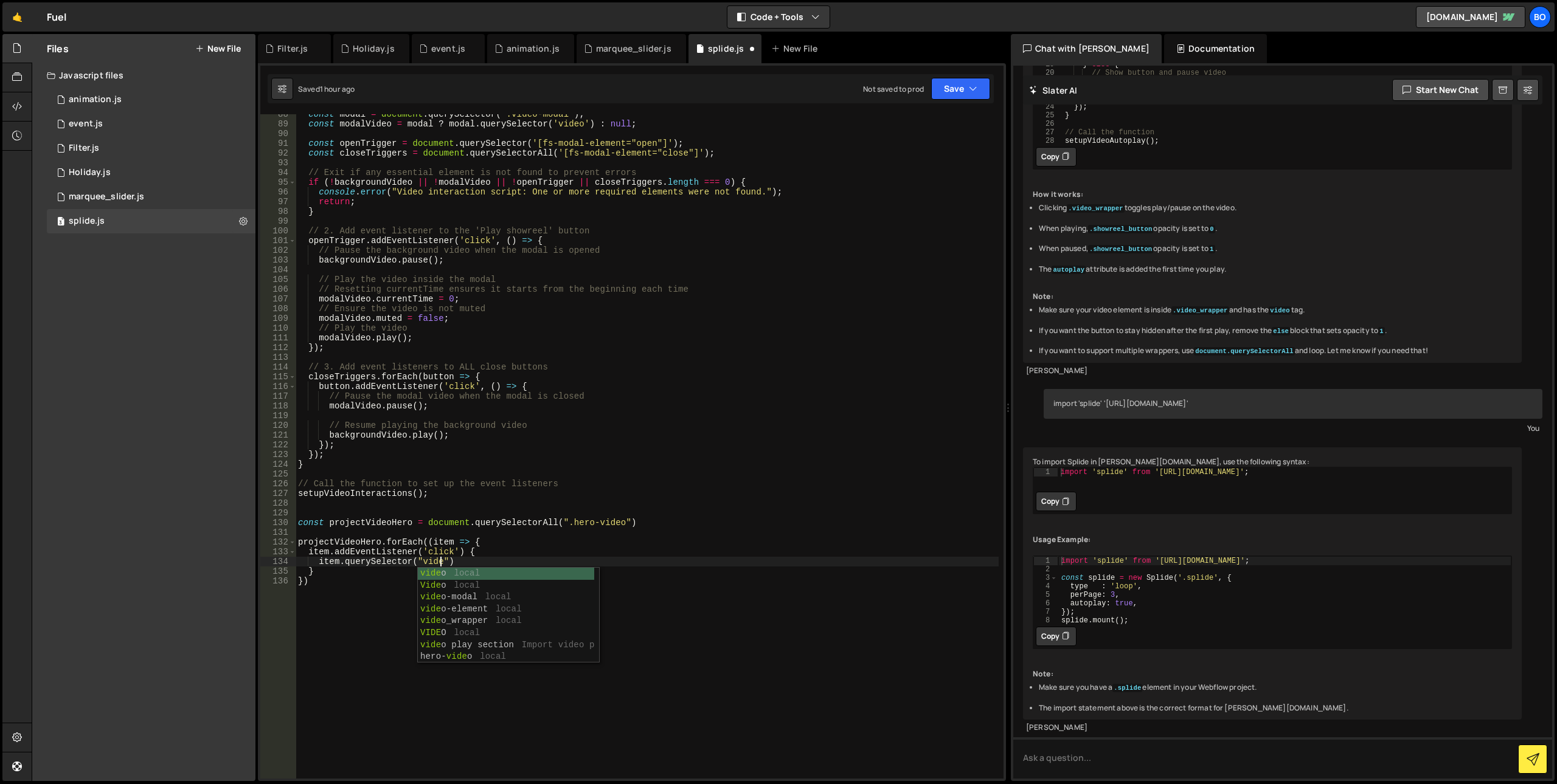
scroll to position [0, 10]
type textarea "item.querySelector("video")"
paste textarea "er"
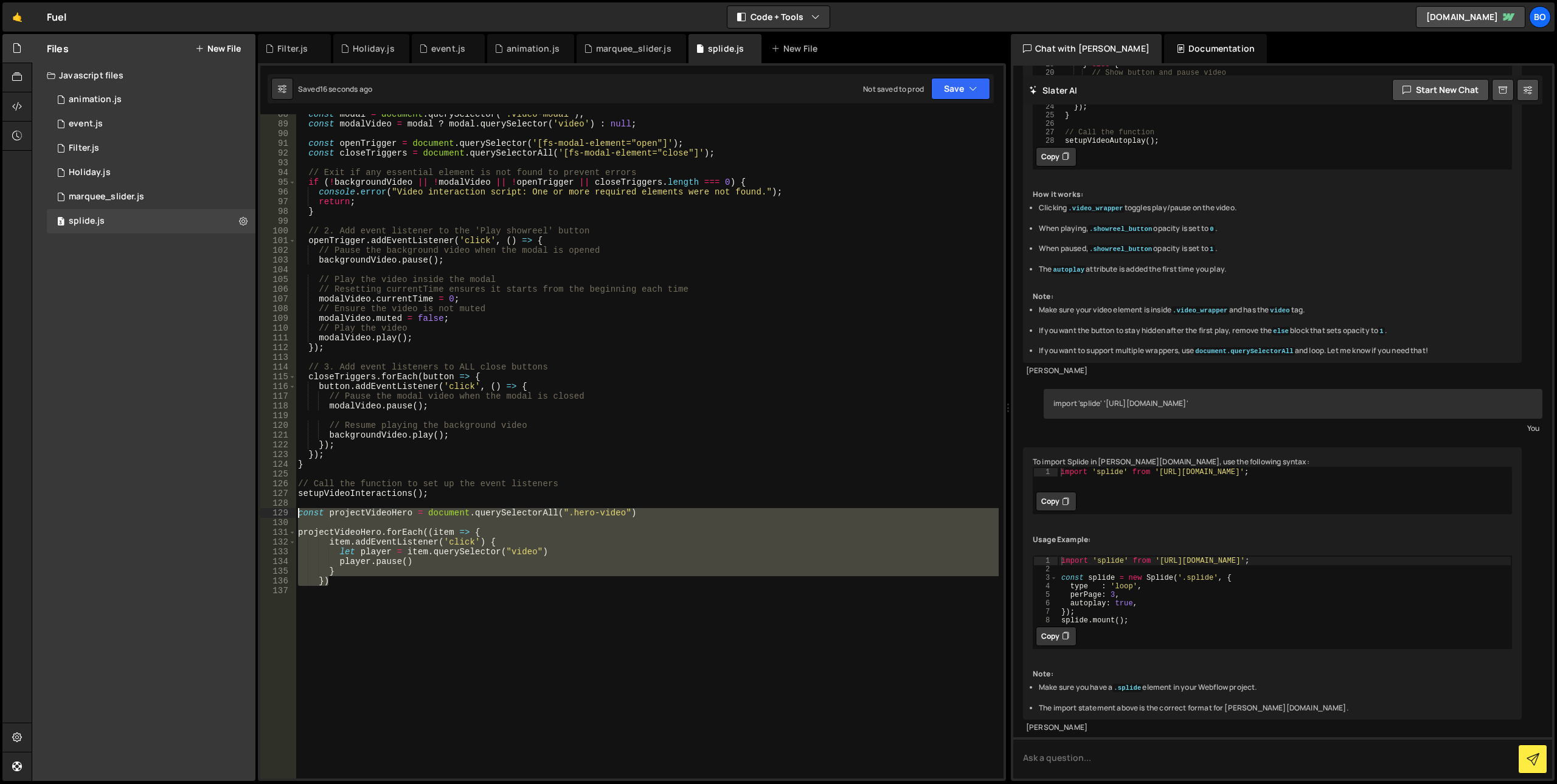
drag, startPoint x: 359, startPoint y: 585, endPoint x: 263, endPoint y: 514, distance: 119.4
click at [263, 514] on div "} 88 89 90 91 92 93 94 95 96 97 98 99 100 101 102 103 104 105 106 107 108 109 1…" at bounding box center [632, 446] width 743 height 664
type textarea "const projectVideoHero = document.querySelectorAll(".hero-video")"
click at [1289, 742] on textarea at bounding box center [1282, 758] width 539 height 41
paste textarea "const projectVideoHero = document.querySelectorAll(".hero-video") projectVideoH…"
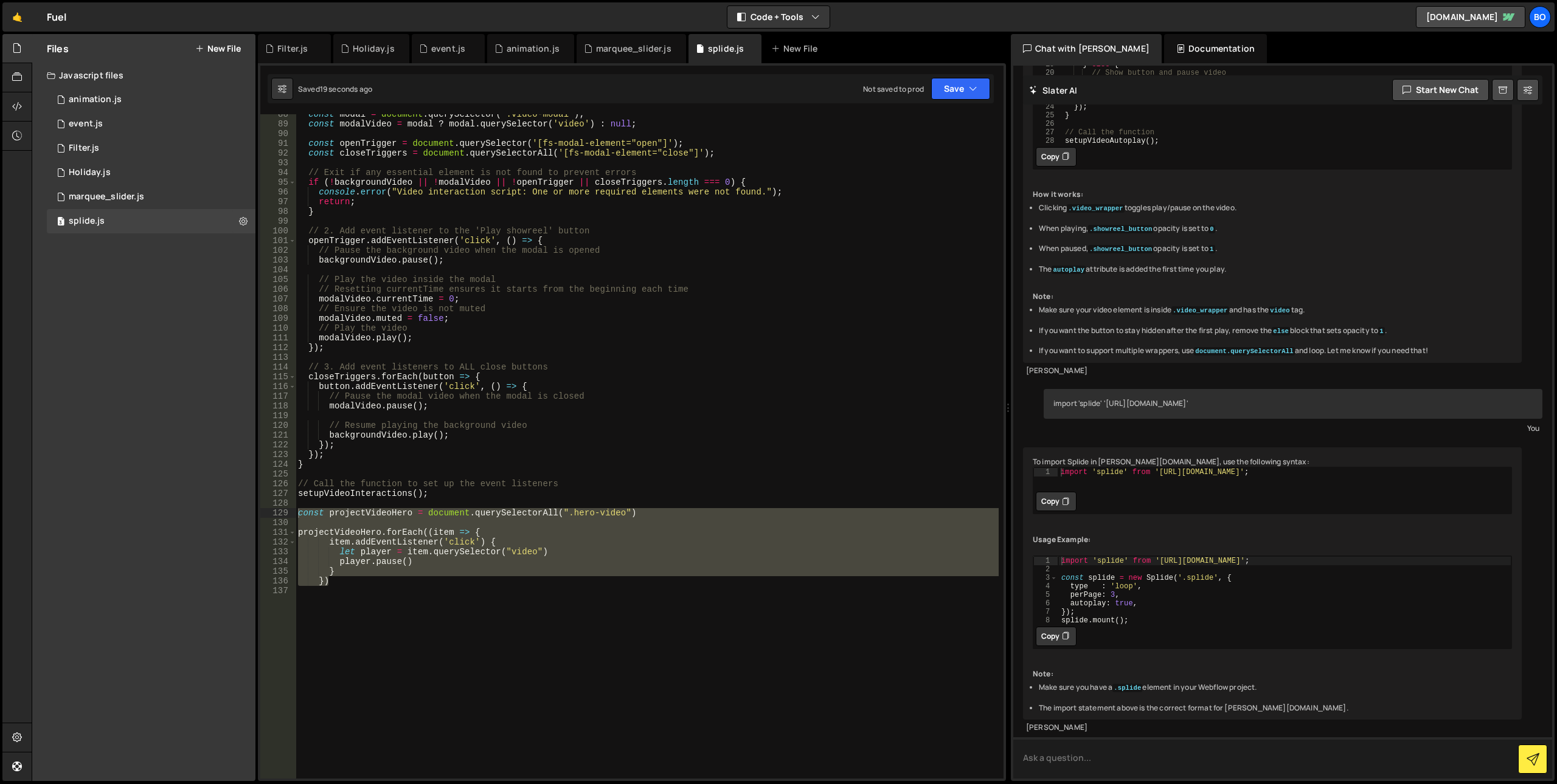
type textarea "const projectVideoHero = document.querySelectorAll(".hero-video") projectVideoH…"
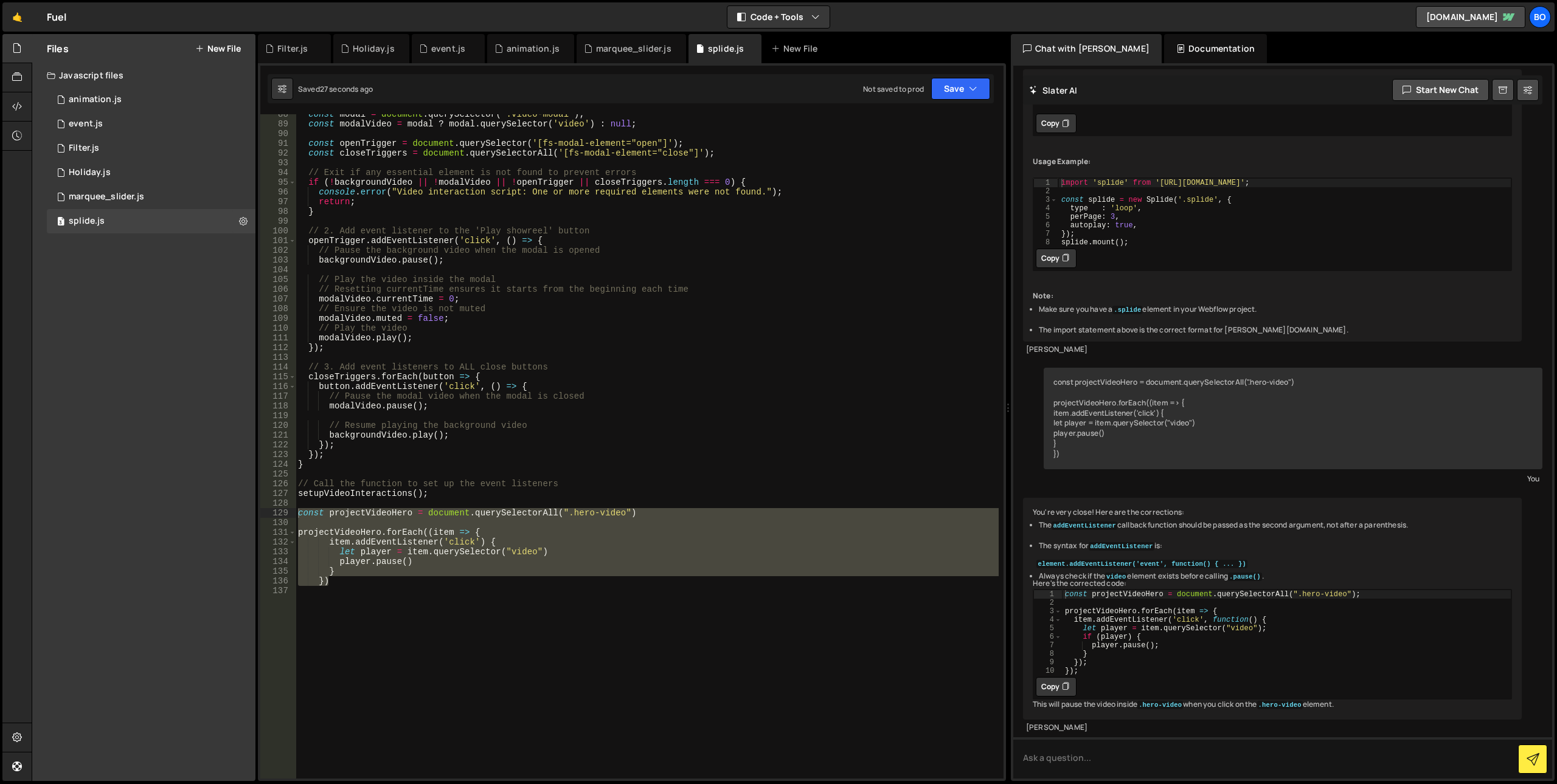
scroll to position [2144, 0]
click at [1060, 677] on button "Copy" at bounding box center [1056, 687] width 41 height 20
click at [400, 647] on div "const modal = document . querySelector ( '.video-modal' ) ; const modalVideo = …" at bounding box center [647, 451] width 703 height 684
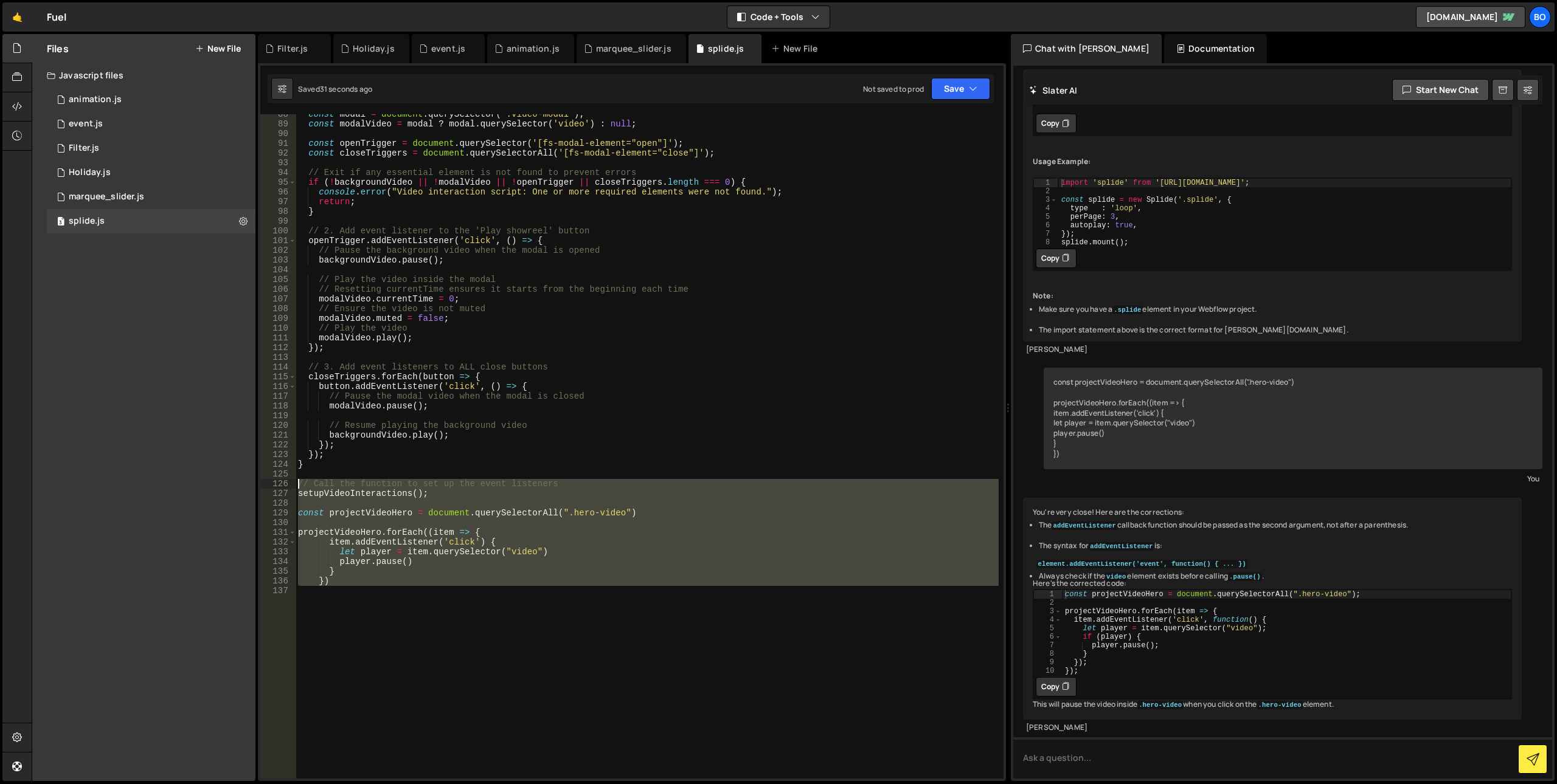
drag, startPoint x: 398, startPoint y: 638, endPoint x: 259, endPoint y: 482, distance: 208.9
click at [259, 482] on div "88 89 90 91 92 93 94 95 96 97 98 99 100 101 102 103 104 105 106 107 108 109 110…" at bounding box center [632, 422] width 748 height 718
paste textarea "}"
type textarea "});"
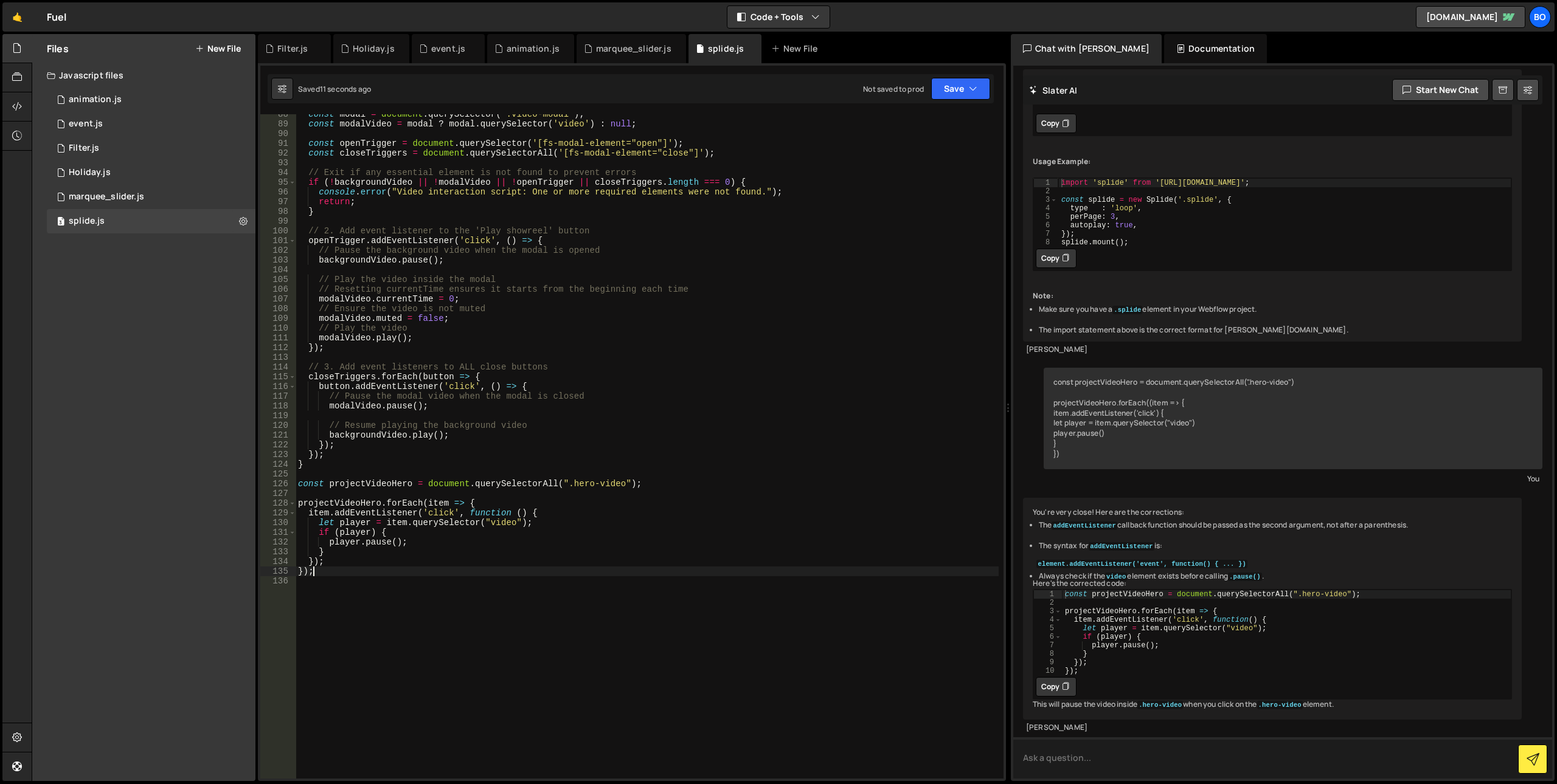
click at [1109, 755] on textarea at bounding box center [1282, 758] width 539 height 41
type textarea "I want to toggle play/pause On load the video should be paused, when clicked re…"
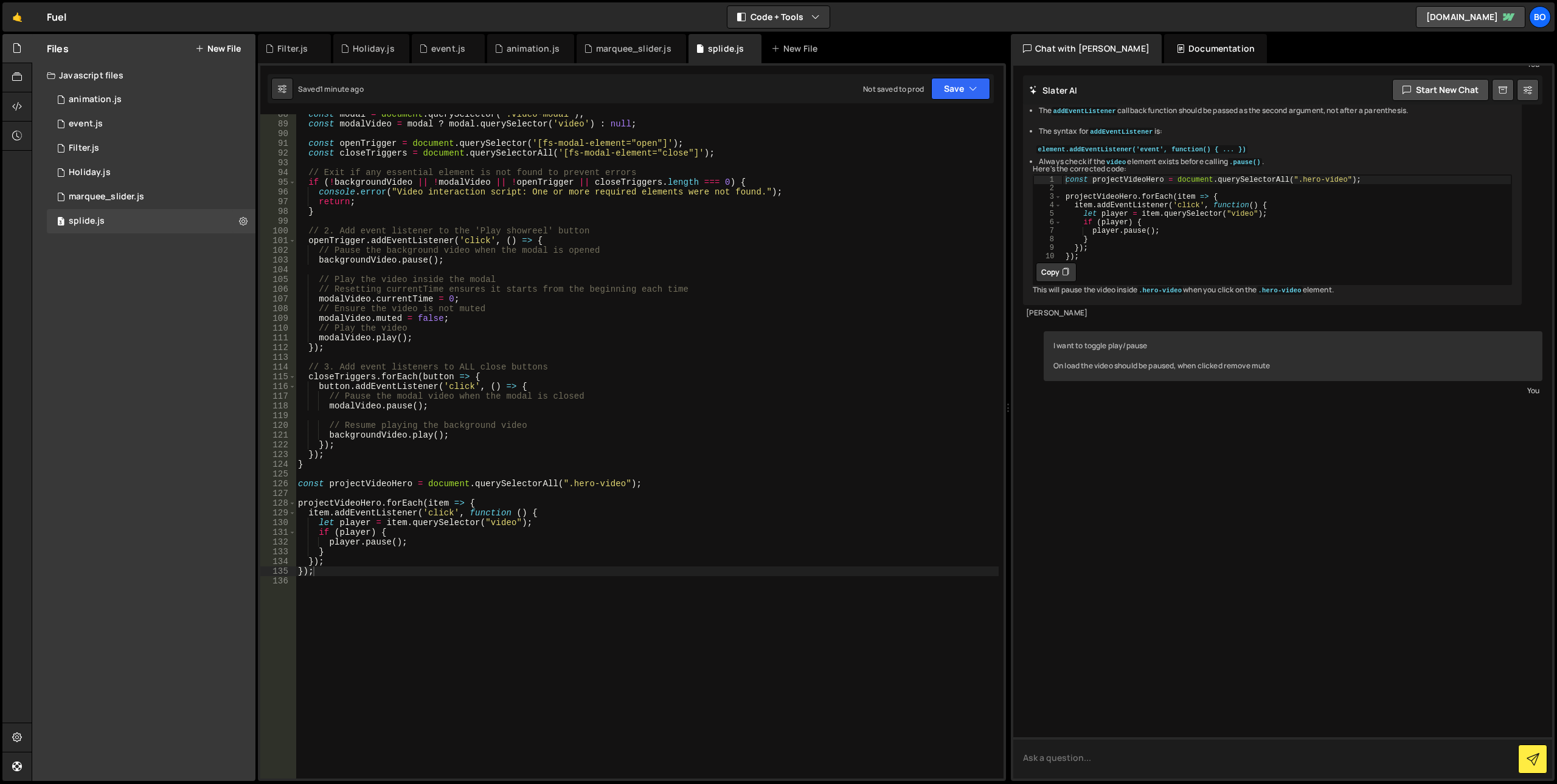
scroll to position [2560, 0]
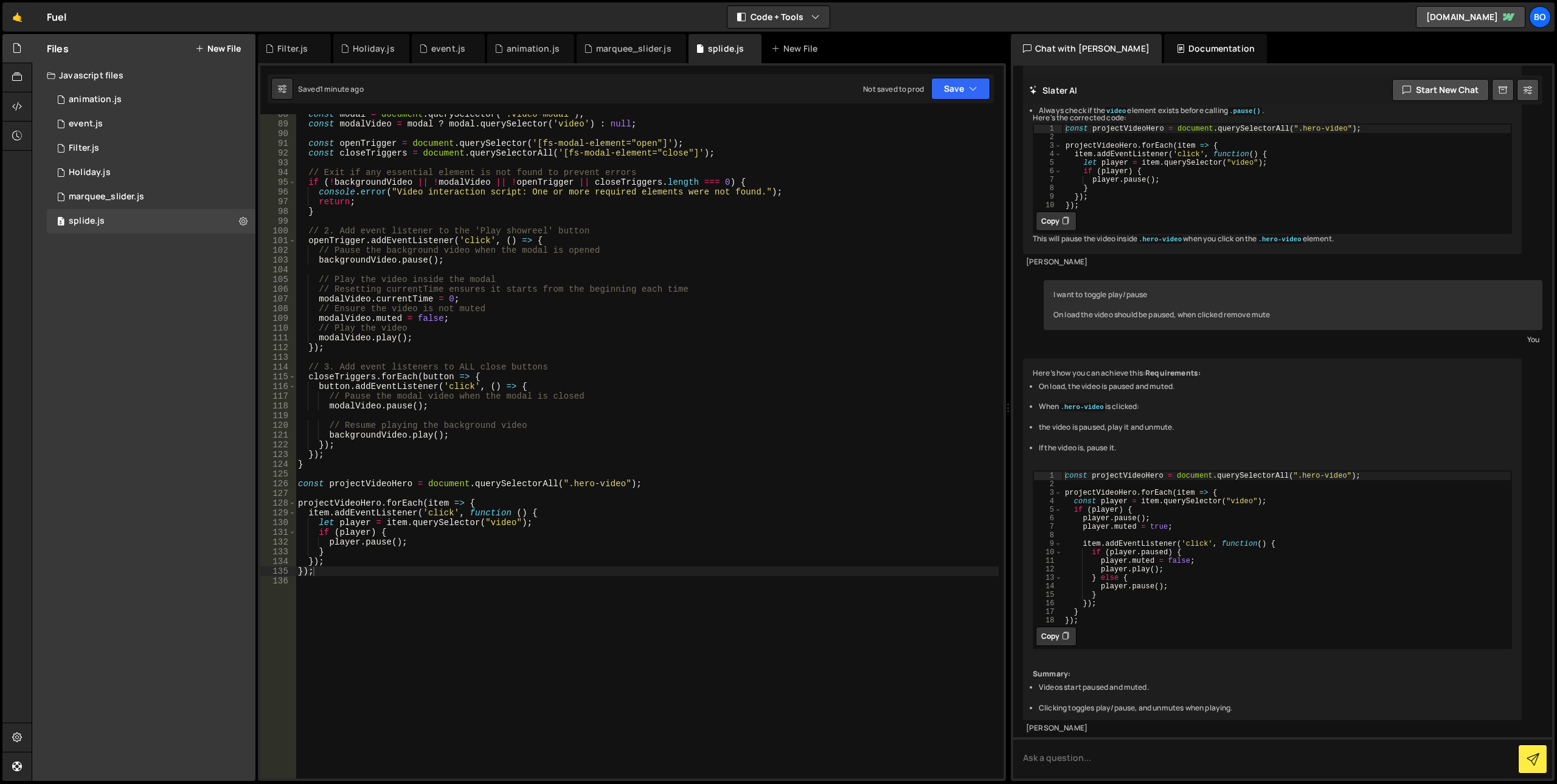
click at [1050, 646] on button "Copy" at bounding box center [1056, 637] width 41 height 20
click at [617, 681] on div "const modal = document . querySelector ( '.video-modal' ) ; const modalVideo = …" at bounding box center [647, 451] width 703 height 684
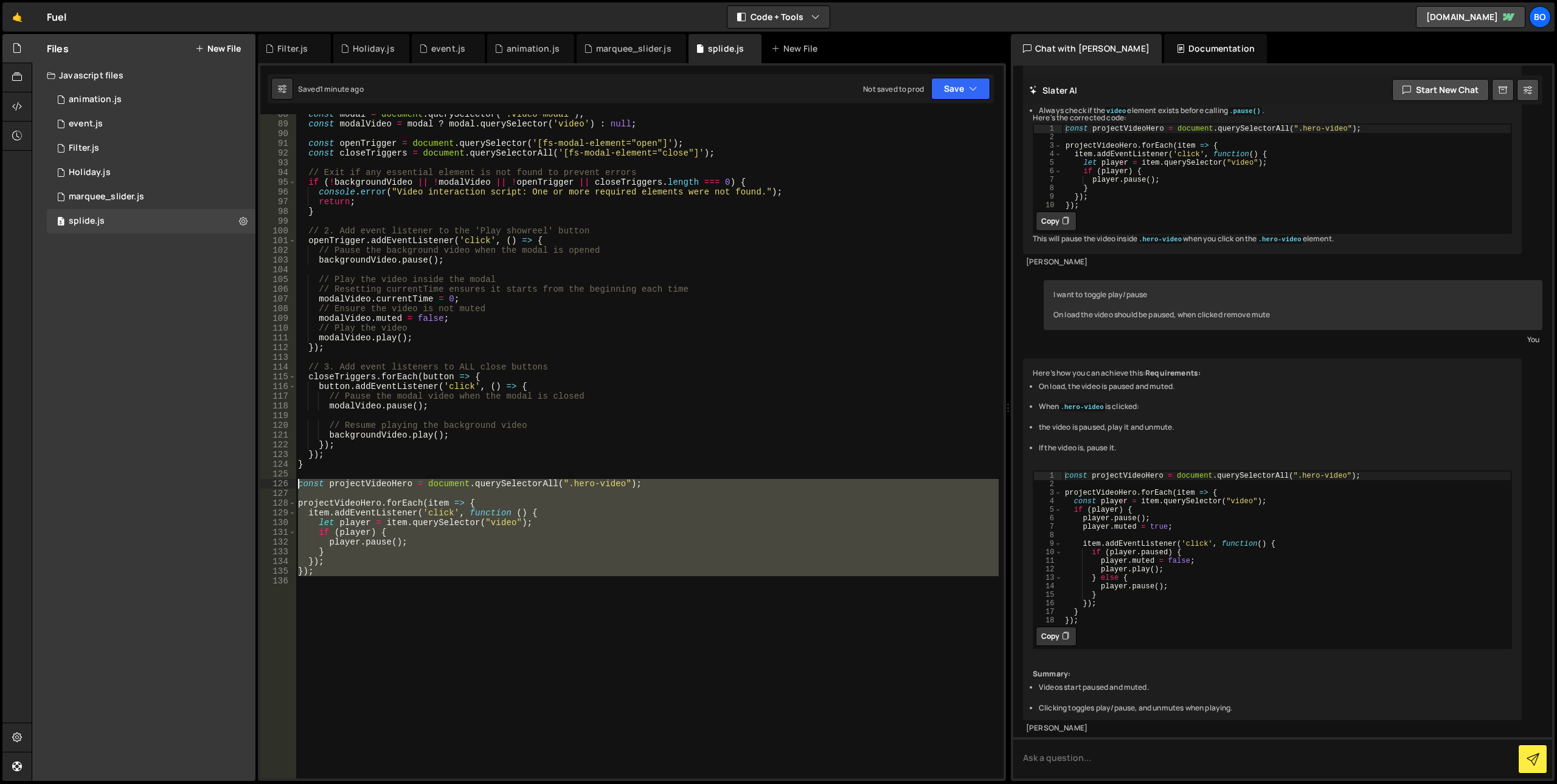
drag, startPoint x: 499, startPoint y: 680, endPoint x: 254, endPoint y: 488, distance: 311.3
click at [254, 488] on div "Files New File Javascript files 0 animation.js 0 1 event.js 0 1 Filter.js 0 1 1…" at bounding box center [794, 408] width 1526 height 748
paste textarea "});"
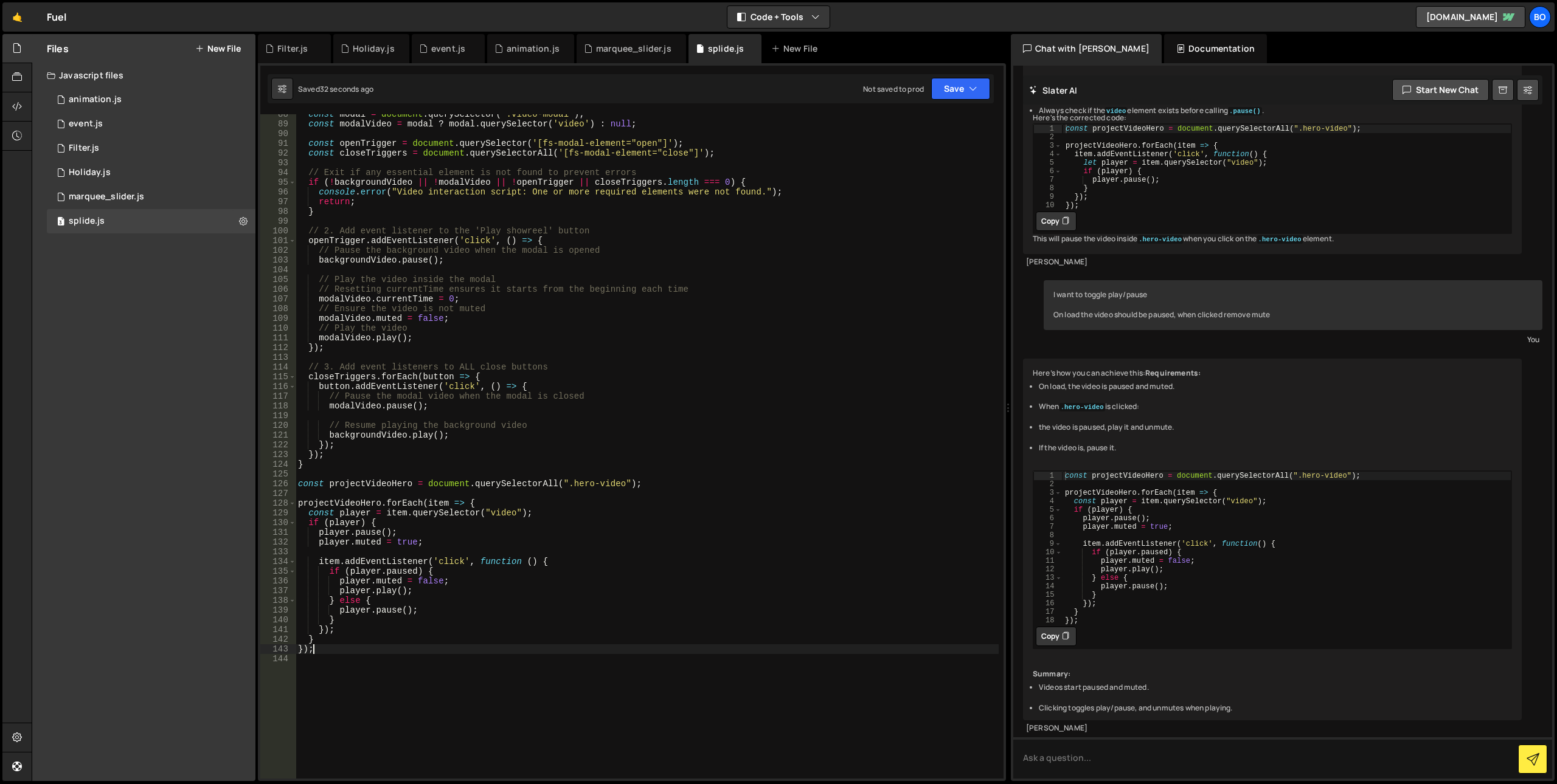
click at [566, 485] on div "const modal = document . querySelector ( '.video-modal' ) ; const modalVideo = …" at bounding box center [647, 451] width 703 height 684
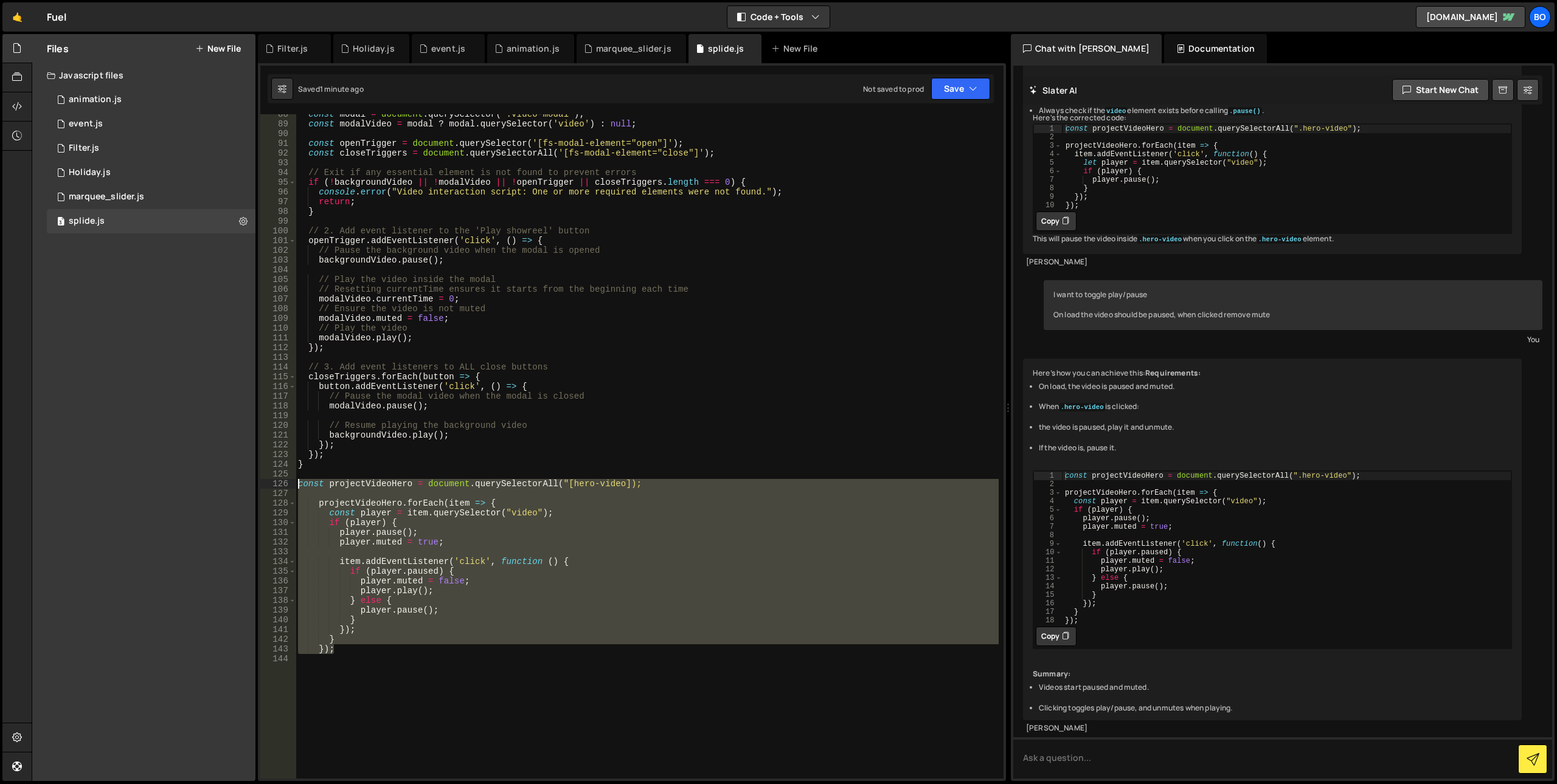
drag, startPoint x: 337, startPoint y: 648, endPoint x: 257, endPoint y: 479, distance: 187.0
click at [257, 479] on div "Files New File Javascript files 0 animation.js 0 1 event.js 0 1 Filter.js 0 1 1…" at bounding box center [794, 408] width 1526 height 748
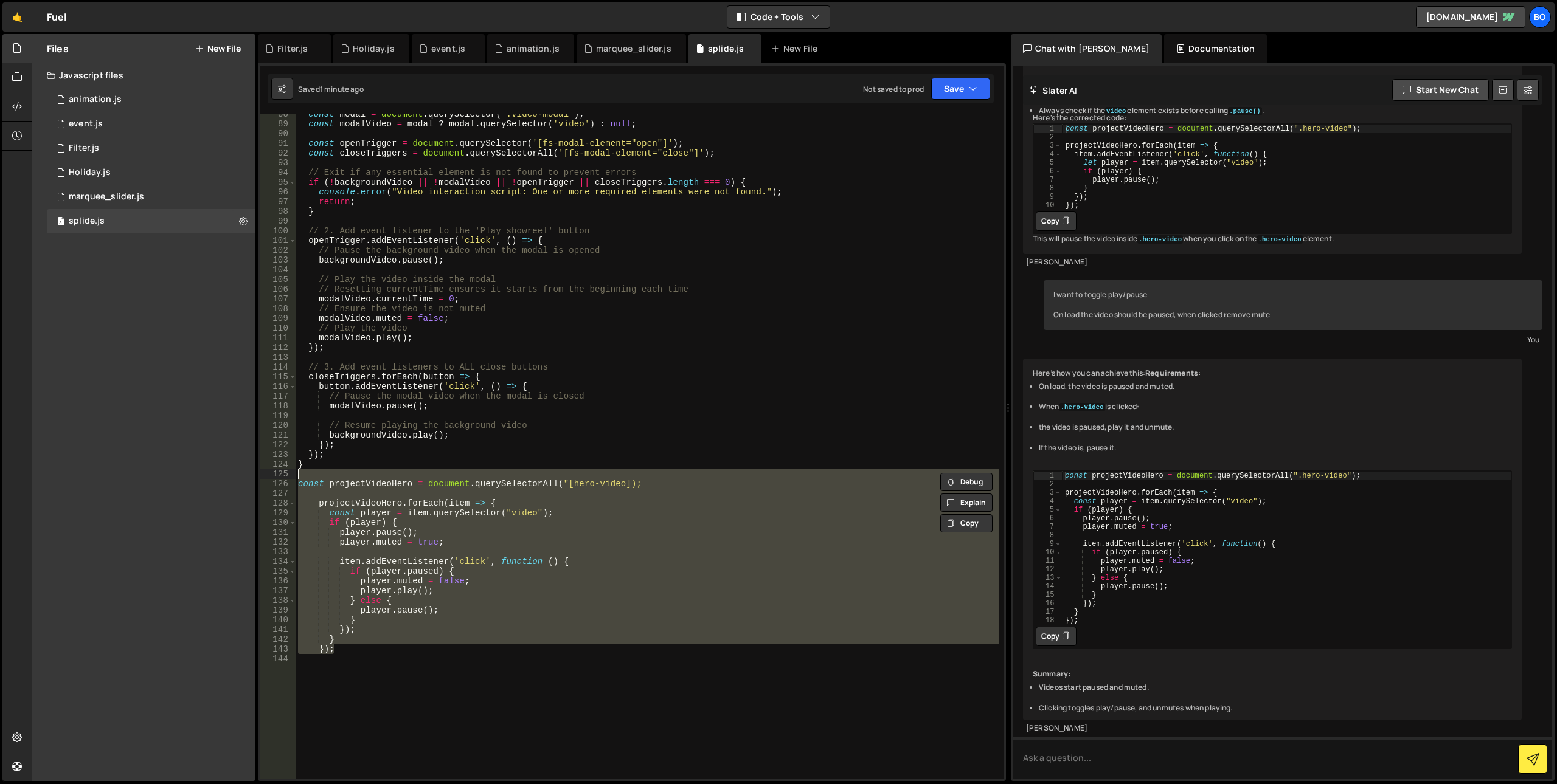
type textarea "// const projectVideoHero = document.querySelectorAll("[hero-video]);"
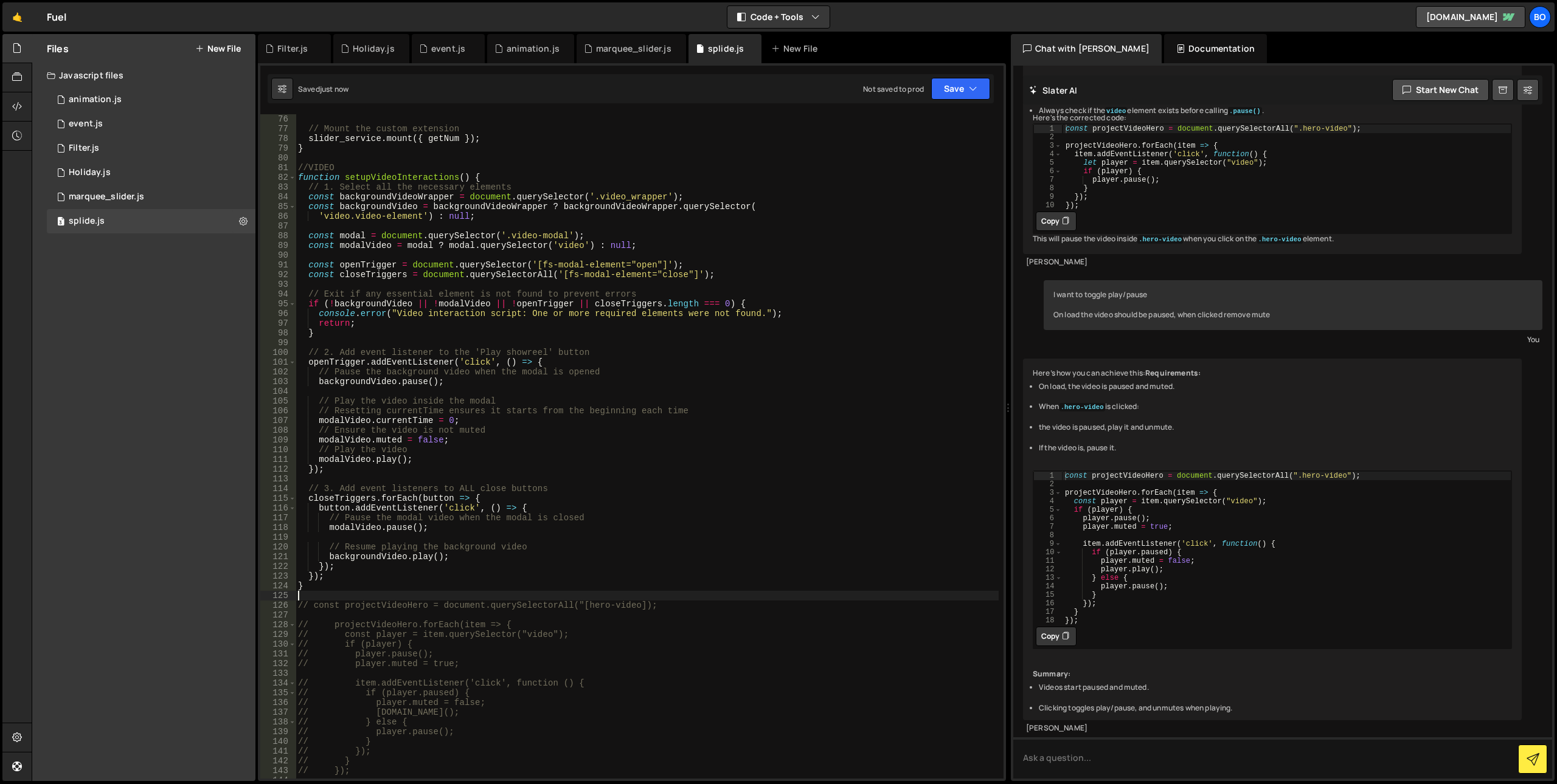
scroll to position [607, 0]
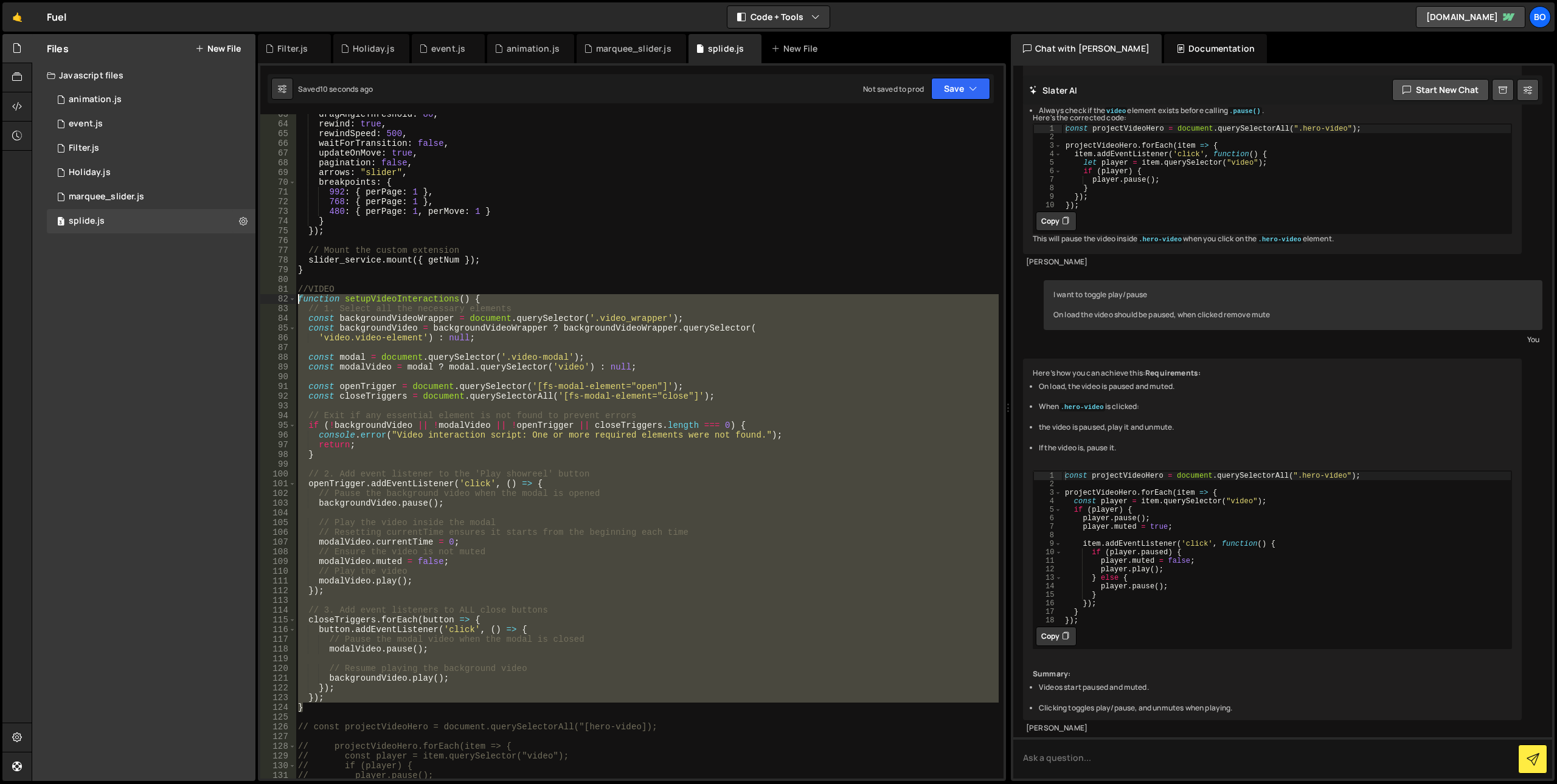
drag, startPoint x: 315, startPoint y: 704, endPoint x: 284, endPoint y: 298, distance: 407.2
click at [284, 298] on div "63 64 65 66 67 68 69 70 71 72 73 74 75 76 77 78 79 80 81 82 83 84 85 86 87 88 8…" at bounding box center [632, 446] width 743 height 664
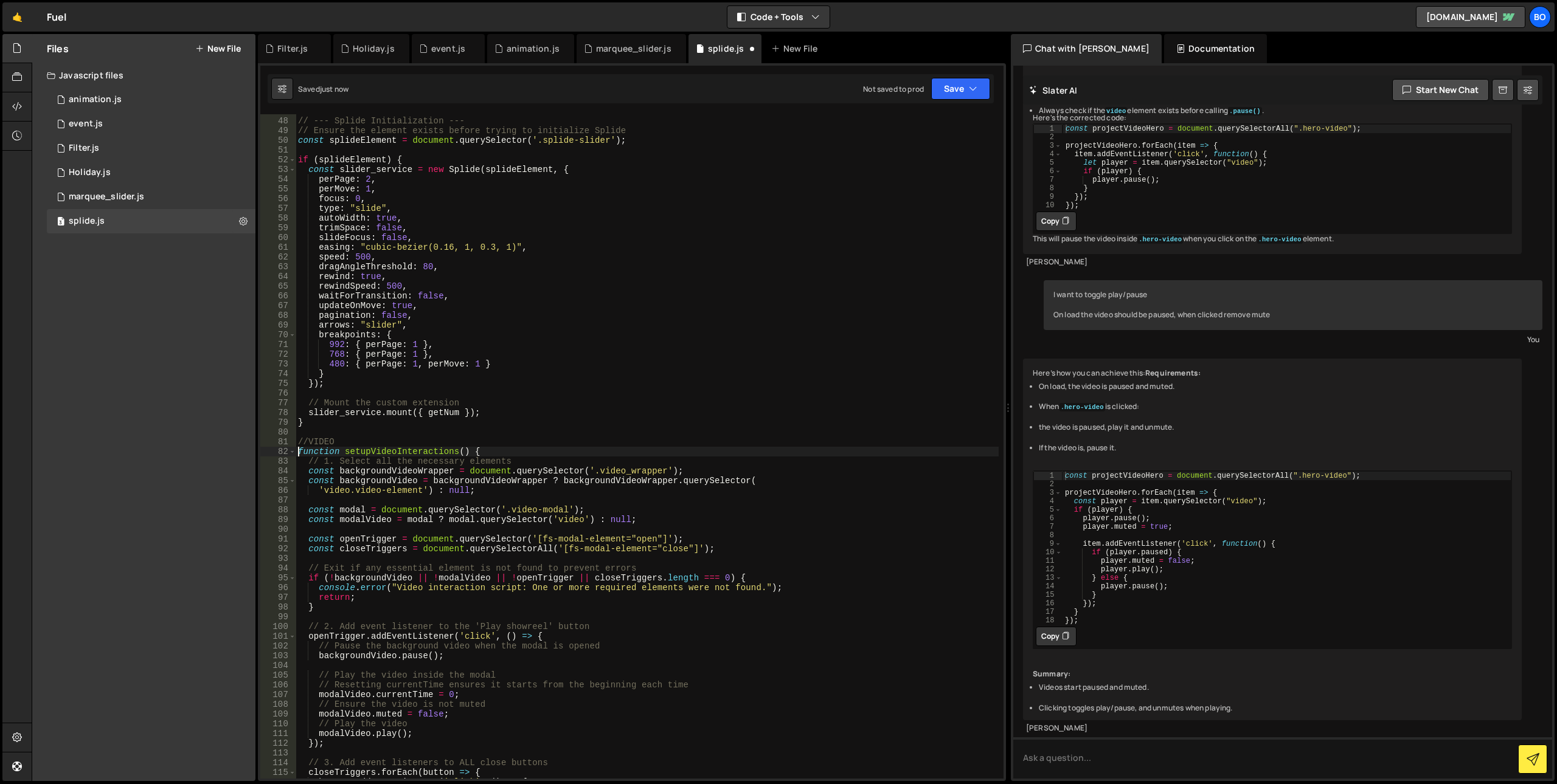
scroll to position [942, 0]
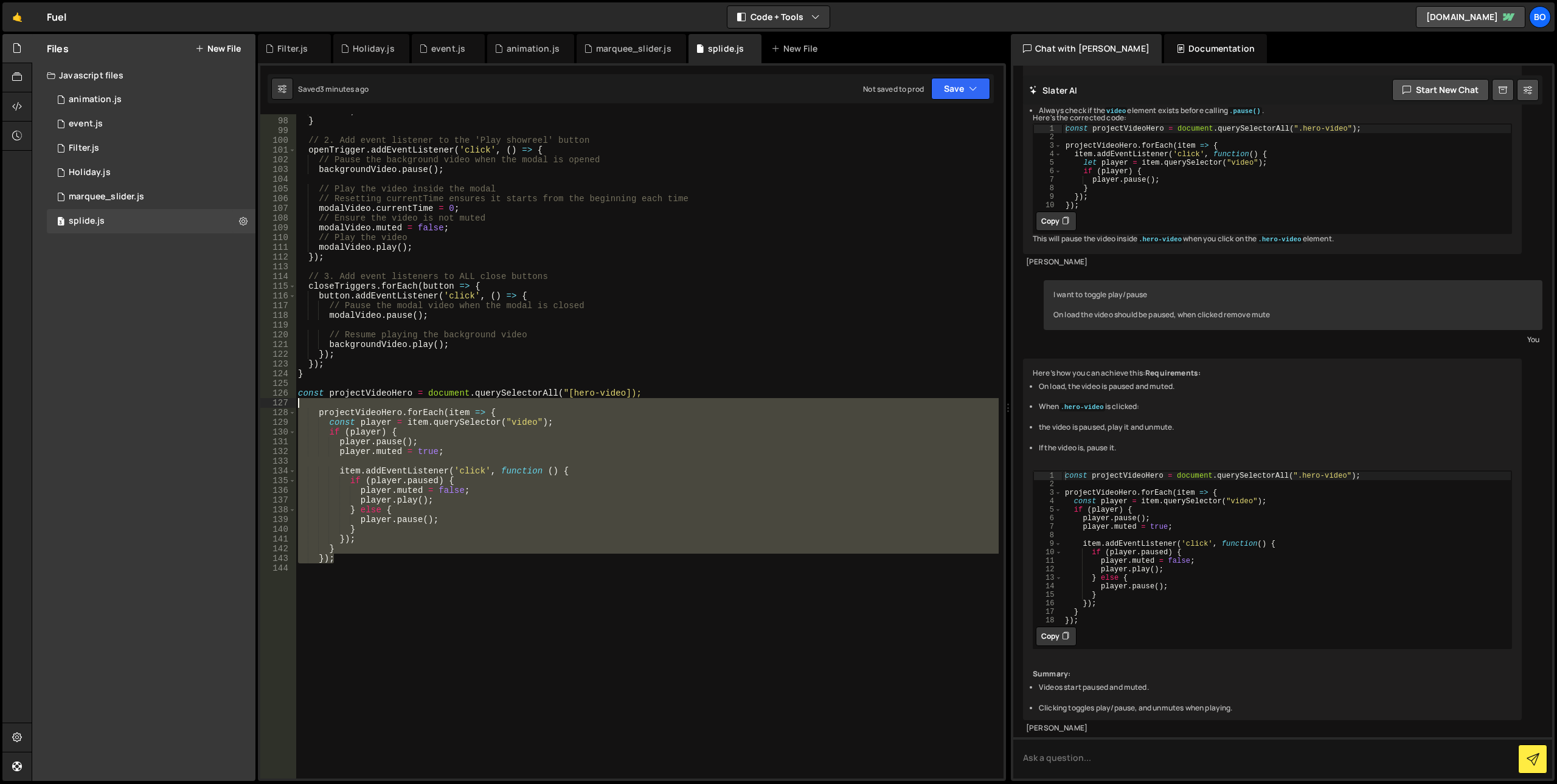
drag, startPoint x: 340, startPoint y: 557, endPoint x: 239, endPoint y: 389, distance: 196.0
click at [239, 389] on div "Files New File Javascript files 0 animation.js 0 1 event.js 0 1 Filter.js 0 1 1…" at bounding box center [794, 408] width 1526 height 748
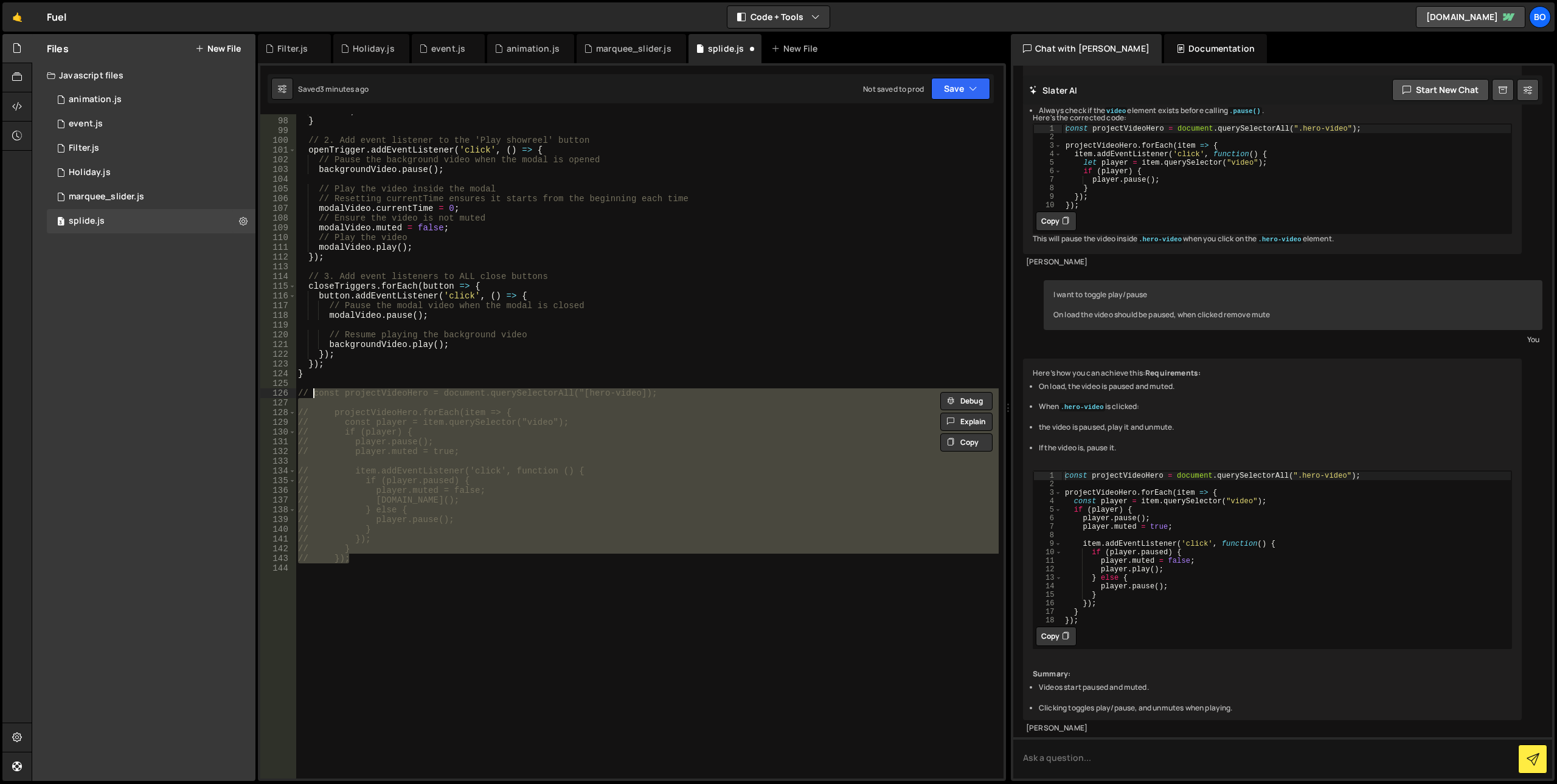
type textarea "// const projectVideoHero = document.querySelectorAll("[hero-video]);"
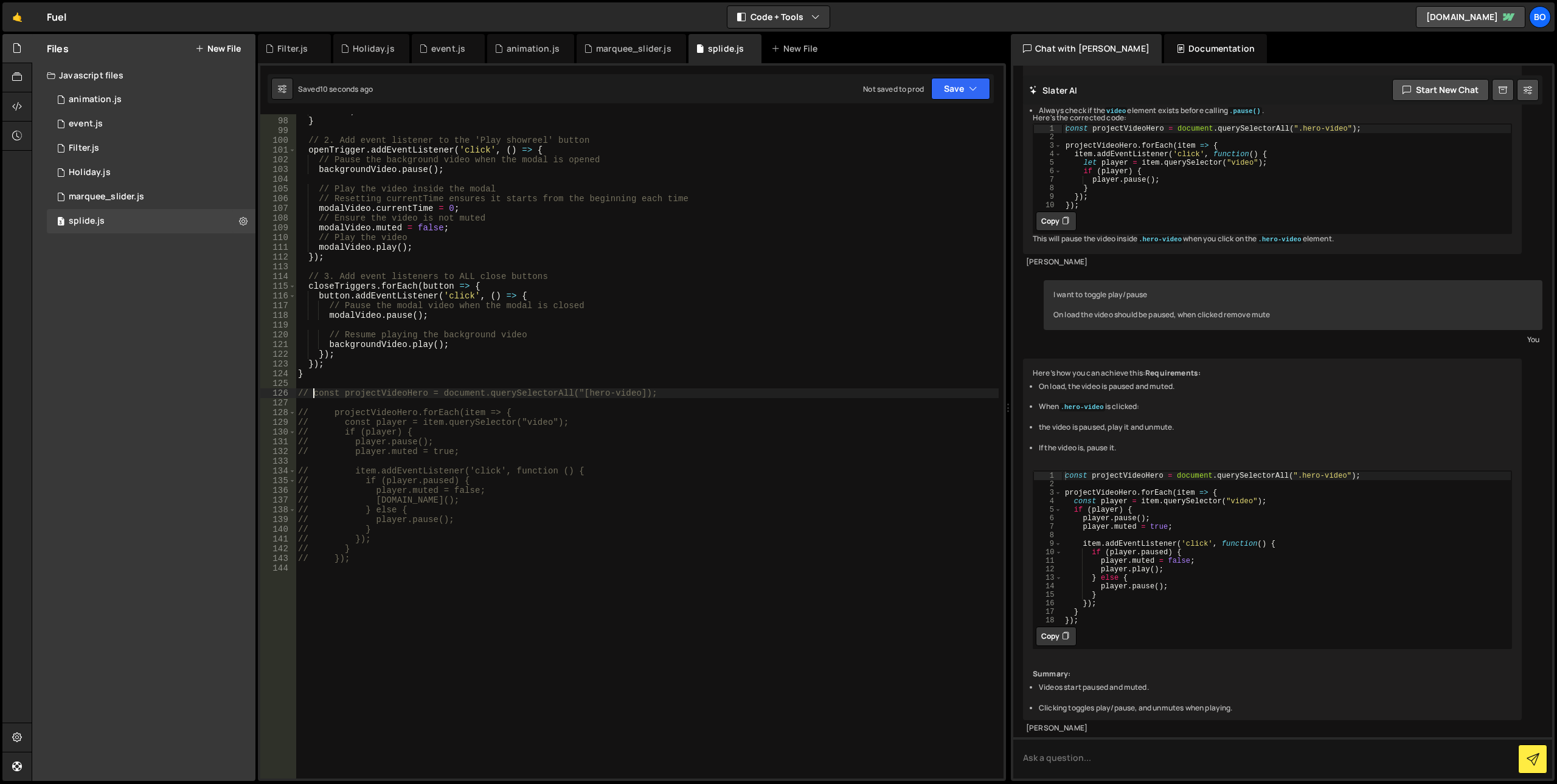
click at [372, 566] on div "return ; } // 2. Add event listener to the 'Play showreel' button openTrigger .…" at bounding box center [647, 448] width 703 height 684
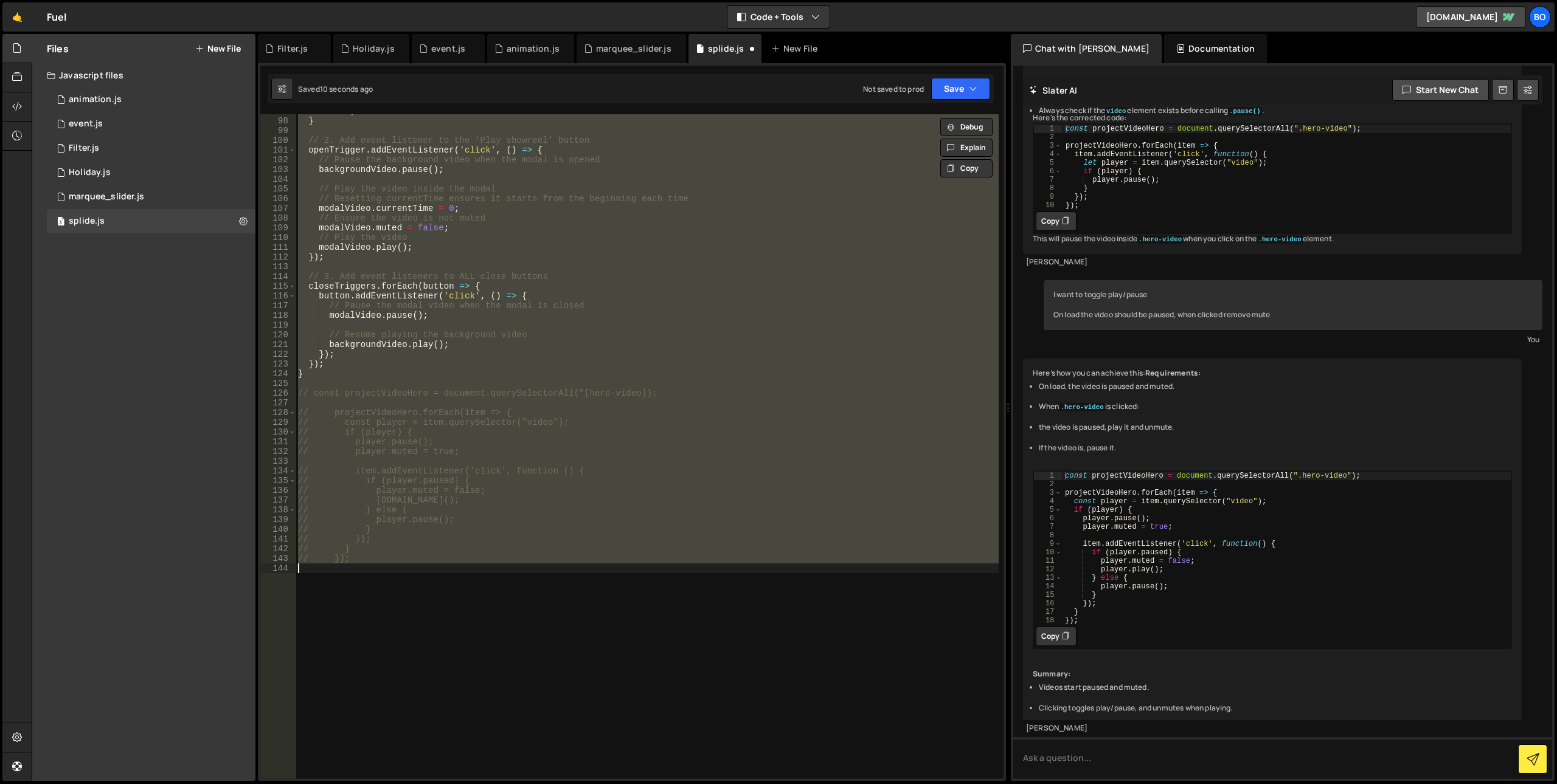
type textarea "const projectVideoHero = document.querySelectorAll("[hero-video]);"
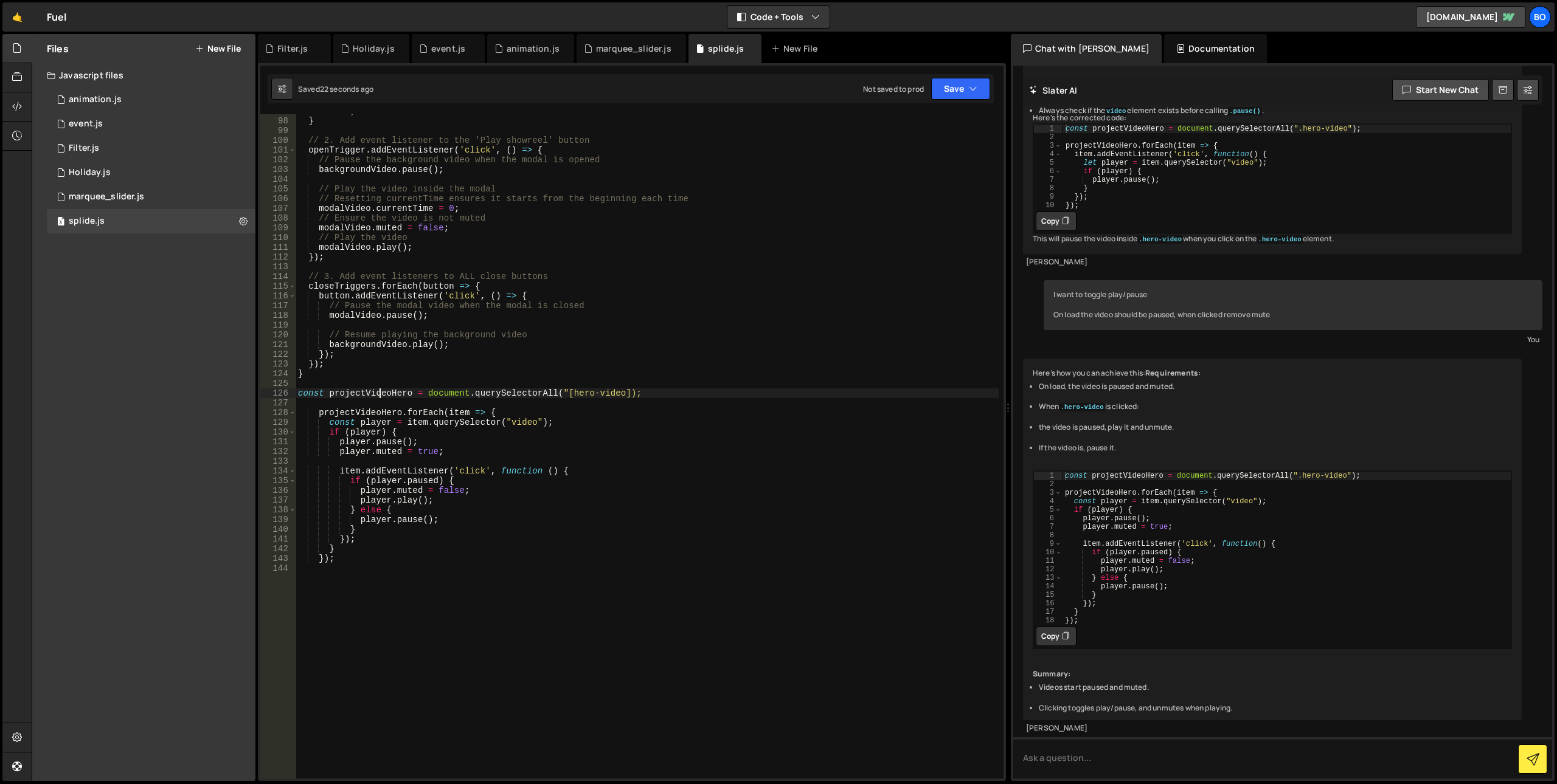
click at [381, 391] on div "return ; } // 2. Add event listener to the 'Play showreel' button openTrigger .…" at bounding box center [647, 448] width 703 height 684
click at [674, 394] on div "return ; } // 2. Add event listener to the 'Play showreel' button openTrigger .…" at bounding box center [647, 448] width 703 height 684
paste textarea "projectVideoHero)"
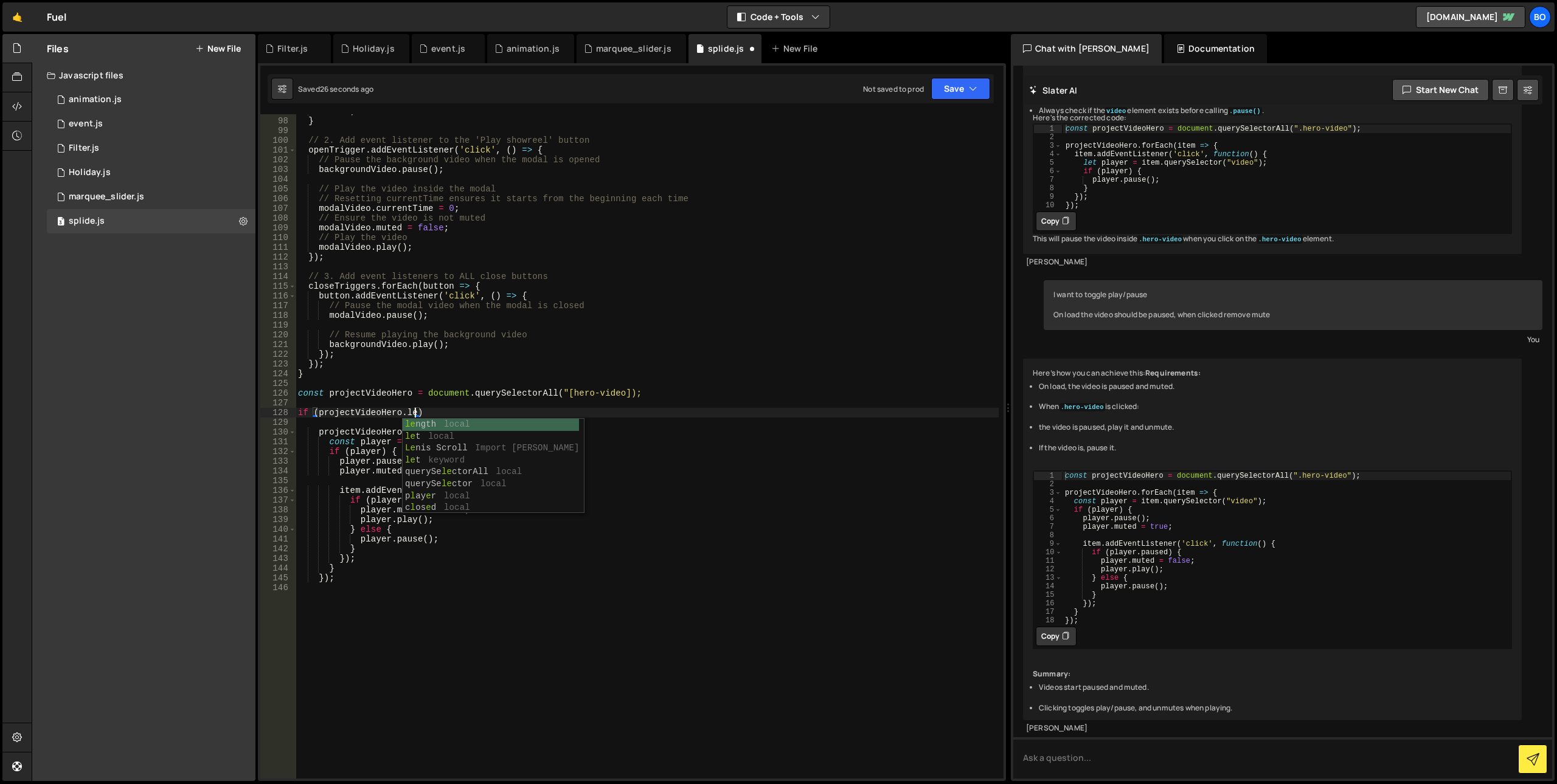
scroll to position [0, 8]
type textarea "if (projectVideoHero.length > 0) {}"
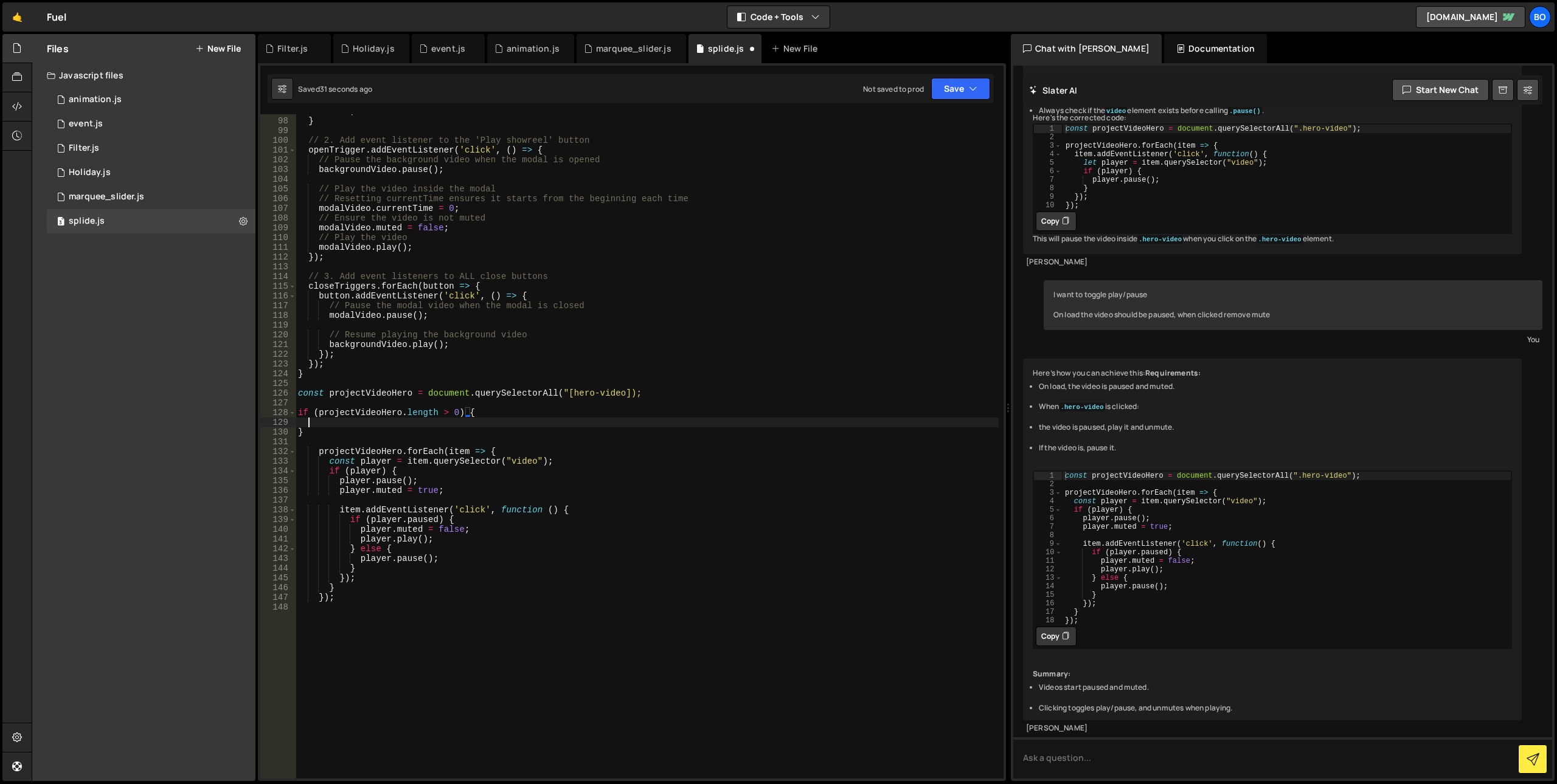
scroll to position [0, 0]
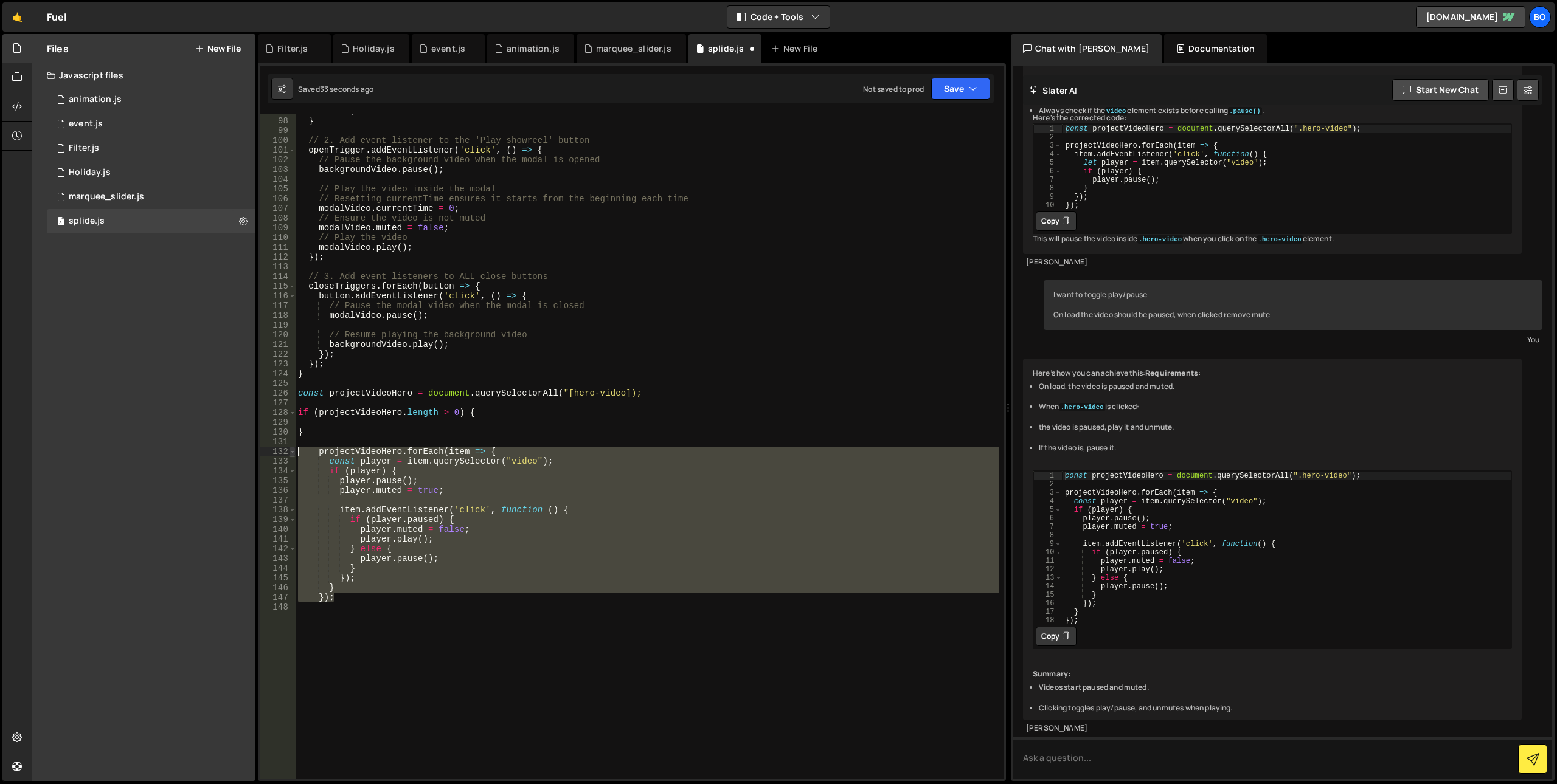
drag, startPoint x: 338, startPoint y: 587, endPoint x: 289, endPoint y: 449, distance: 146.4
click at [289, 449] on div "97 98 99 100 101 102 103 104 105 106 107 108 109 110 111 112 113 114 115 116 11…" at bounding box center [632, 446] width 743 height 664
type textarea "projectVideoHero.forEach(item => { const player = item.querySelector("video");"
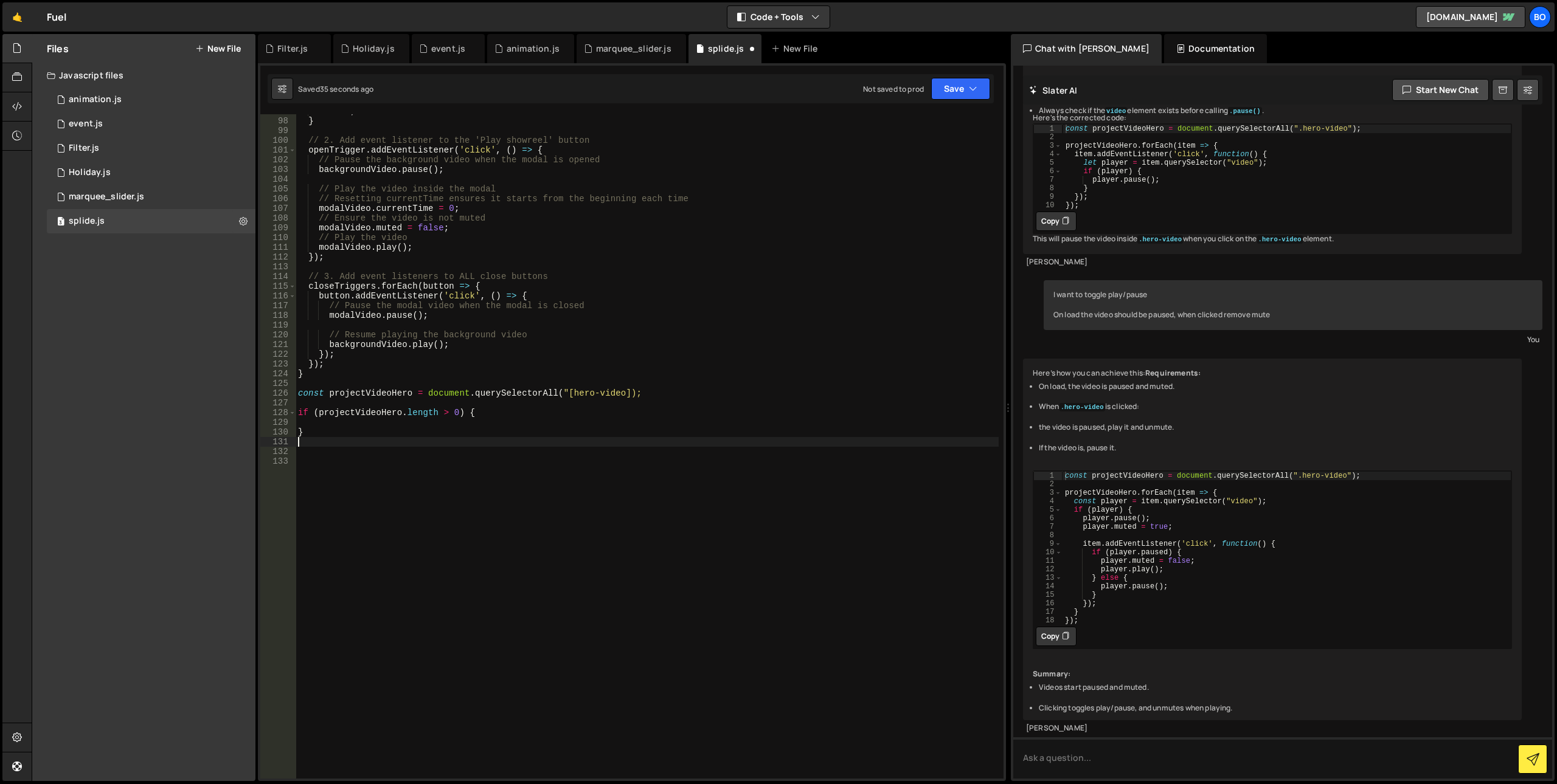
type textarea "}"
paste textarea "});"
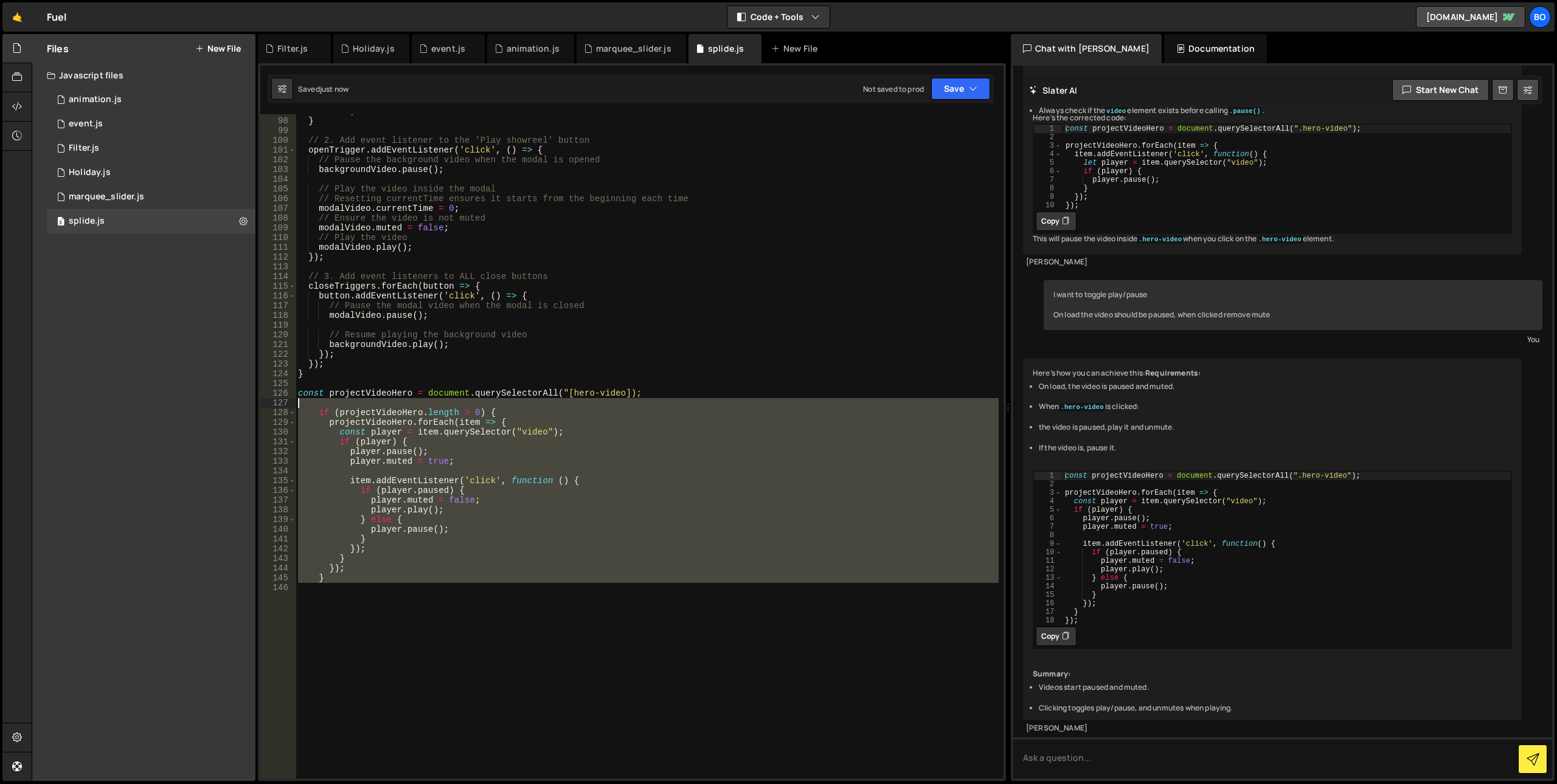
drag, startPoint x: 363, startPoint y: 597, endPoint x: 257, endPoint y: 390, distance: 232.6
click at [257, 390] on div "Files New File Javascript files 0 animation.js 0 1 event.js 0 1 Filter.js 0 1 1…" at bounding box center [794, 408] width 1526 height 748
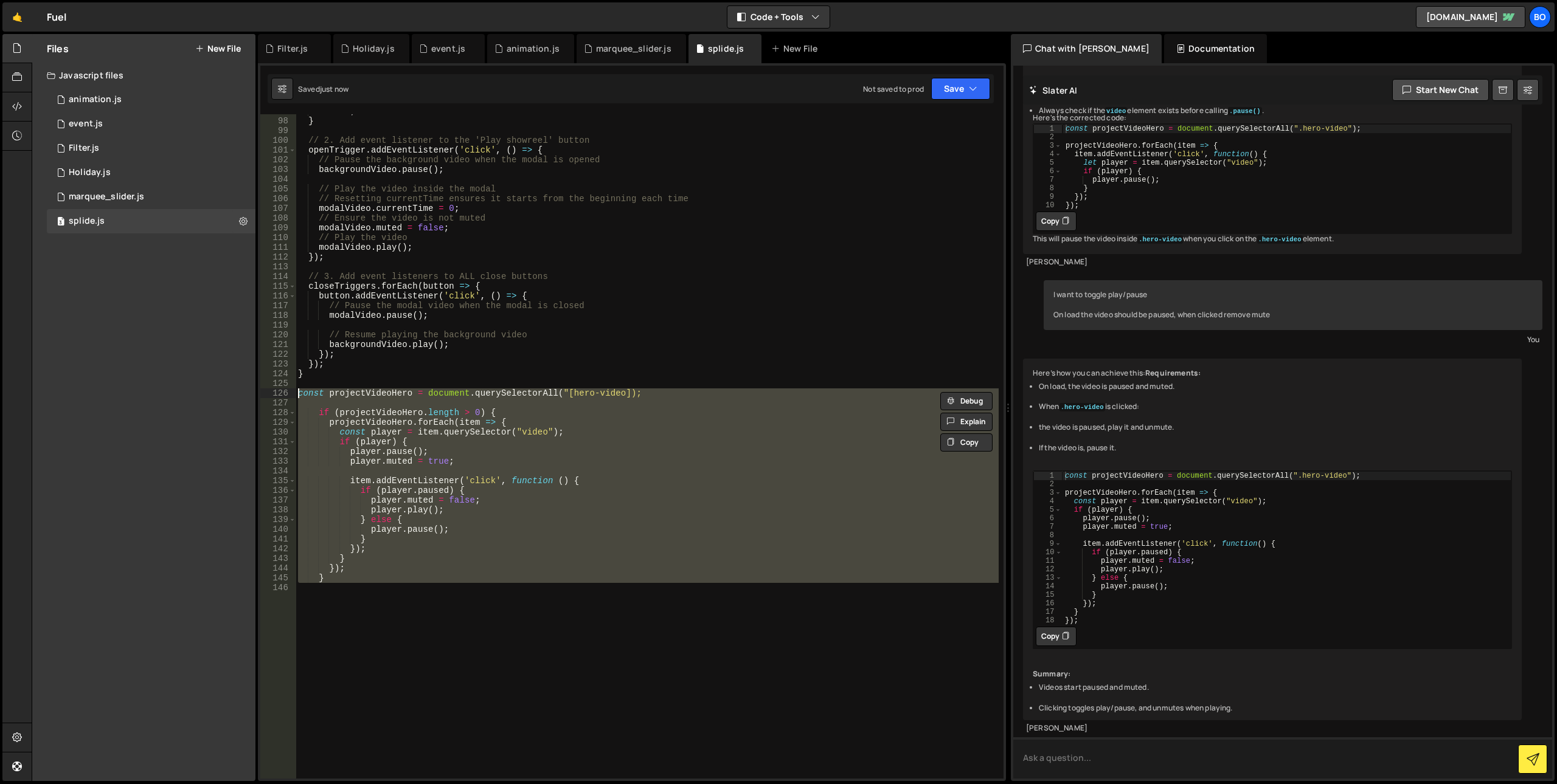
type textarea "const projectVideoHero = document.querySelectorAll("[hero-video]);"
click at [1208, 764] on textarea at bounding box center [1282, 758] width 539 height 41
paste textarea "const projectVideoHero = document.querySelectorAll("[hero-video]); if (projectV…"
type textarea "const projectVideoHero = document.querySelectorAll("[hero-video]); if (projectV…"
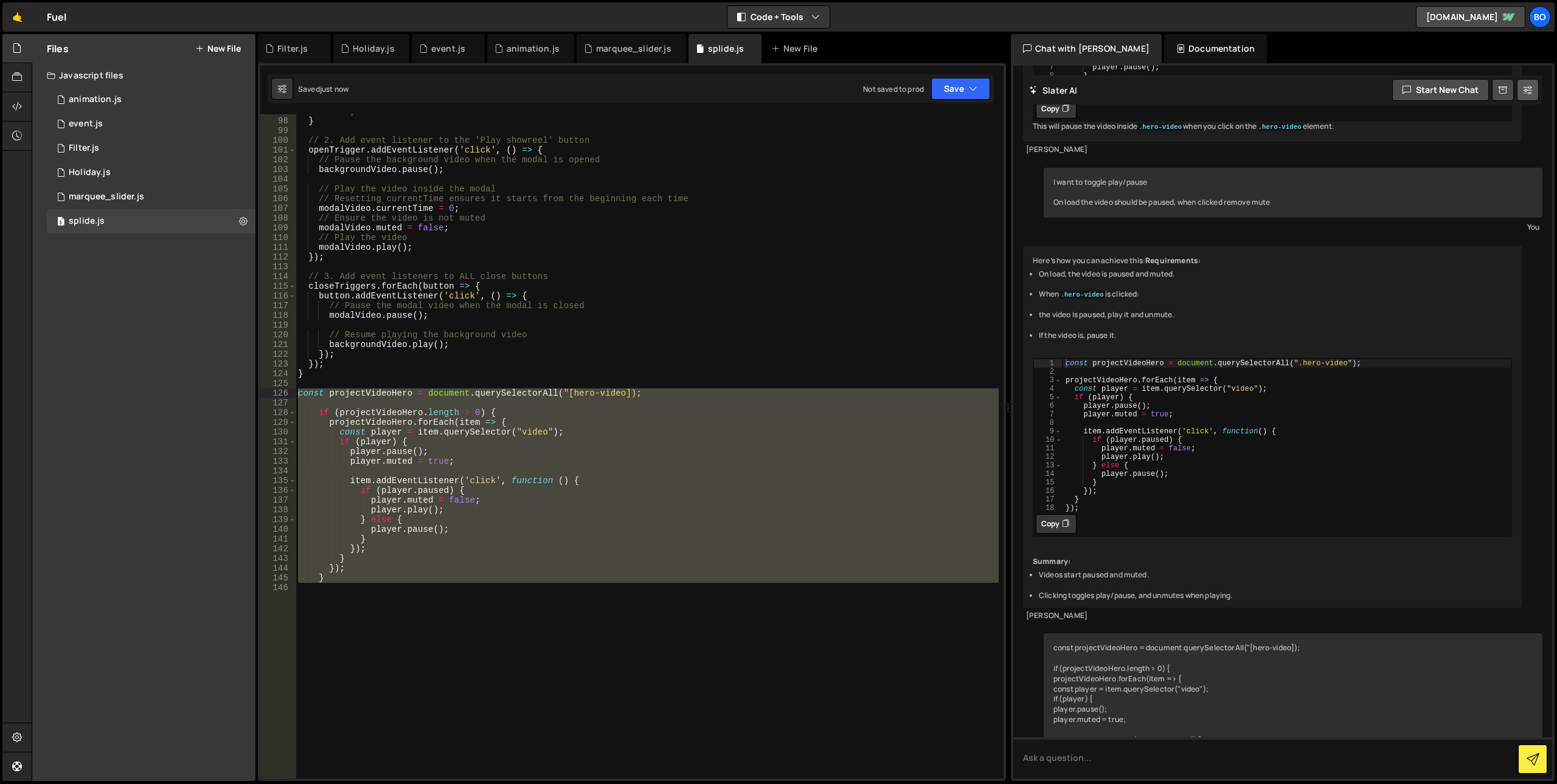
click at [1532, 80] on button at bounding box center [1528, 90] width 22 height 22
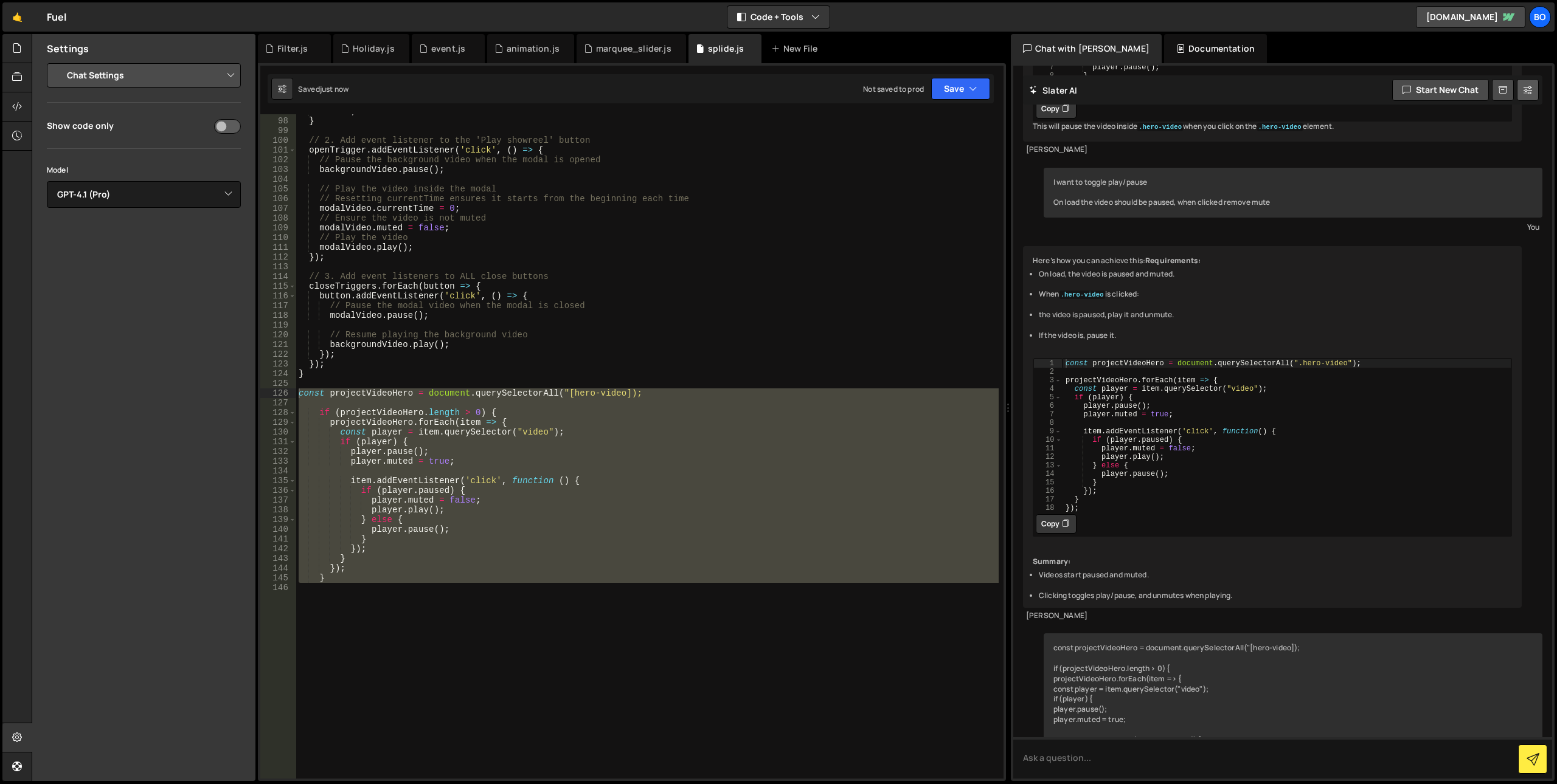
click at [1532, 82] on button at bounding box center [1528, 90] width 22 height 22
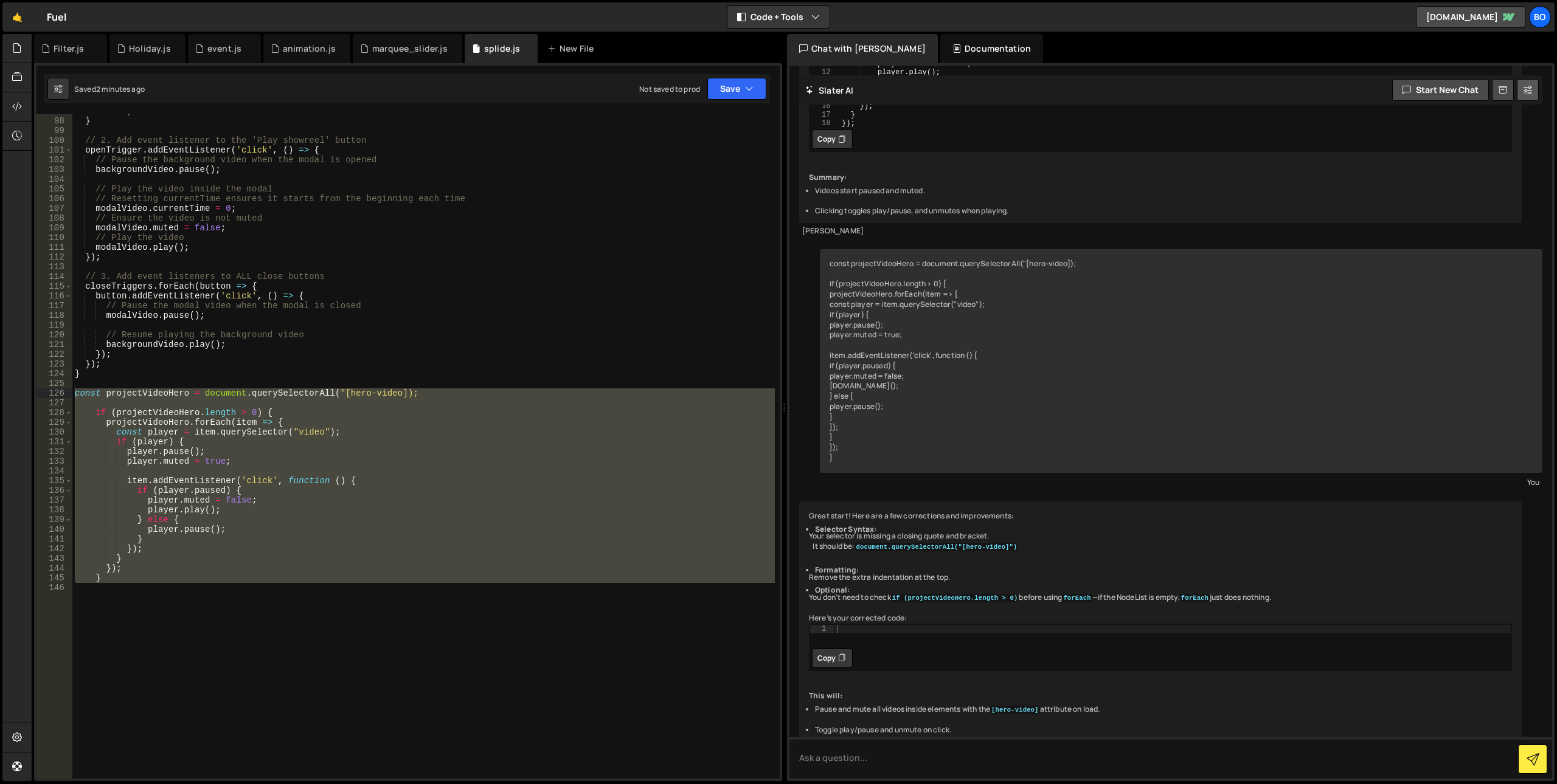
scroll to position [3230, 0]
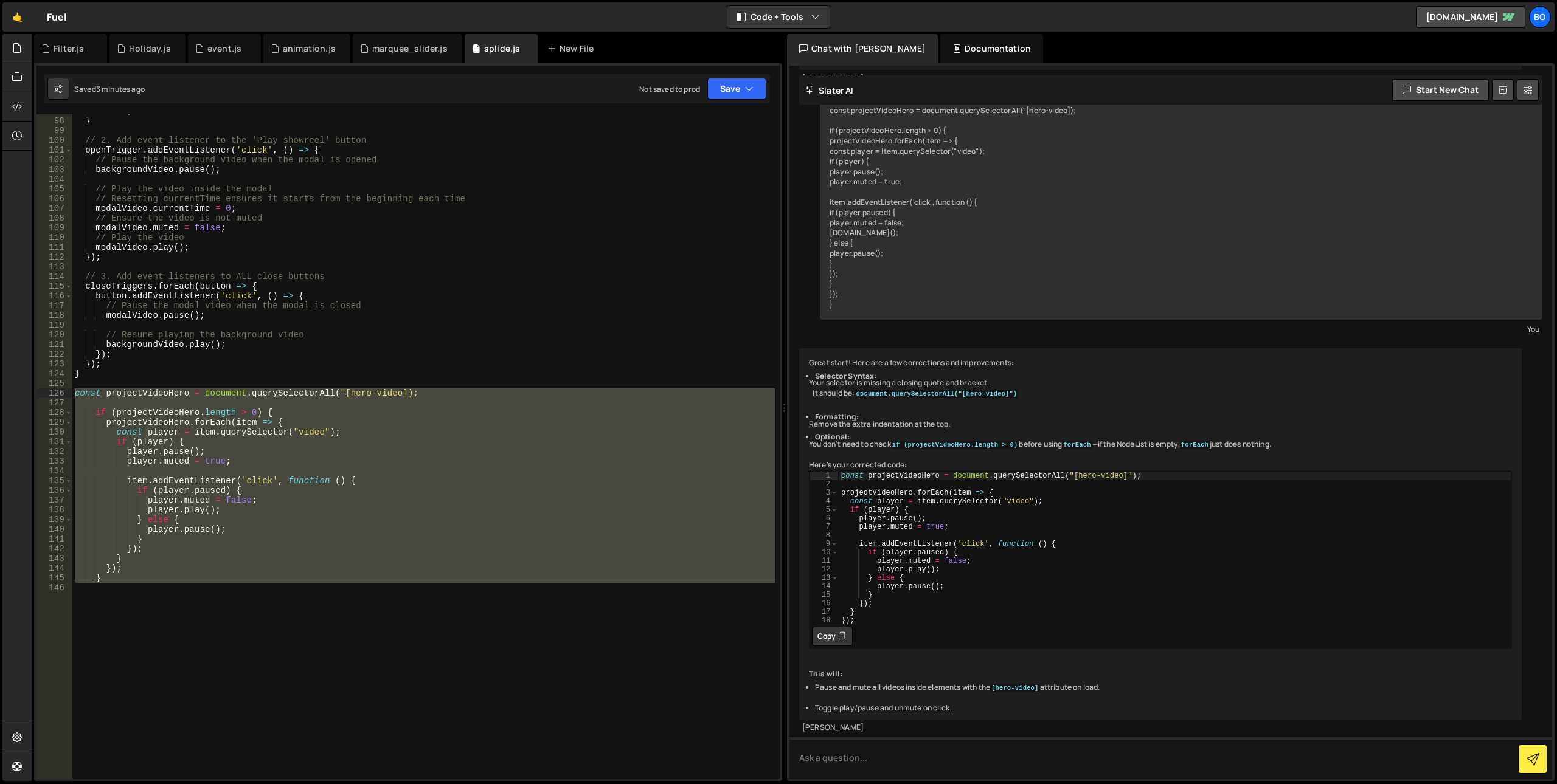
click at [400, 495] on div "return ; } // 2. Add event listener to the 'Play showreel' button openTrigger .…" at bounding box center [424, 446] width 703 height 664
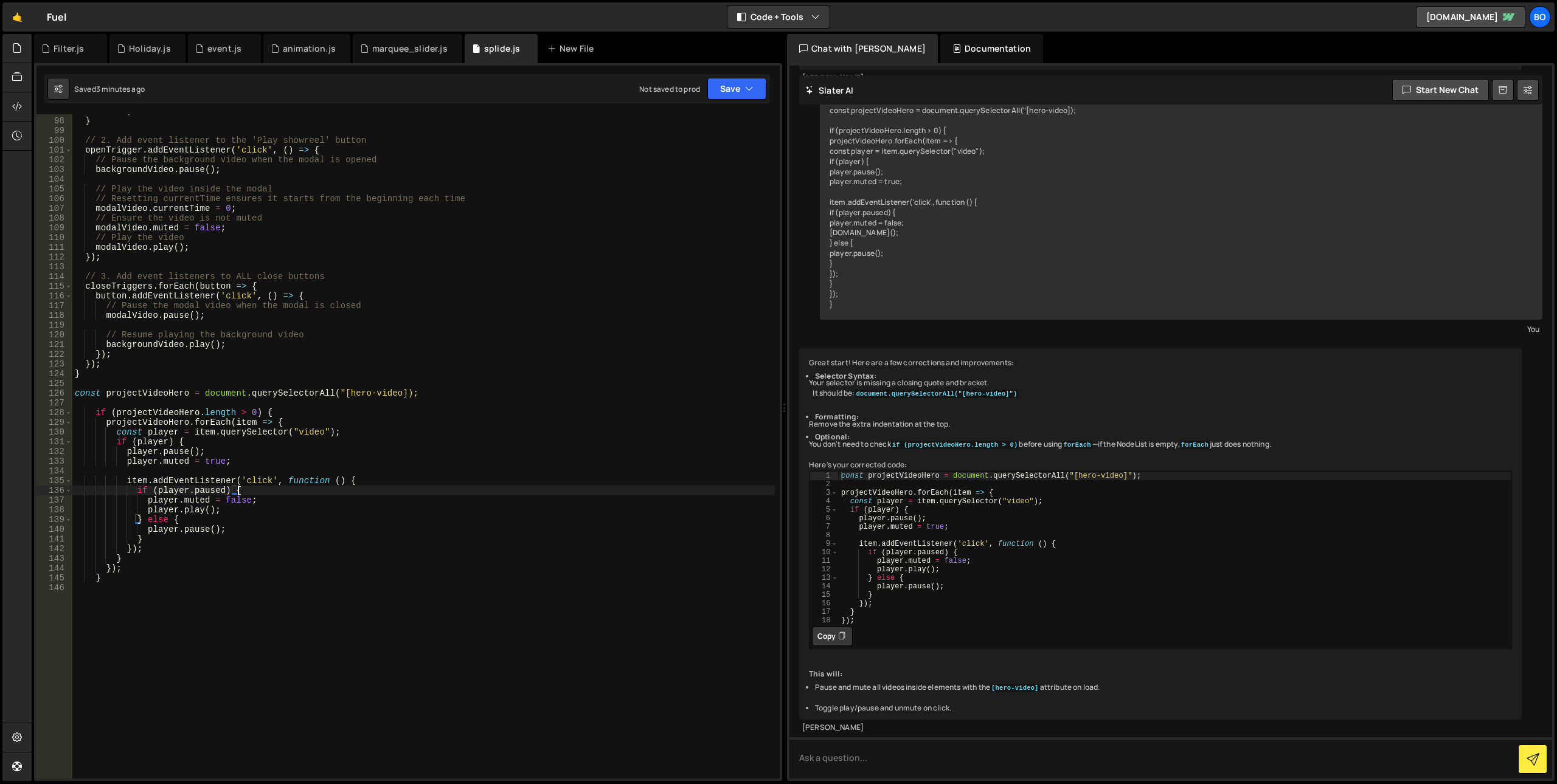
click at [329, 389] on div "return ; } // 2. Add event listener to the 'Play showreel' button openTrigger .…" at bounding box center [424, 448] width 703 height 684
click at [385, 394] on div "return ; } // 2. Add event listener to the 'Play showreel' button openTrigger .…" at bounding box center [424, 448] width 703 height 684
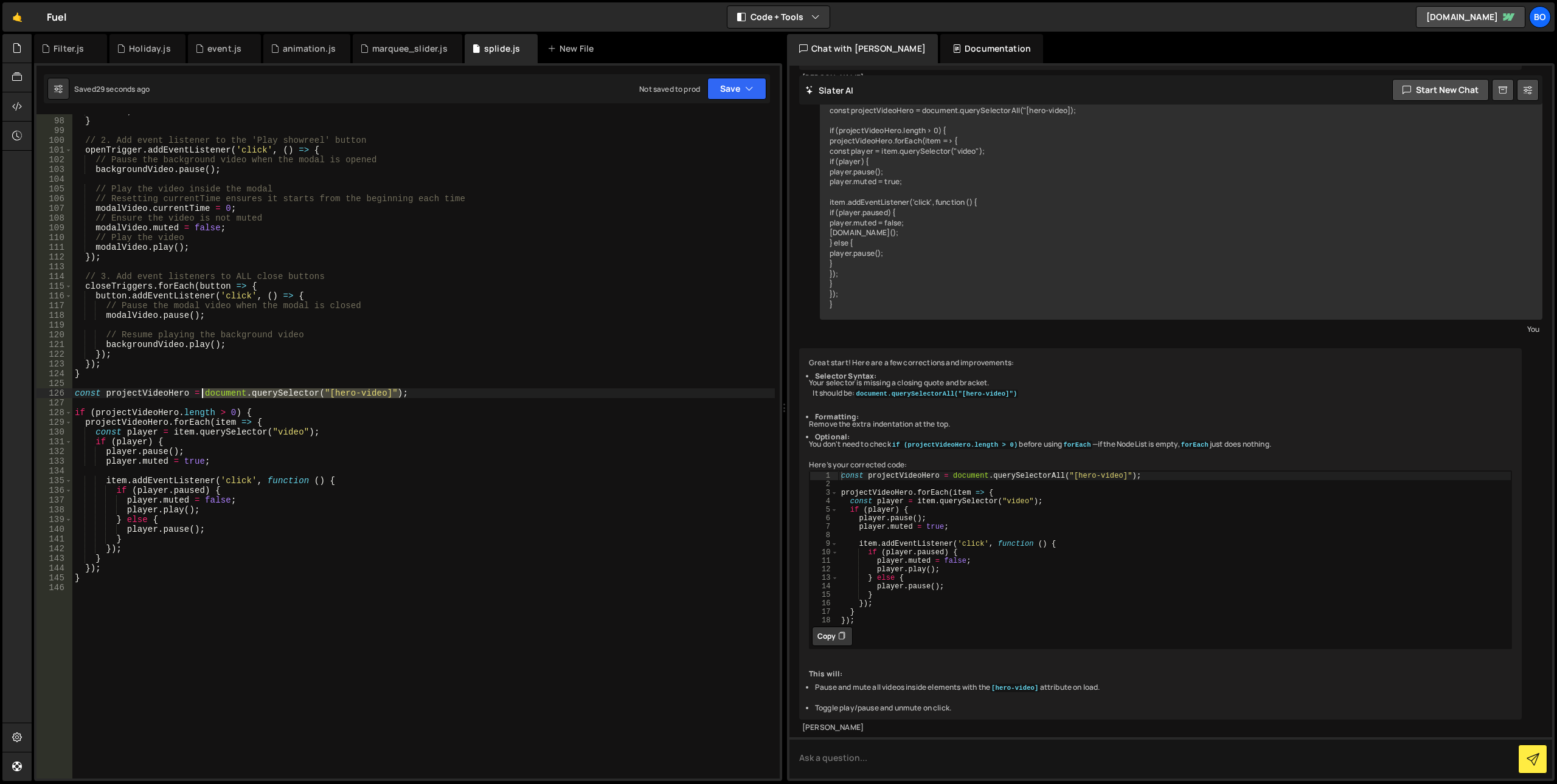
drag, startPoint x: 410, startPoint y: 395, endPoint x: 201, endPoint y: 392, distance: 209.0
click at [201, 392] on div "return ; } // 2. Add event listener to the 'Play showreel' button openTrigger .…" at bounding box center [424, 448] width 703 height 684
click at [199, 408] on div "return ; } // 2. Add event listener to the 'Play showreel' button openTrigger .…" at bounding box center [424, 448] width 703 height 684
drag, startPoint x: 177, startPoint y: 409, endPoint x: 0, endPoint y: 64, distance: 387.8
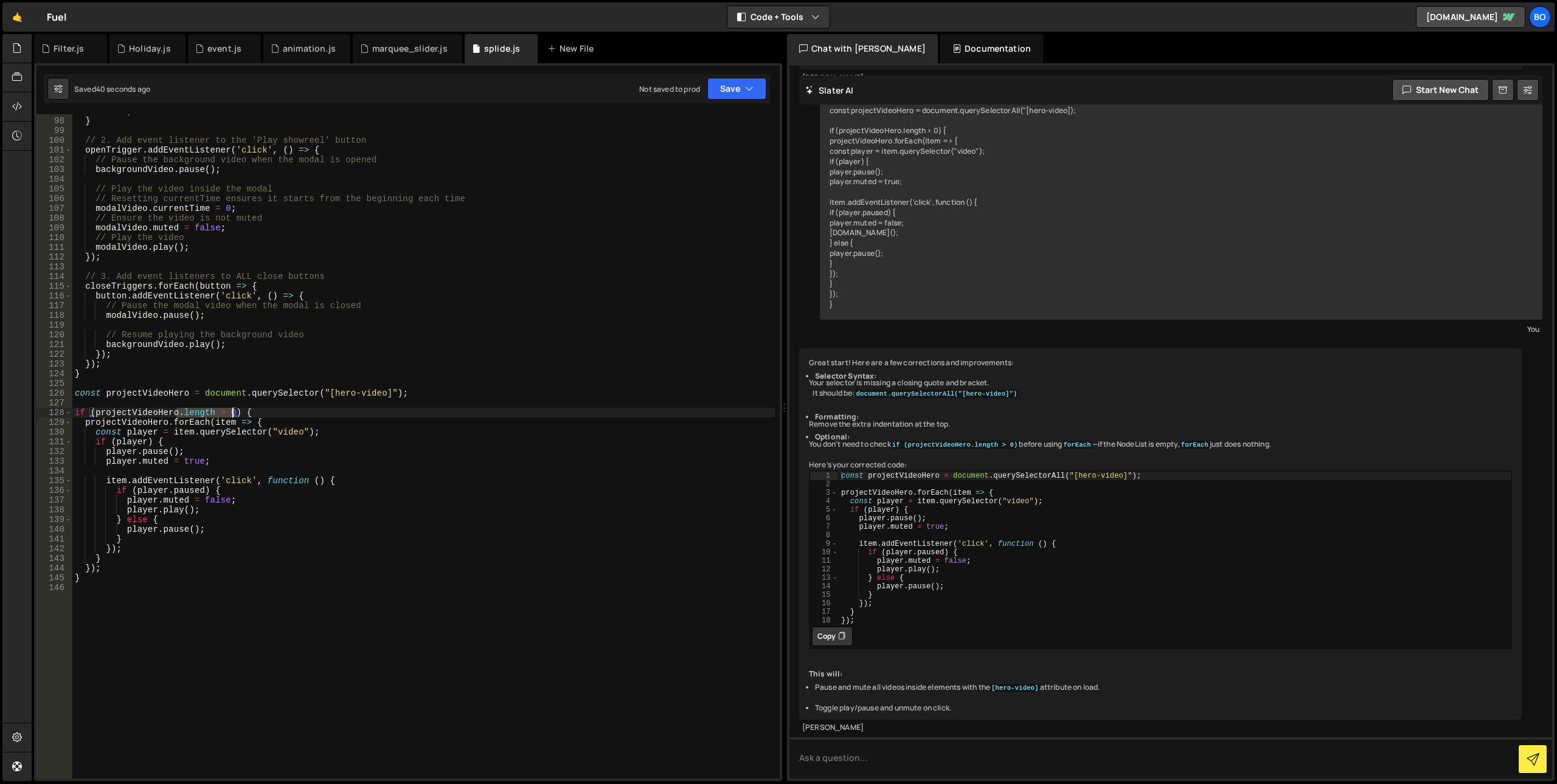
click at [0, 355] on div "Hold on a sec... Are you certain you wish to leave this page? Any changes you'v…" at bounding box center [778, 392] width 1557 height 784
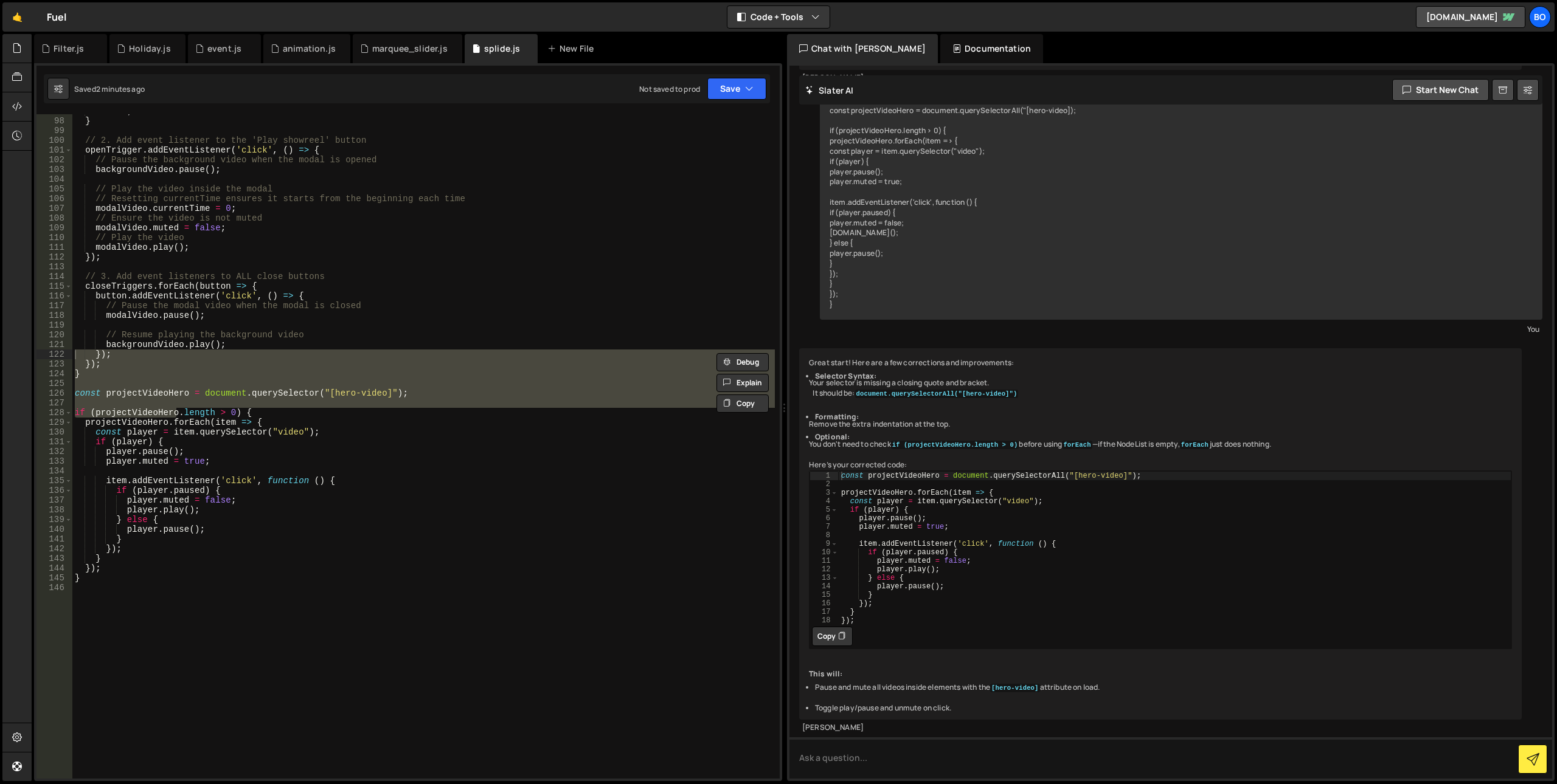
click at [305, 569] on div "return ; } // 2. Add event listener to the 'Play showreel' button openTrigger .…" at bounding box center [424, 448] width 703 height 684
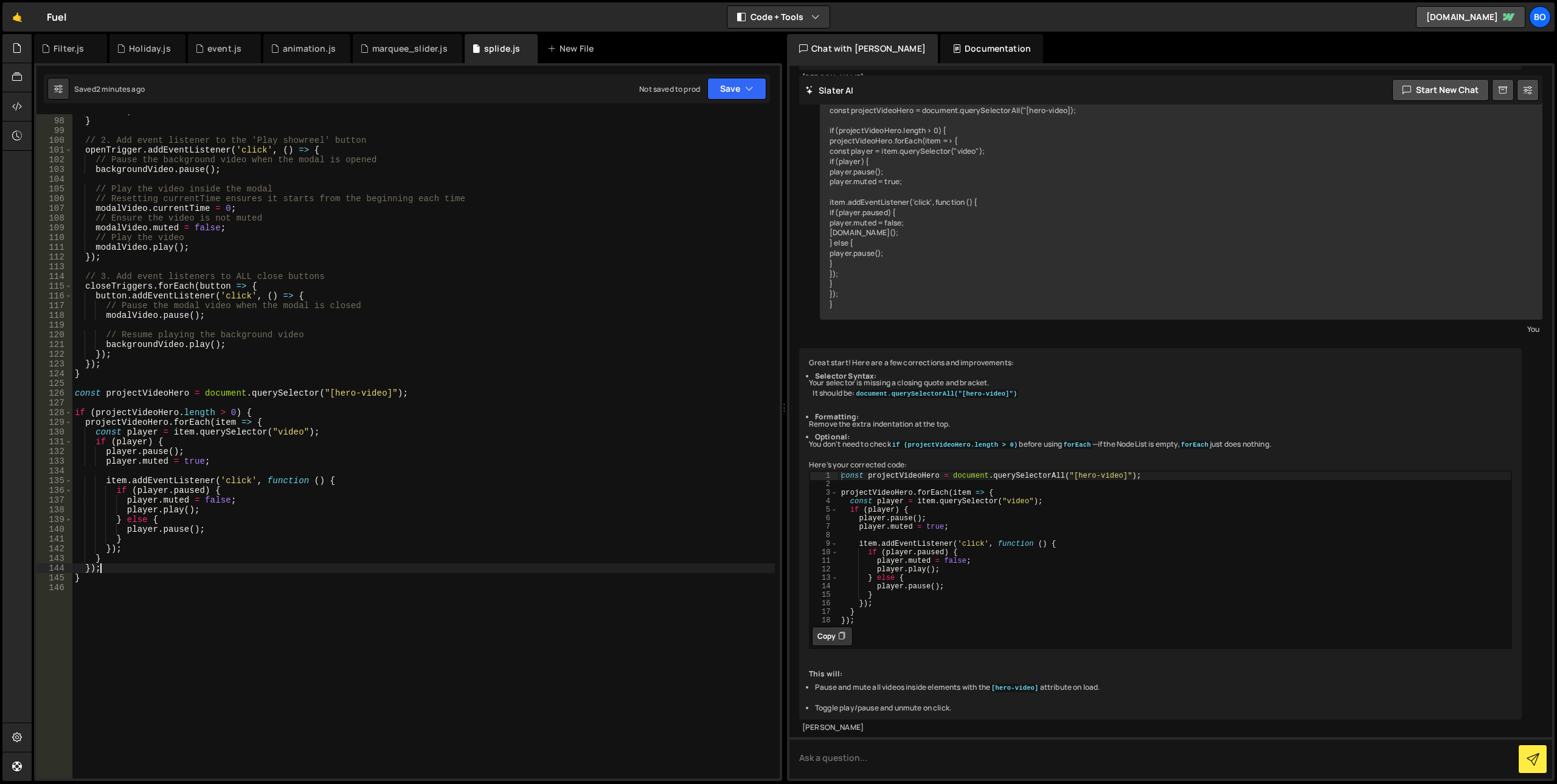
scroll to position [0, 1]
drag, startPoint x: 176, startPoint y: 414, endPoint x: 232, endPoint y: 411, distance: 56.1
click at [232, 411] on div "return ; } // 2. Add event listener to the 'Play showreel' button openTrigger .…" at bounding box center [424, 448] width 703 height 684
drag, startPoint x: 192, startPoint y: 410, endPoint x: 200, endPoint y: 410, distance: 8.0
click at [200, 410] on div "return ; } // 2. Add event listener to the 'Play showreel' button openTrigger .…" at bounding box center [424, 448] width 703 height 684
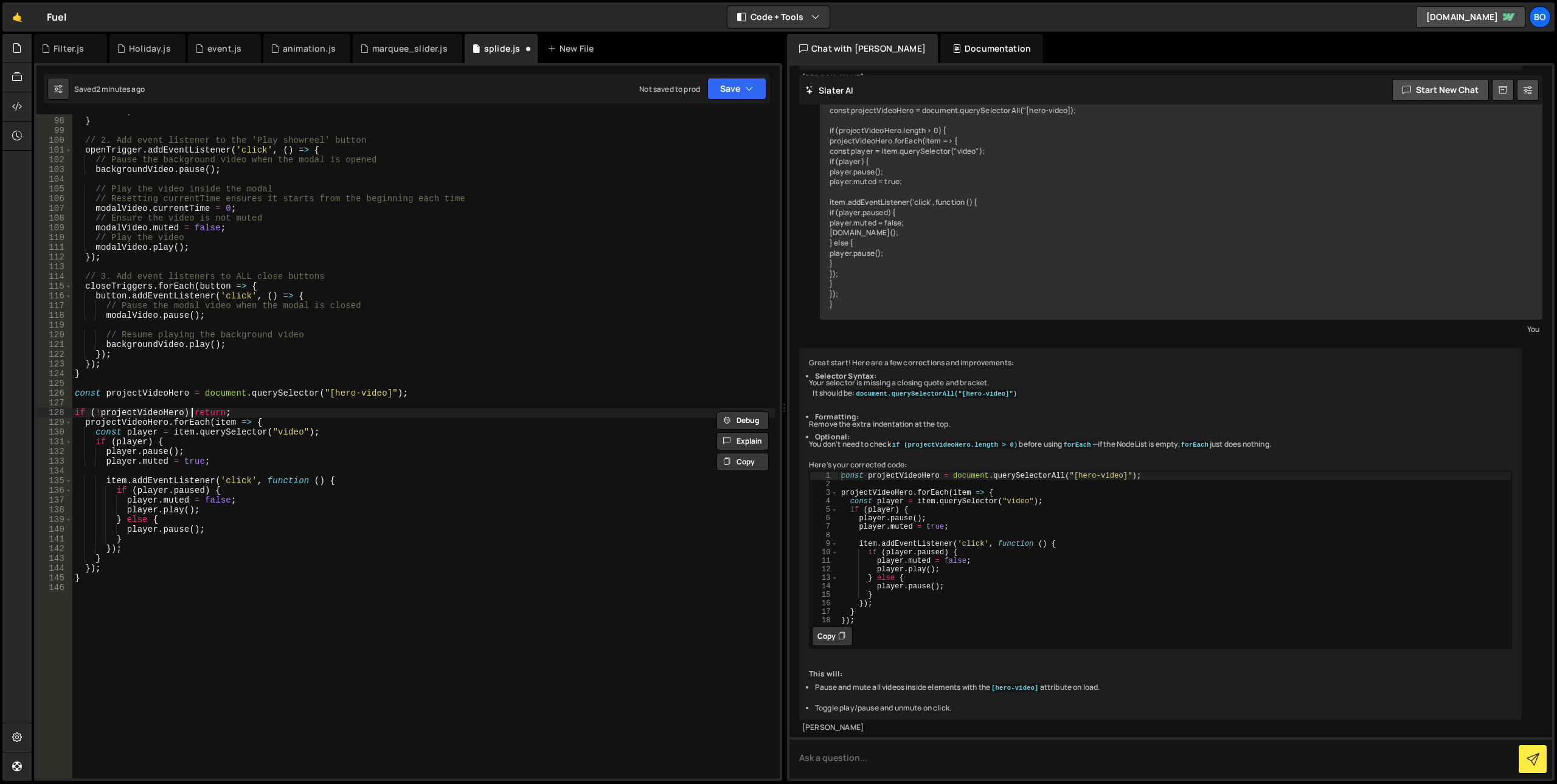
scroll to position [0, 9]
type textarea "if (!projectVideoHero) { return"
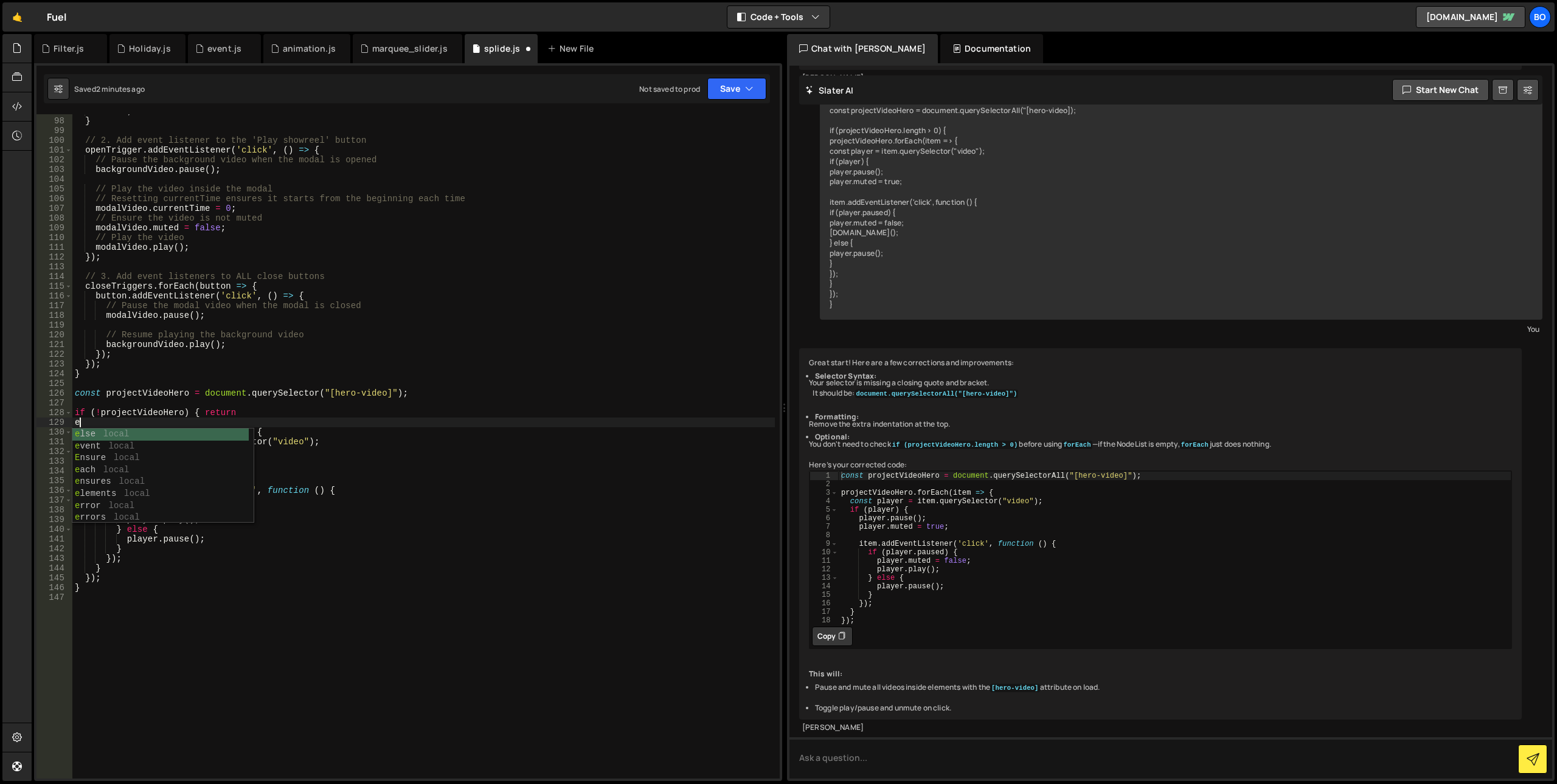
type textarea "else"
click at [205, 612] on div "return ; } // 2. Add event listener to the 'Play showreel' button openTrigger .…" at bounding box center [424, 448] width 703 height 684
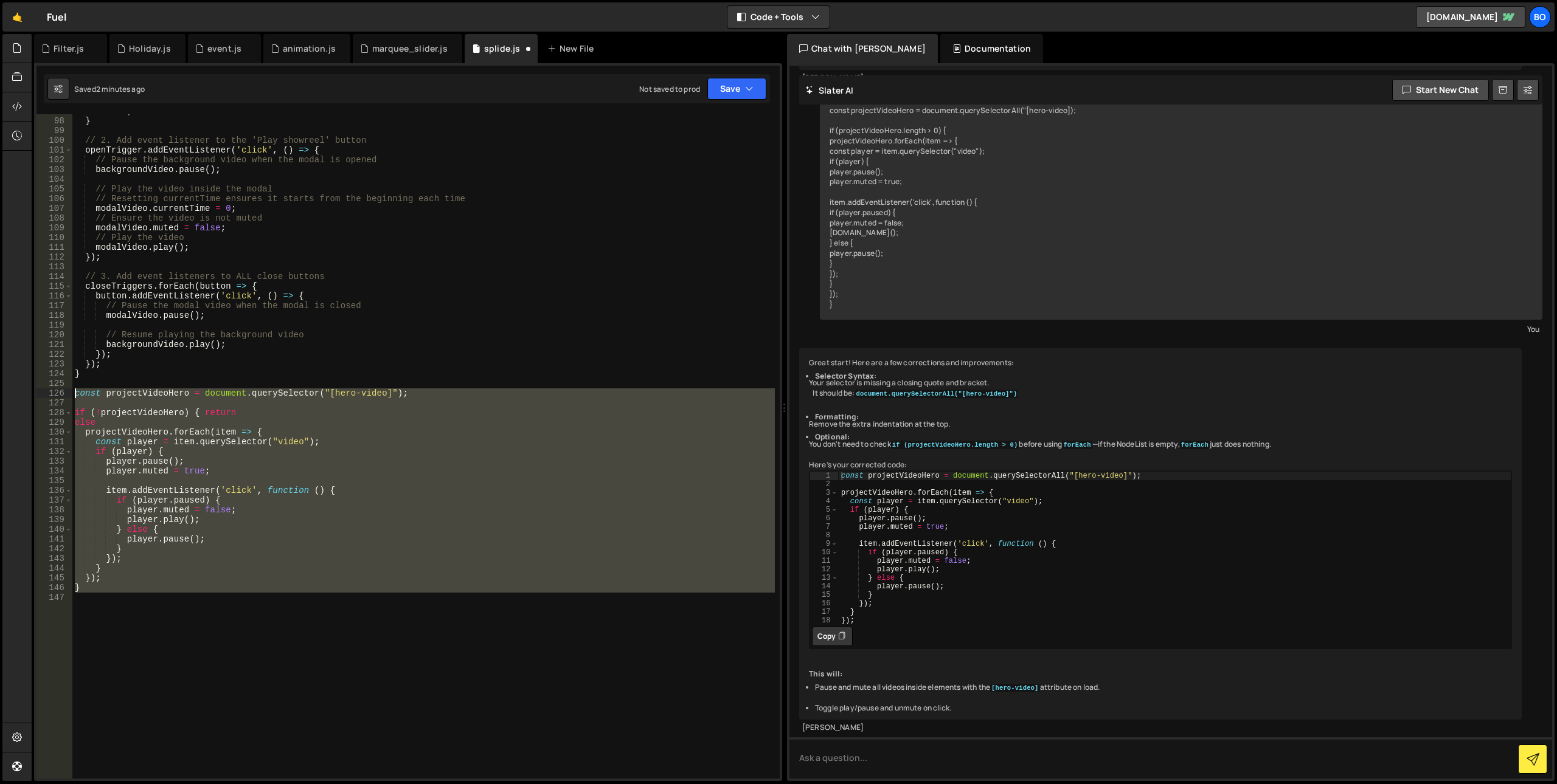
drag, startPoint x: 205, startPoint y: 612, endPoint x: 77, endPoint y: 395, distance: 251.9
click at [77, 395] on div "return ; } // 2. Add event listener to the 'Play showreel' button openTrigger .…" at bounding box center [424, 448] width 703 height 684
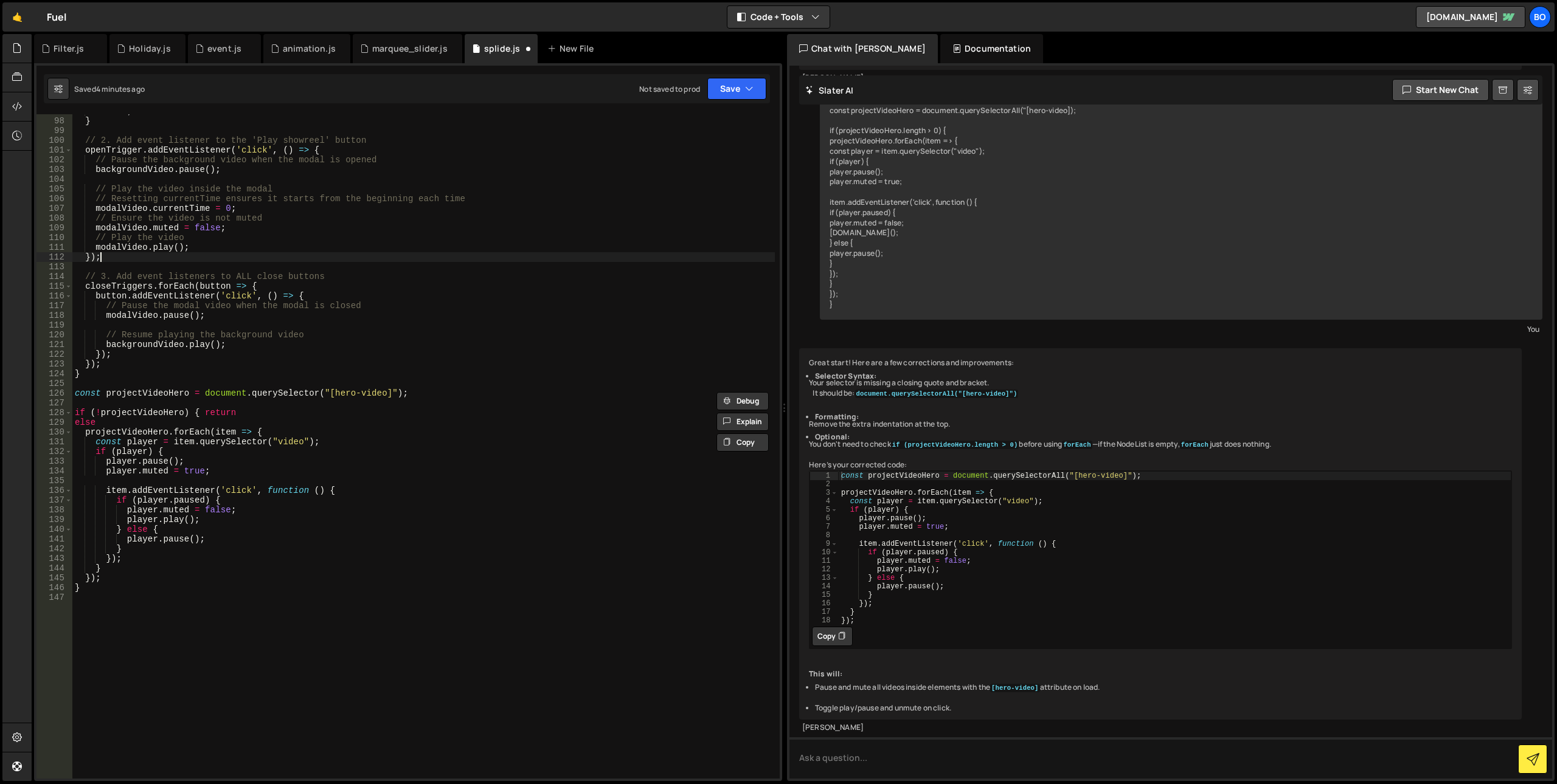
click at [531, 261] on div "return ; } // 2. Add event listener to the 'Play showreel' button openTrigger .…" at bounding box center [424, 448] width 703 height 684
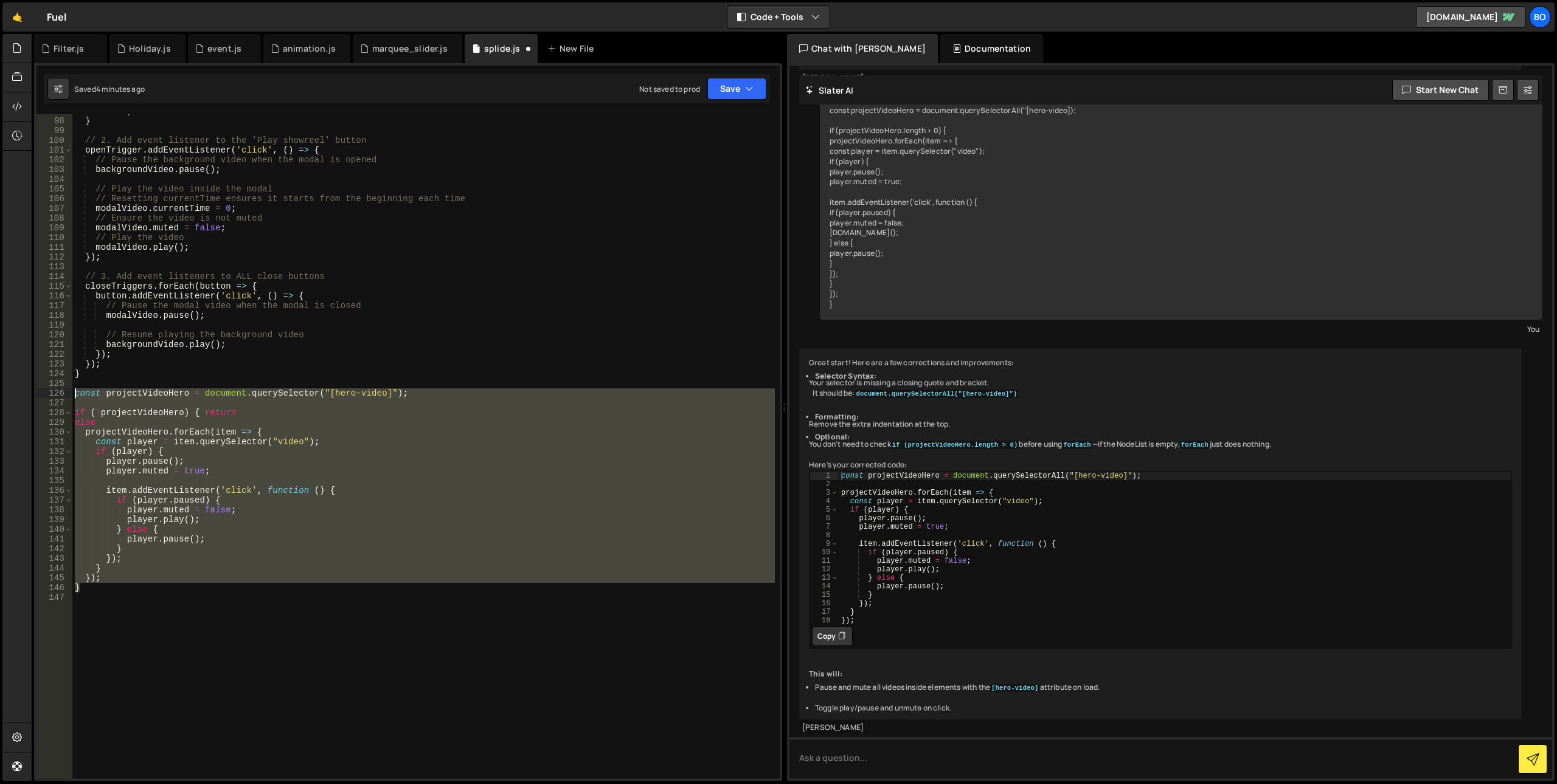
drag, startPoint x: 91, startPoint y: 588, endPoint x: 39, endPoint y: 394, distance: 200.8
click at [39, 394] on div "}); 97 98 99 100 101 102 103 104 105 106 107 108 109 110 111 112 113 114 115 11…" at bounding box center [408, 446] width 743 height 664
paste textarea "}"
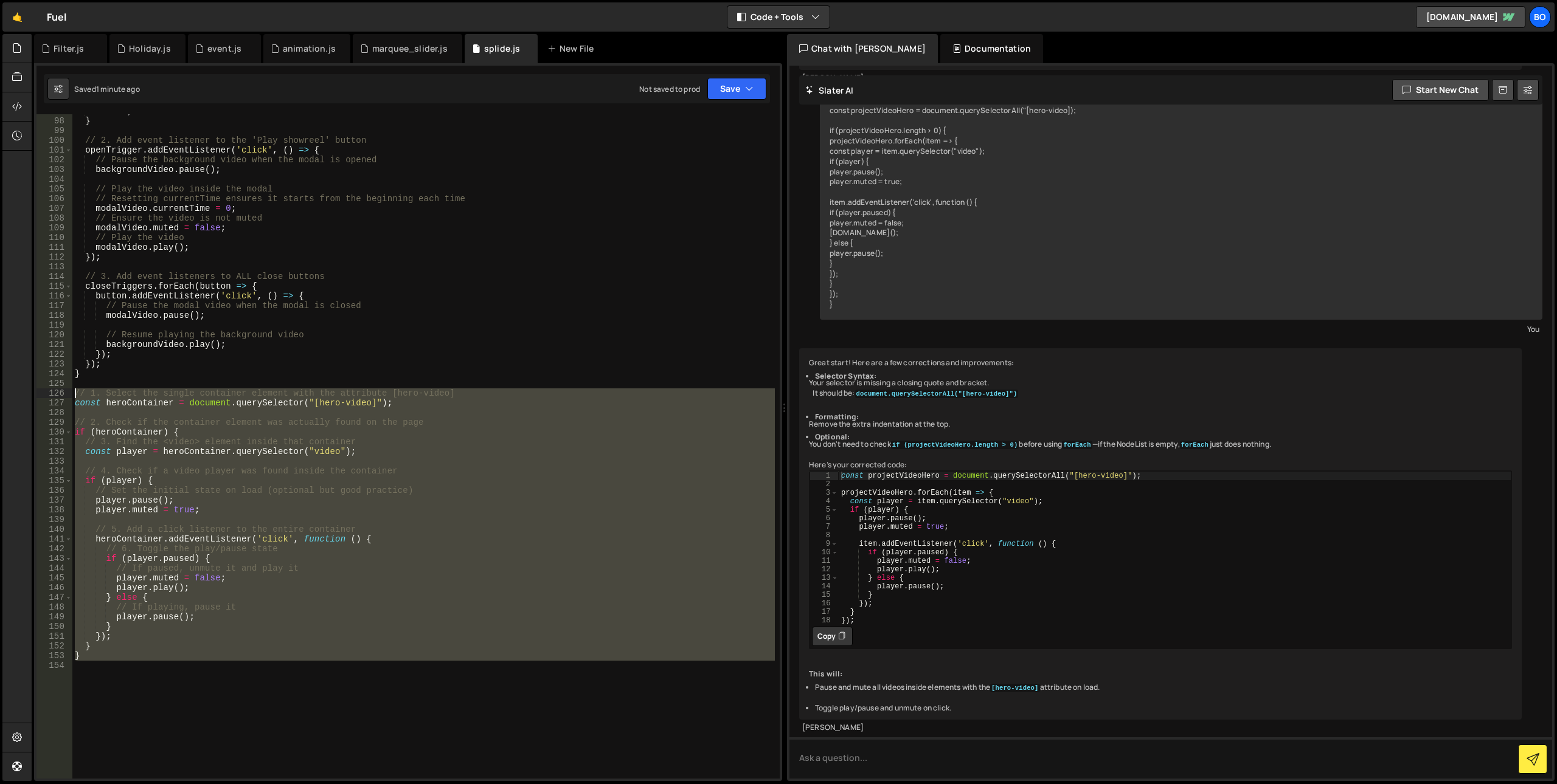
drag, startPoint x: 83, startPoint y: 728, endPoint x: 44, endPoint y: 409, distance: 321.4
click at [43, 396] on div "} 97 98 99 100 101 102 103 104 105 106 107 108 109 110 111 112 113 114 115 116 …" at bounding box center [408, 446] width 743 height 664
paste textarea "}"
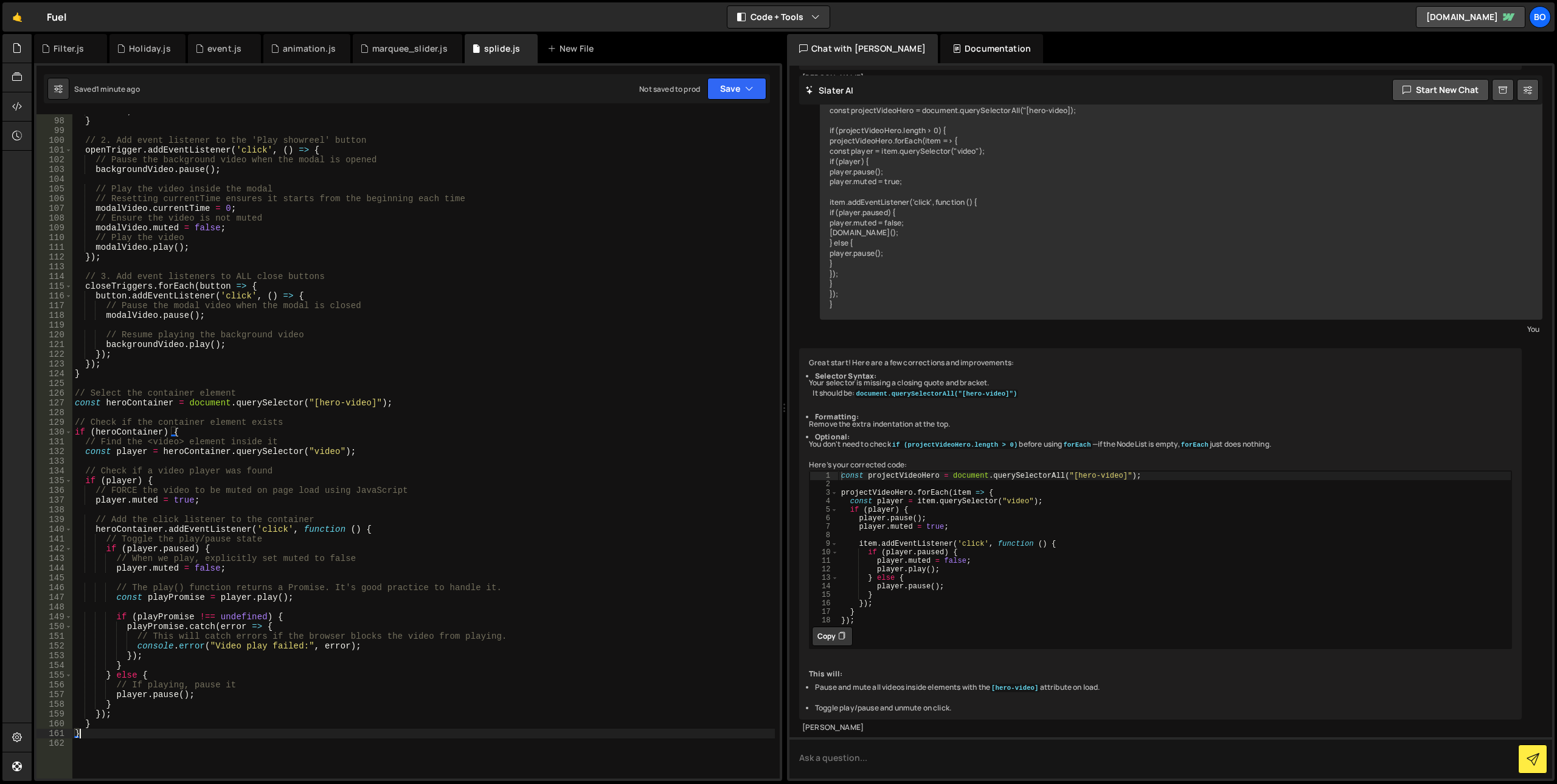
click at [165, 570] on div "return ; } // 2. Add event listener to the 'Play showreel' button openTrigger .…" at bounding box center [424, 448] width 703 height 684
drag, startPoint x: 284, startPoint y: 567, endPoint x: 39, endPoint y: 565, distance: 245.0
click at [39, 565] on div "player.removeAttribute("muted"); 97 98 99 100 101 102 103 104 105 106 107 108 1…" at bounding box center [408, 446] width 743 height 664
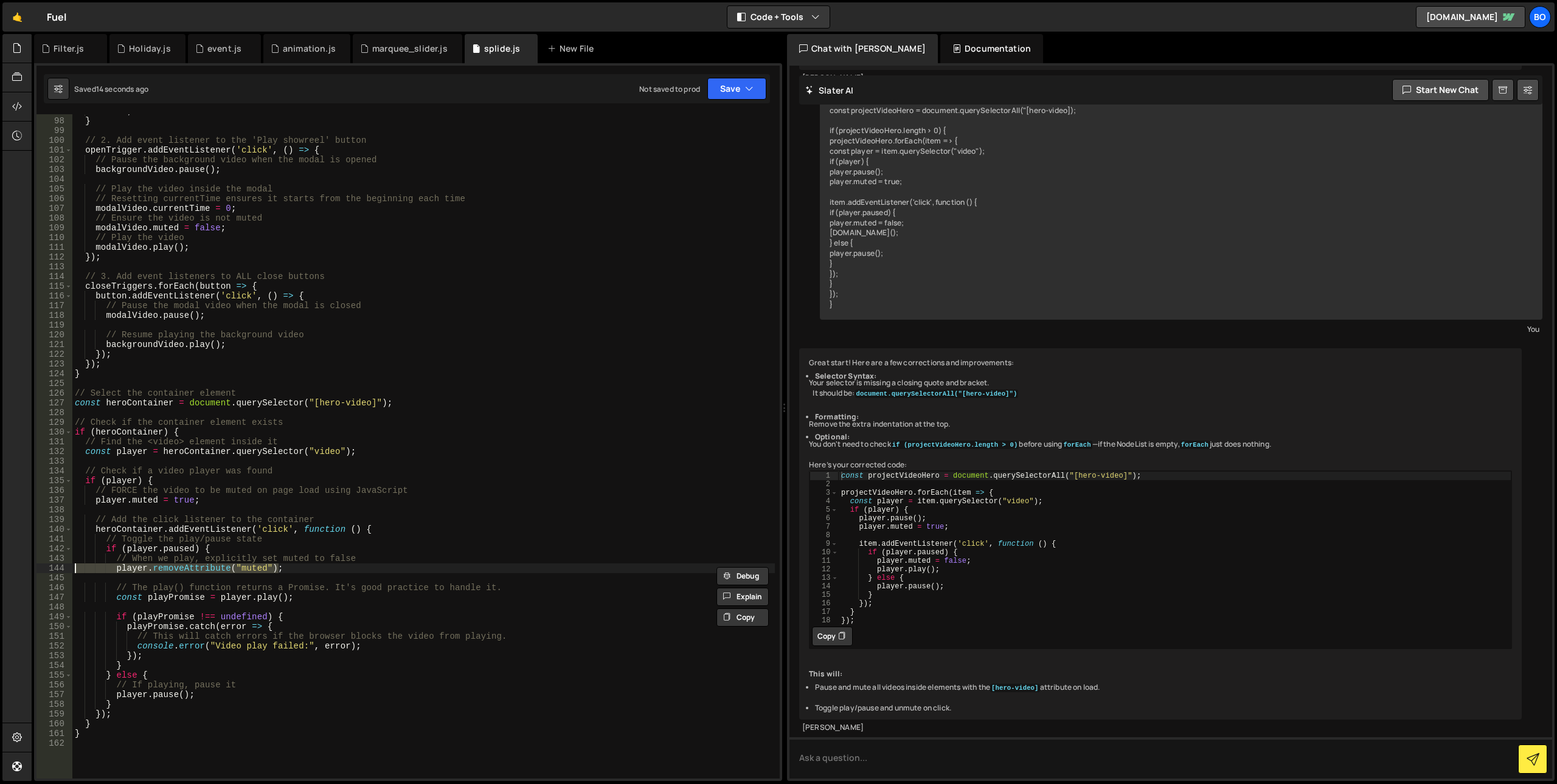
click at [218, 699] on div "return ; } // 2. Add event listener to the 'Play showreel' button openTrigger .…" at bounding box center [424, 448] width 703 height 684
click at [268, 686] on div "return ; } // 2. Add event listener to the 'Play showreel' button openTrigger .…" at bounding box center [424, 448] width 703 height 684
type textarea "// If playing, pause it"
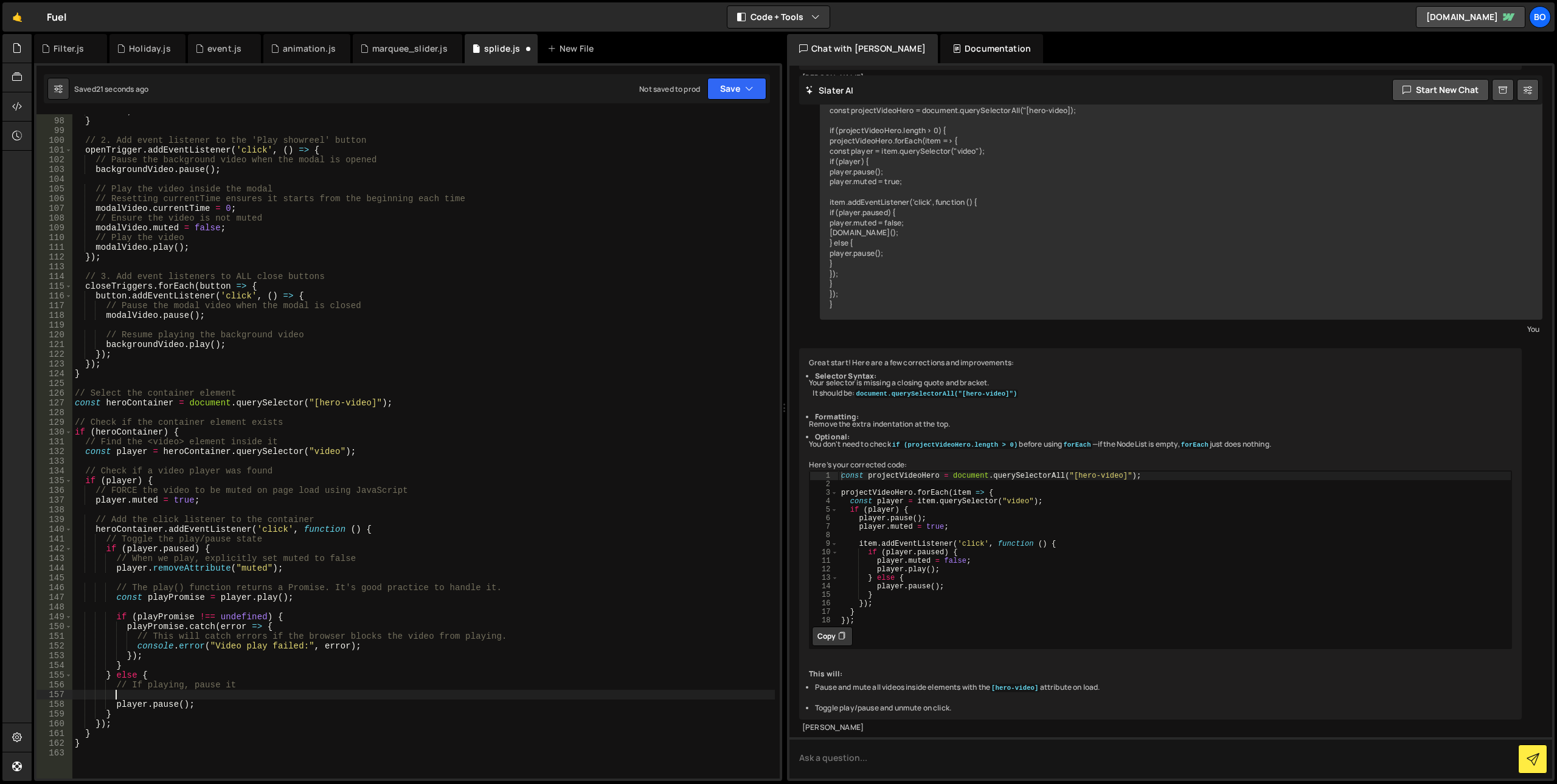
paste textarea "player.removeAttribute("muted");"
type textarea "player.setAttribute("muted");"
drag, startPoint x: 278, startPoint y: 692, endPoint x: 2, endPoint y: 693, distance: 276.0
click at [2, 693] on div "Hold on a sec... Are you certain you wish to leave this page? Any changes you'v…" at bounding box center [778, 392] width 1557 height 784
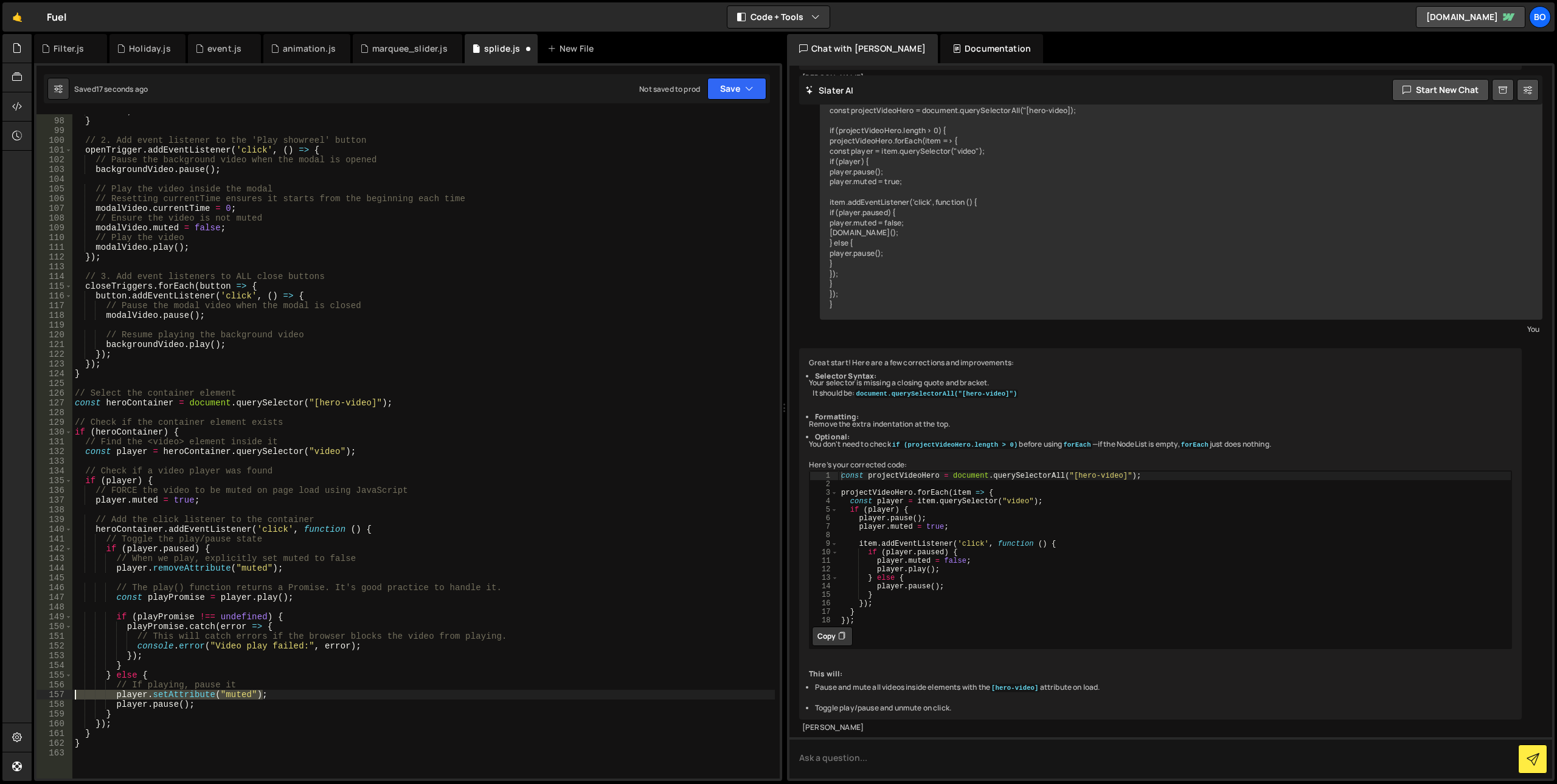
scroll to position [0, 0]
type textarea "player.pause();"
paste textarea "player.setAttribute("muted");"
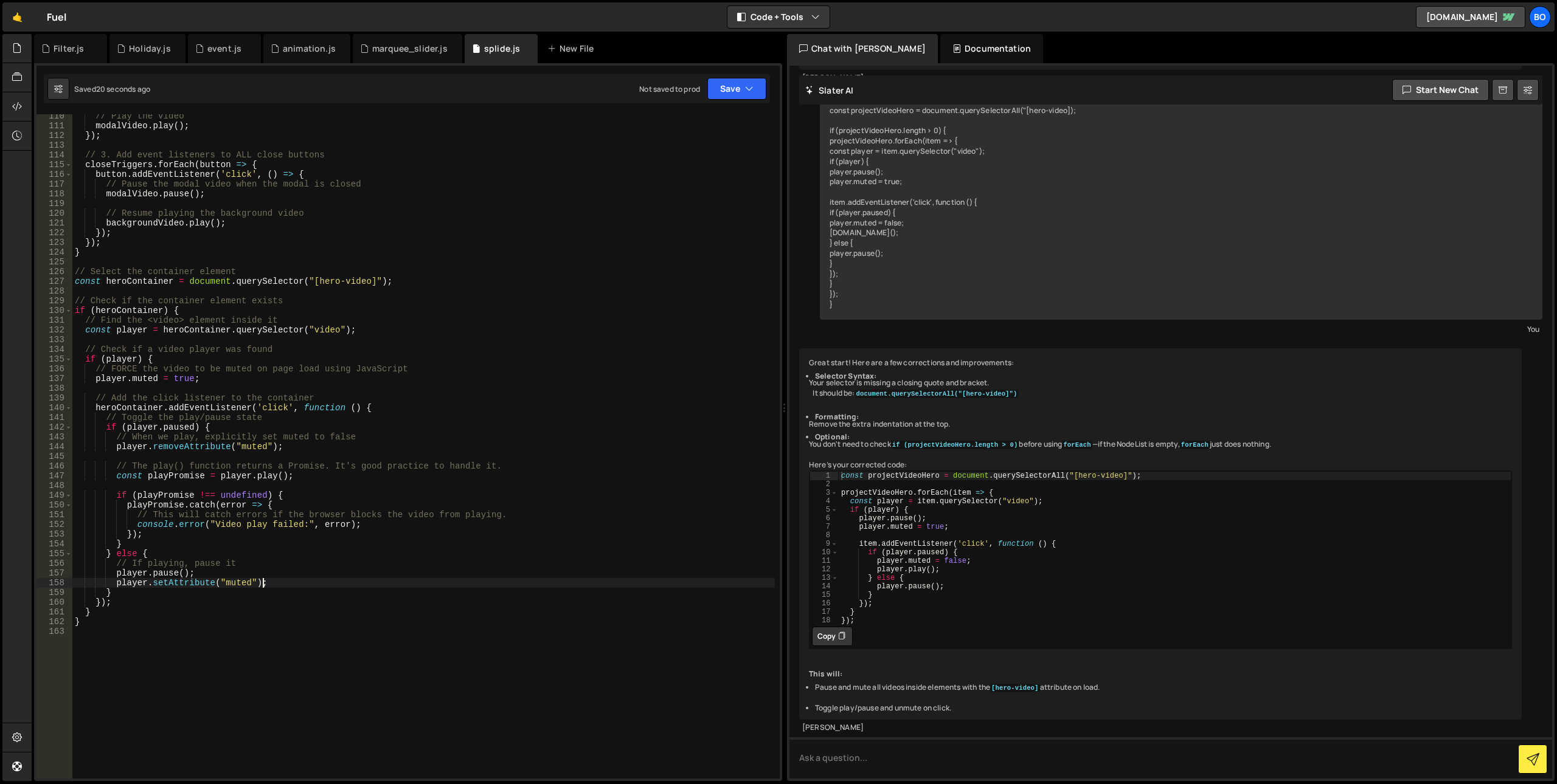
click at [252, 585] on div "// Play the video modalVideo . play ( ) ; }) ; // 3. Add event listeners to ALL…" at bounding box center [424, 453] width 703 height 684
click at [272, 583] on div "// Play the video modalVideo . play ( ) ; }) ; // 3. Add event listeners to ALL…" at bounding box center [424, 453] width 703 height 684
click at [284, 576] on div "// Play the video modalVideo . play ( ) ; }) ; // 3. Add event listeners to ALL…" at bounding box center [424, 453] width 703 height 684
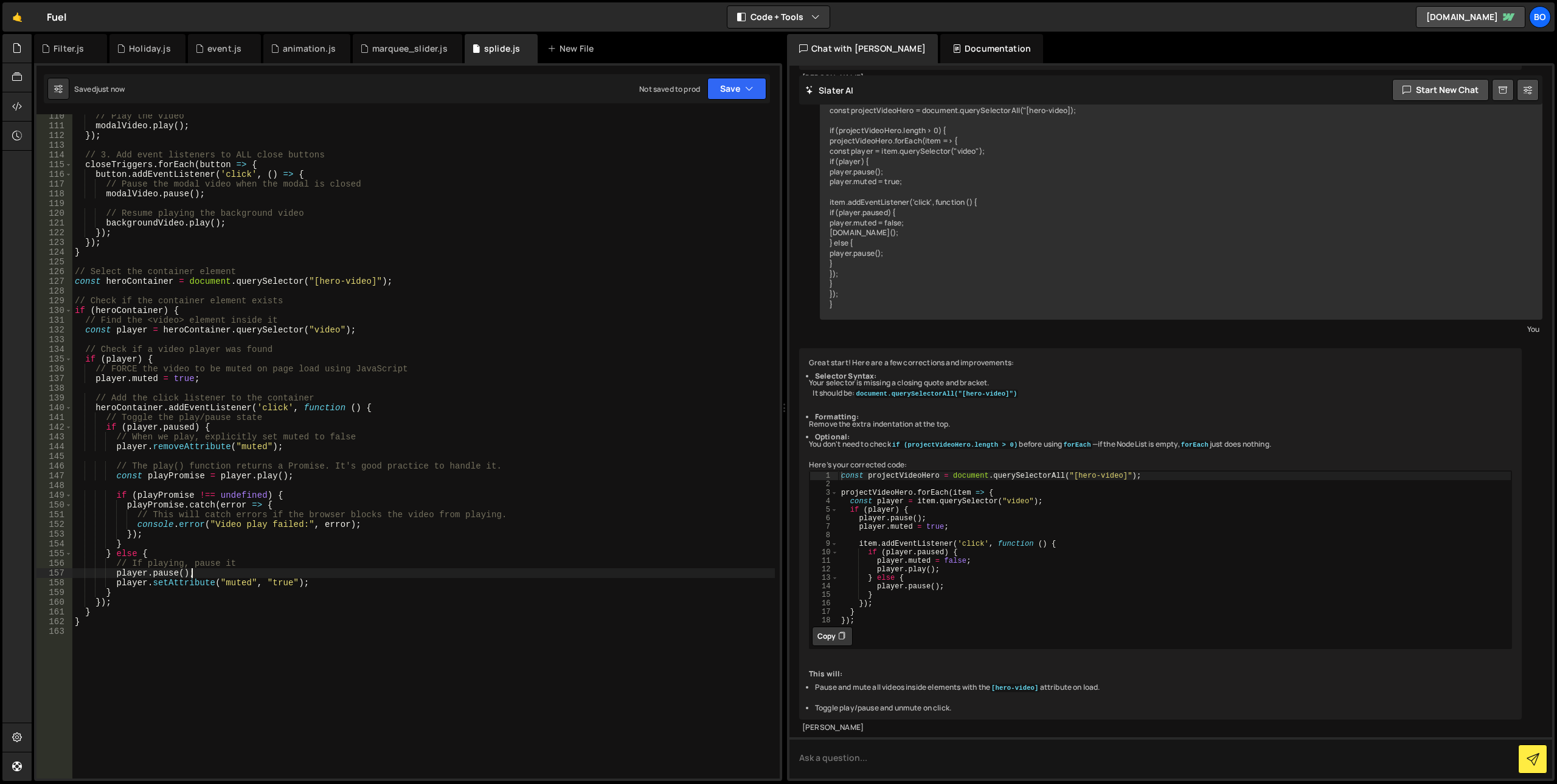
click at [280, 589] on div "// Play the video modalVideo . play ( ) ; }) ; // 3. Add event listeners to ALL…" at bounding box center [424, 453] width 703 height 684
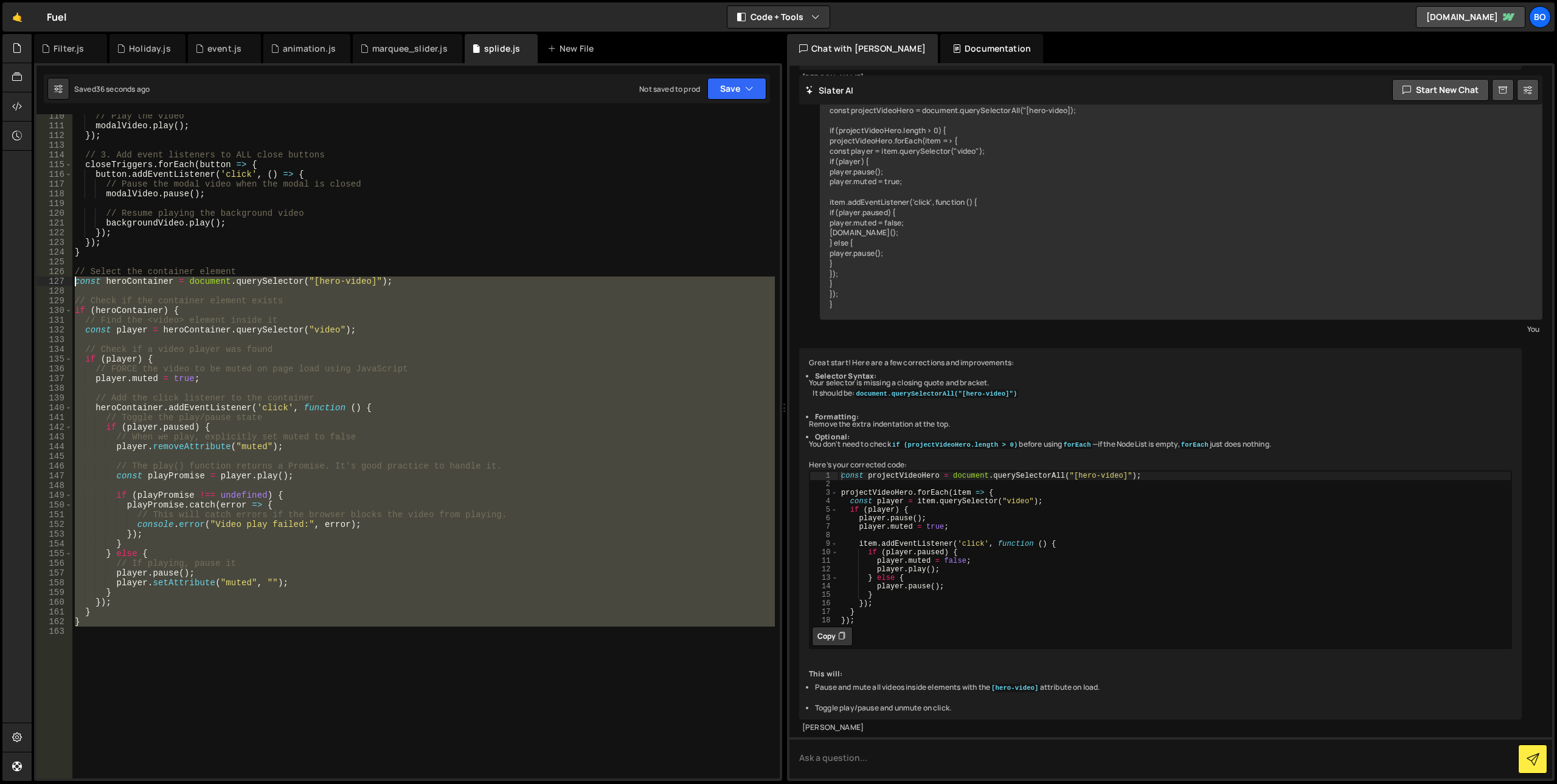
drag, startPoint x: 104, startPoint y: 629, endPoint x: 59, endPoint y: 281, distance: 350.9
click at [59, 281] on div "player.setAttribute("muted", ""); 110 111 112 113 114 115 116 117 118 119 120 1…" at bounding box center [408, 446] width 743 height 664
click at [323, 497] on div "// Play the video modalVideo . play ( ) ; }) ; // 3. Add event listeners to ALL…" at bounding box center [424, 446] width 703 height 664
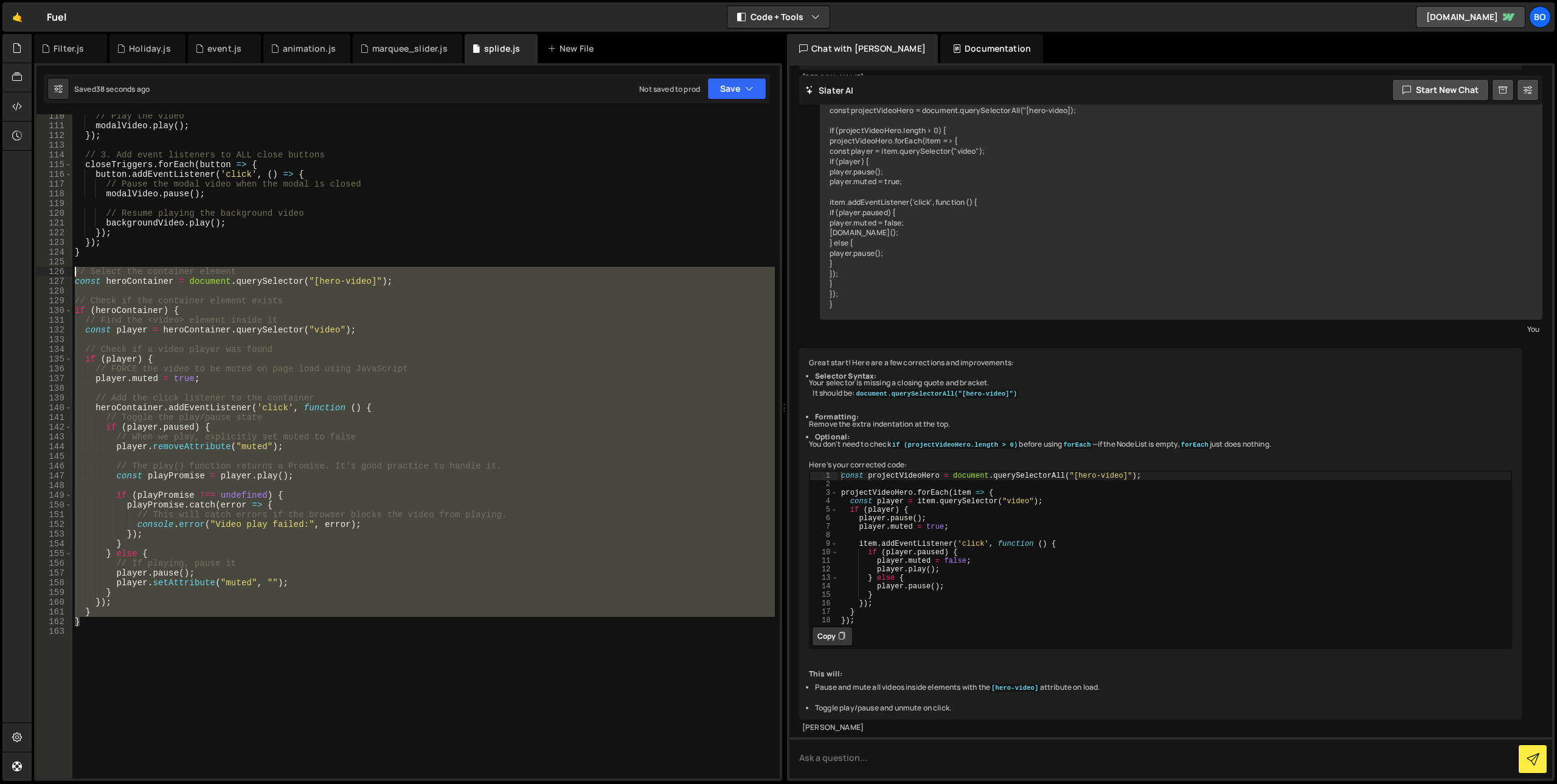
drag, startPoint x: 114, startPoint y: 613, endPoint x: 33, endPoint y: 276, distance: 346.6
click at [33, 276] on div "Files New File Javascript files 0 animation.js 0 1 event.js 0 1 Filter.js 0 1 1…" at bounding box center [794, 408] width 1526 height 748
click at [281, 610] on div "// Play the video modalVideo . play ( ) ; }) ; // 3. Add event listeners to ALL…" at bounding box center [424, 446] width 703 height 664
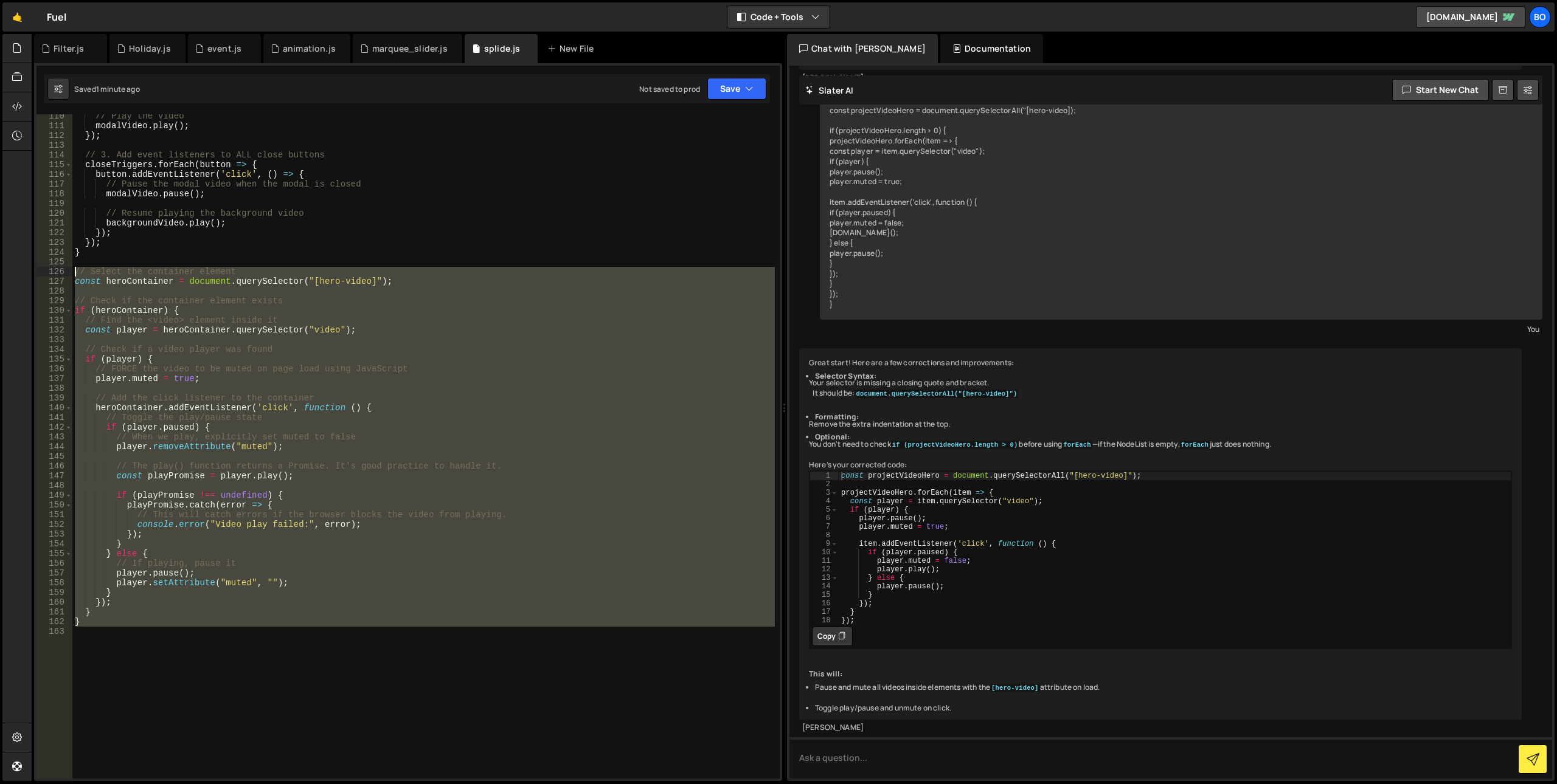
drag, startPoint x: 87, startPoint y: 629, endPoint x: 73, endPoint y: 269, distance: 360.3
click at [73, 269] on div "// Play the video modalVideo . play ( ) ; }) ; // 3. Add event listeners to ALL…" at bounding box center [424, 453] width 703 height 684
paste textarea "}"
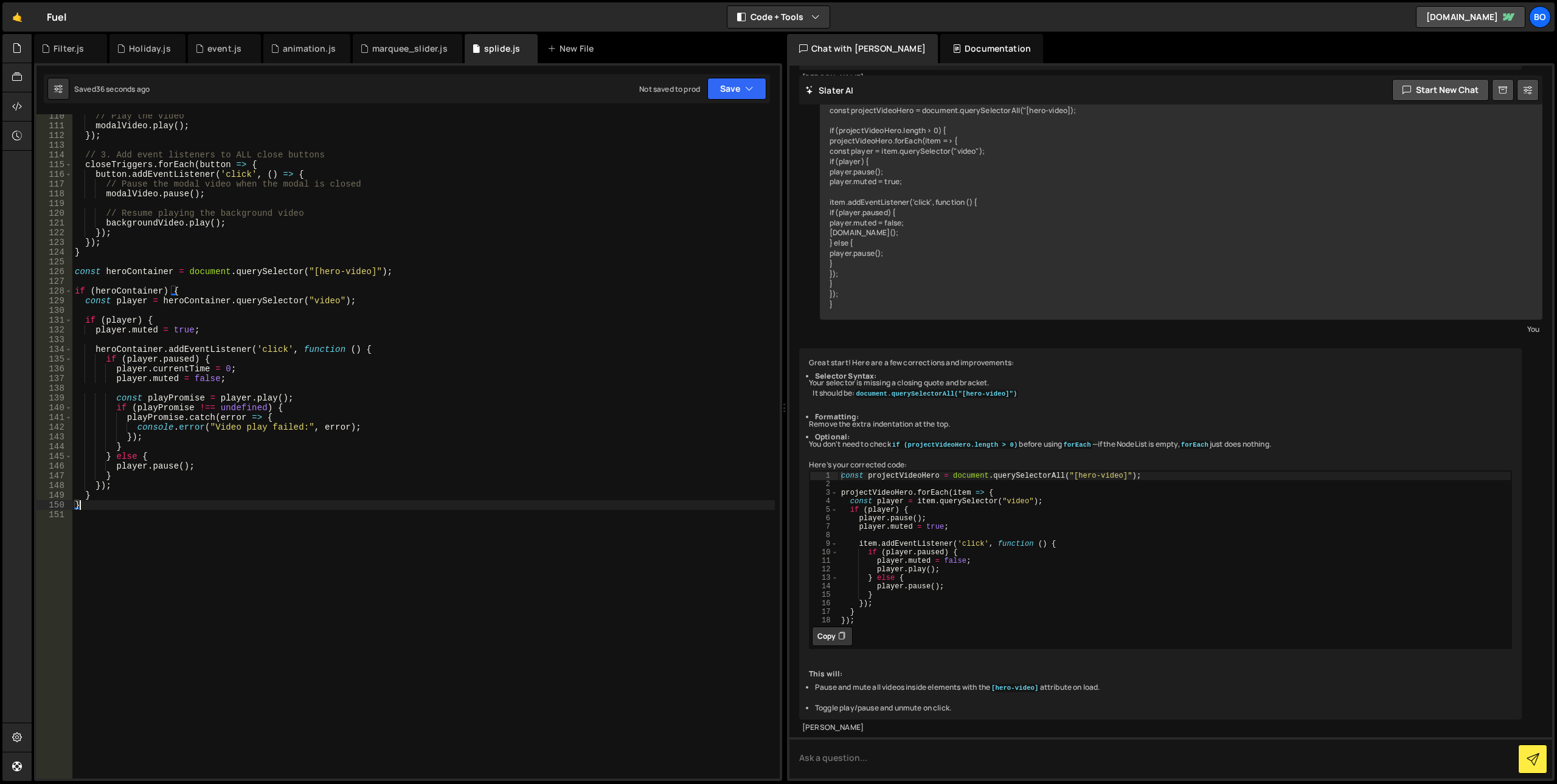
click at [166, 379] on div "// Play the video modalVideo . play ( ) ; }) ; // 3. Add event listeners to ALL…" at bounding box center [424, 453] width 703 height 684
type textarea "player.removeAttribute("muted")"
click at [292, 525] on div "// Play the video modalVideo . play ( ) ; }) ; // 3. Add event listeners to ALL…" at bounding box center [424, 453] width 703 height 684
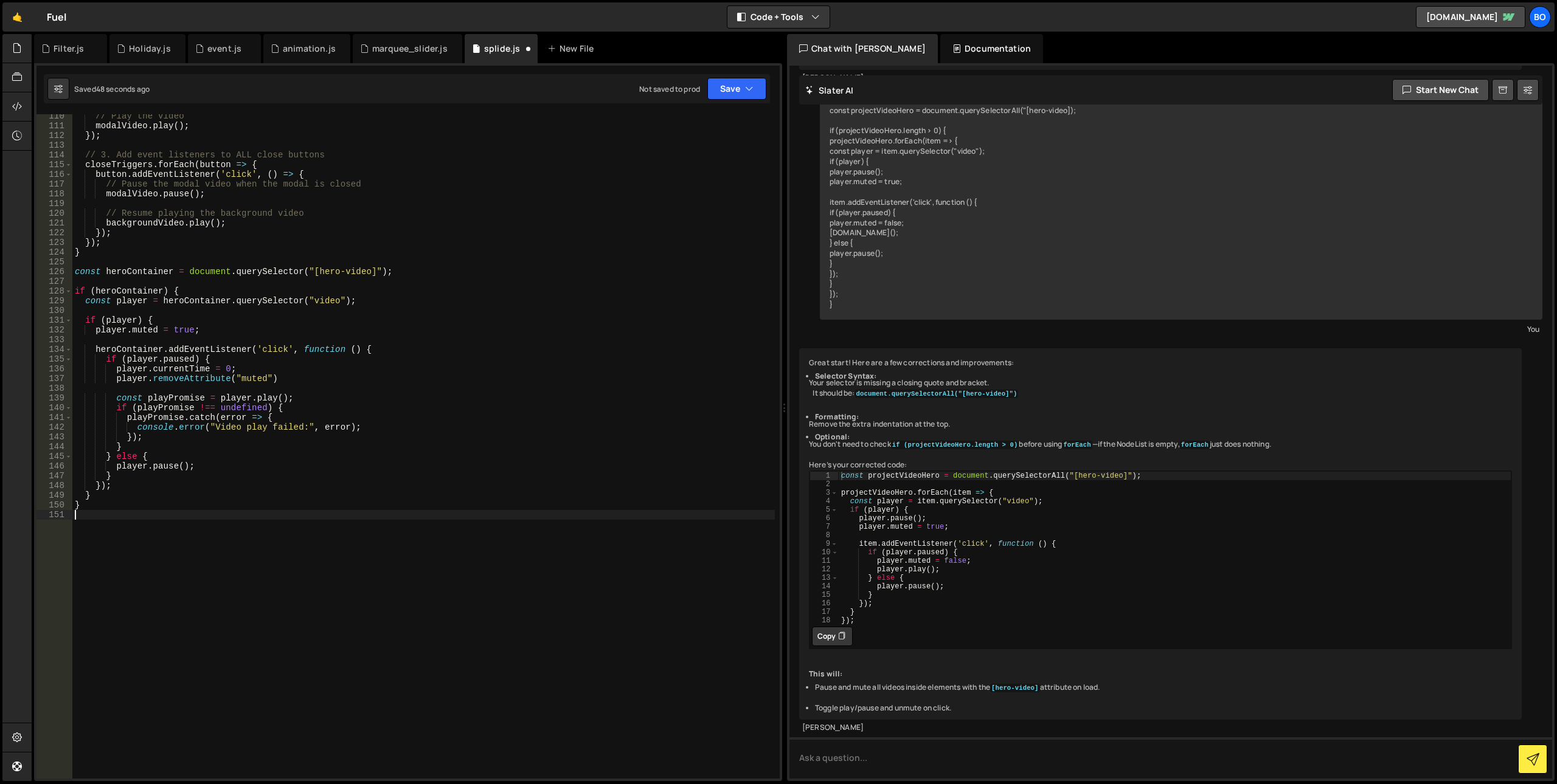
scroll to position [0, 0]
drag, startPoint x: 279, startPoint y: 379, endPoint x: 59, endPoint y: 376, distance: 220.0
click at [59, 376] on div "110 111 112 113 114 115 116 117 118 119 120 121 122 123 124 125 126 127 128 129…" at bounding box center [408, 446] width 743 height 664
click at [211, 506] on div "// Play the video modalVideo . play ( ) ; }) ; // 3. Add event listeners to ALL…" at bounding box center [424, 453] width 703 height 684
click at [206, 464] on div "// Play the video modalVideo . play ( ) ; }) ; // 3. Add event listeners to ALL…" at bounding box center [424, 453] width 703 height 684
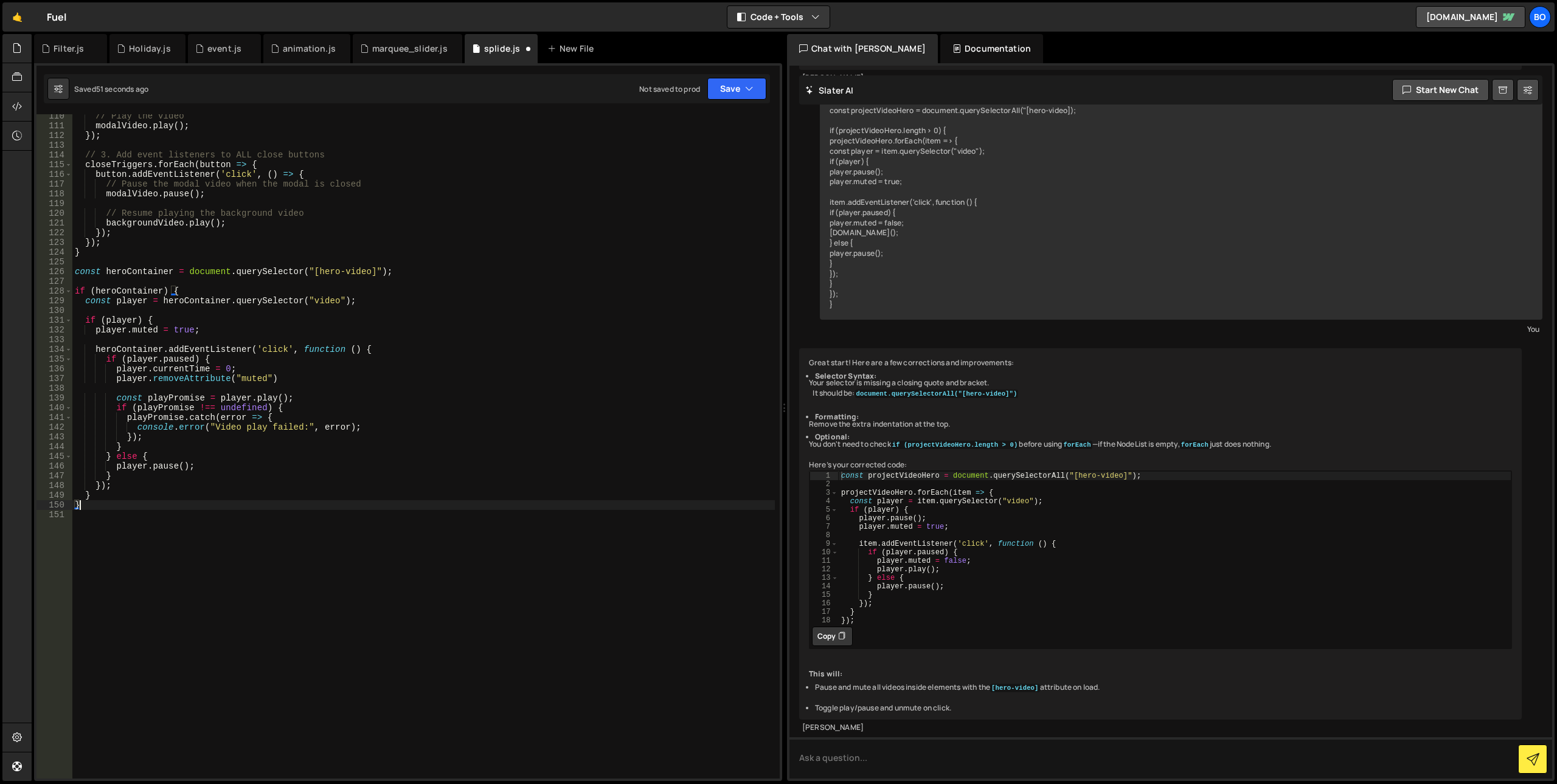
type textarea "player.pause();"
paste textarea "player.removeAttribute("muted")"
type textarea "player.setAttribute("muted", "")"
